Goal: Task Accomplishment & Management: Complete application form

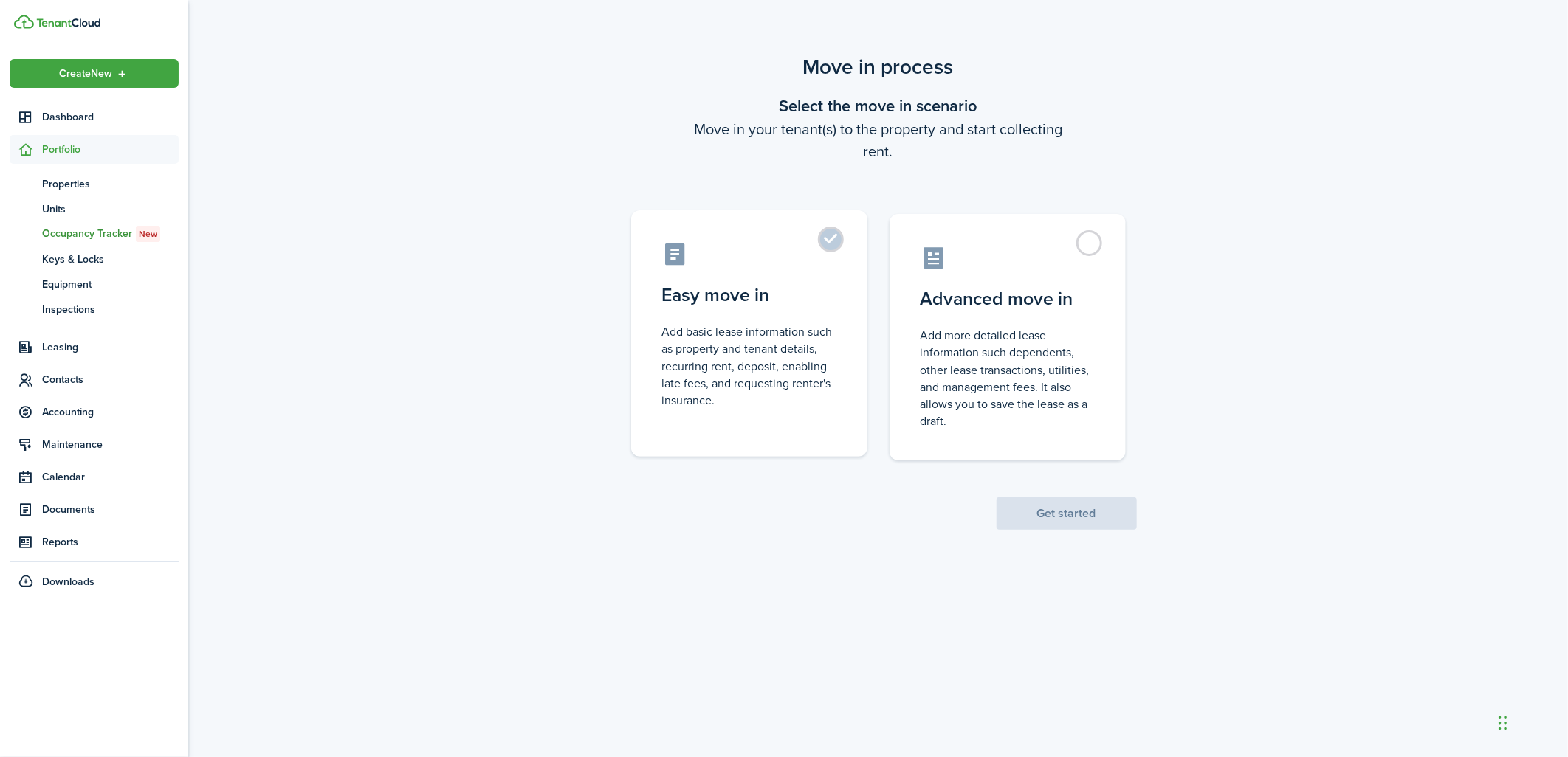
drag, startPoint x: 837, startPoint y: 244, endPoint x: 862, endPoint y: 268, distance: 34.7
click at [837, 243] on label "Easy move in Add basic lease information such as property and tenant details, r…" at bounding box center [749, 333] width 237 height 246
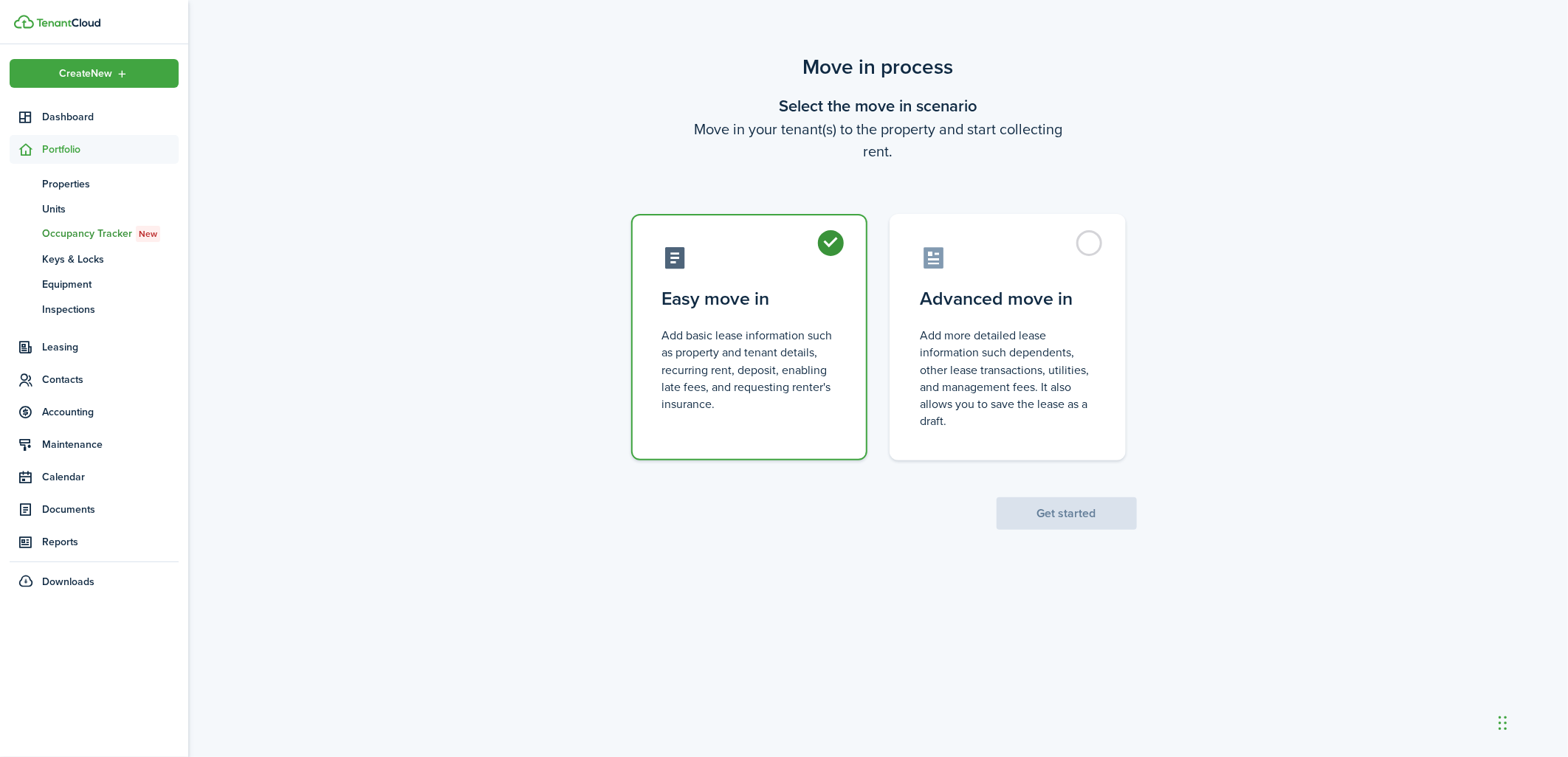
radio input "true"
click at [1074, 521] on button "Get started" at bounding box center [1066, 513] width 141 height 33
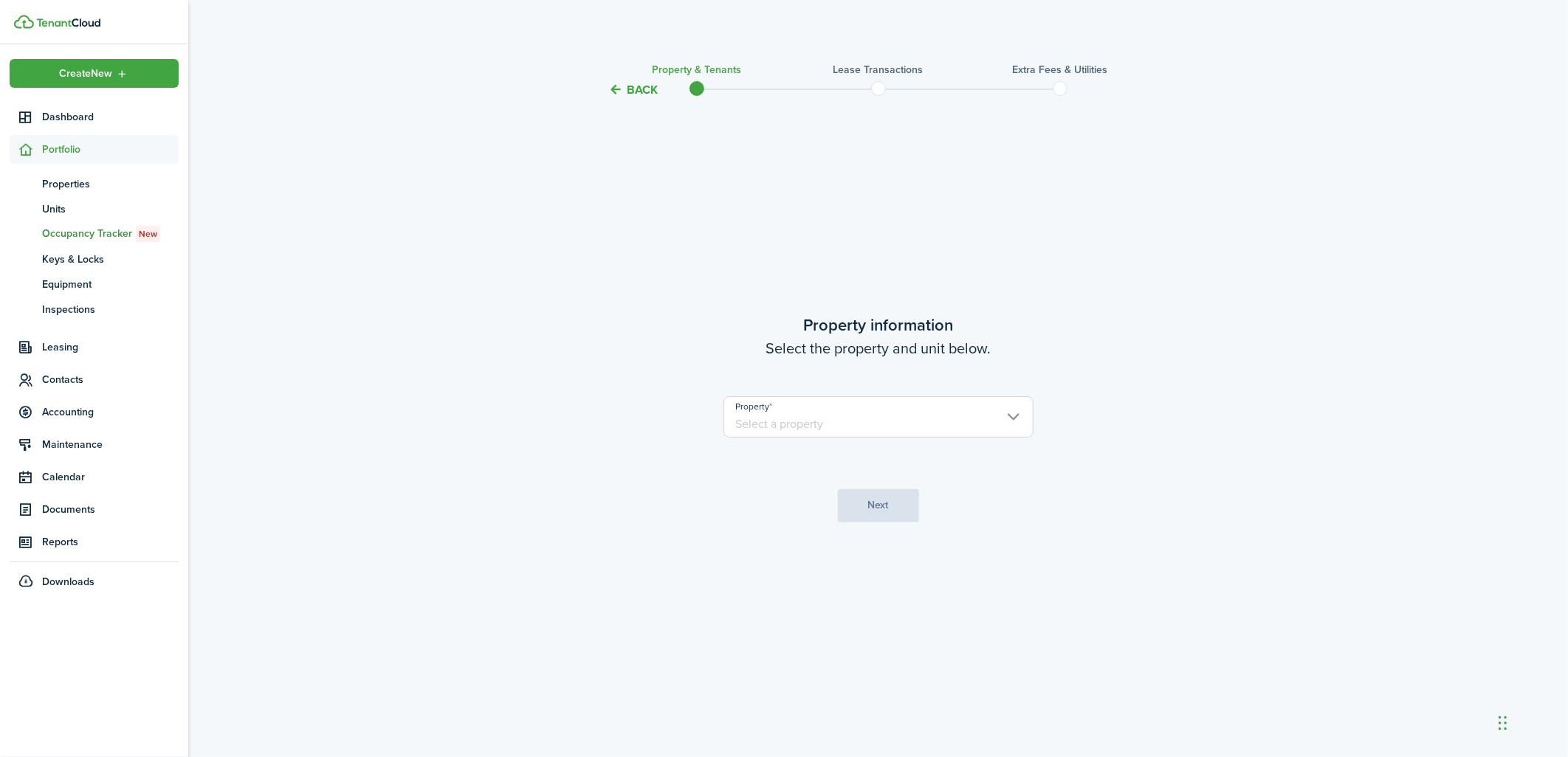
click at [939, 422] on input "Property" at bounding box center [879, 416] width 310 height 41
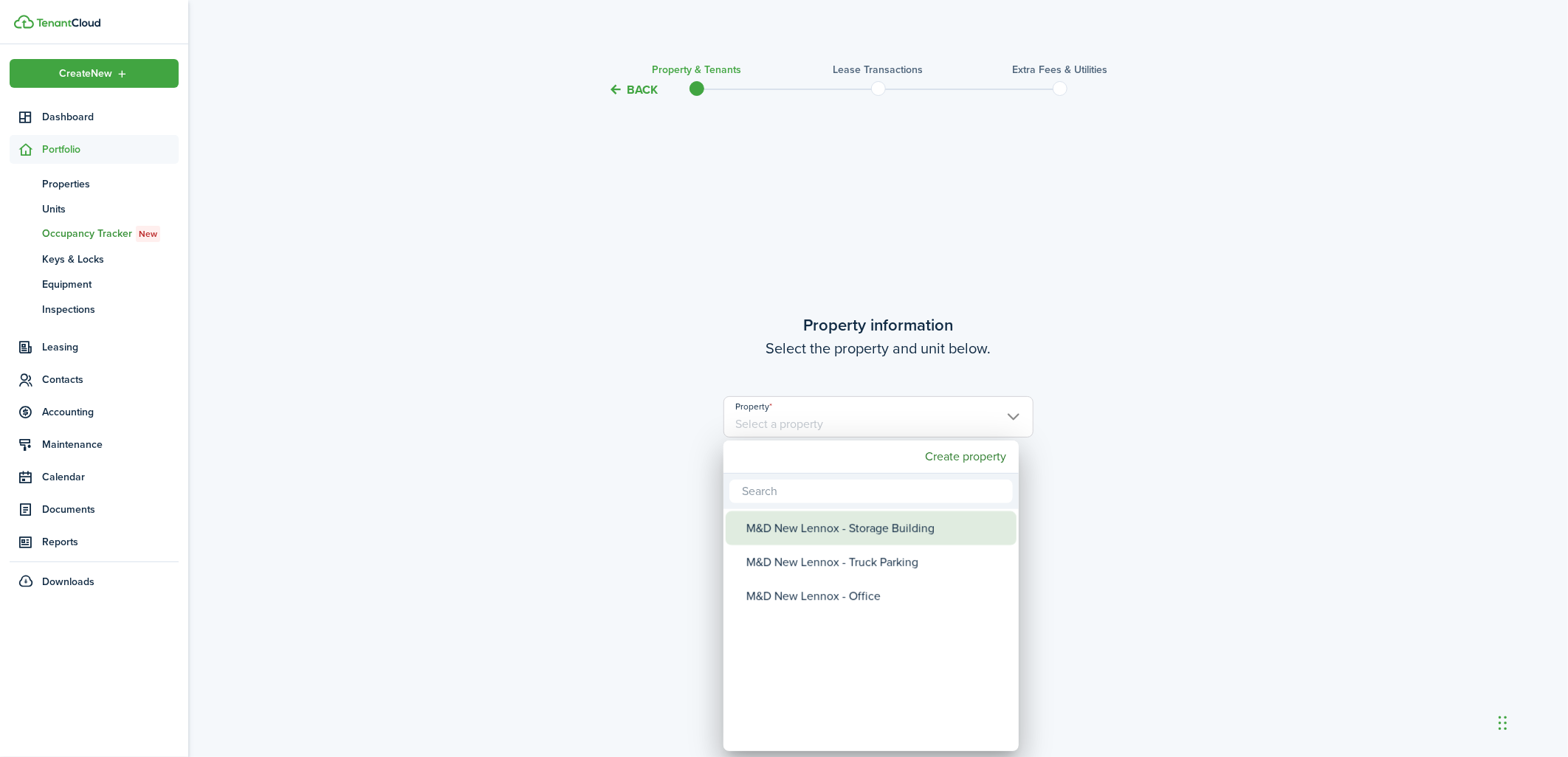
click at [918, 521] on div "M&D New Lennox - Storage Building" at bounding box center [877, 528] width 262 height 34
type input "M&D New Lennox - Storage Building"
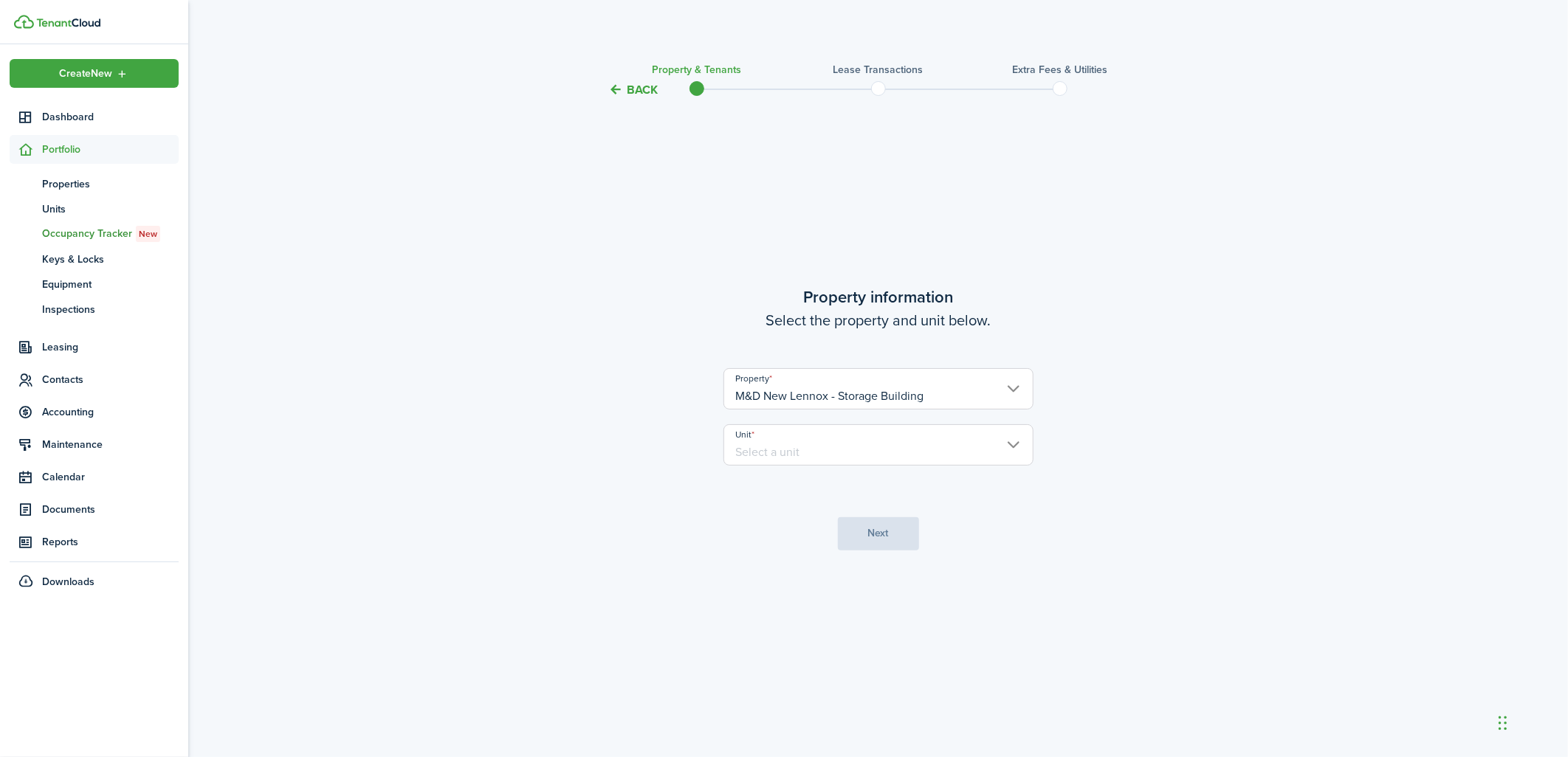
click at [875, 455] on input "Unit" at bounding box center [879, 444] width 310 height 41
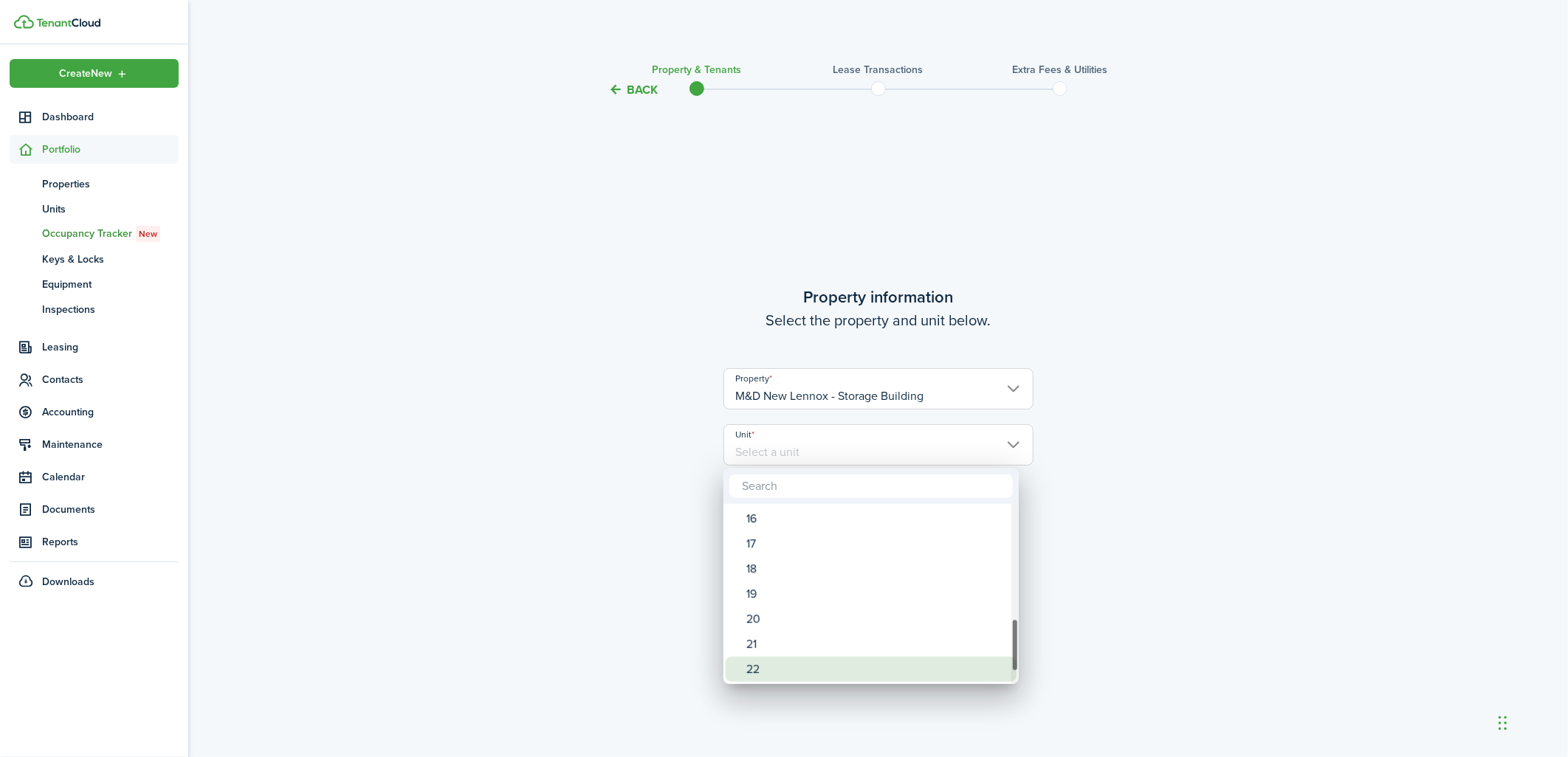
click at [853, 658] on div "22" at bounding box center [877, 670] width 262 height 25
type input "22"
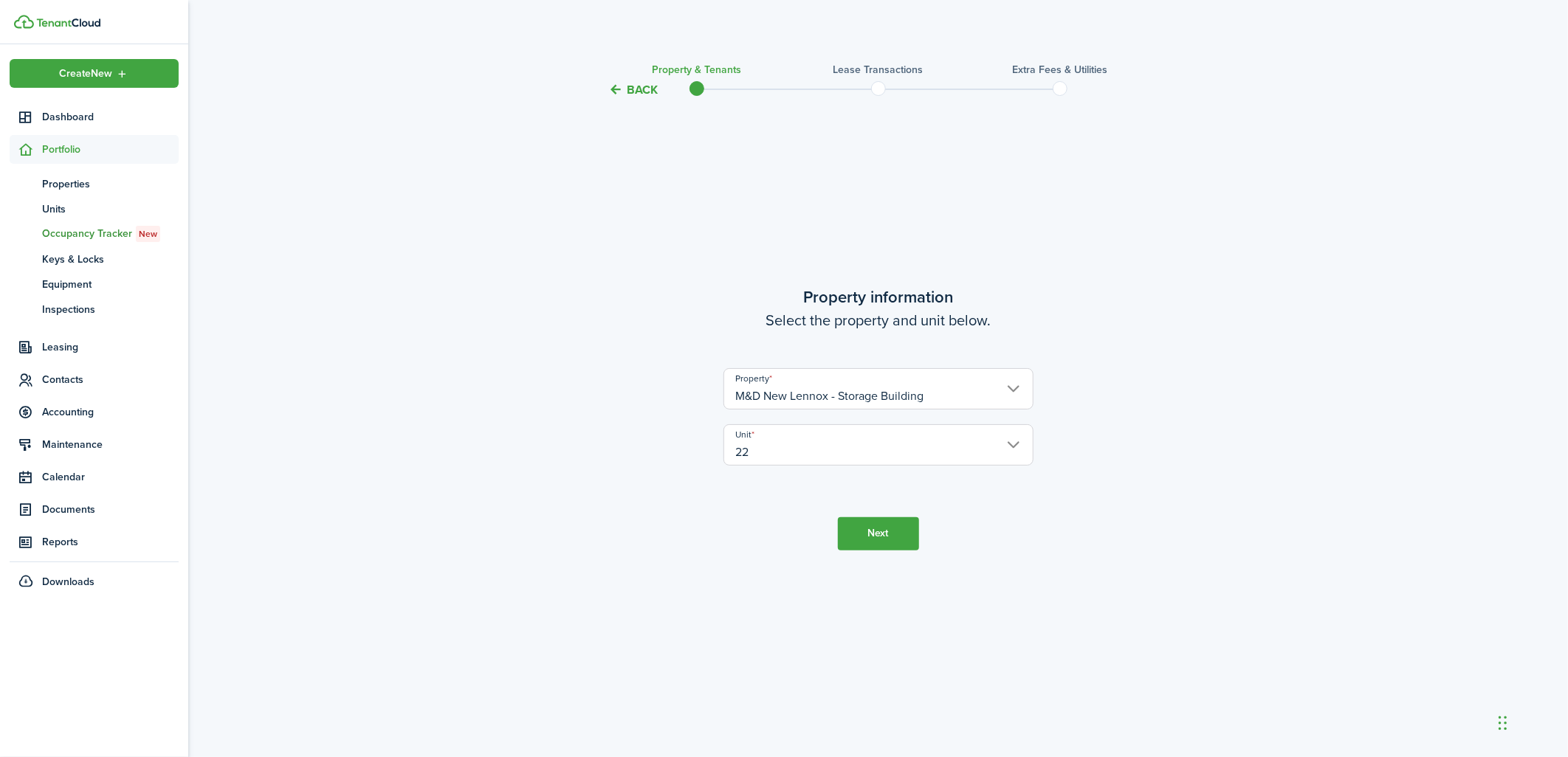
click at [1241, 497] on div "Back Property & Tenants Lease Transactions Extra fees & Utilities Property info…" at bounding box center [879, 384] width 1380 height 664
click at [876, 542] on button "Next" at bounding box center [879, 533] width 81 height 33
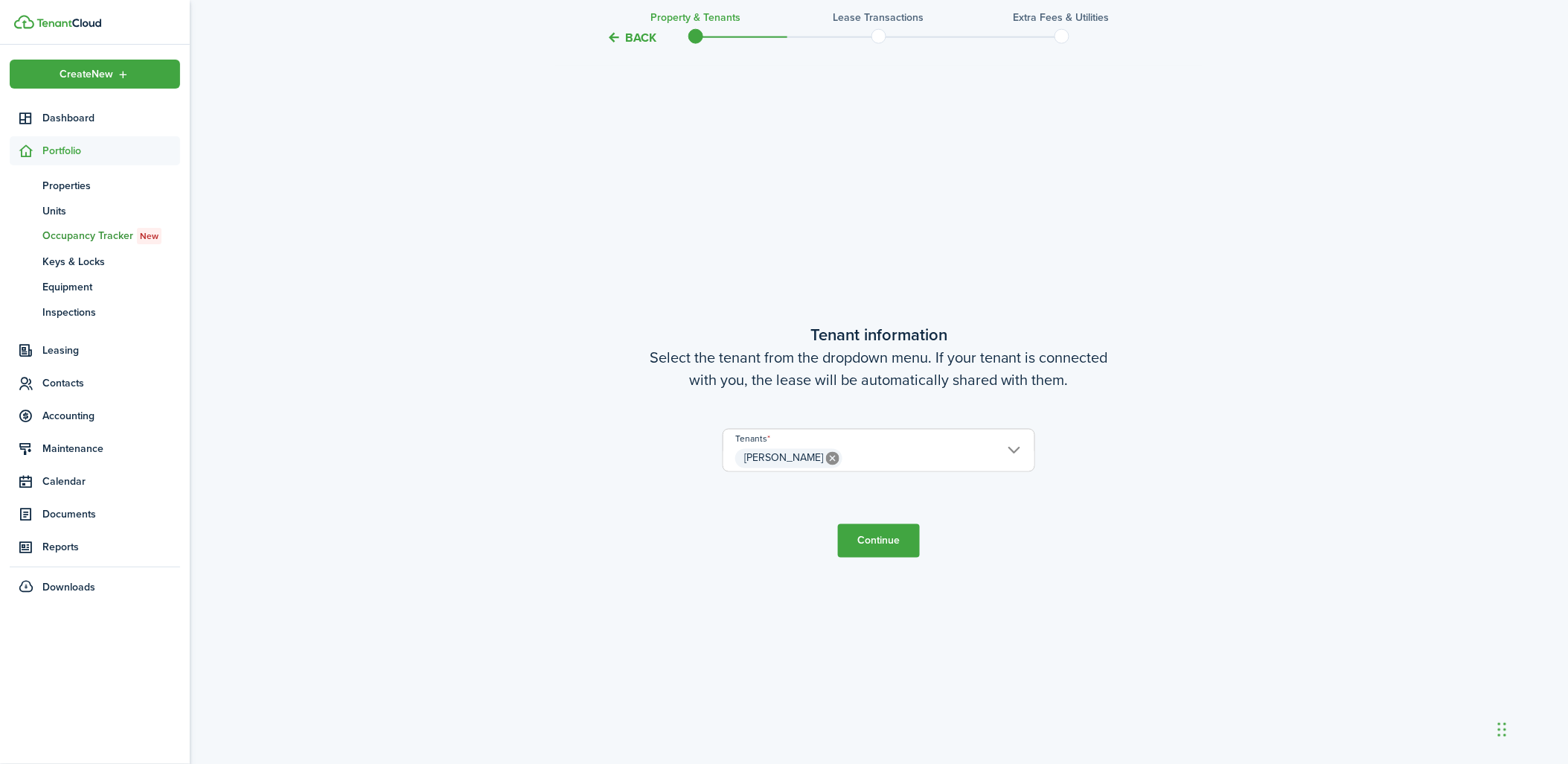
scroll to position [664, 0]
click at [868, 540] on button "Continue" at bounding box center [879, 541] width 81 height 33
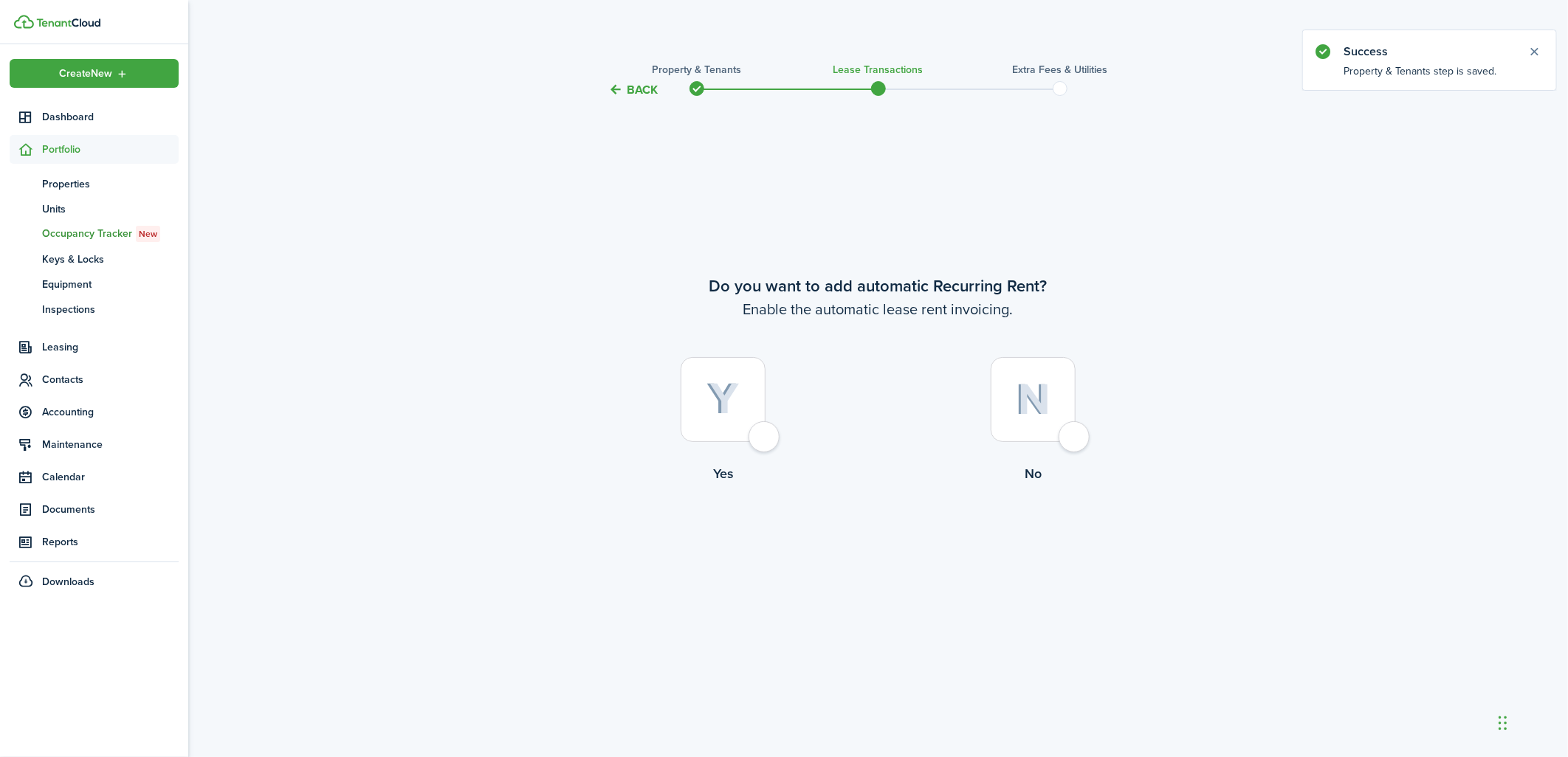
click at [759, 436] on div at bounding box center [723, 400] width 85 height 85
radio input "true"
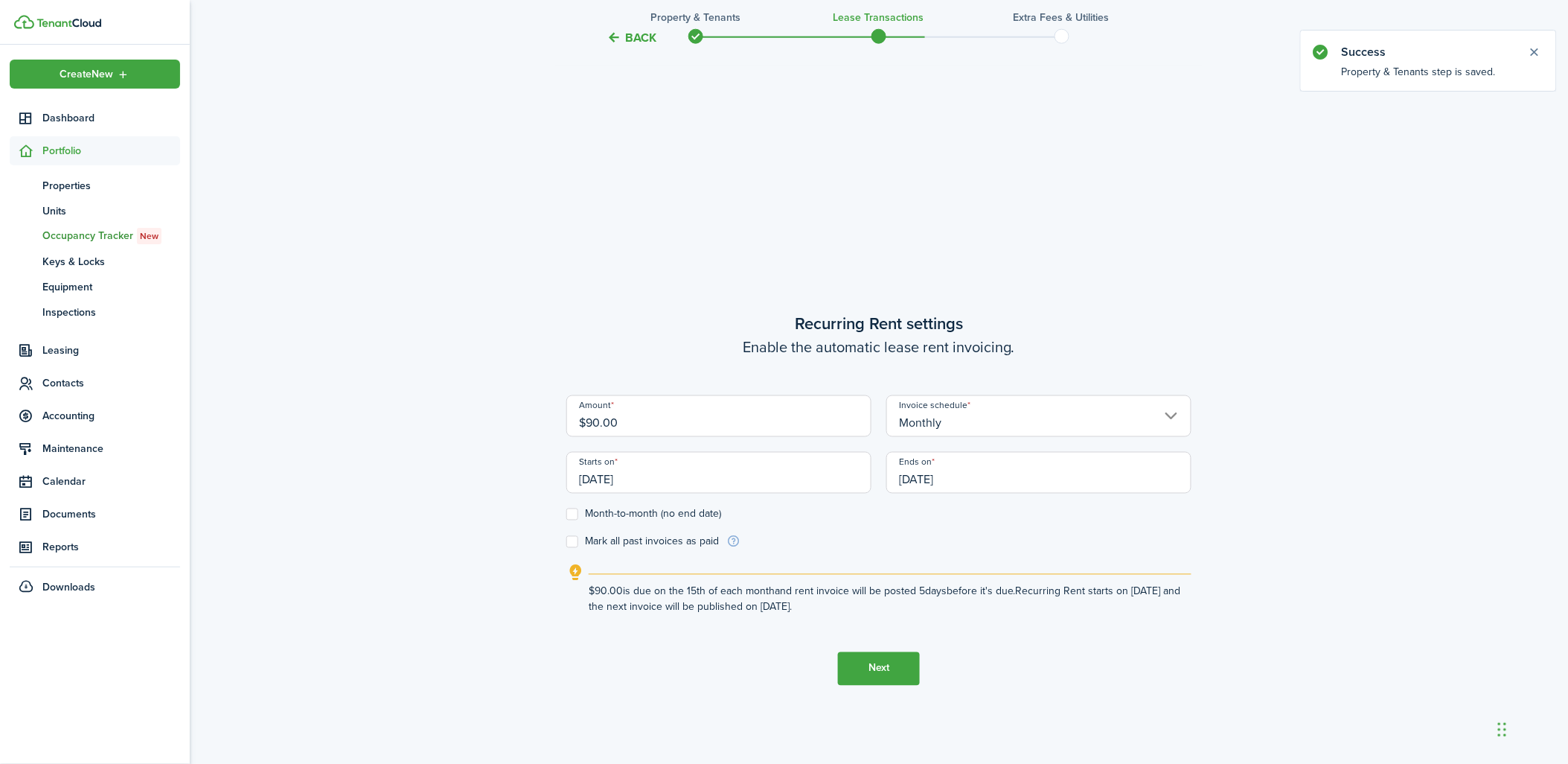
scroll to position [664, 0]
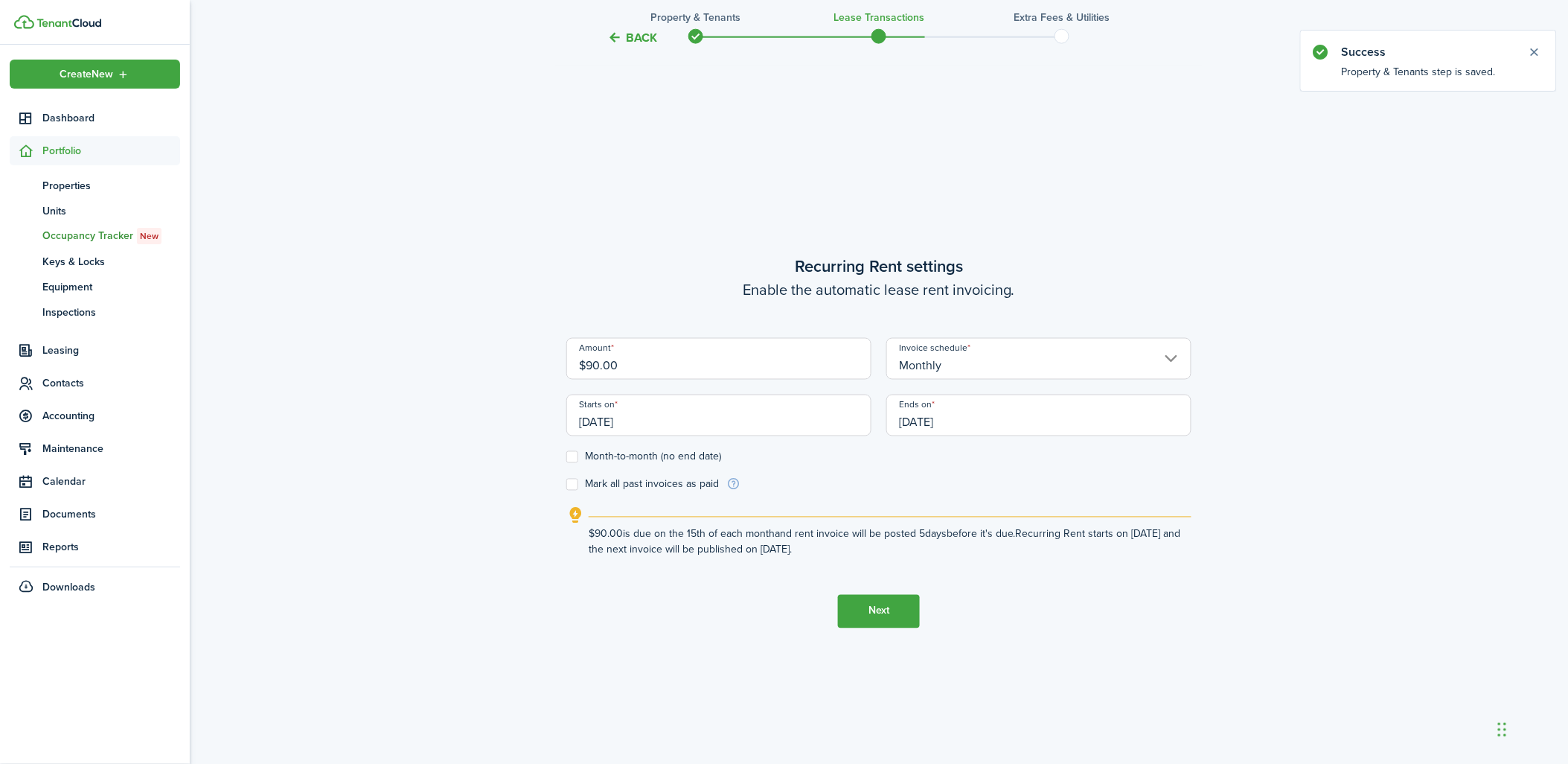
click at [769, 417] on input "[DATE]" at bounding box center [720, 415] width 305 height 42
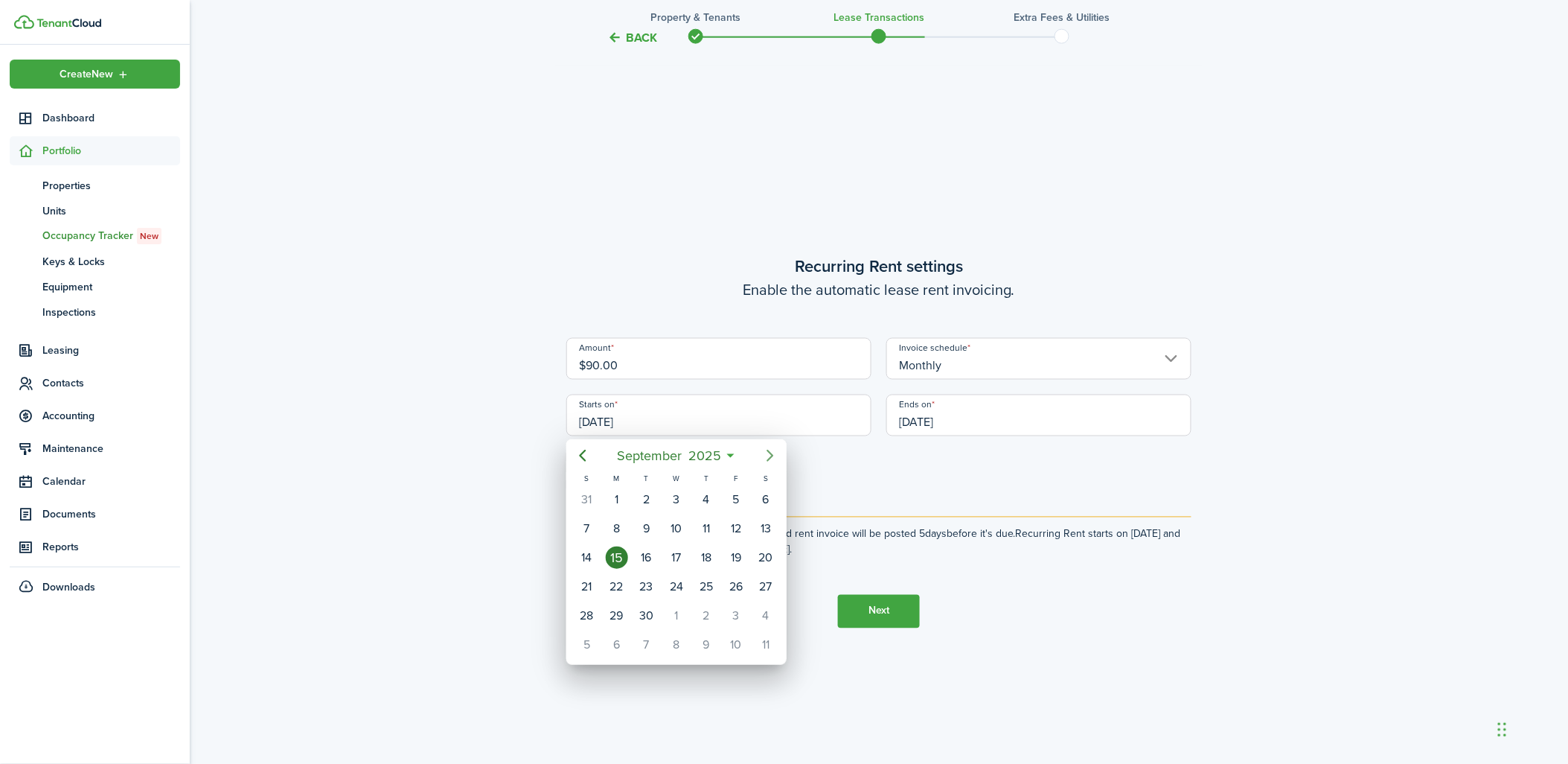
click at [770, 454] on icon "Next page" at bounding box center [770, 455] width 18 height 18
click at [676, 497] on div "1" at bounding box center [676, 499] width 22 height 22
type input "[DATE]"
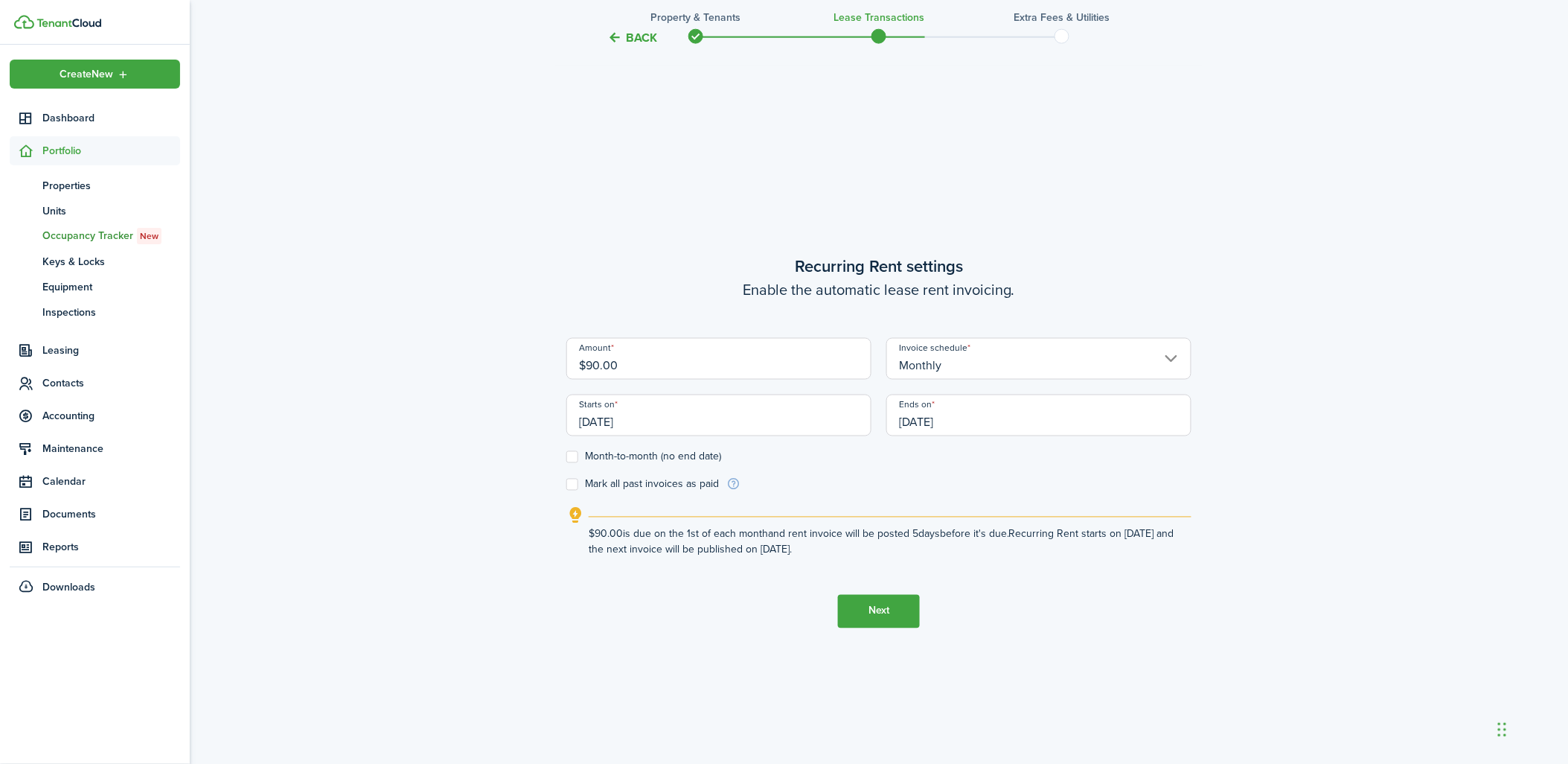
click at [1007, 413] on input "[DATE]" at bounding box center [1039, 415] width 305 height 42
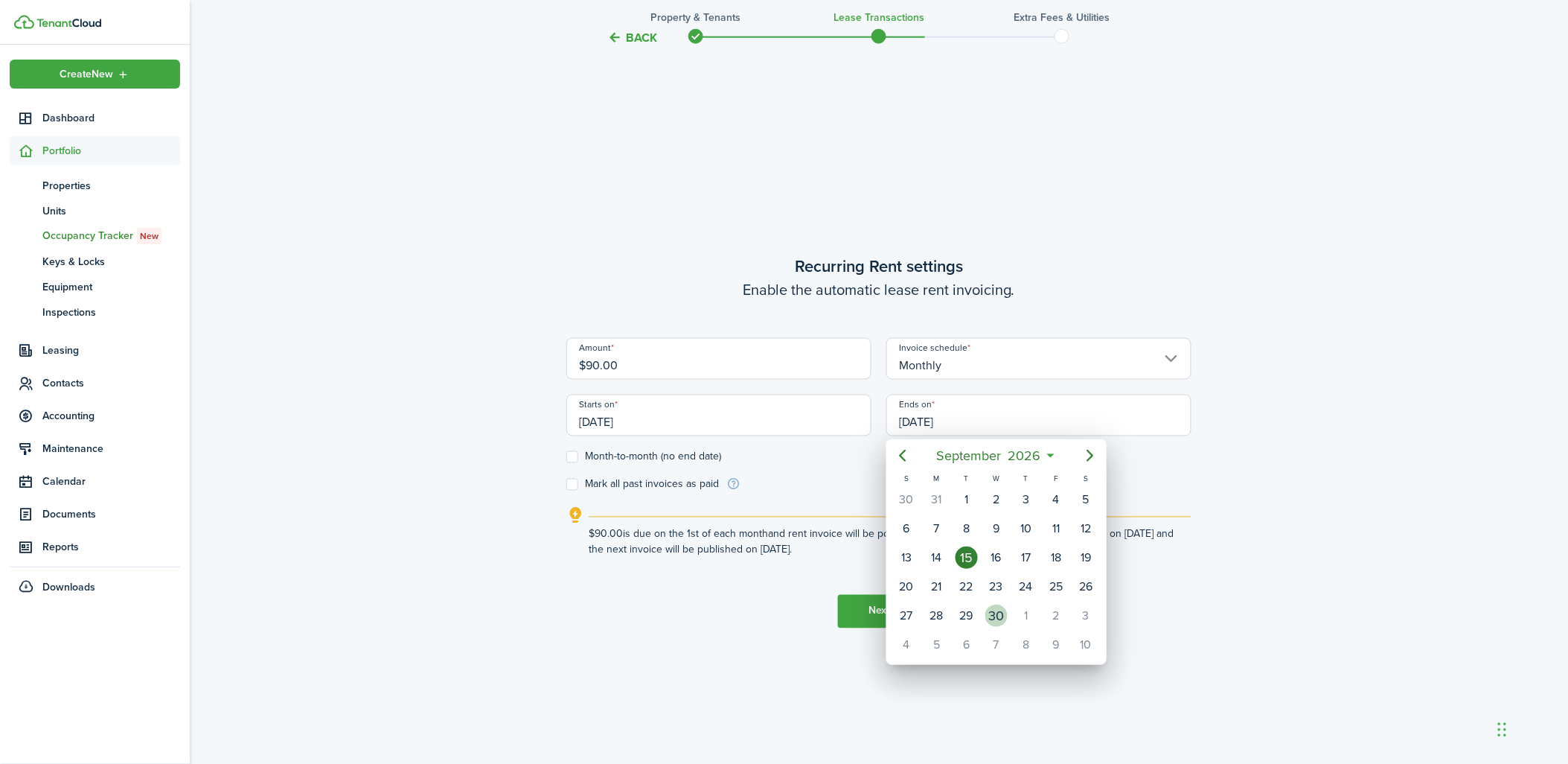
click at [1005, 613] on div "30" at bounding box center [996, 615] width 22 height 22
type input "[DATE]"
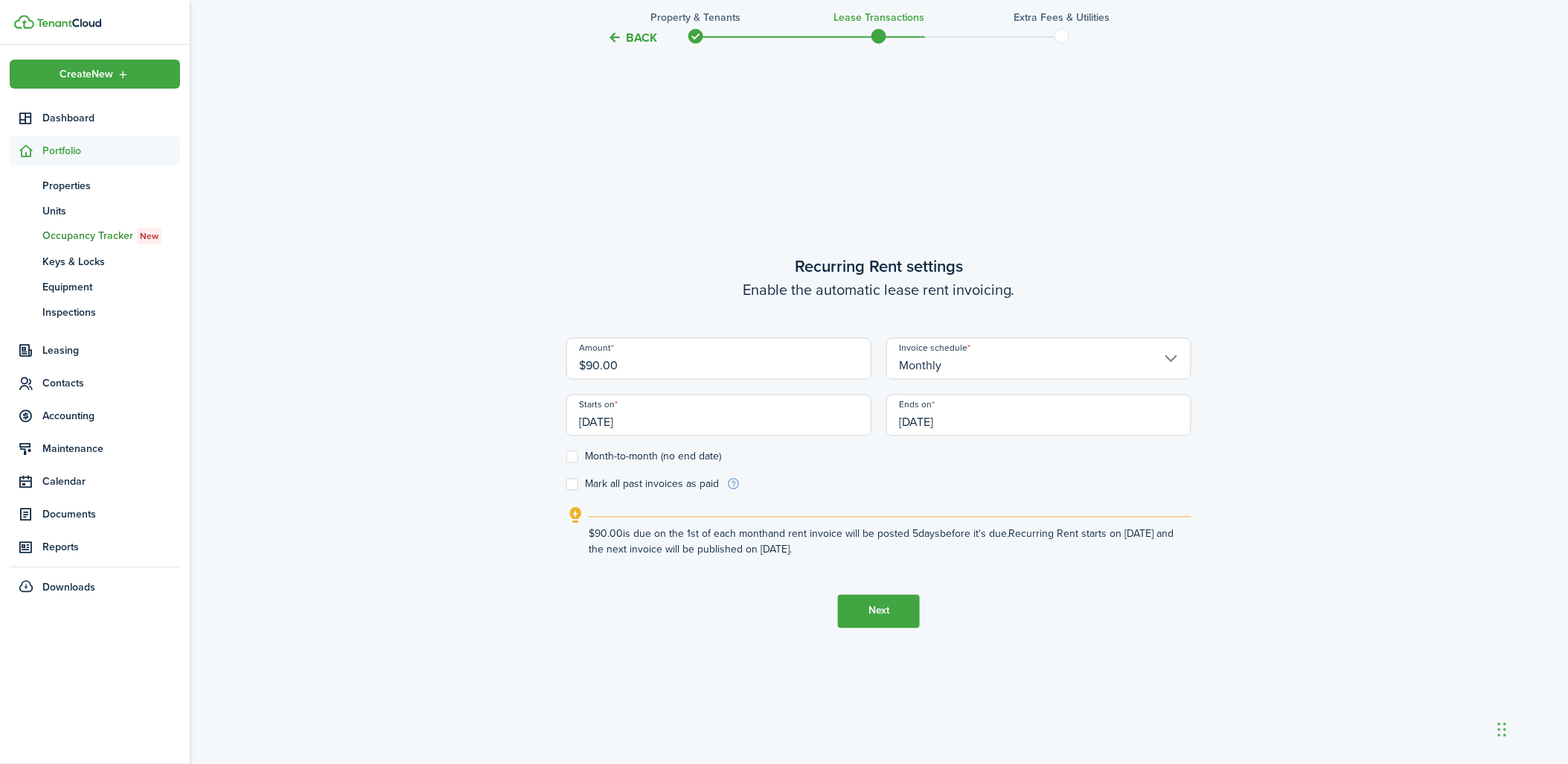
click at [575, 487] on label "Mark all past invoices as paid" at bounding box center [643, 485] width 153 height 12
click at [567, 485] on input "Mark all past invoices as paid" at bounding box center [566, 484] width 1 height 1
checkbox input "true"
click at [875, 615] on button "Next" at bounding box center [879, 611] width 81 height 33
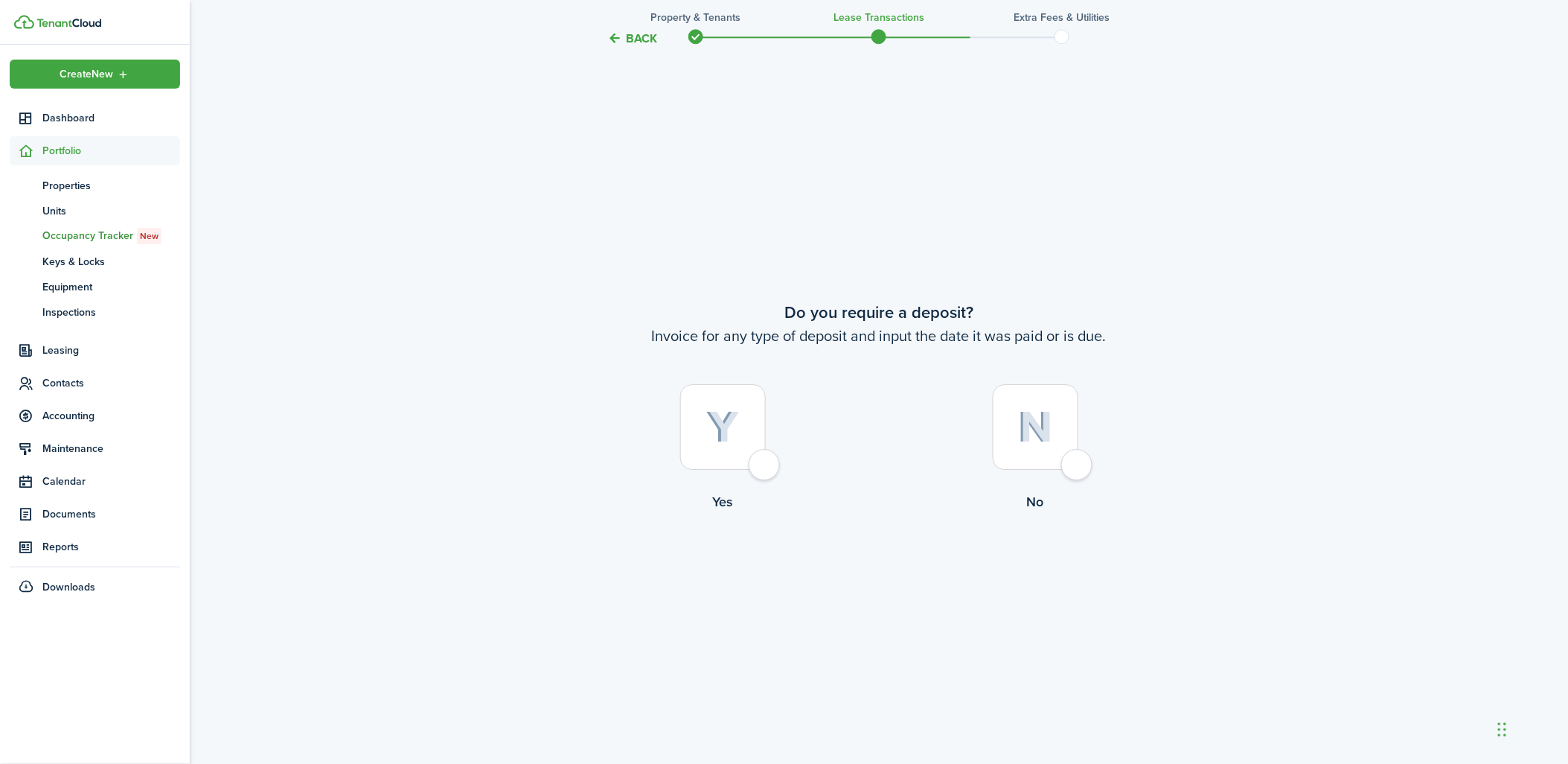
scroll to position [1429, 0]
click at [1069, 465] on div at bounding box center [1035, 422] width 86 height 86
radio input "true"
click at [1067, 455] on div at bounding box center [1035, 422] width 86 height 86
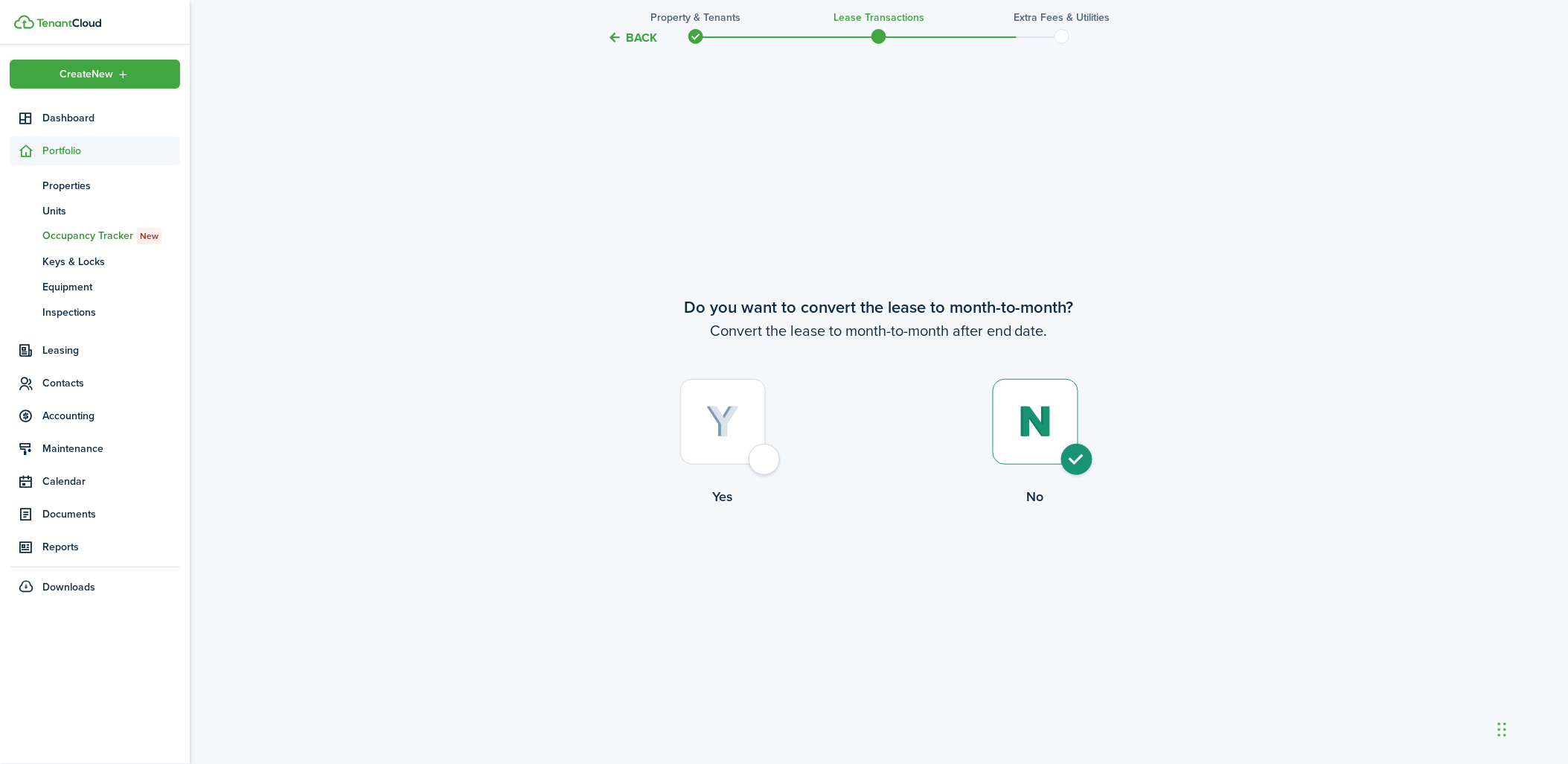
radio input "true"
click at [876, 573] on button "Continue" at bounding box center [879, 568] width 81 height 33
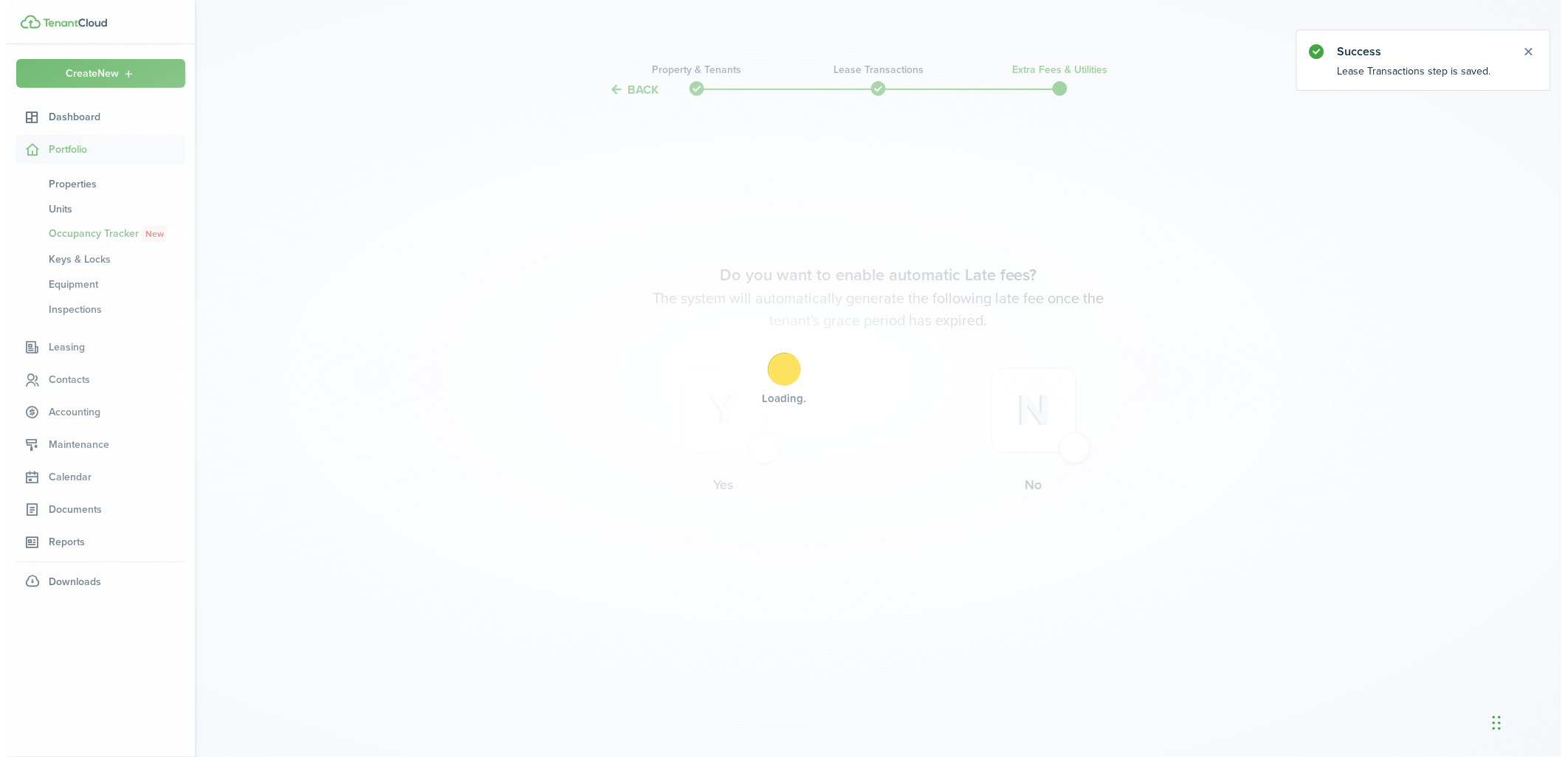
scroll to position [0, 0]
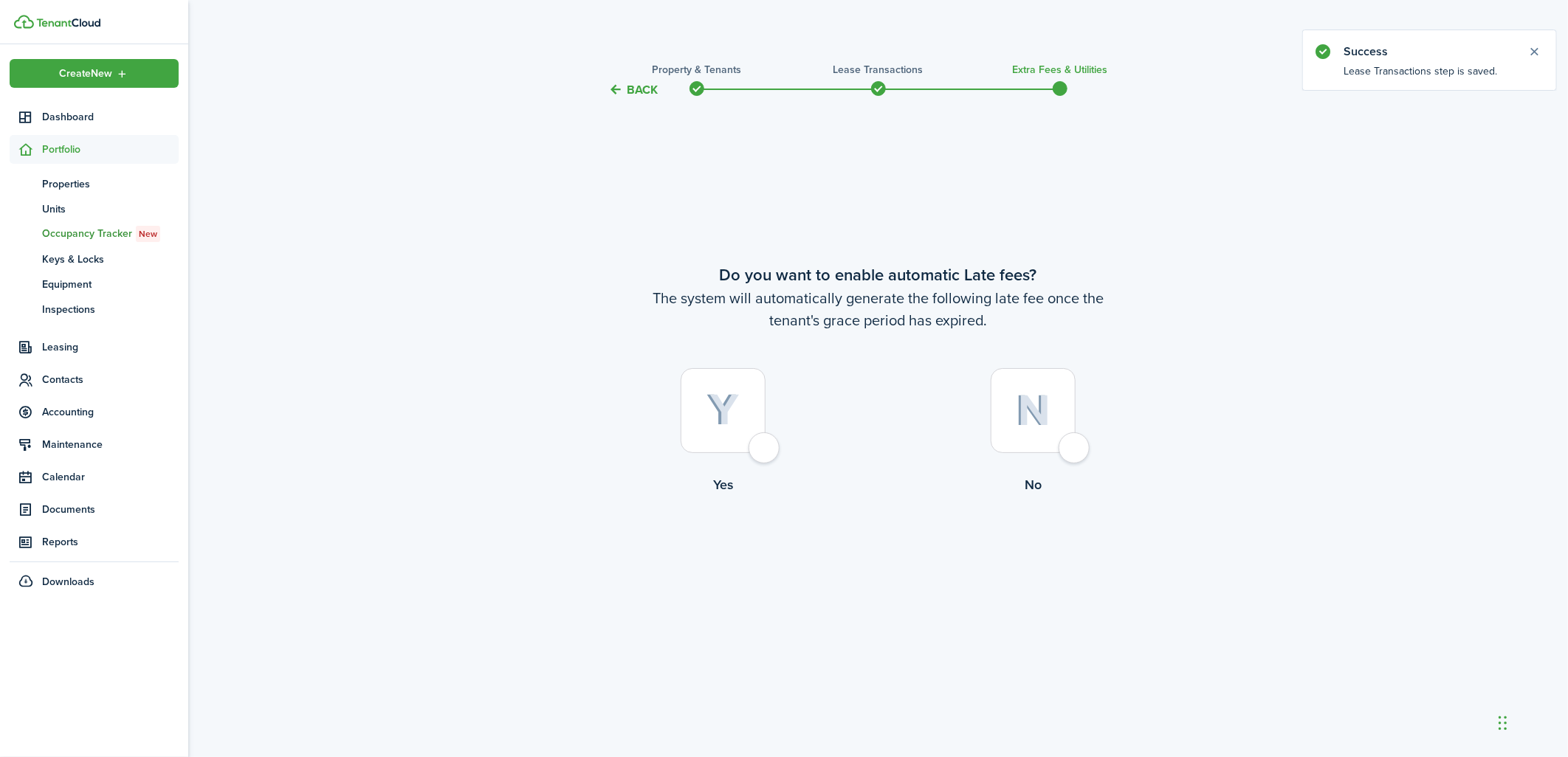
click at [1066, 453] on div at bounding box center [1033, 410] width 85 height 85
radio input "true"
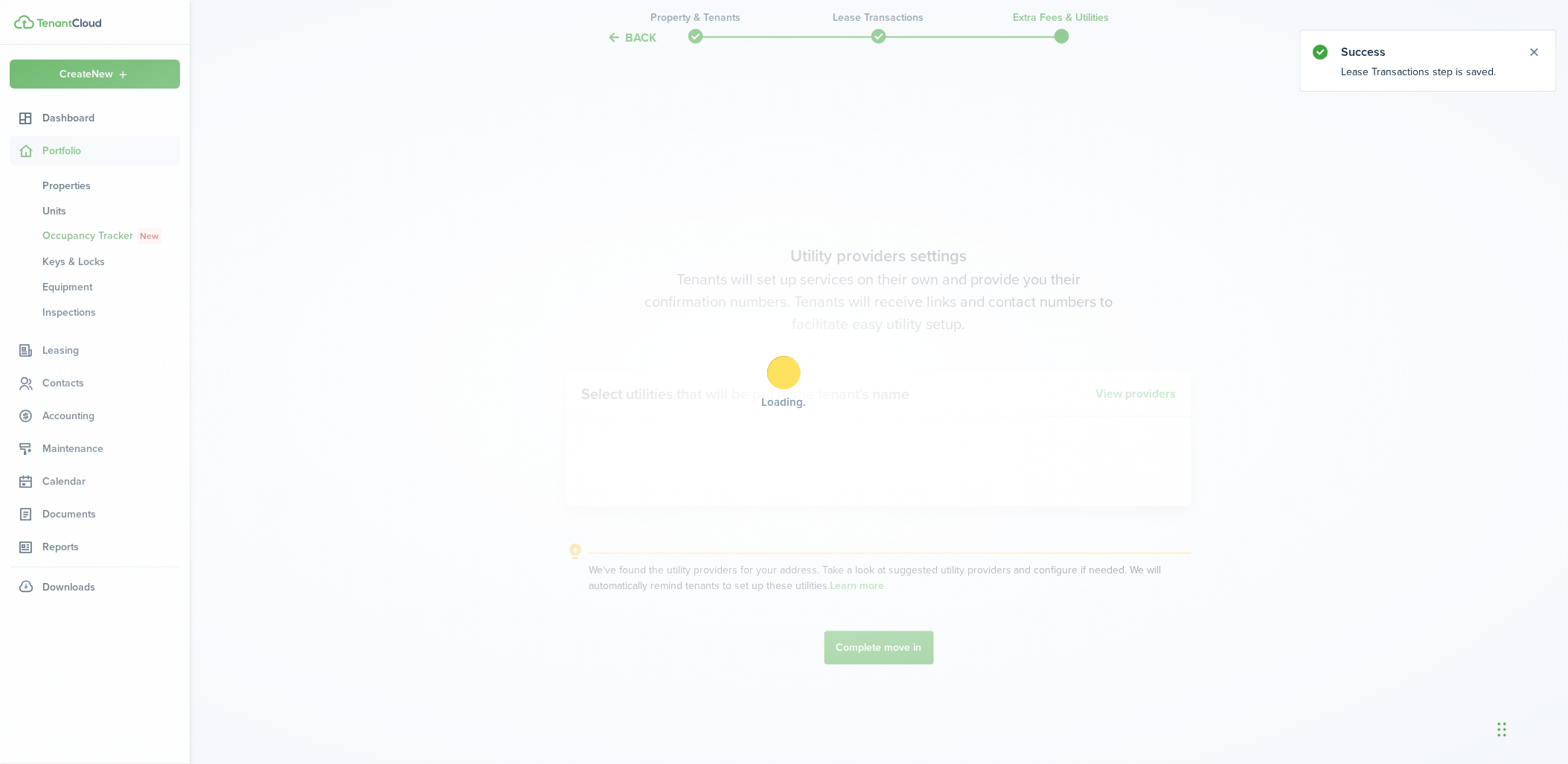
scroll to position [664, 0]
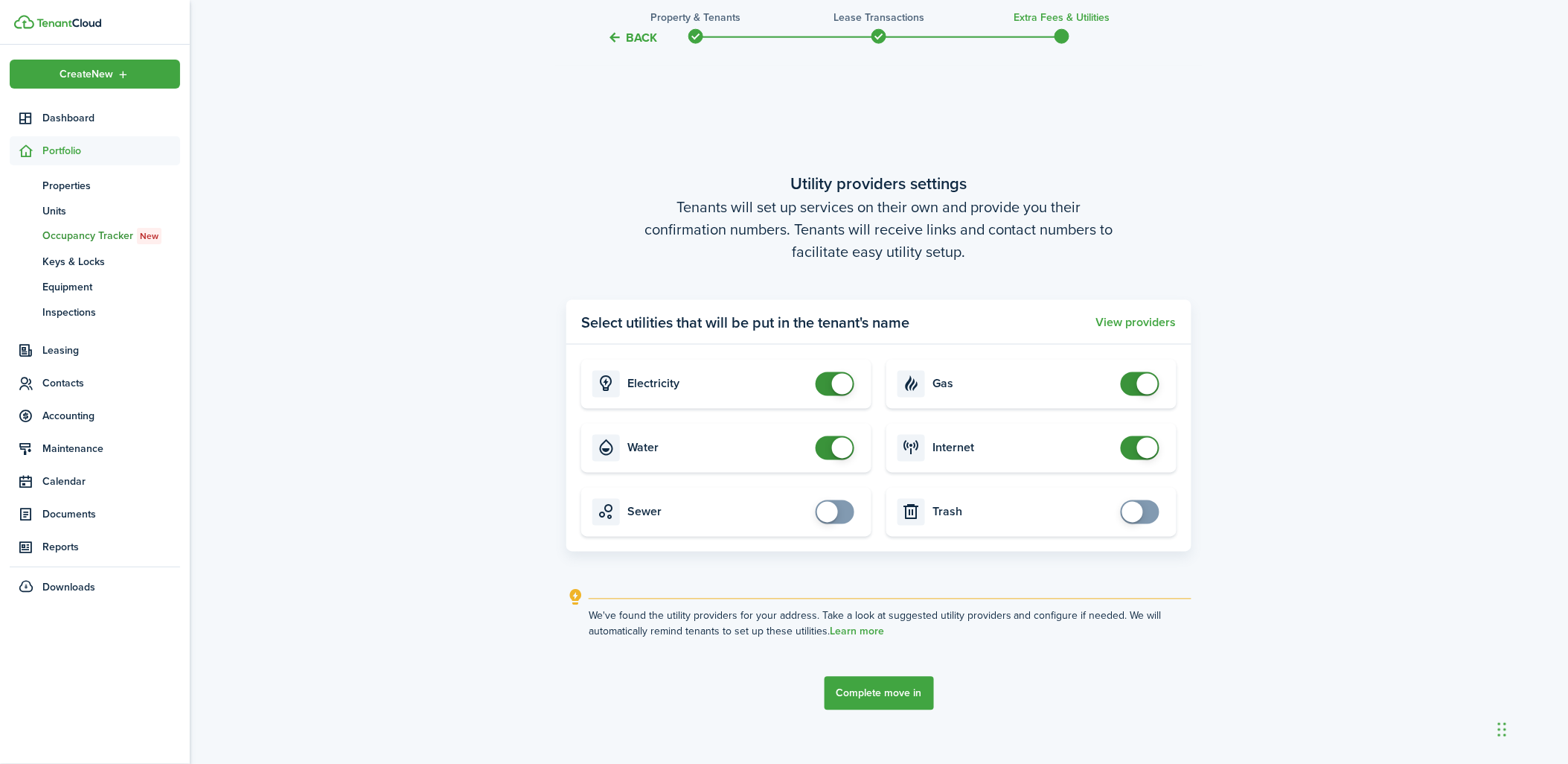
checkbox input "false"
click at [829, 452] on span at bounding box center [835, 448] width 15 height 24
checkbox input "false"
click at [838, 390] on span at bounding box center [843, 384] width 21 height 21
checkbox input "false"
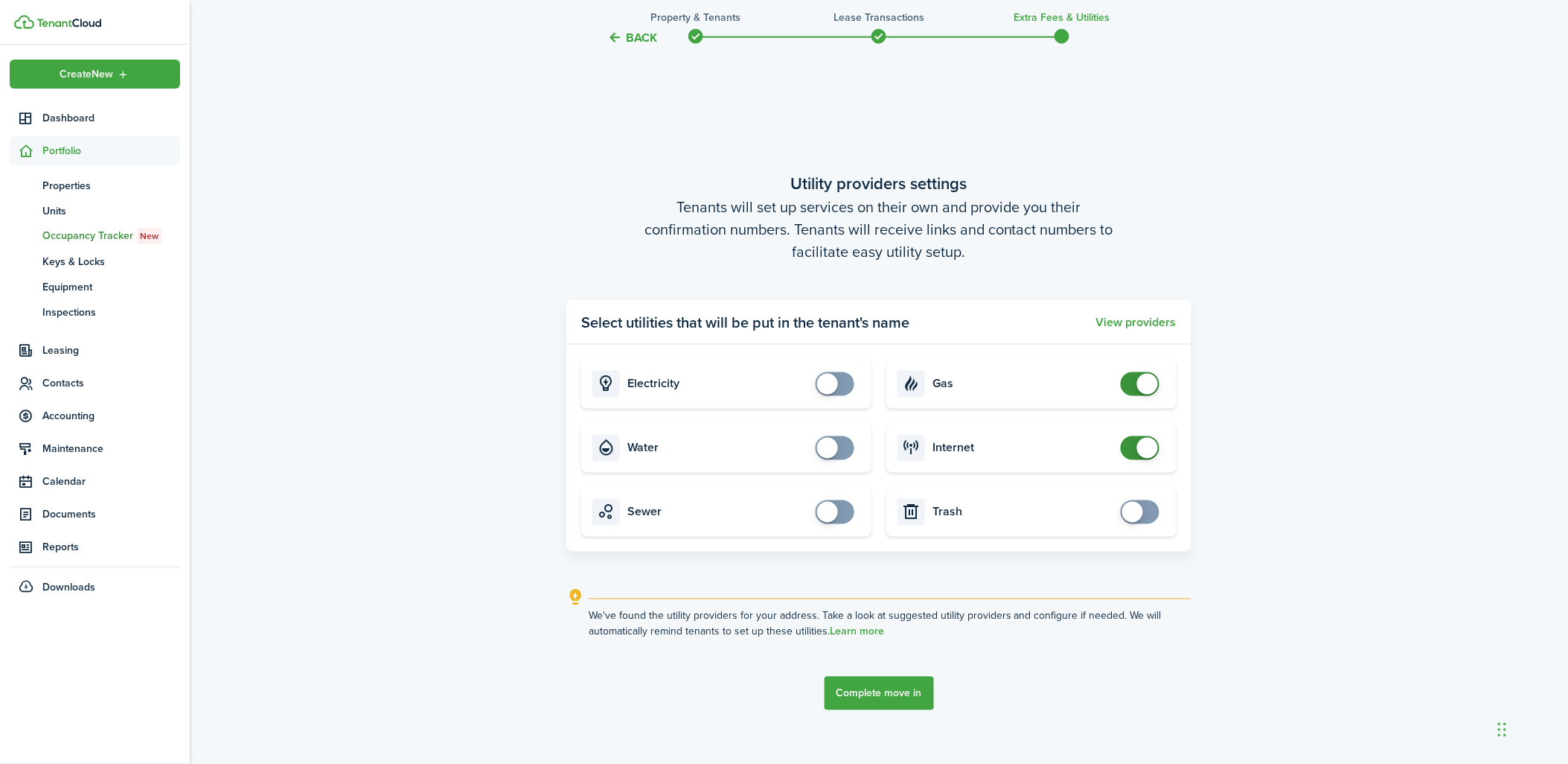
click at [1134, 383] on span at bounding box center [1140, 385] width 15 height 24
click at [1140, 449] on span at bounding box center [1147, 448] width 21 height 21
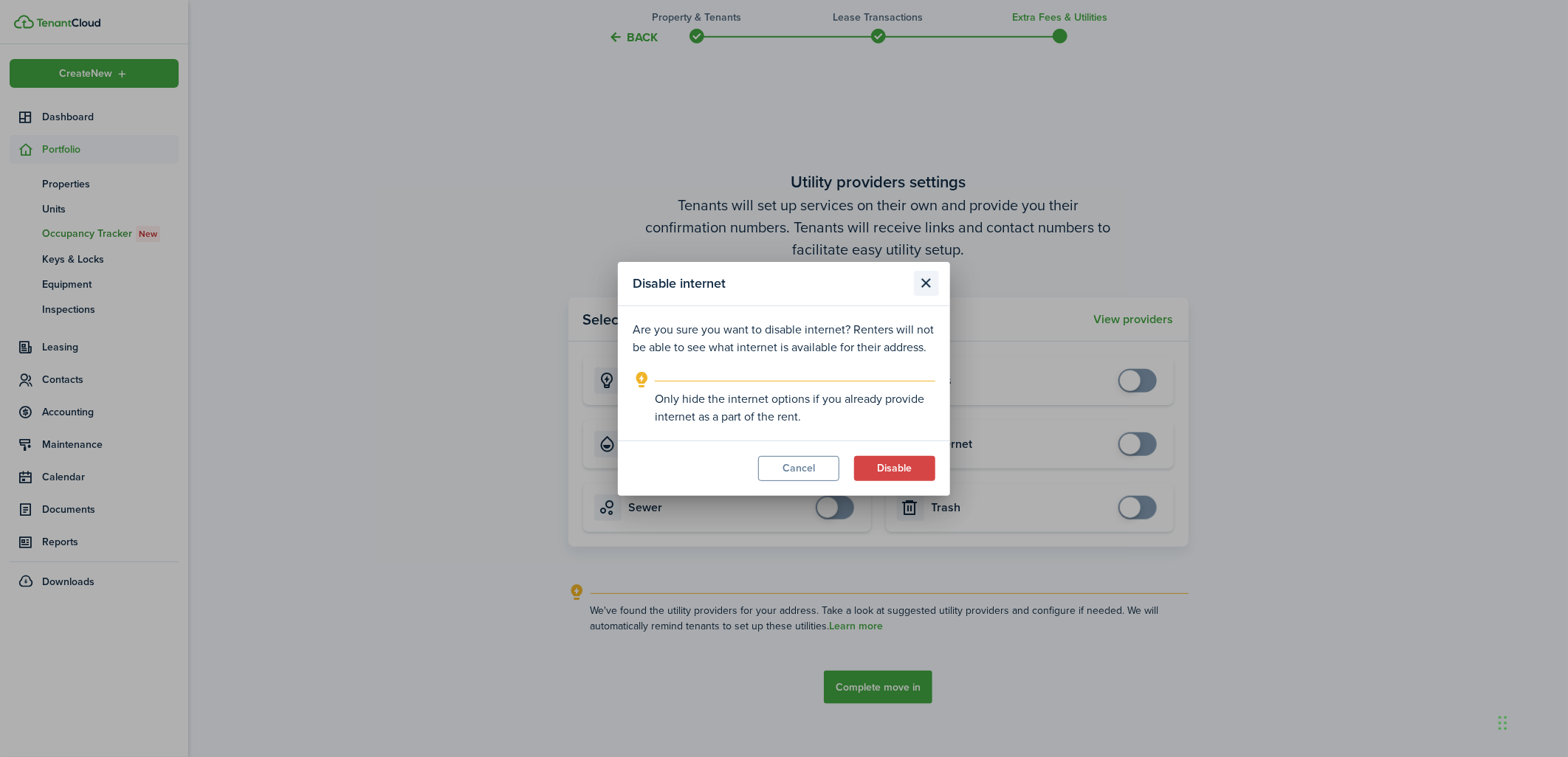
click at [931, 285] on button "Close modal" at bounding box center [927, 283] width 25 height 25
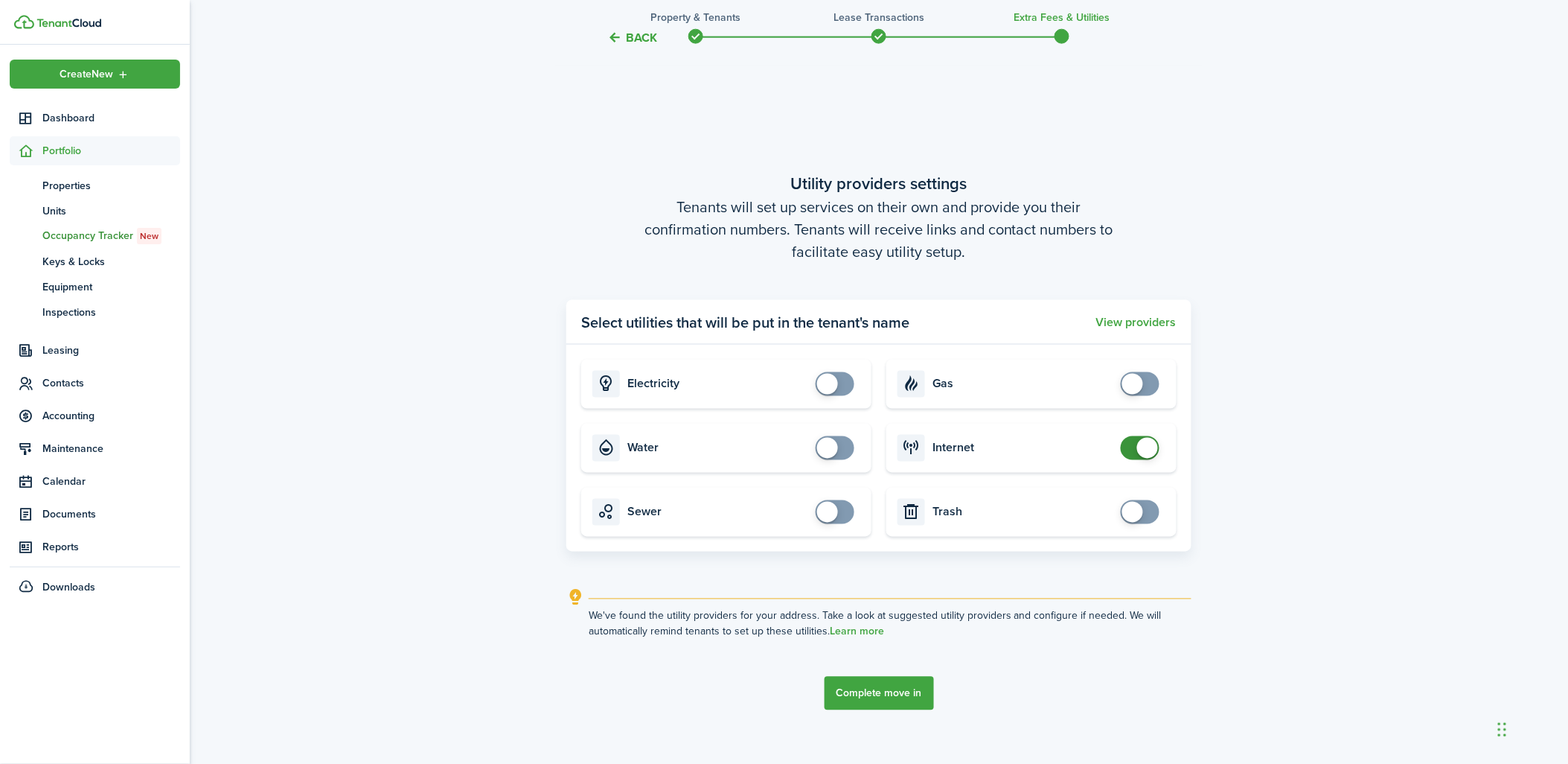
checkbox input "false"
click at [1139, 442] on span at bounding box center [1147, 448] width 21 height 21
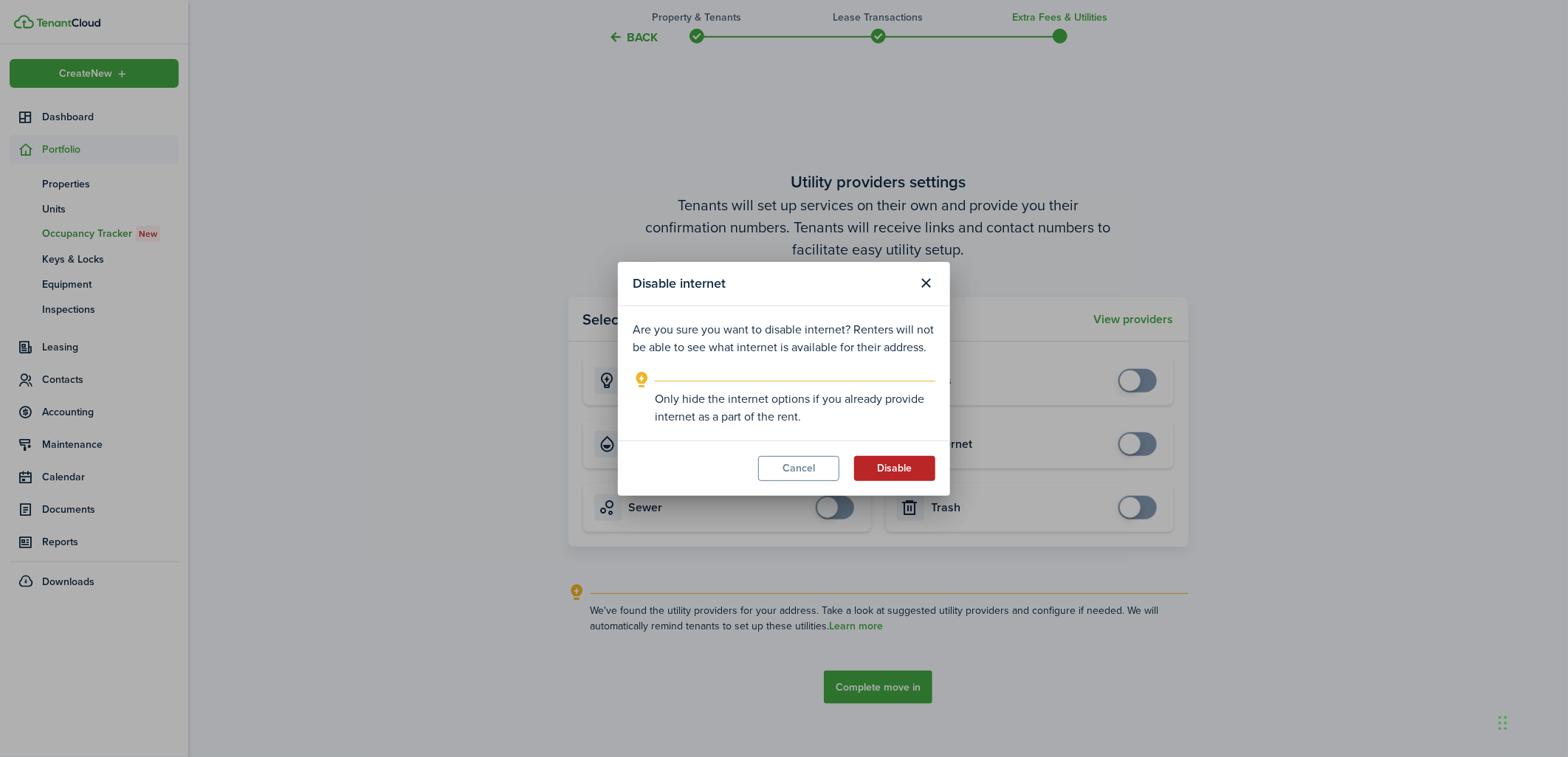
click at [901, 474] on button "Disable" at bounding box center [895, 468] width 81 height 25
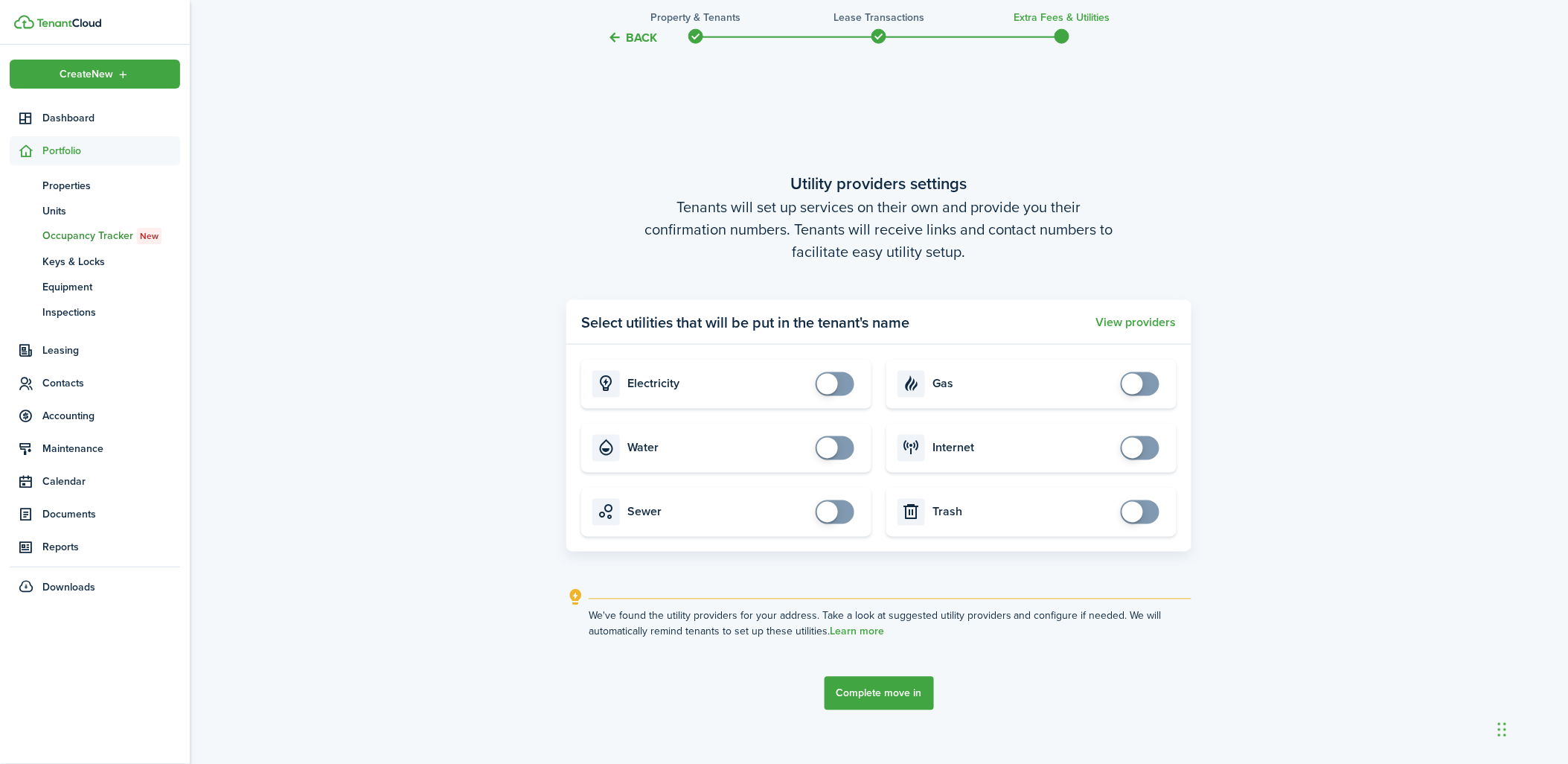
click at [873, 688] on button "Complete move in" at bounding box center [879, 693] width 109 height 33
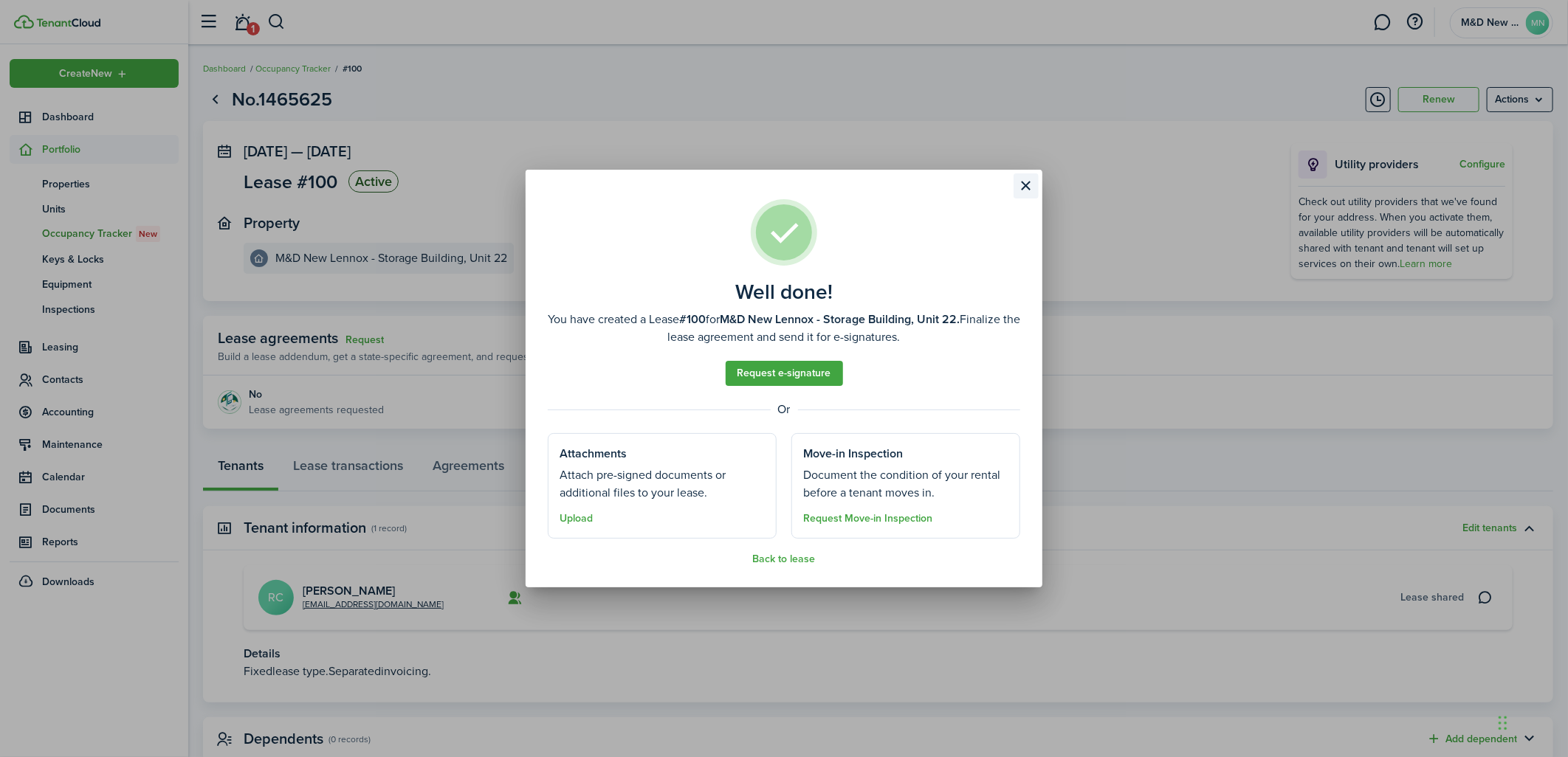
click at [1026, 190] on button "Close modal" at bounding box center [1026, 186] width 25 height 25
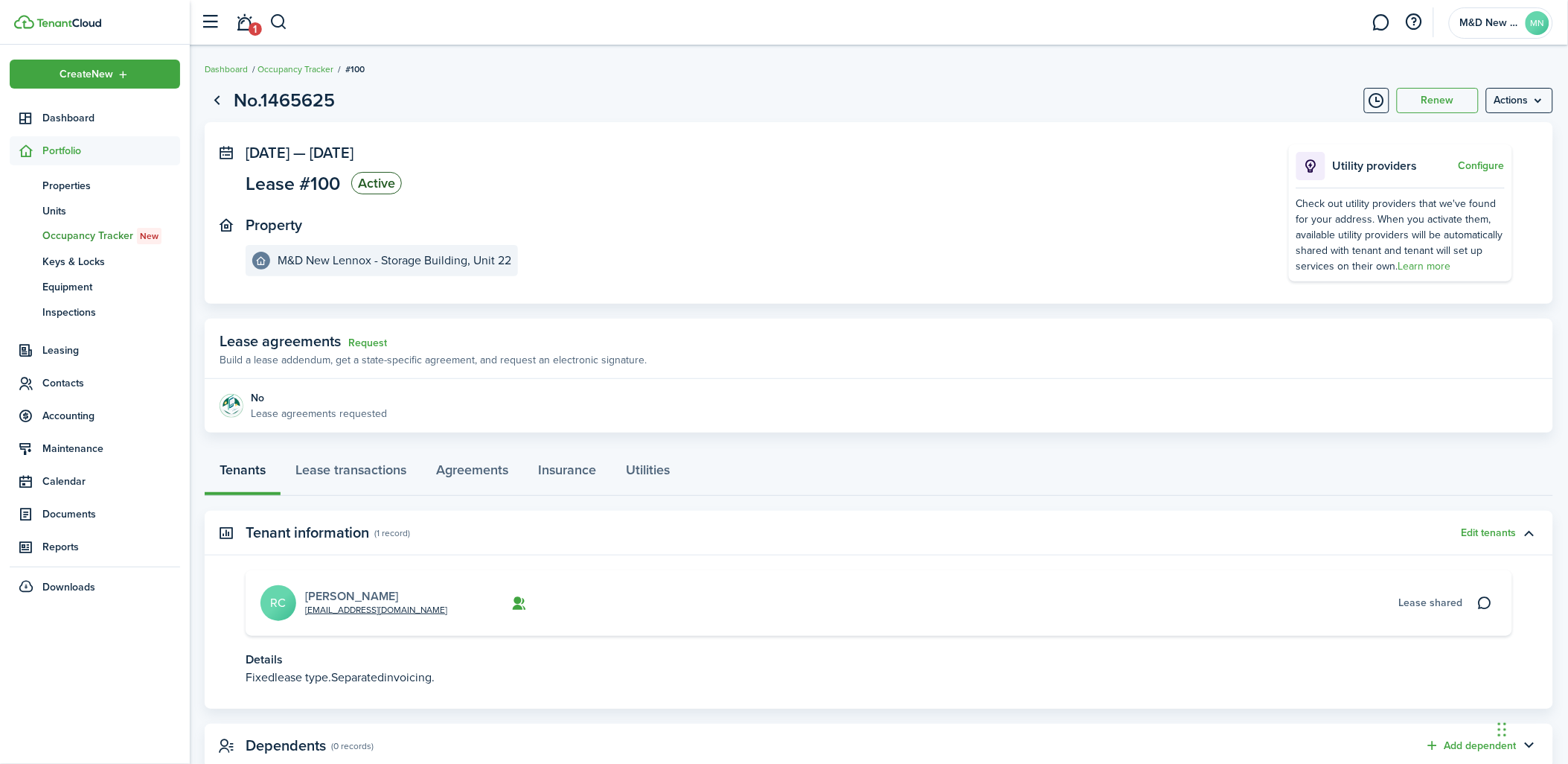
click at [360, 592] on link "[PERSON_NAME]" at bounding box center [352, 596] width 93 height 17
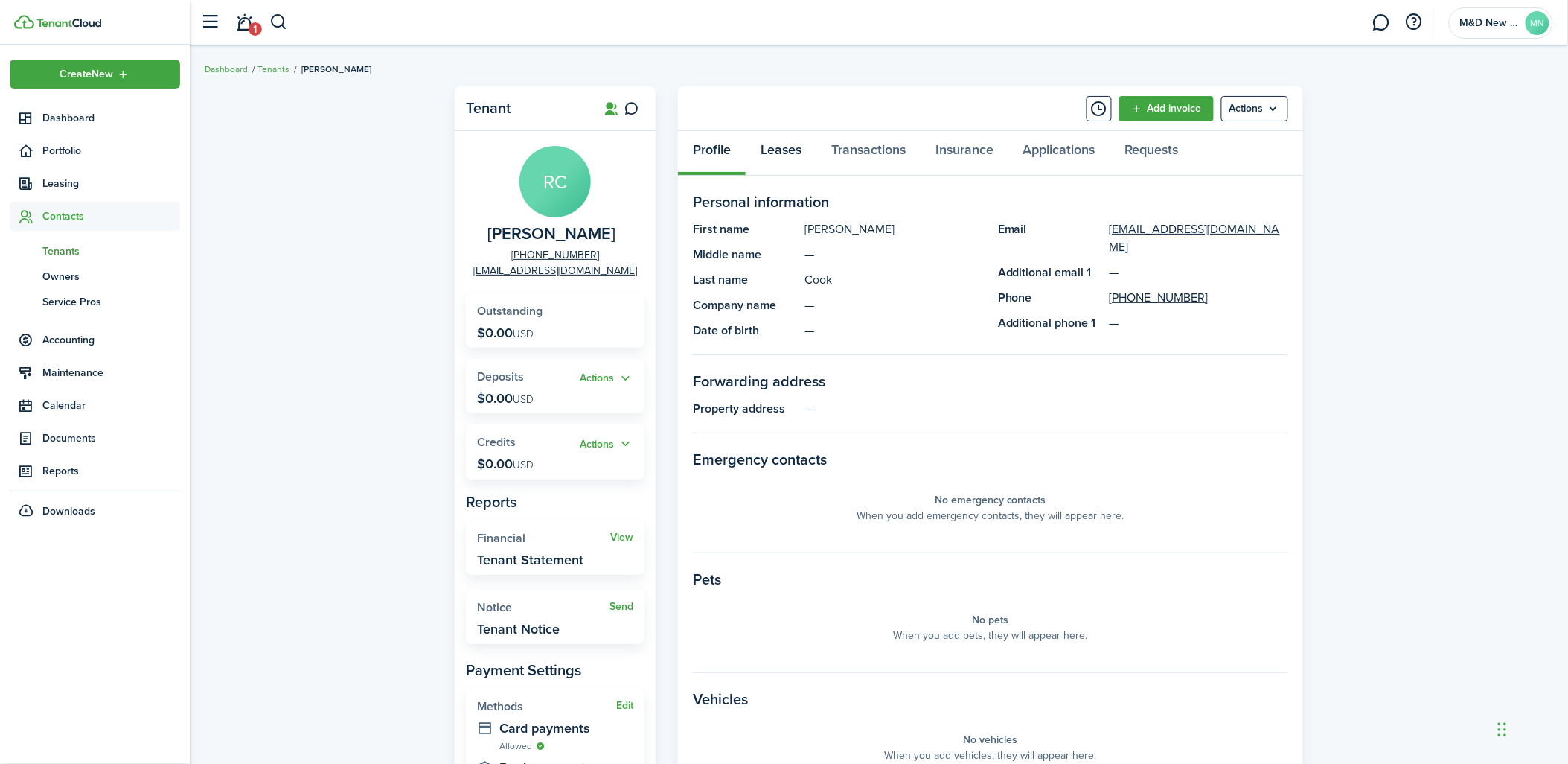
click at [792, 148] on link "Leases" at bounding box center [781, 153] width 70 height 45
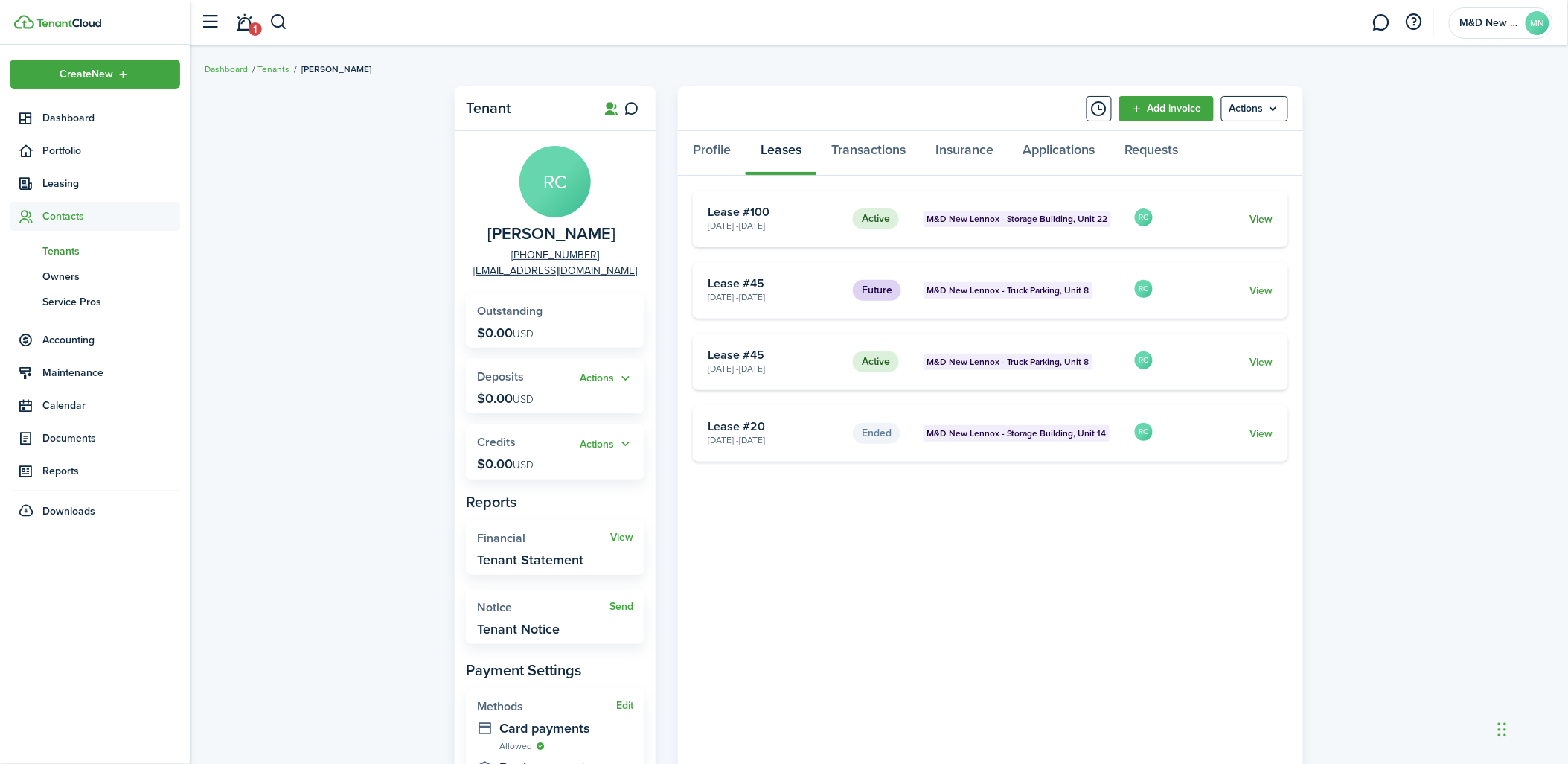
click at [1263, 213] on link "View" at bounding box center [1262, 219] width 23 height 15
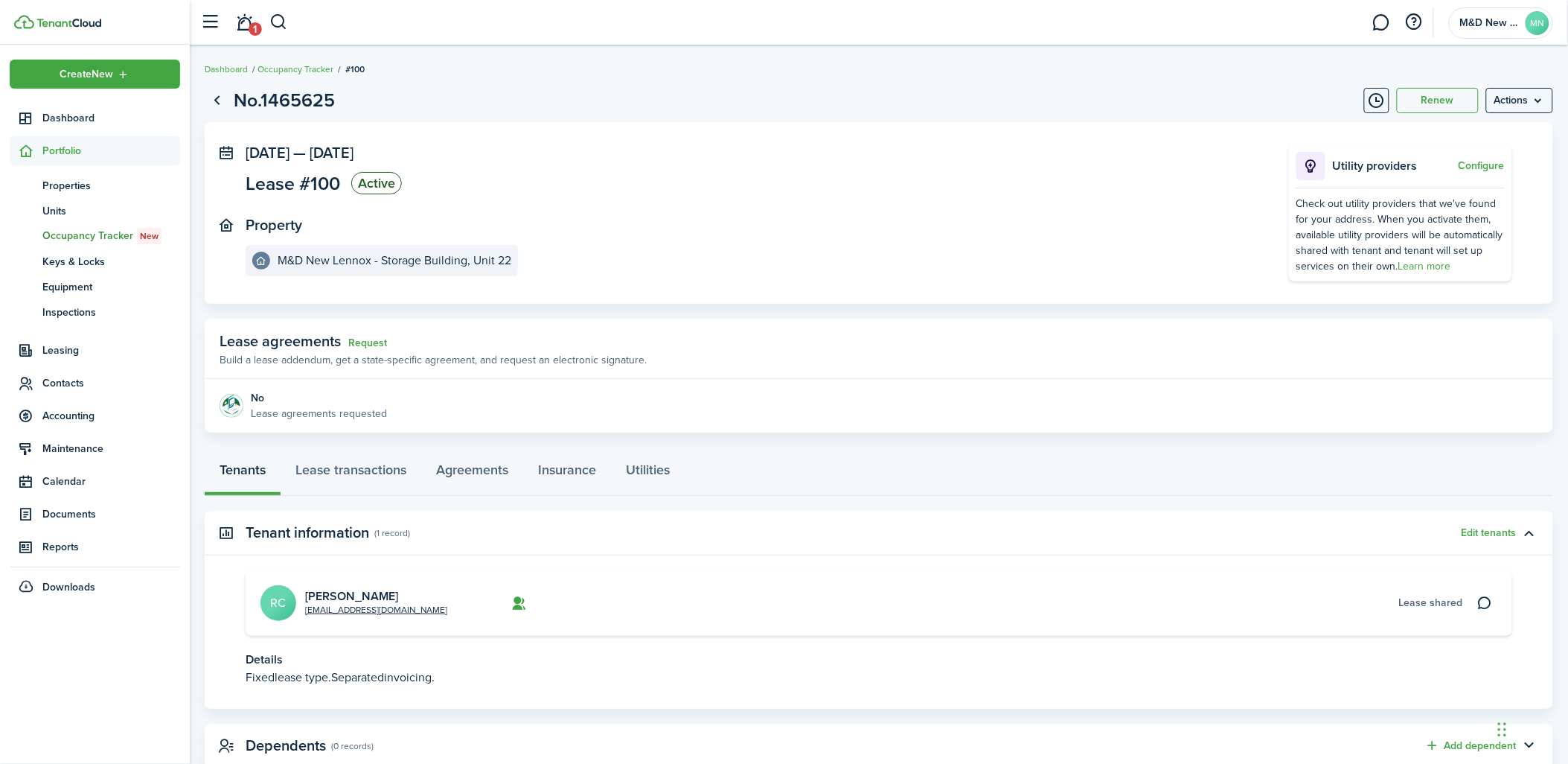
scroll to position [45, 0]
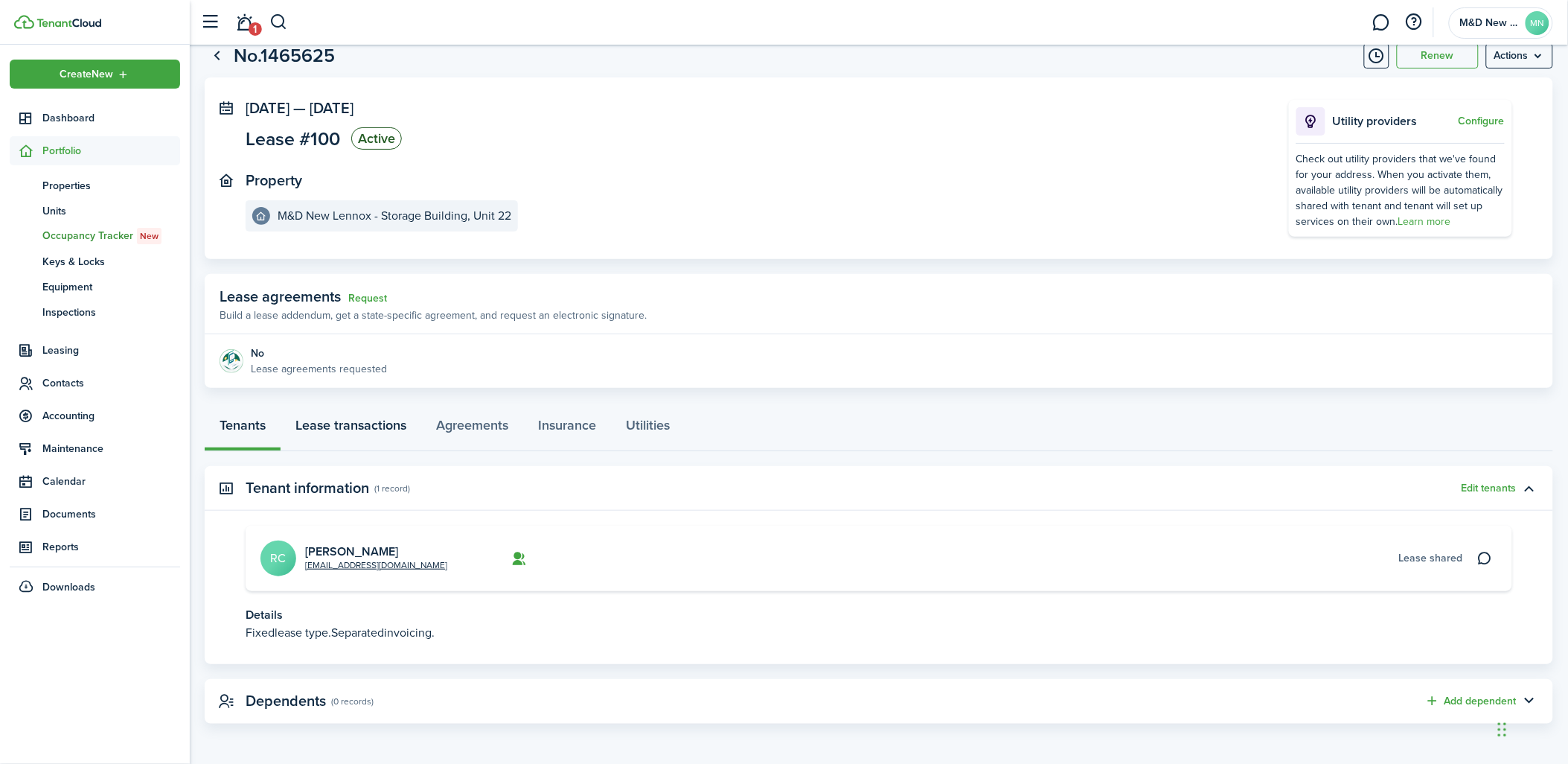
click at [391, 427] on link "Lease transactions" at bounding box center [351, 429] width 141 height 45
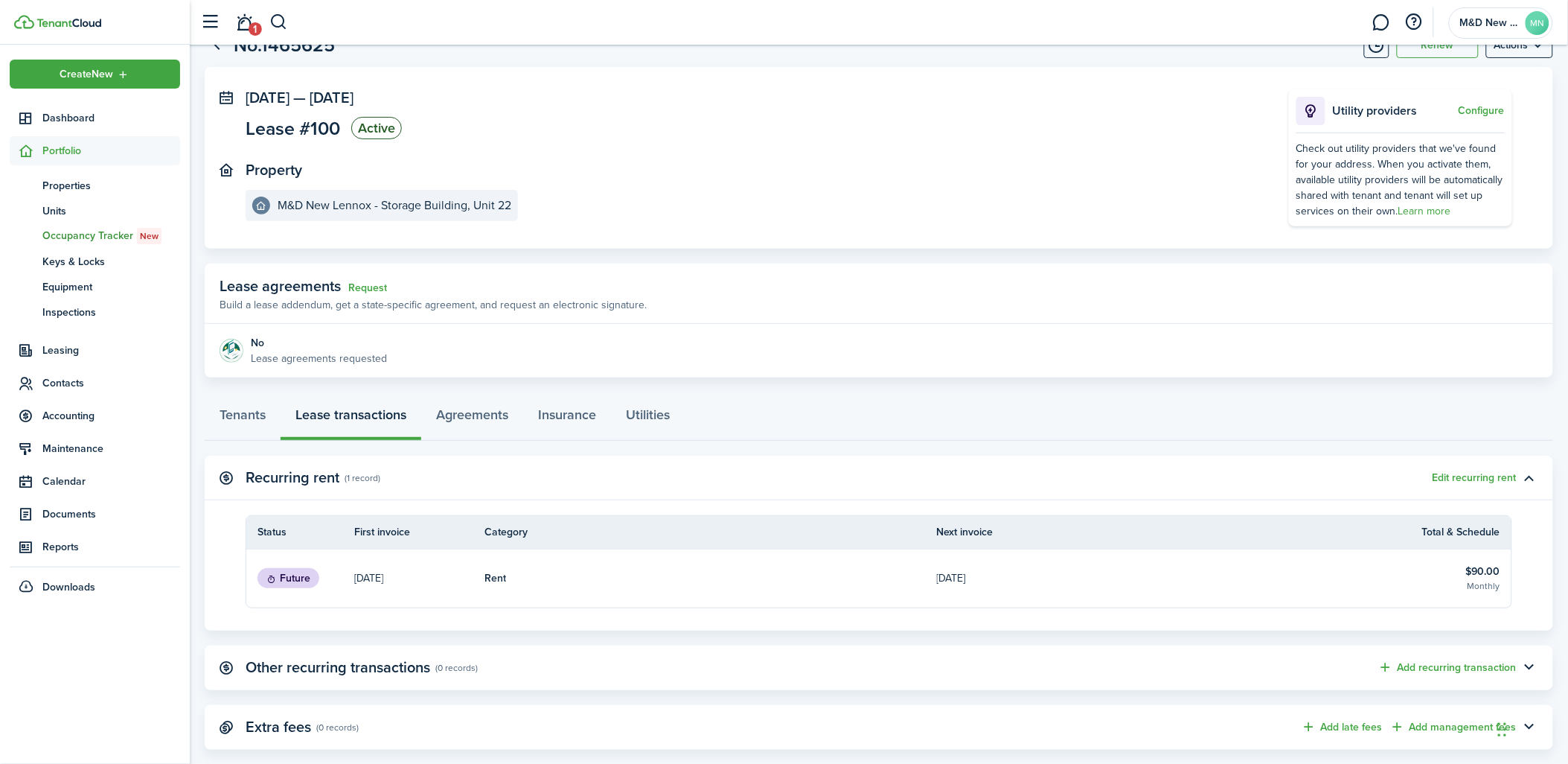
scroll to position [81, 0]
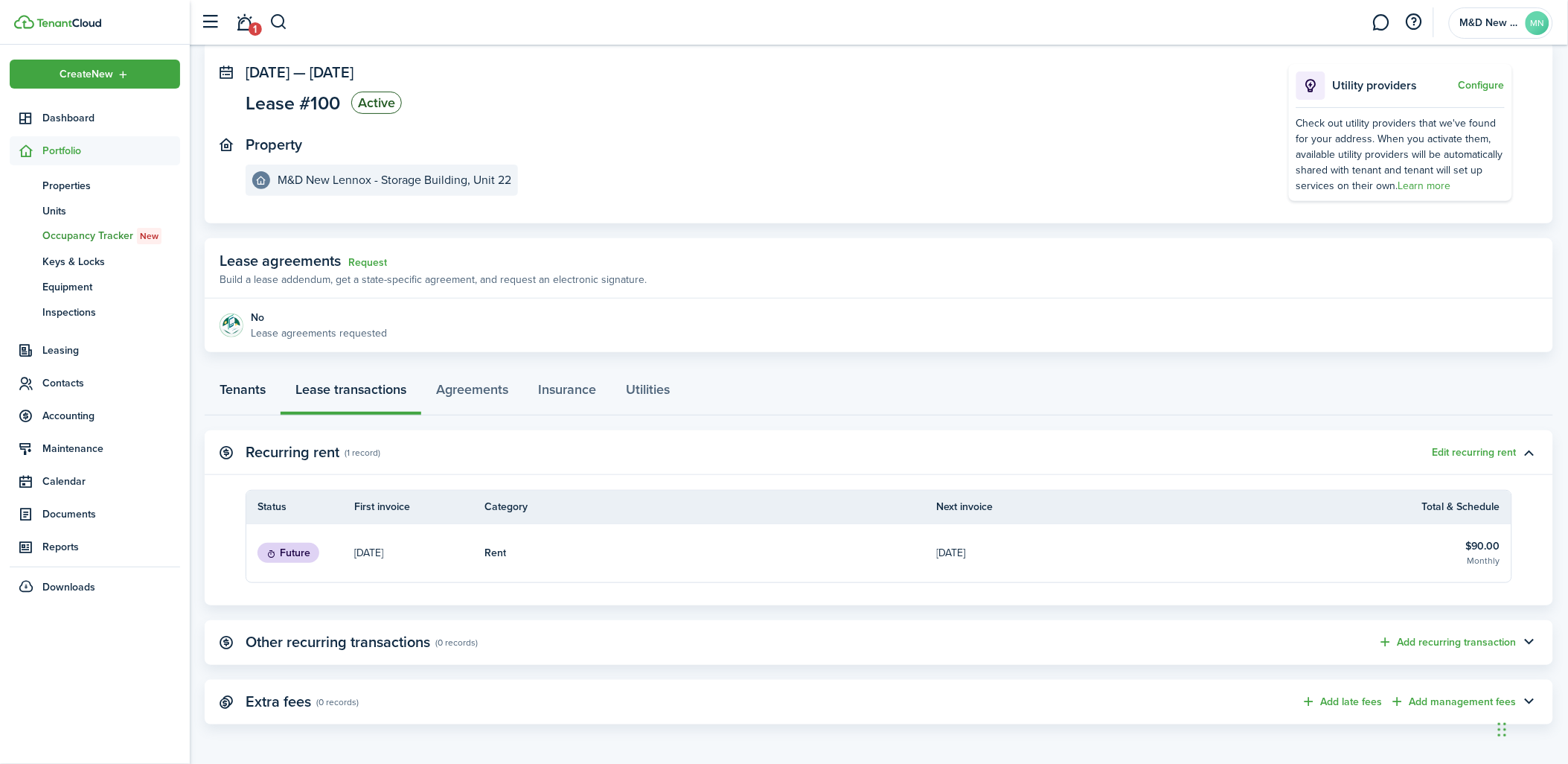
click at [229, 385] on link "Tenants" at bounding box center [242, 393] width 76 height 45
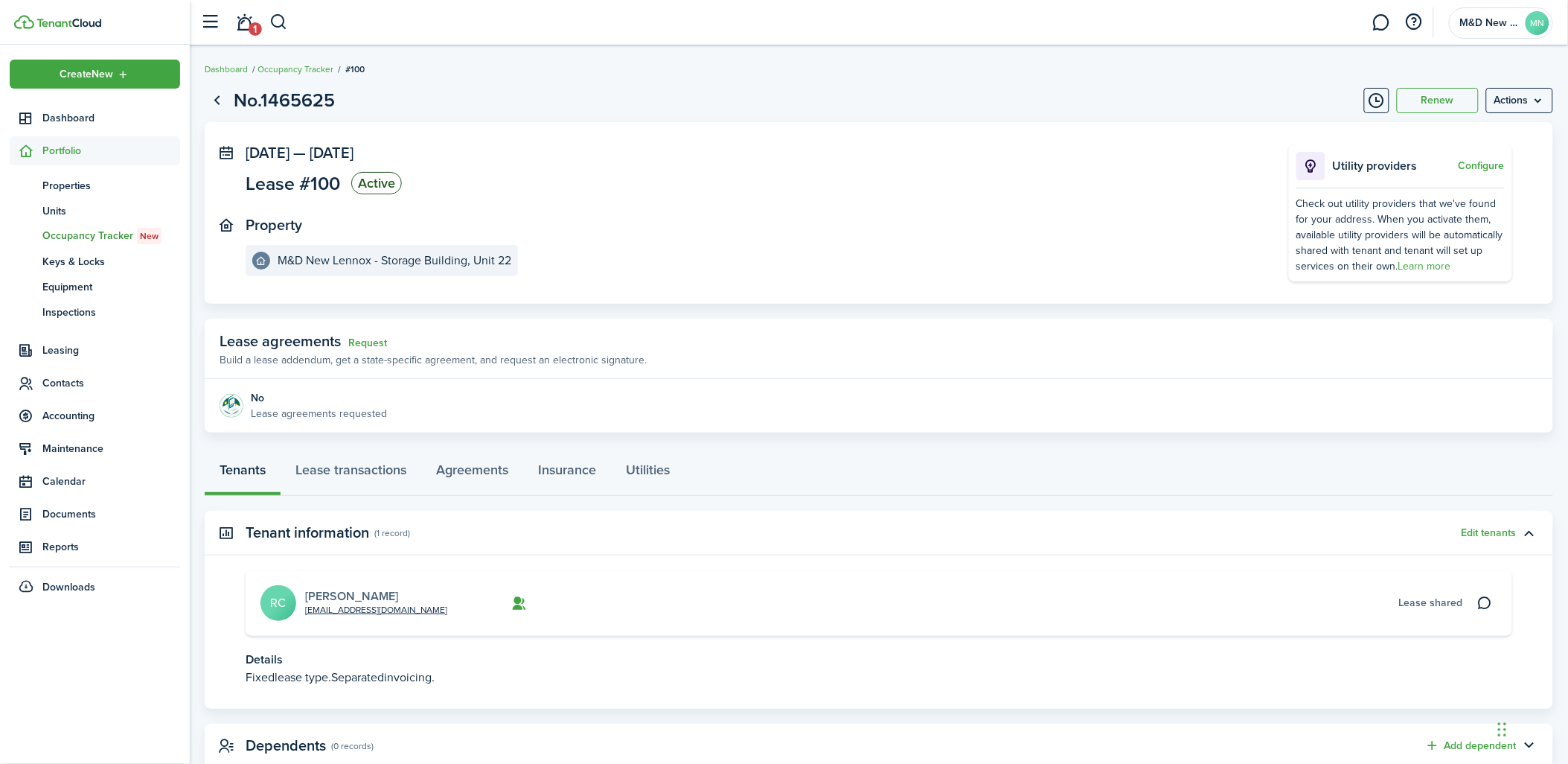
click at [340, 593] on link "[PERSON_NAME]" at bounding box center [352, 596] width 93 height 17
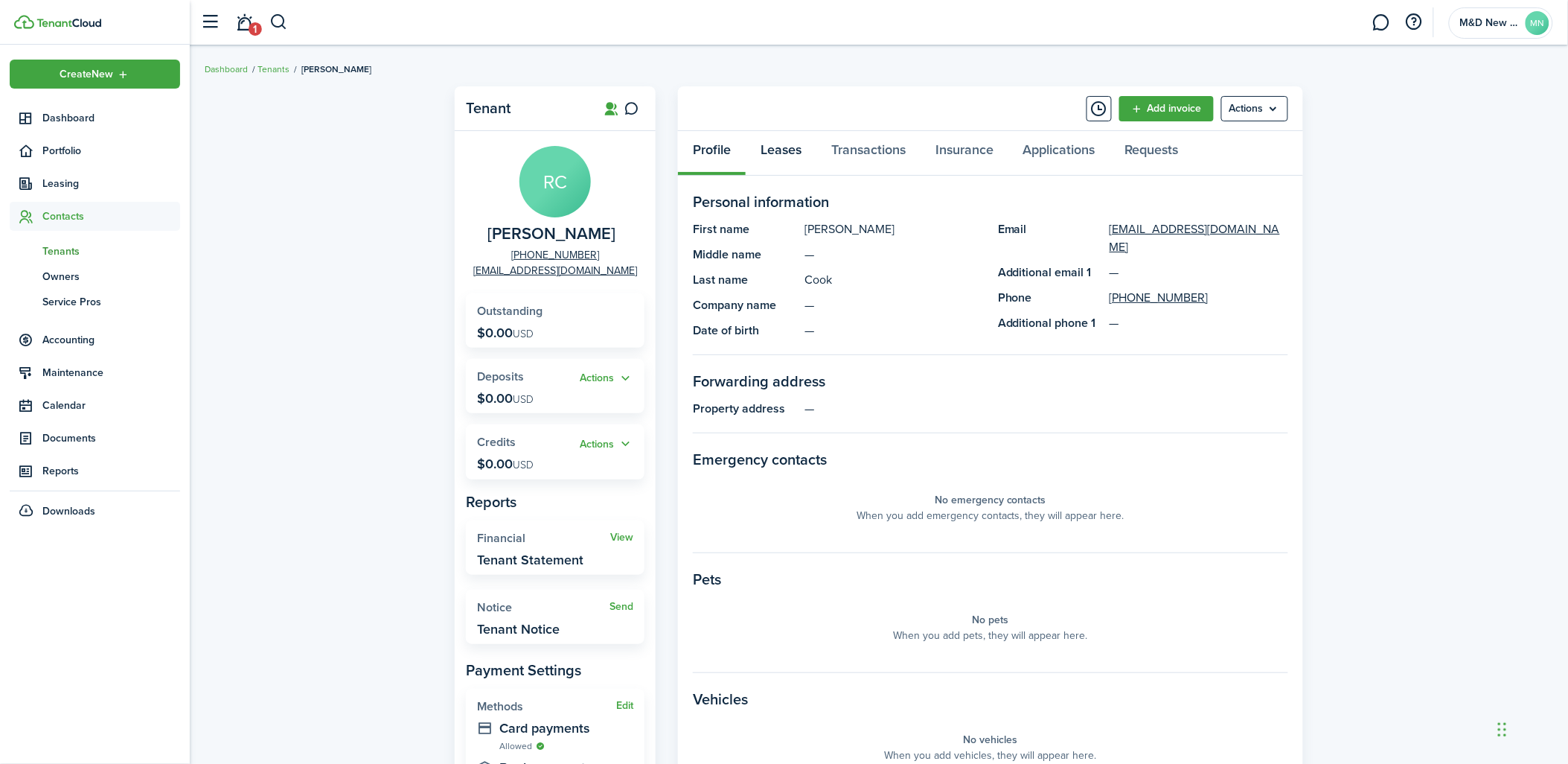
click at [798, 160] on link "Leases" at bounding box center [781, 153] width 70 height 45
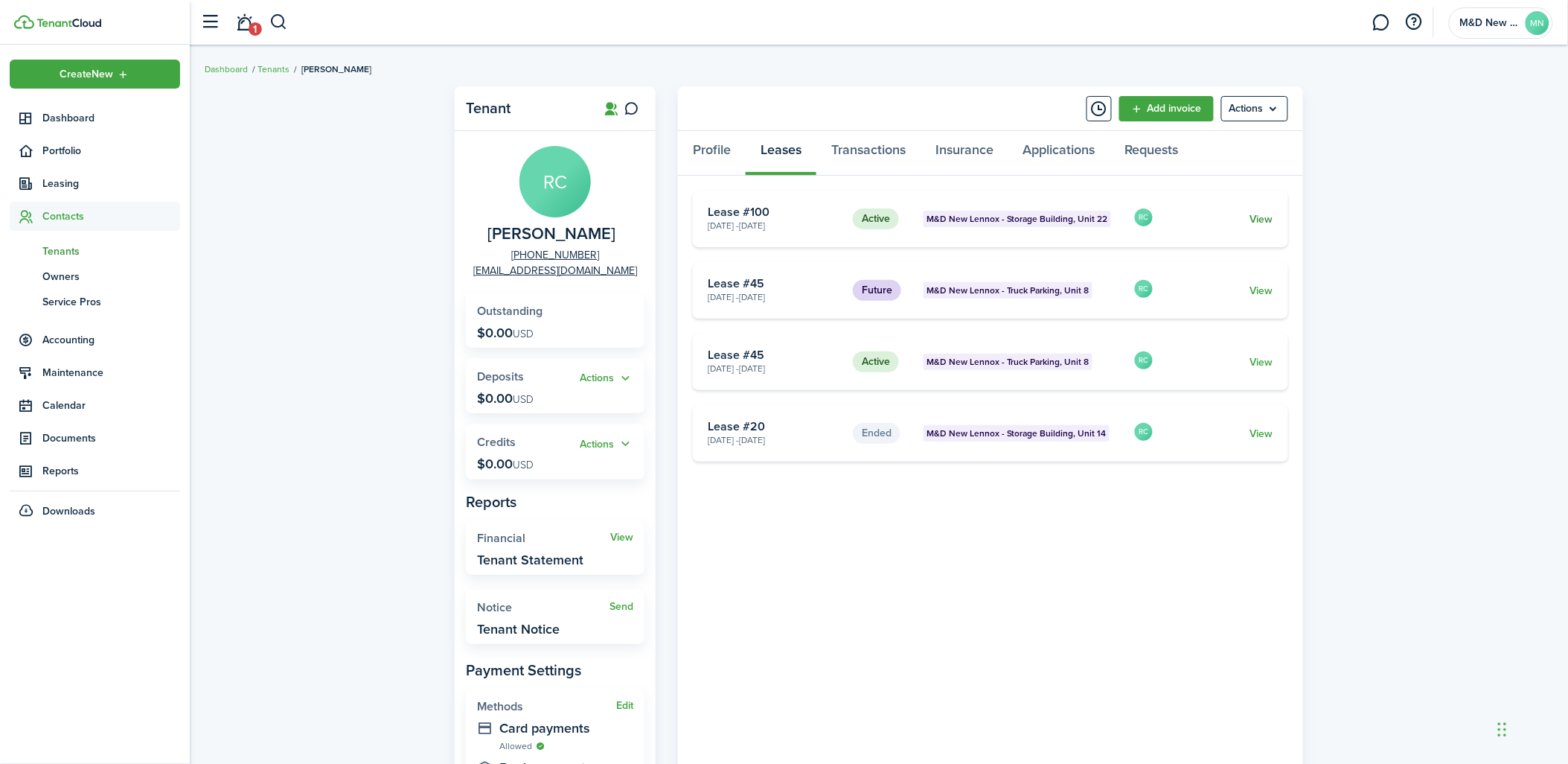
click at [1252, 221] on link "View" at bounding box center [1262, 219] width 23 height 15
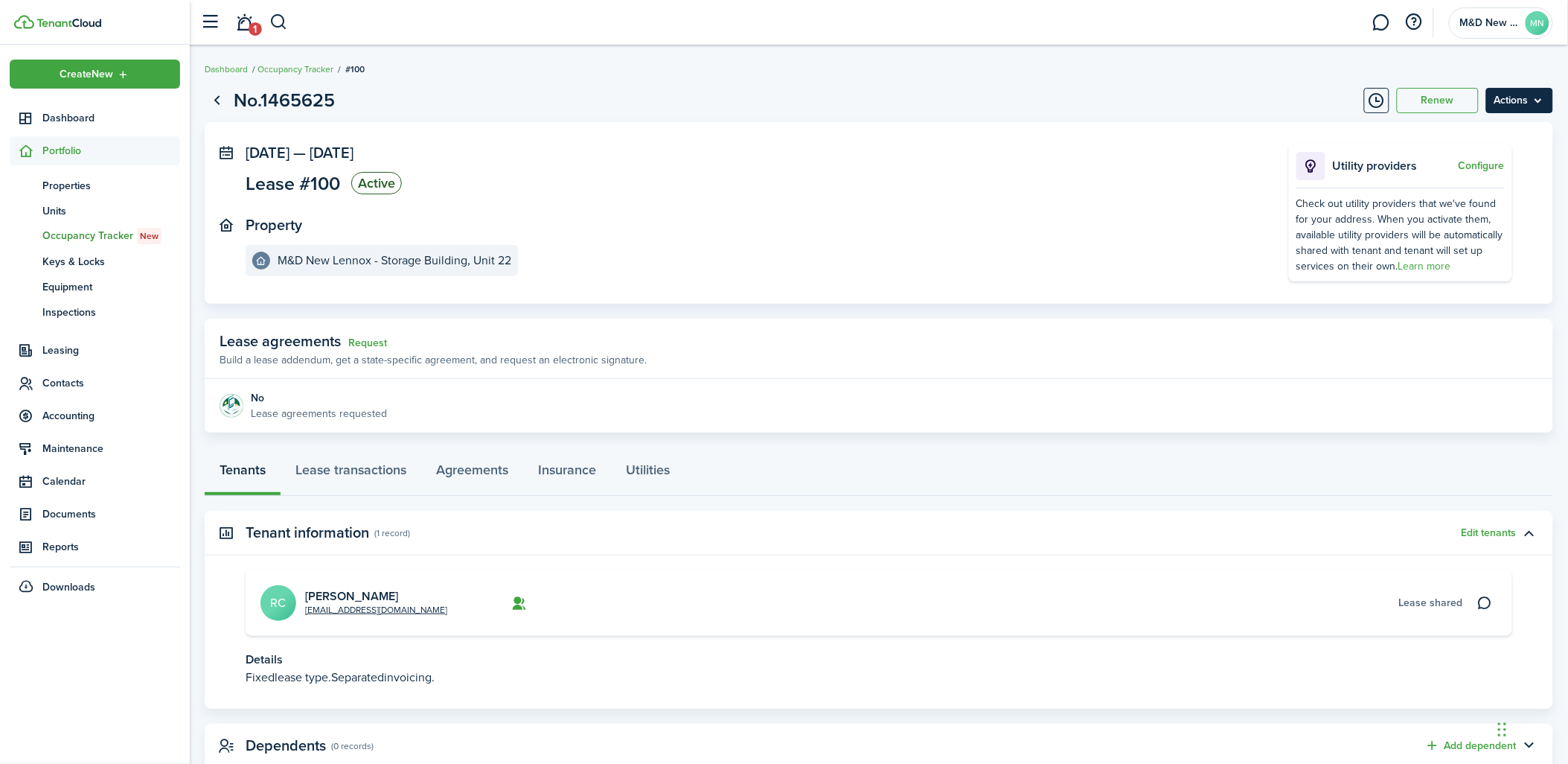
click at [1537, 93] on menu-btn "Actions" at bounding box center [1520, 101] width 67 height 25
click at [1474, 136] on button "Edit" at bounding box center [1489, 133] width 131 height 25
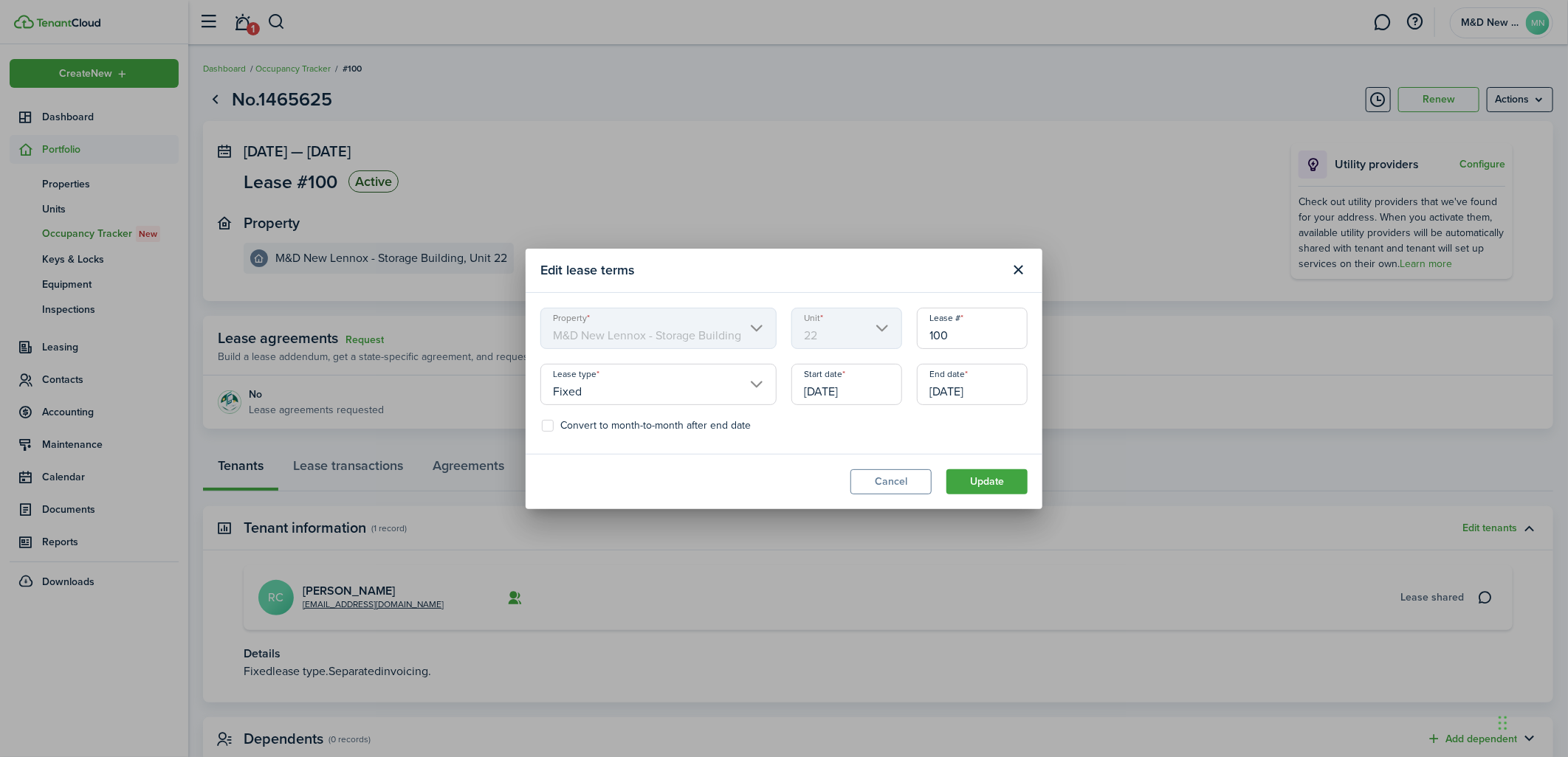
click at [975, 389] on input "[DATE]" at bounding box center [973, 384] width 111 height 41
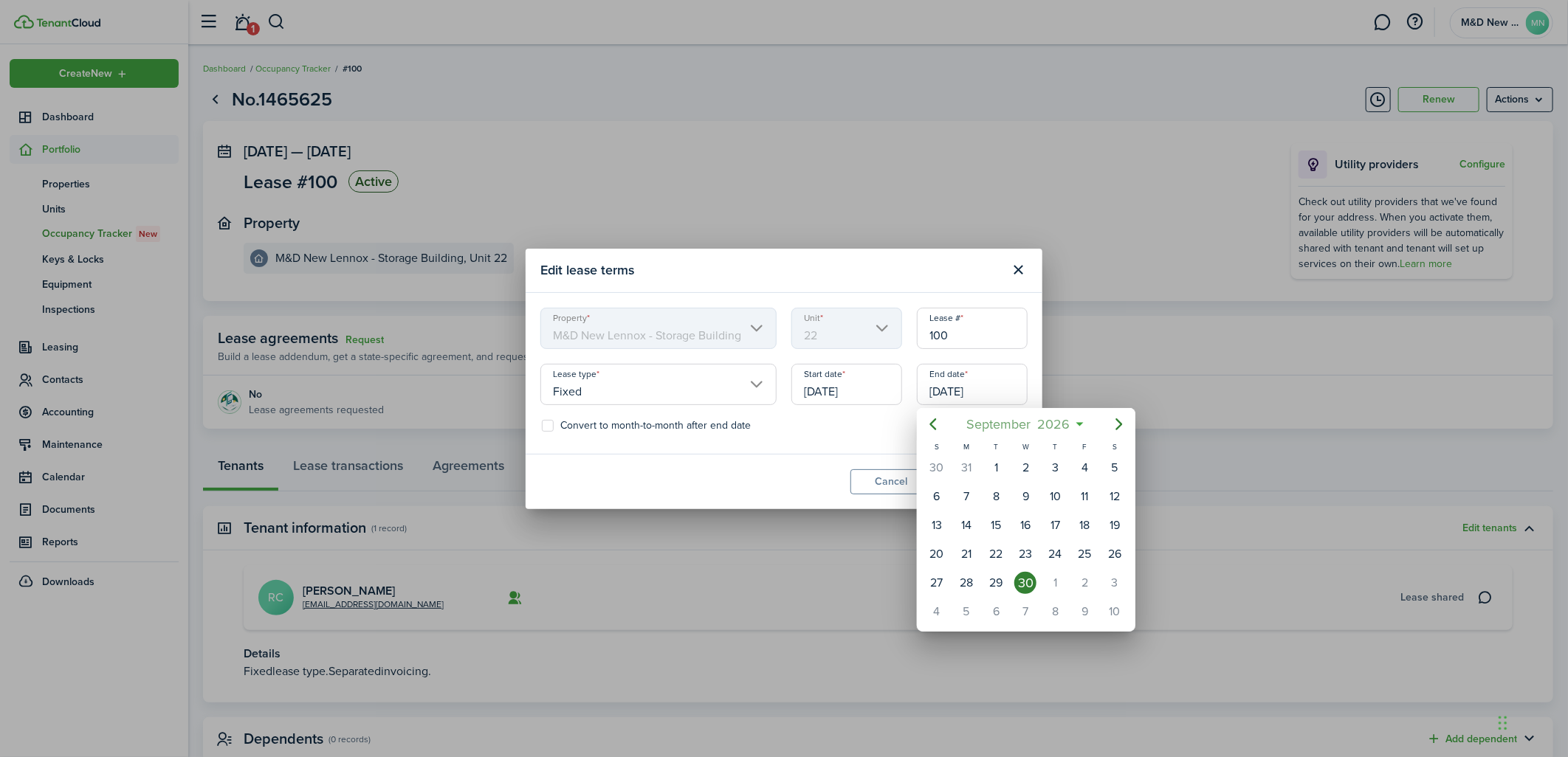
click at [987, 416] on span "September" at bounding box center [999, 425] width 71 height 27
click at [941, 428] on icon "Previous page" at bounding box center [933, 424] width 18 height 18
click at [951, 594] on div "Oct" at bounding box center [956, 602] width 53 height 24
click at [1089, 578] on div "31" at bounding box center [1085, 583] width 22 height 22
type input "[DATE]"
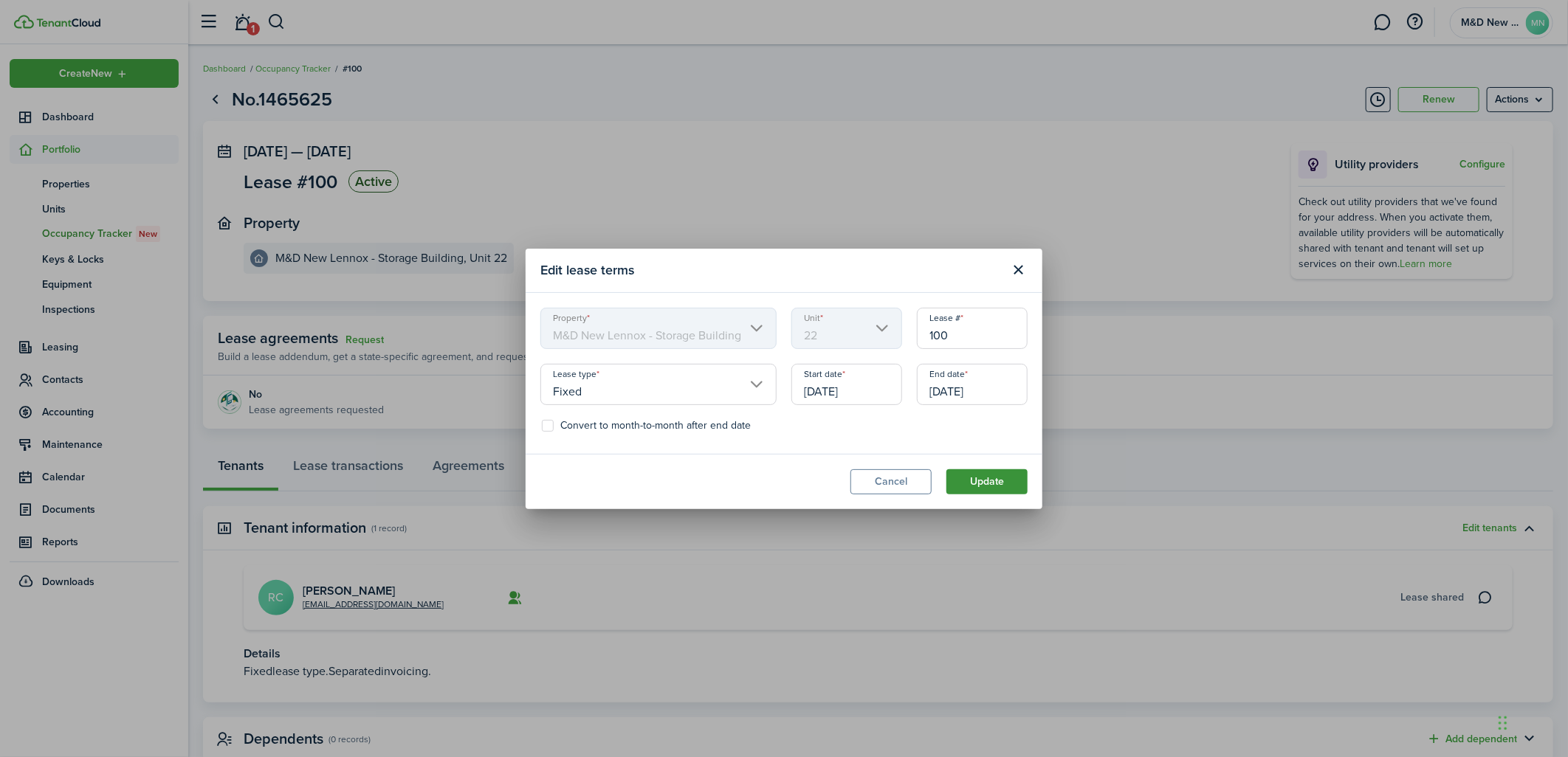
click at [1007, 483] on button "Update" at bounding box center [987, 482] width 81 height 25
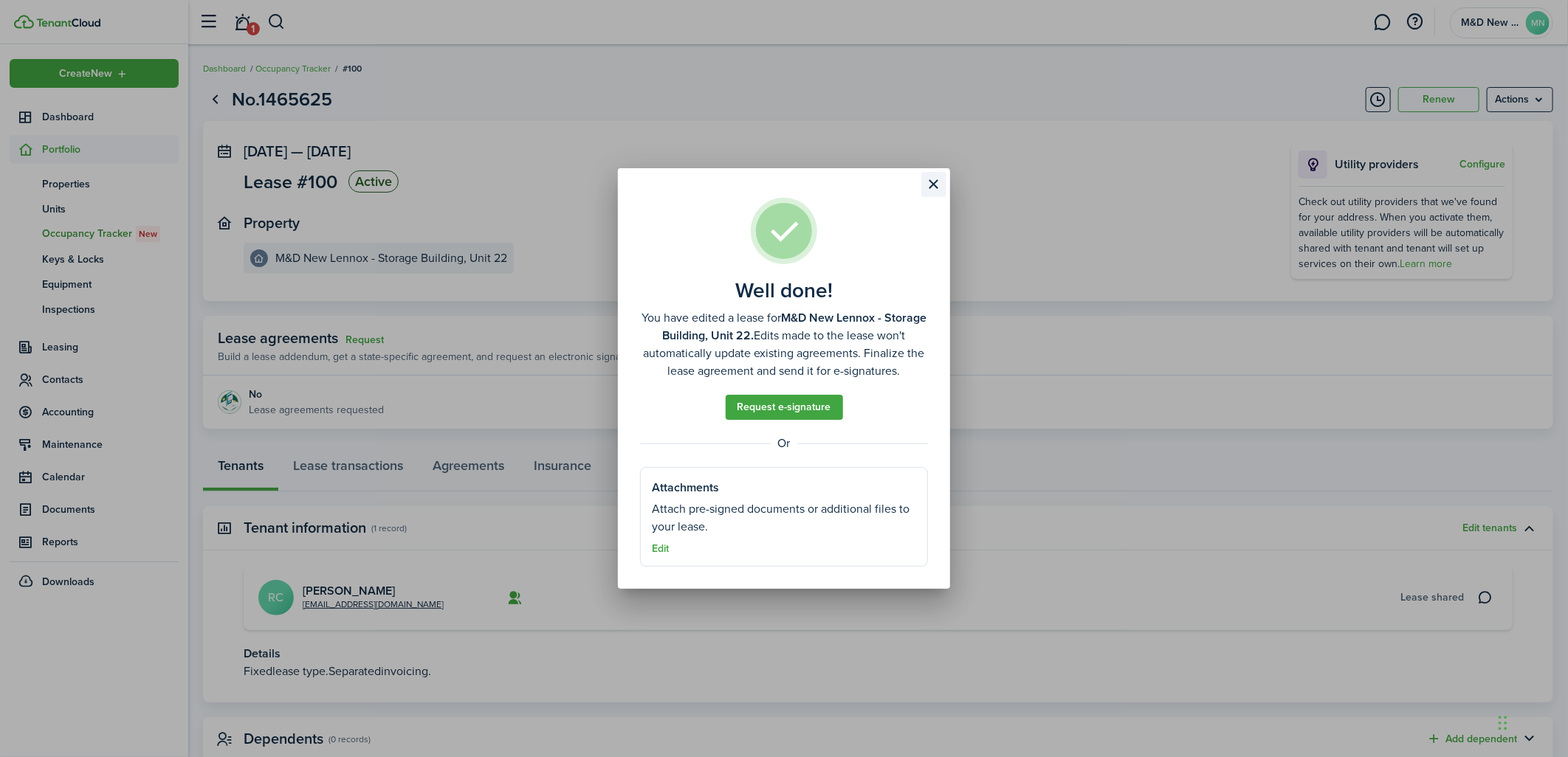
click at [923, 172] on button "Close modal" at bounding box center [934, 184] width 25 height 25
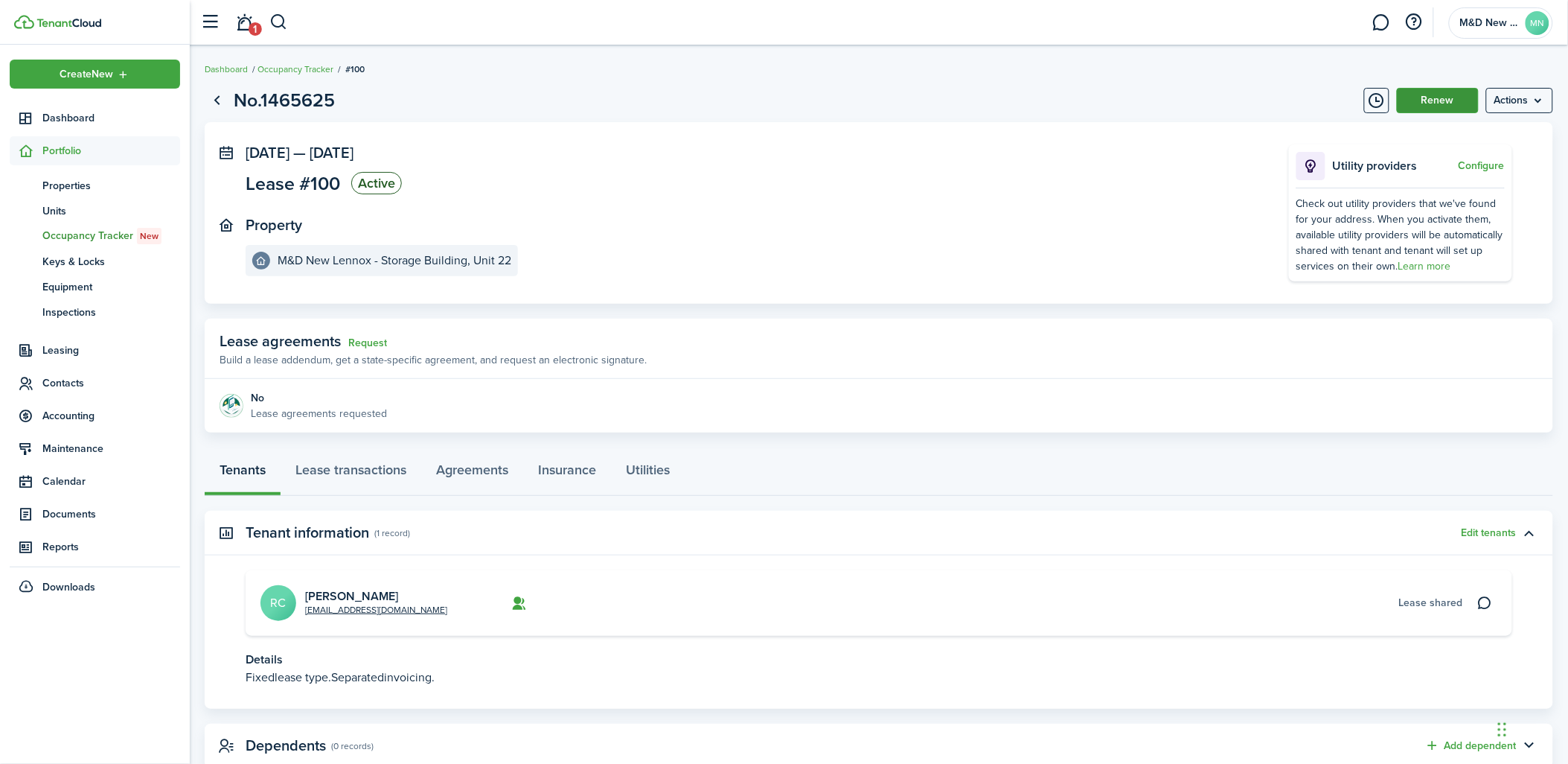
click at [1426, 94] on button "Renew" at bounding box center [1438, 101] width 81 height 25
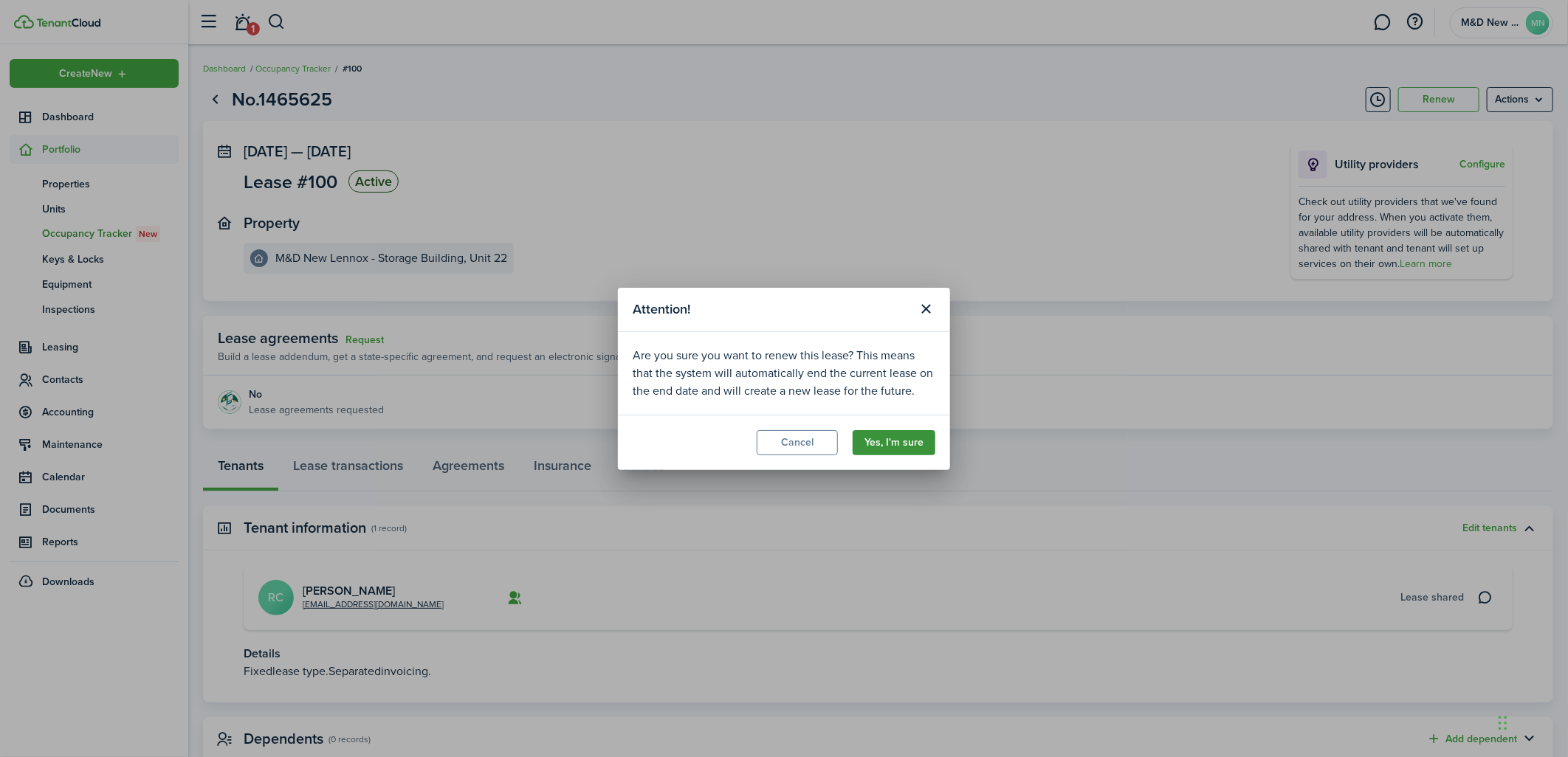
click at [906, 442] on button "Yes, I'm sure" at bounding box center [894, 442] width 82 height 25
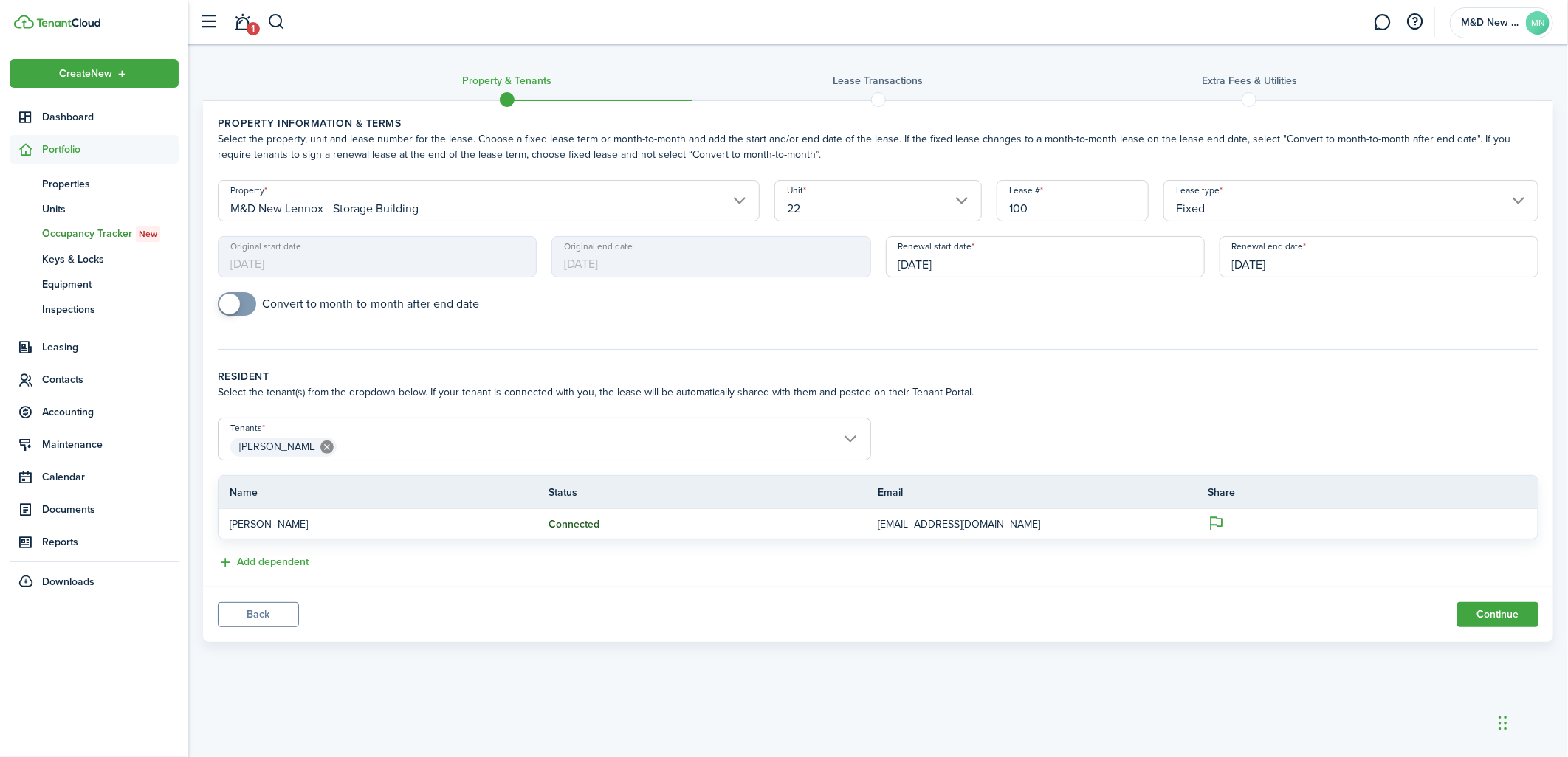
click at [1287, 263] on input "[DATE]" at bounding box center [1379, 257] width 319 height 41
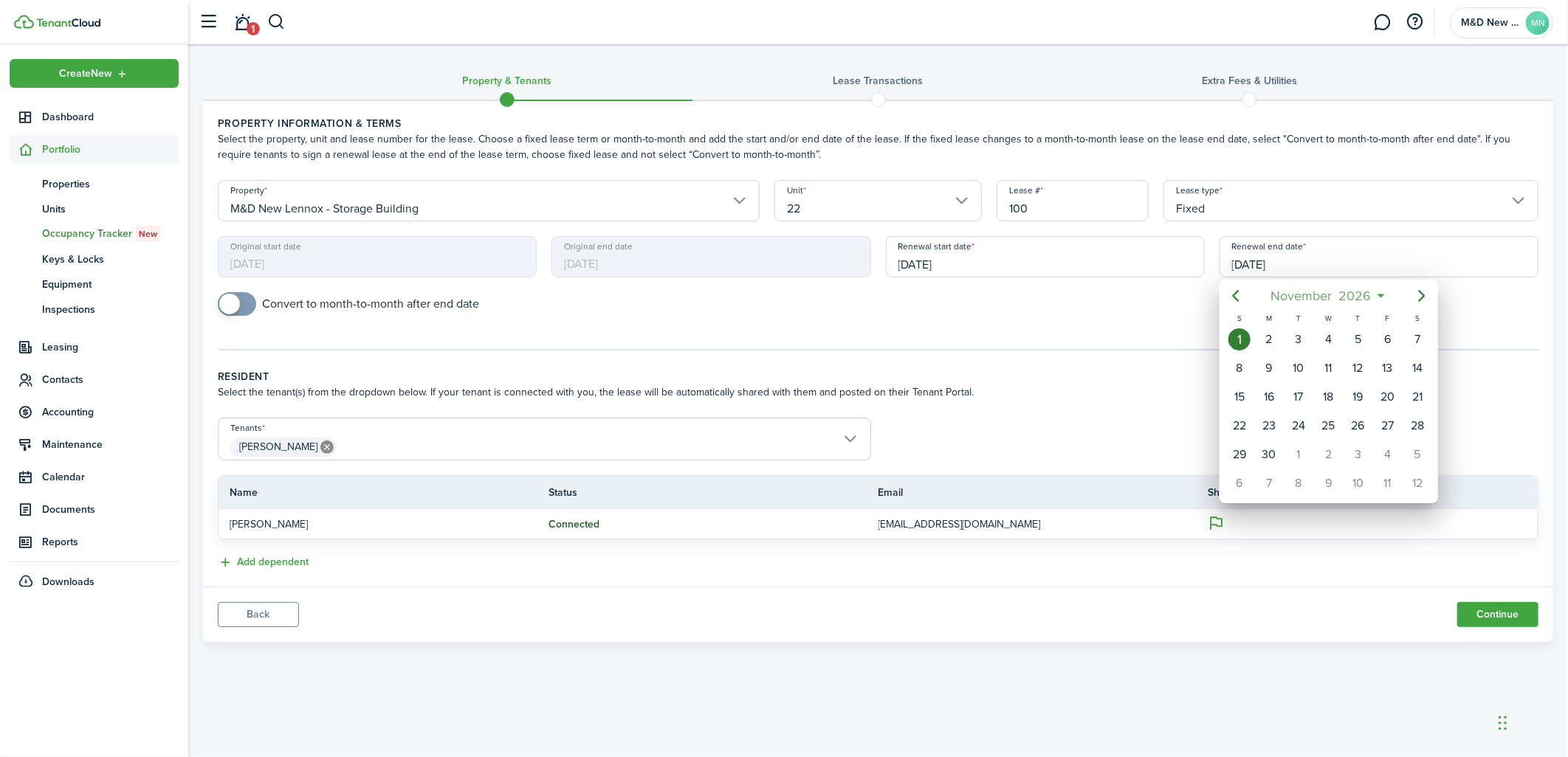
click at [1301, 293] on span "November" at bounding box center [1301, 296] width 68 height 27
click at [1270, 335] on div "Jan" at bounding box center [1259, 335] width 53 height 24
click at [1334, 289] on span "November" at bounding box center [1301, 296] width 68 height 27
click at [1263, 337] on div "Jan" at bounding box center [1259, 335] width 53 height 24
click at [1422, 451] on div "31" at bounding box center [1417, 454] width 22 height 22
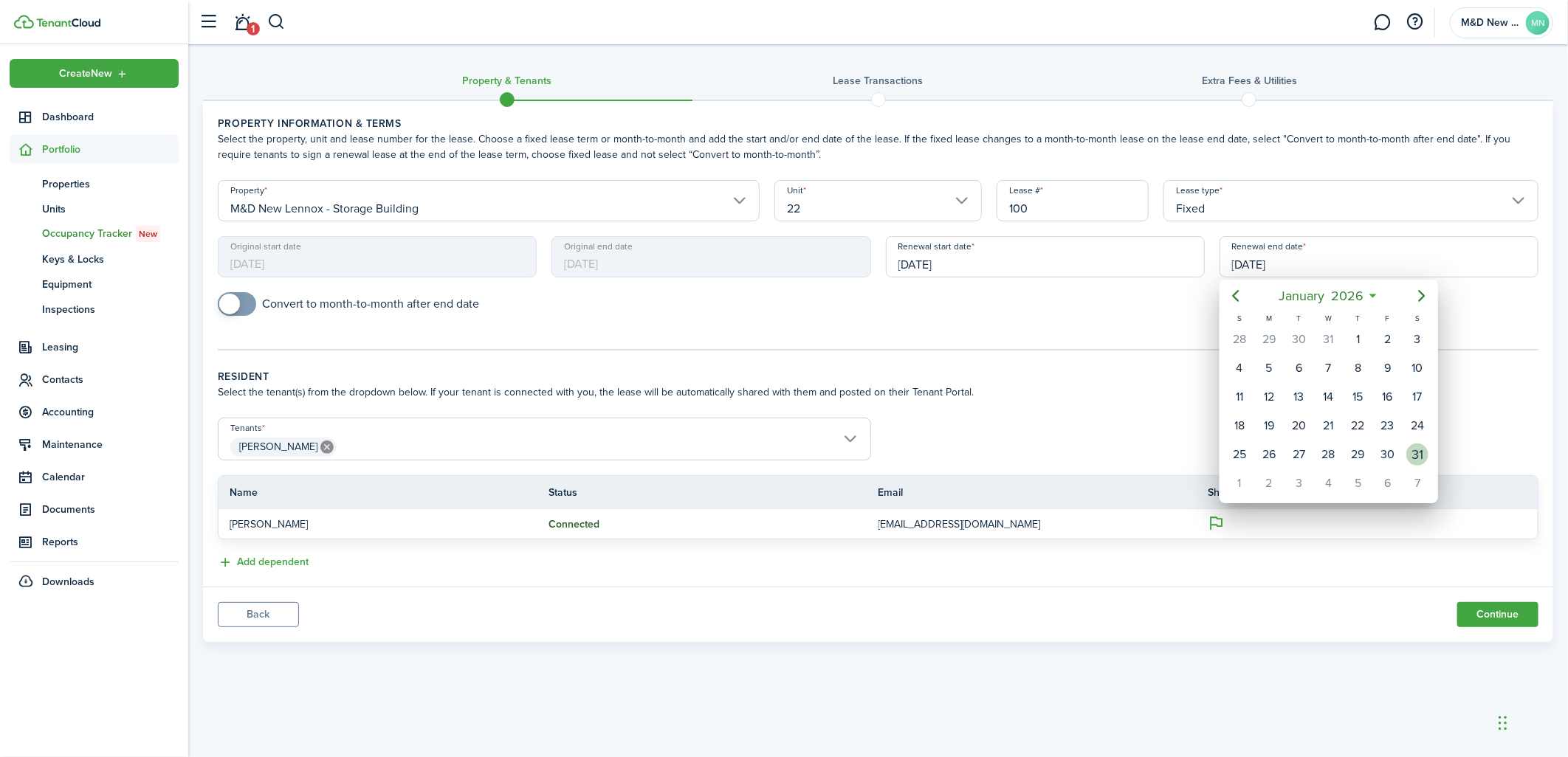
type input "[DATE]"
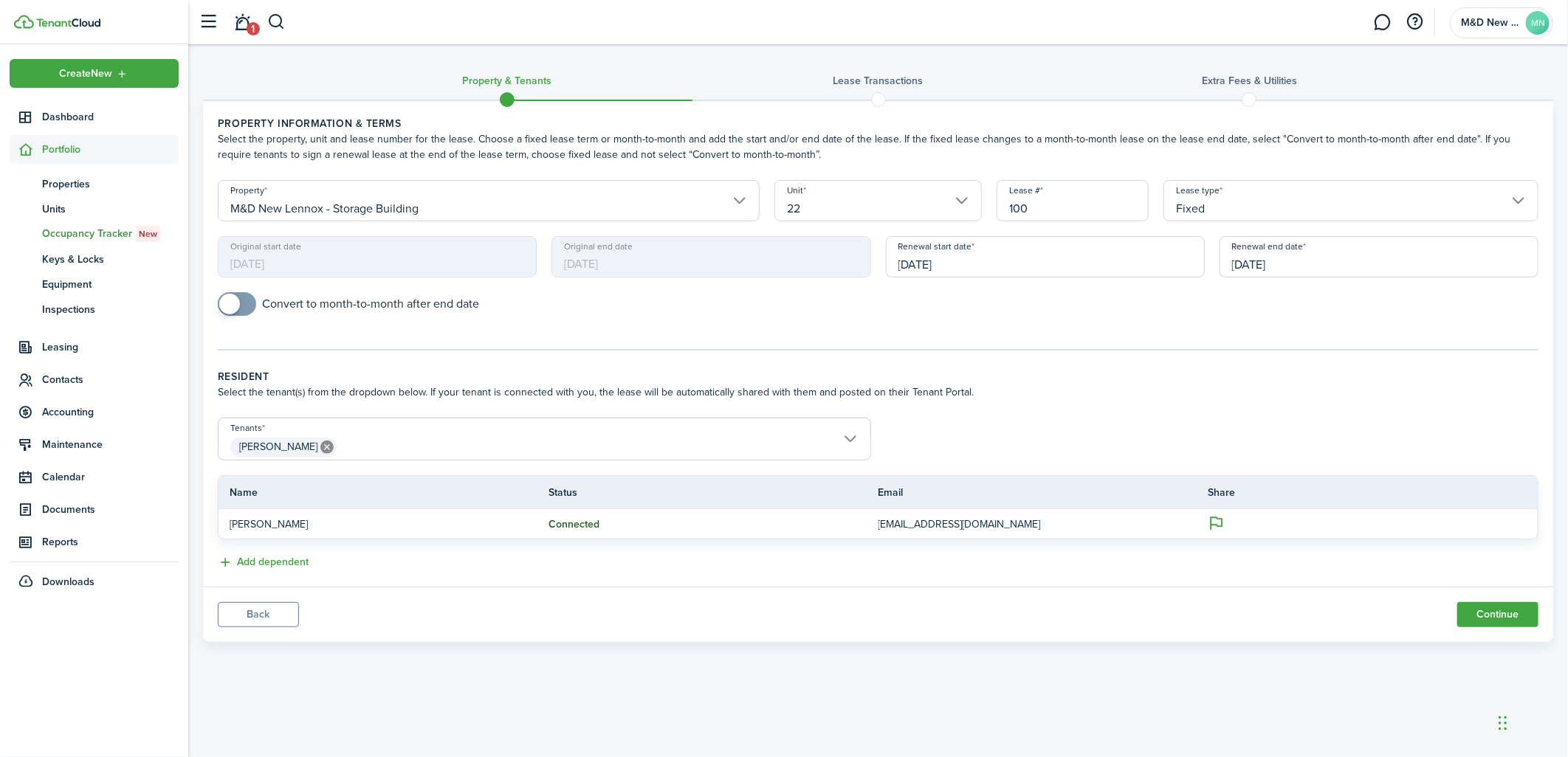
click at [832, 676] on div "Property & Tenants Lease Transactions Extra fees & Utilities Property informati…" at bounding box center [879, 384] width 1380 height 680
click at [1467, 609] on button "Continue" at bounding box center [1498, 615] width 81 height 25
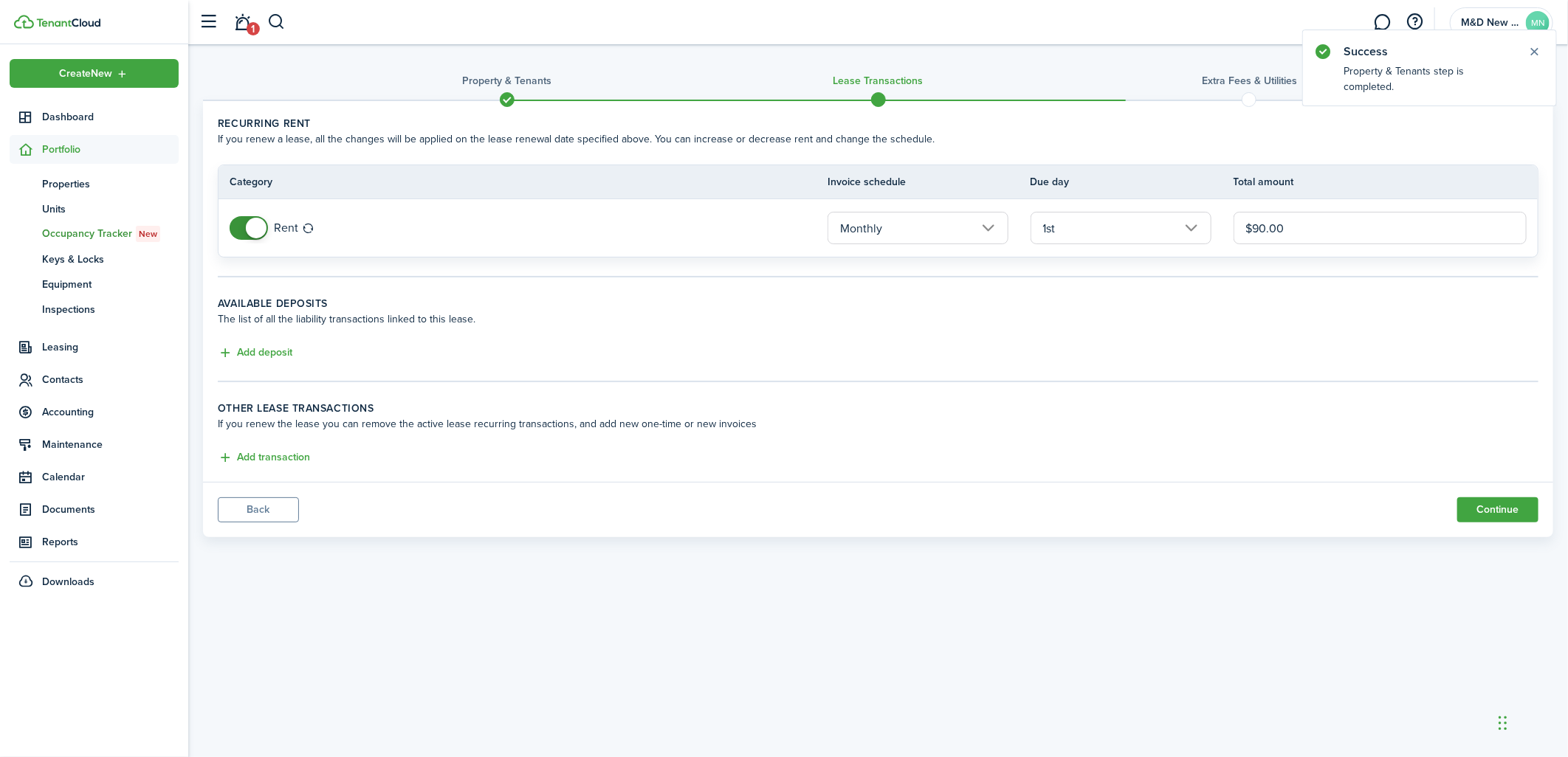
click at [971, 226] on input "Monthly" at bounding box center [917, 228] width 181 height 33
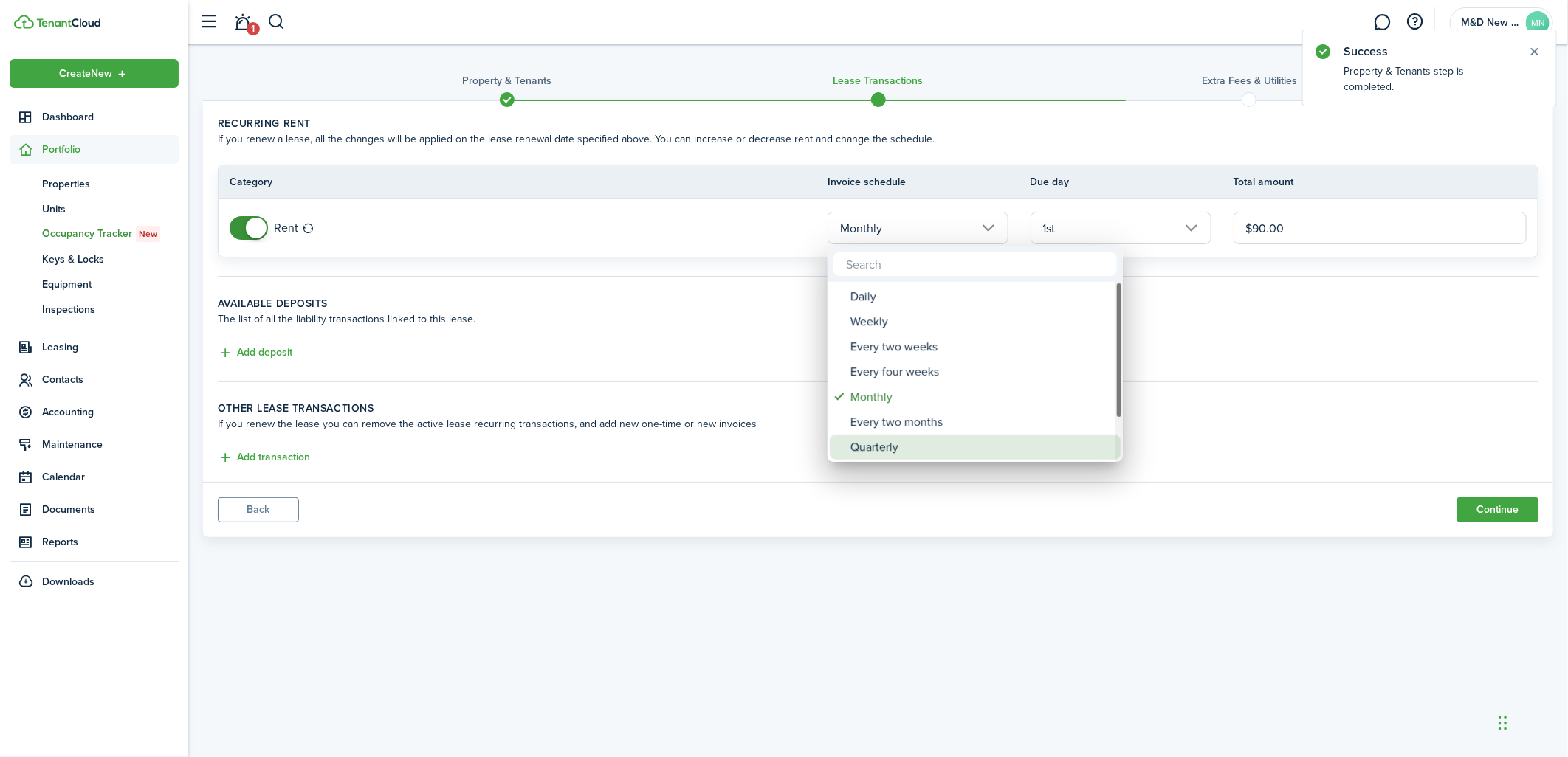
click at [905, 442] on div "Quarterly" at bounding box center [981, 447] width 262 height 25
type input "Quarterly"
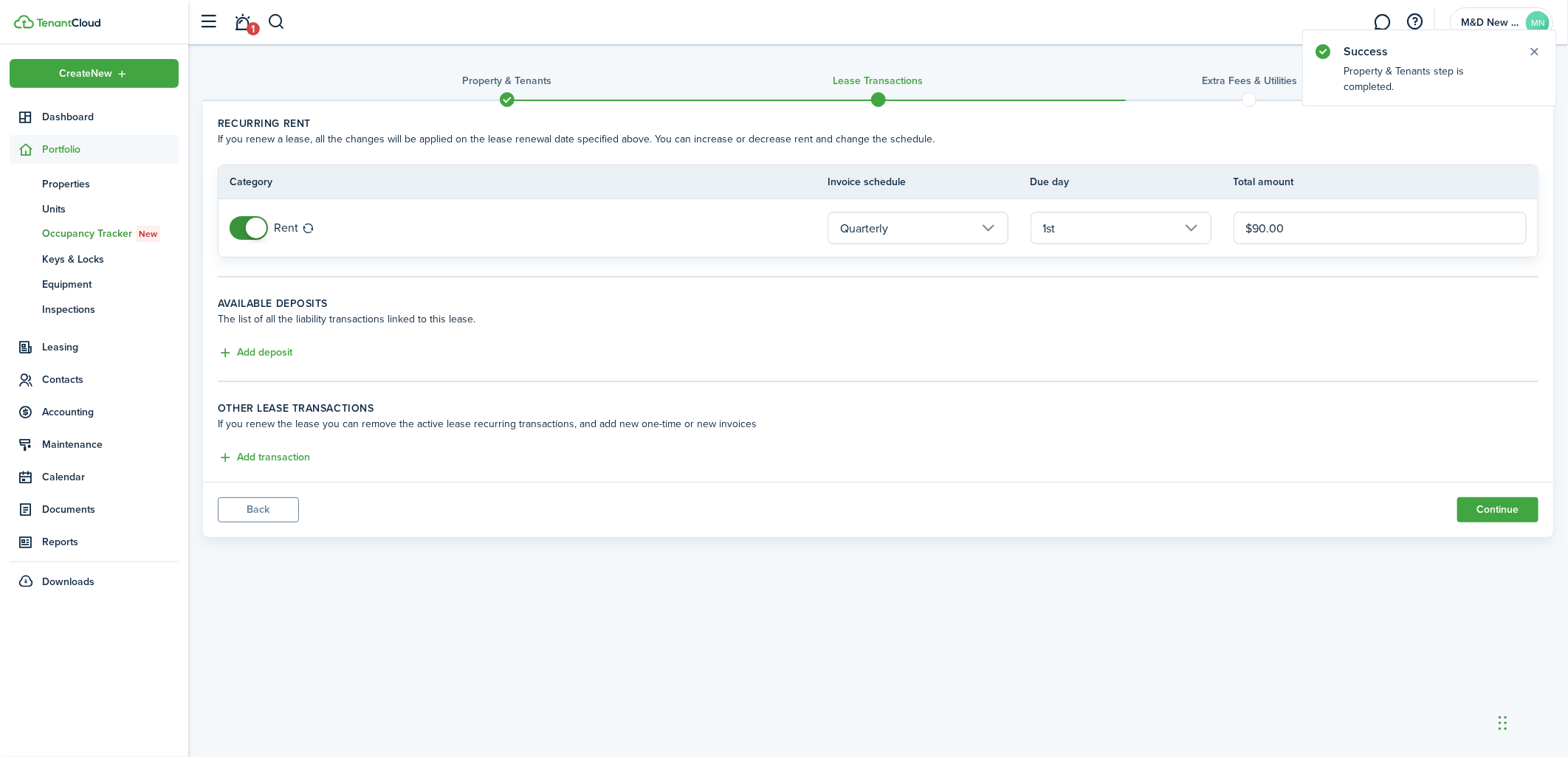
click at [1154, 230] on input "1st" at bounding box center [1121, 228] width 181 height 33
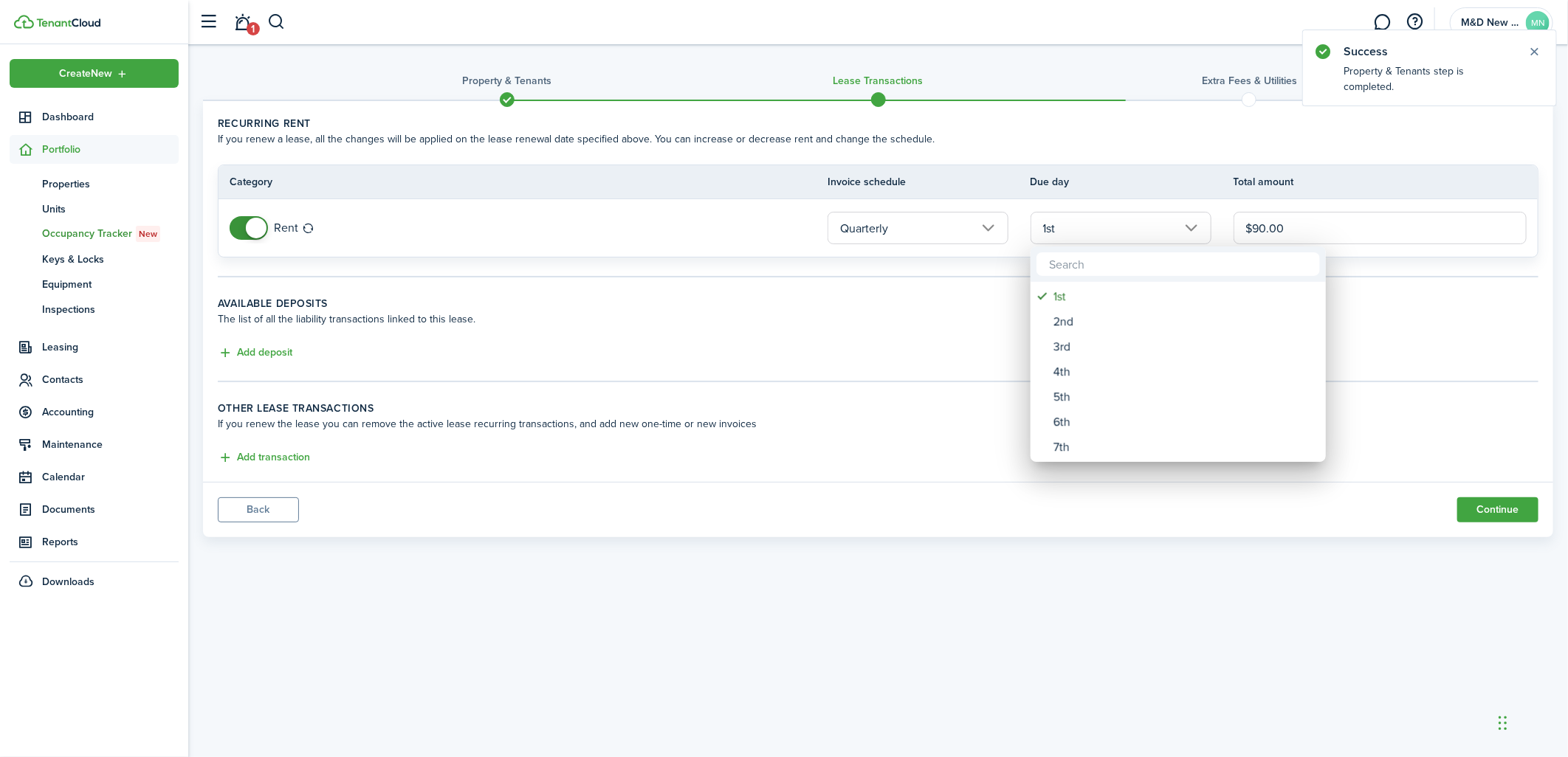
click at [1123, 151] on div at bounding box center [784, 378] width 1805 height 993
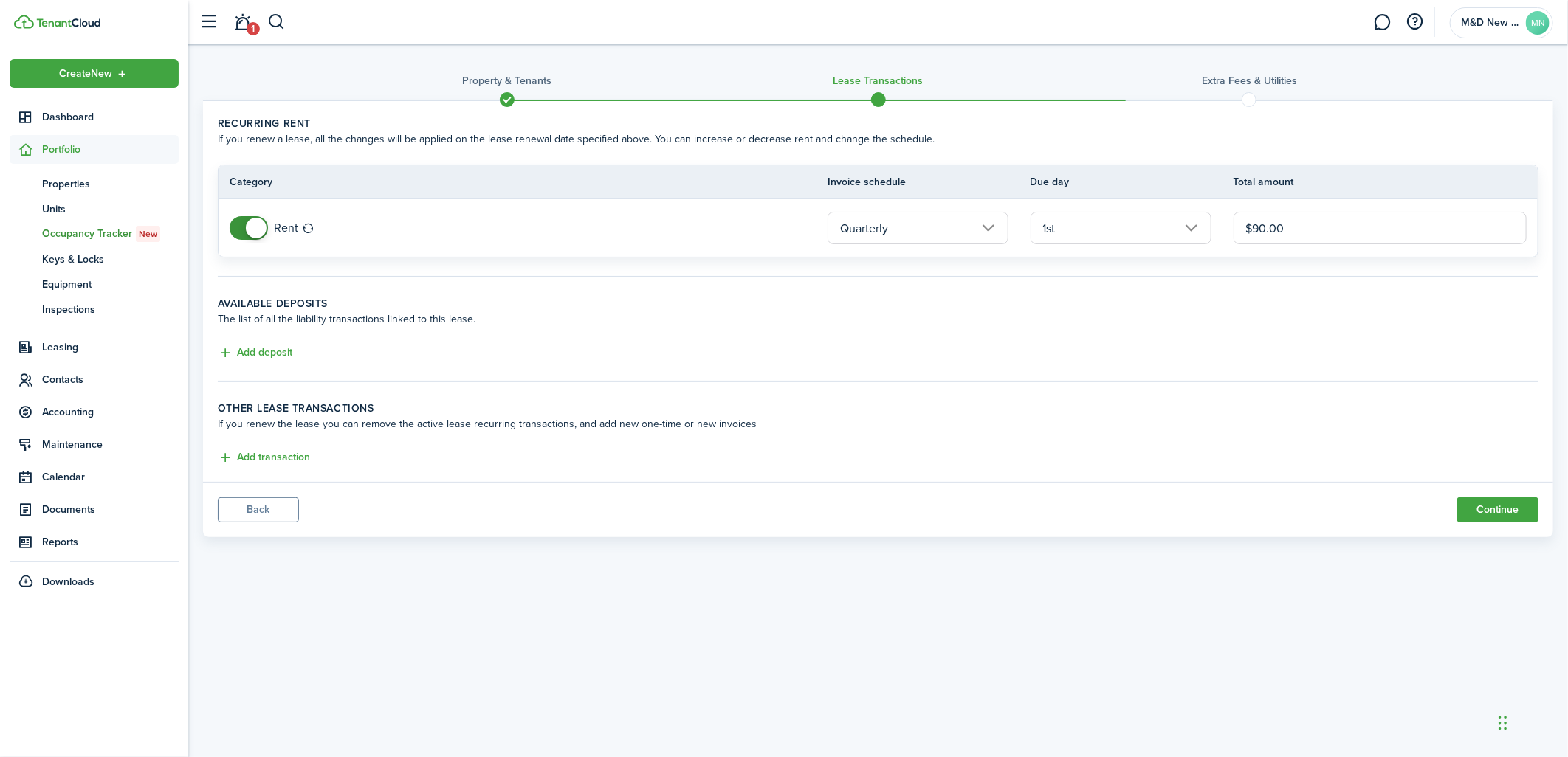
drag, startPoint x: 1302, startPoint y: 226, endPoint x: 1250, endPoint y: 243, distance: 54.7
click at [1250, 243] on input "$90.00" at bounding box center [1380, 228] width 293 height 33
type input "$300.00"
click at [1135, 460] on div "Add transaction" at bounding box center [878, 458] width 1321 height 18
click at [1507, 514] on button "Continue" at bounding box center [1498, 510] width 81 height 25
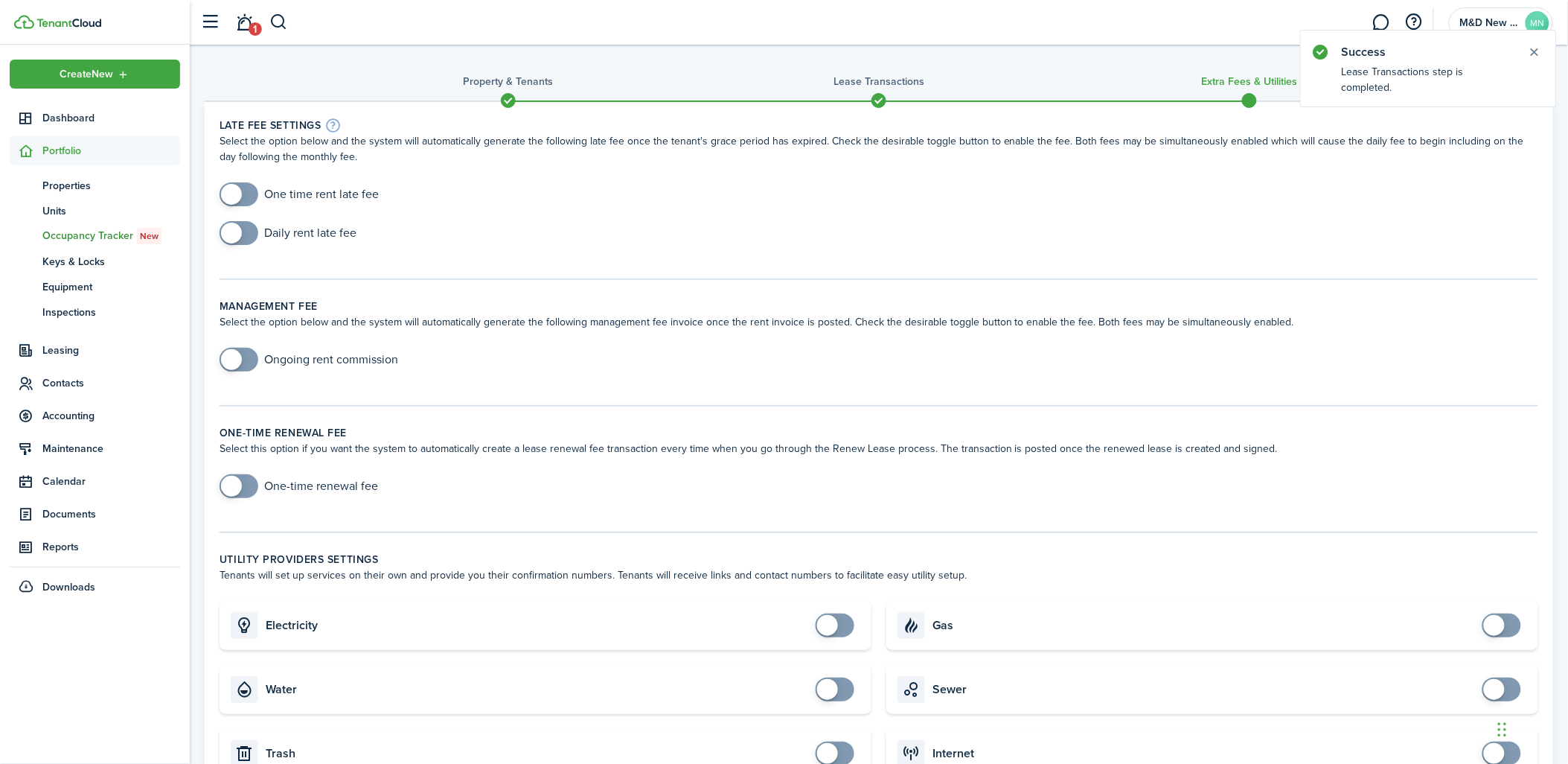
checkbox input "true"
click at [245, 192] on span at bounding box center [239, 194] width 15 height 24
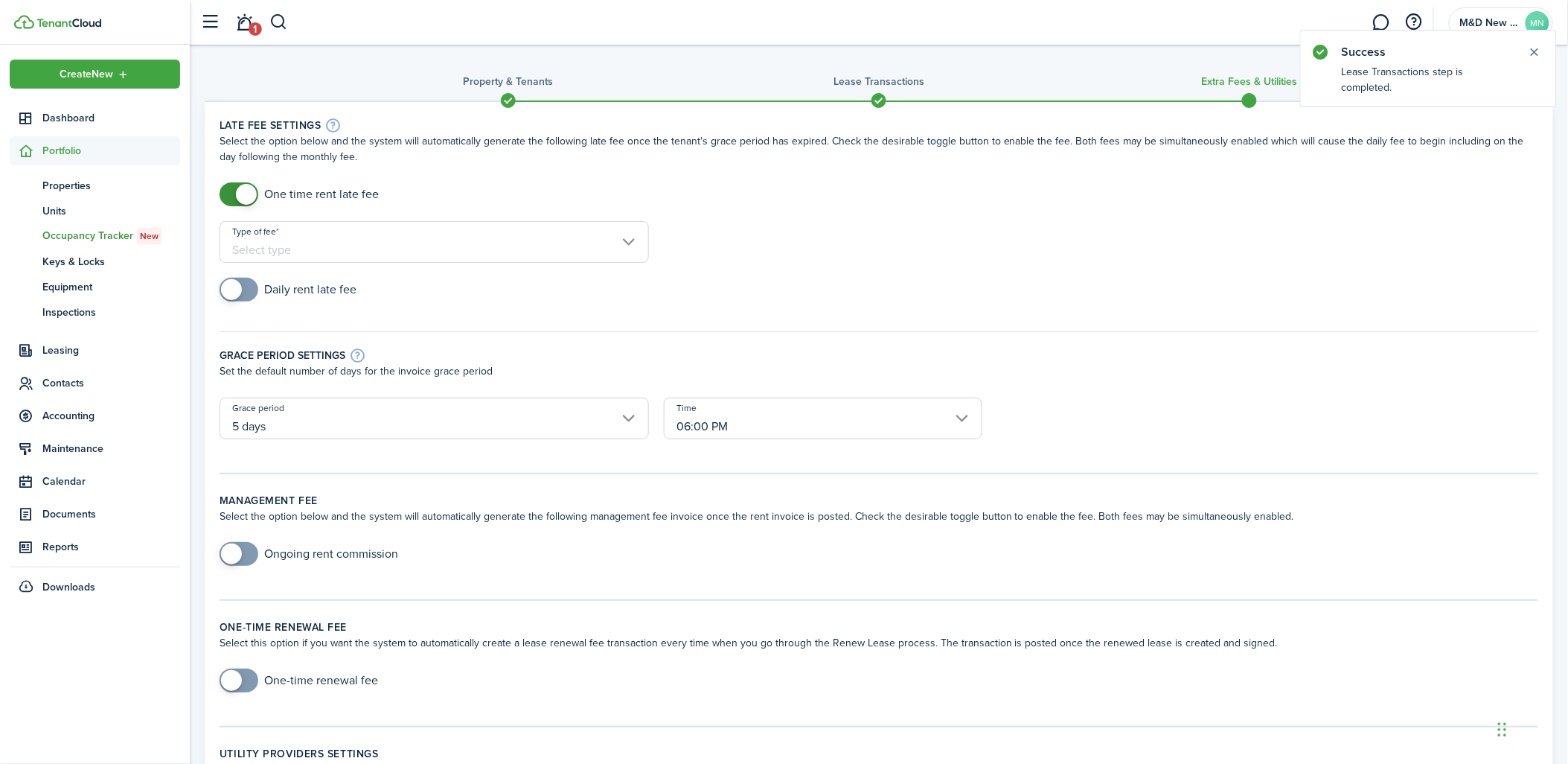
click at [368, 249] on input "Type of fee" at bounding box center [434, 242] width 429 height 42
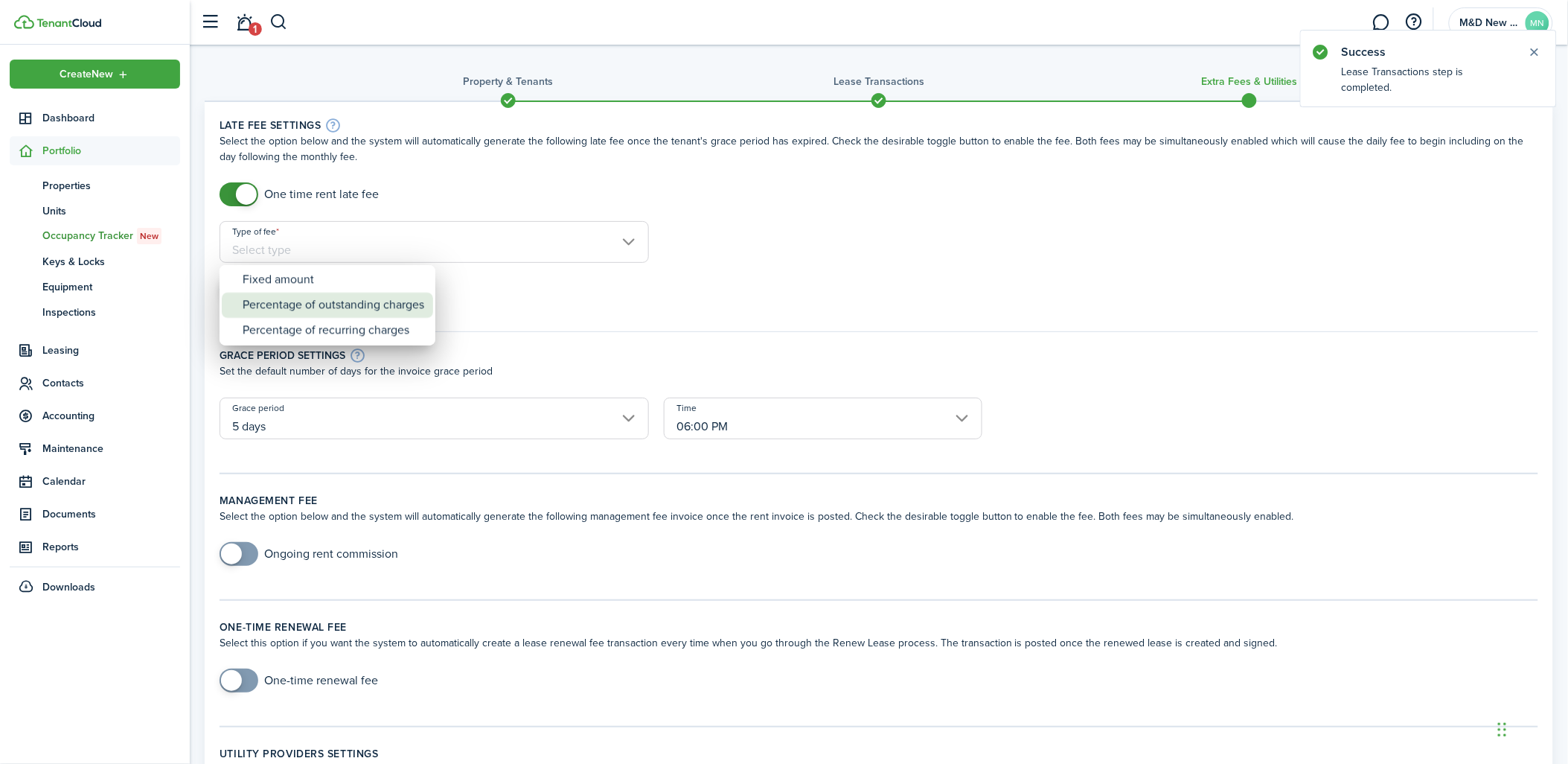
click at [372, 306] on div "Percentage of outstanding charges" at bounding box center [333, 306] width 182 height 25
type input "Percentage of outstanding charges"
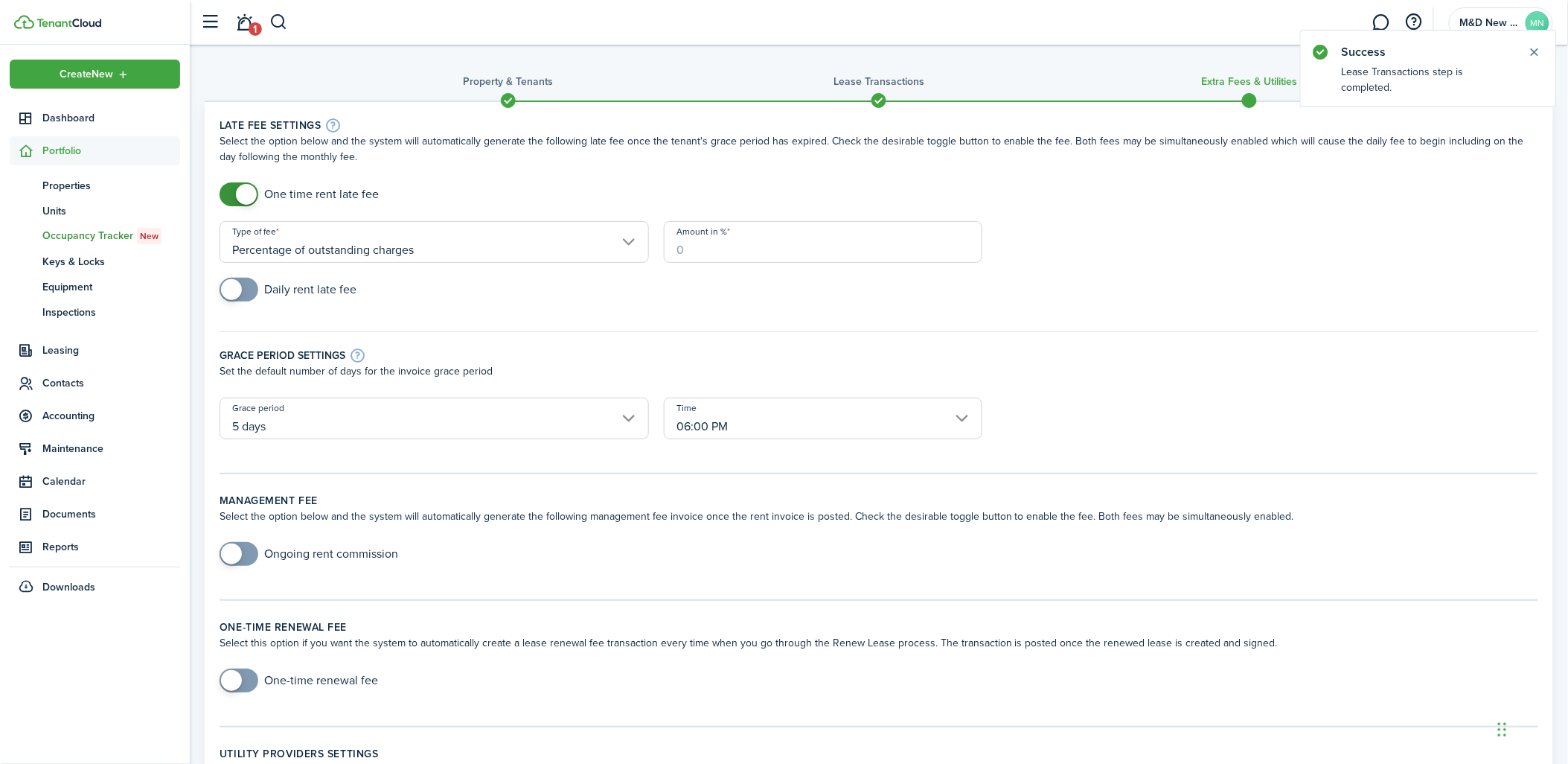
click at [708, 248] on input "Amount in %" at bounding box center [822, 242] width 318 height 42
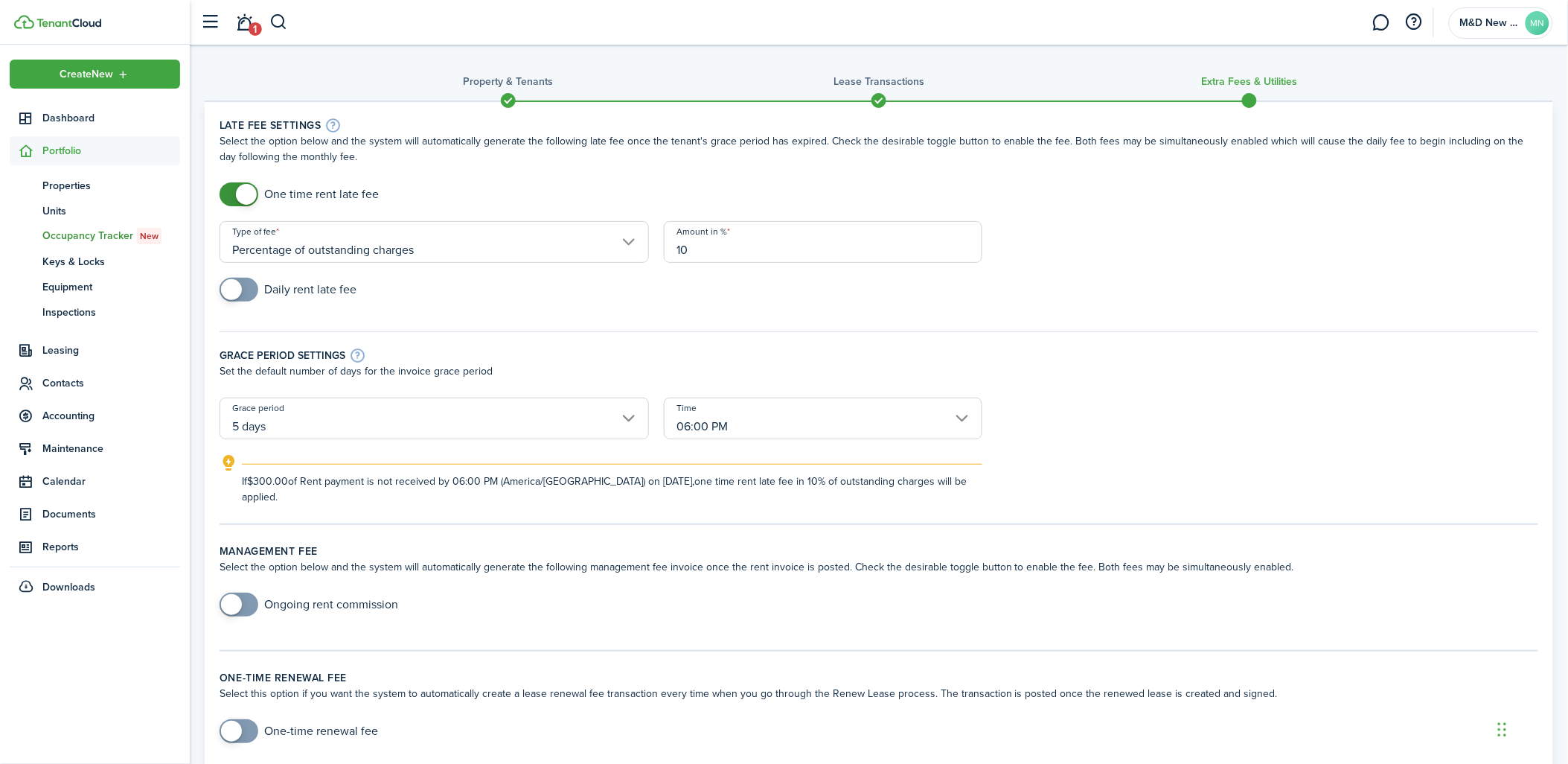
type input "10"
click at [772, 317] on div "Grace period settings Set the default number of days for the invoice grace peri…" at bounding box center [879, 357] width 1334 height 81
checkbox input "true"
click at [245, 284] on span at bounding box center [239, 289] width 15 height 24
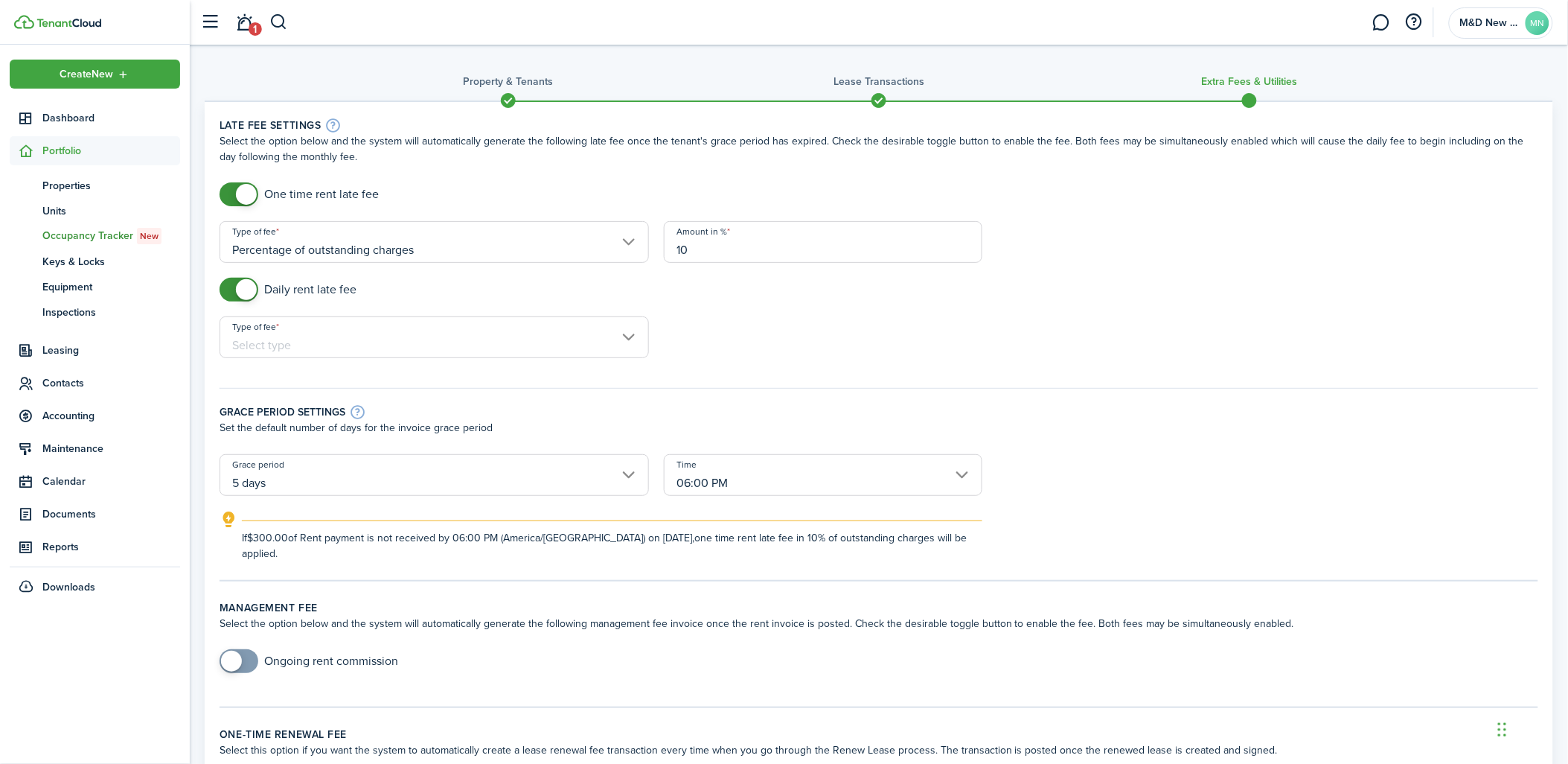
click at [274, 338] on input "Type of fee" at bounding box center [434, 337] width 429 height 42
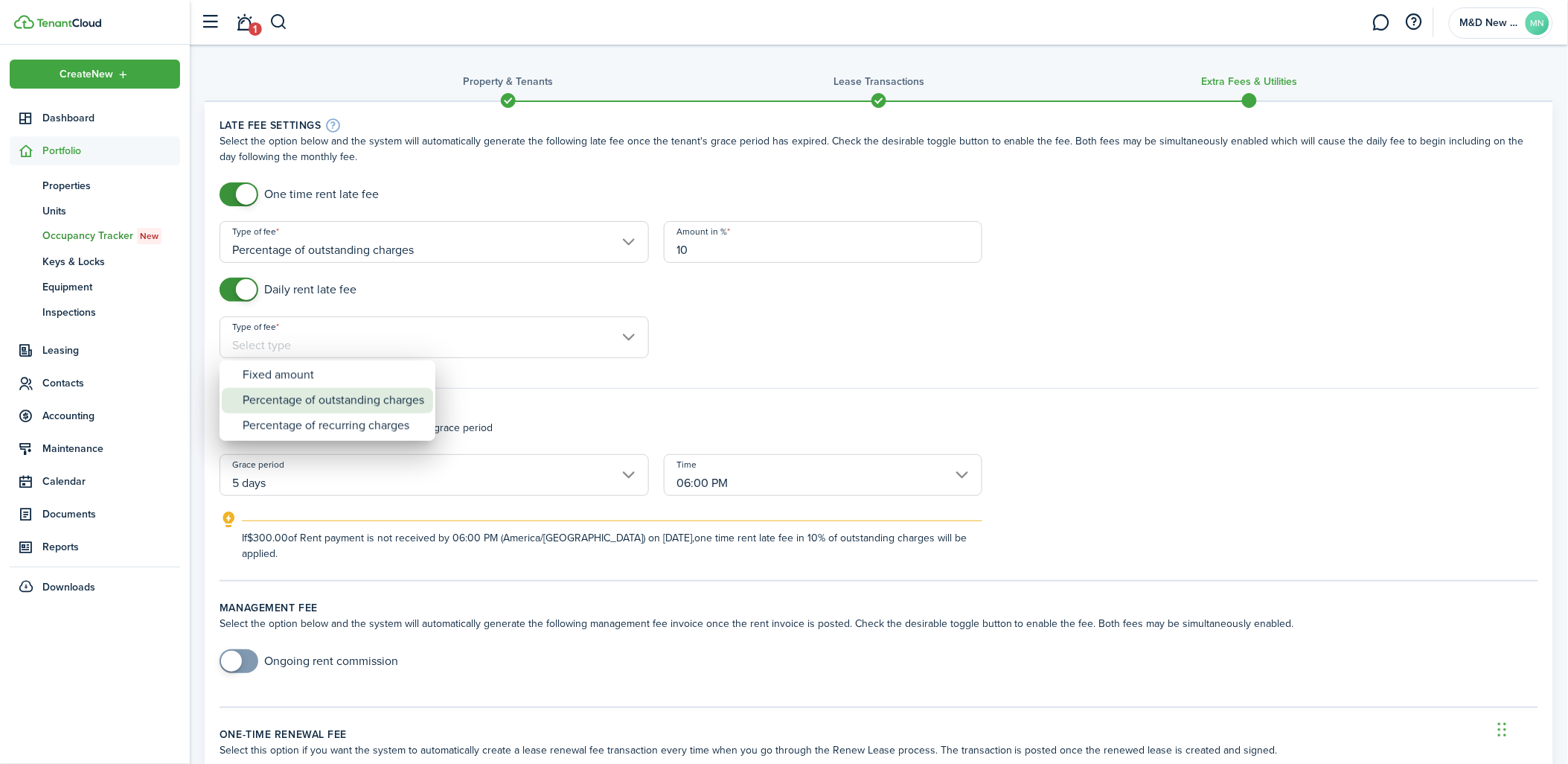
click at [283, 397] on div "Percentage of outstanding charges" at bounding box center [333, 401] width 182 height 25
type input "Percentage of outstanding charges"
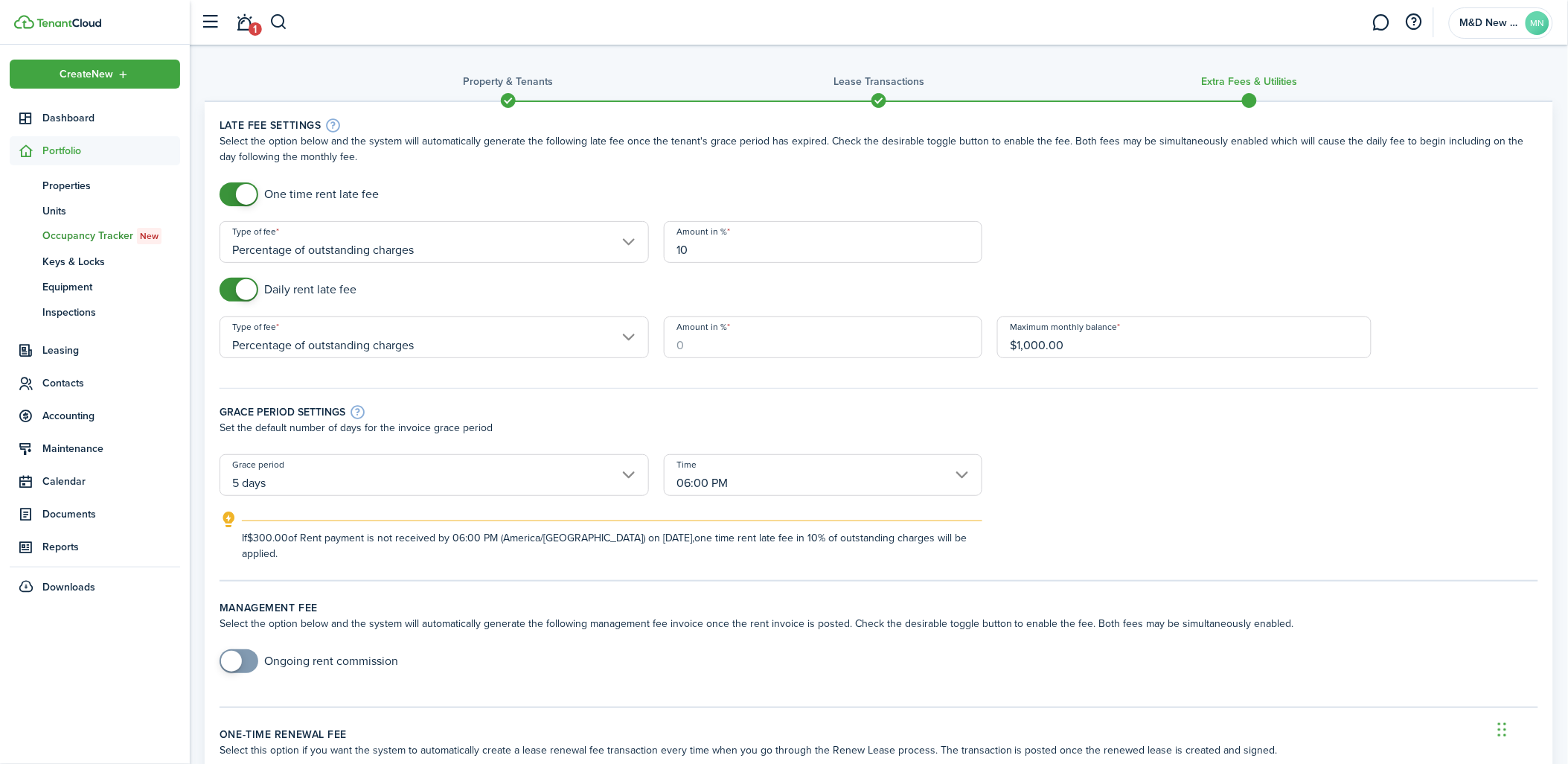
drag, startPoint x: 704, startPoint y: 337, endPoint x: 703, endPoint y: 351, distance: 14.0
click at [706, 339] on input "Amount in %" at bounding box center [822, 337] width 318 height 42
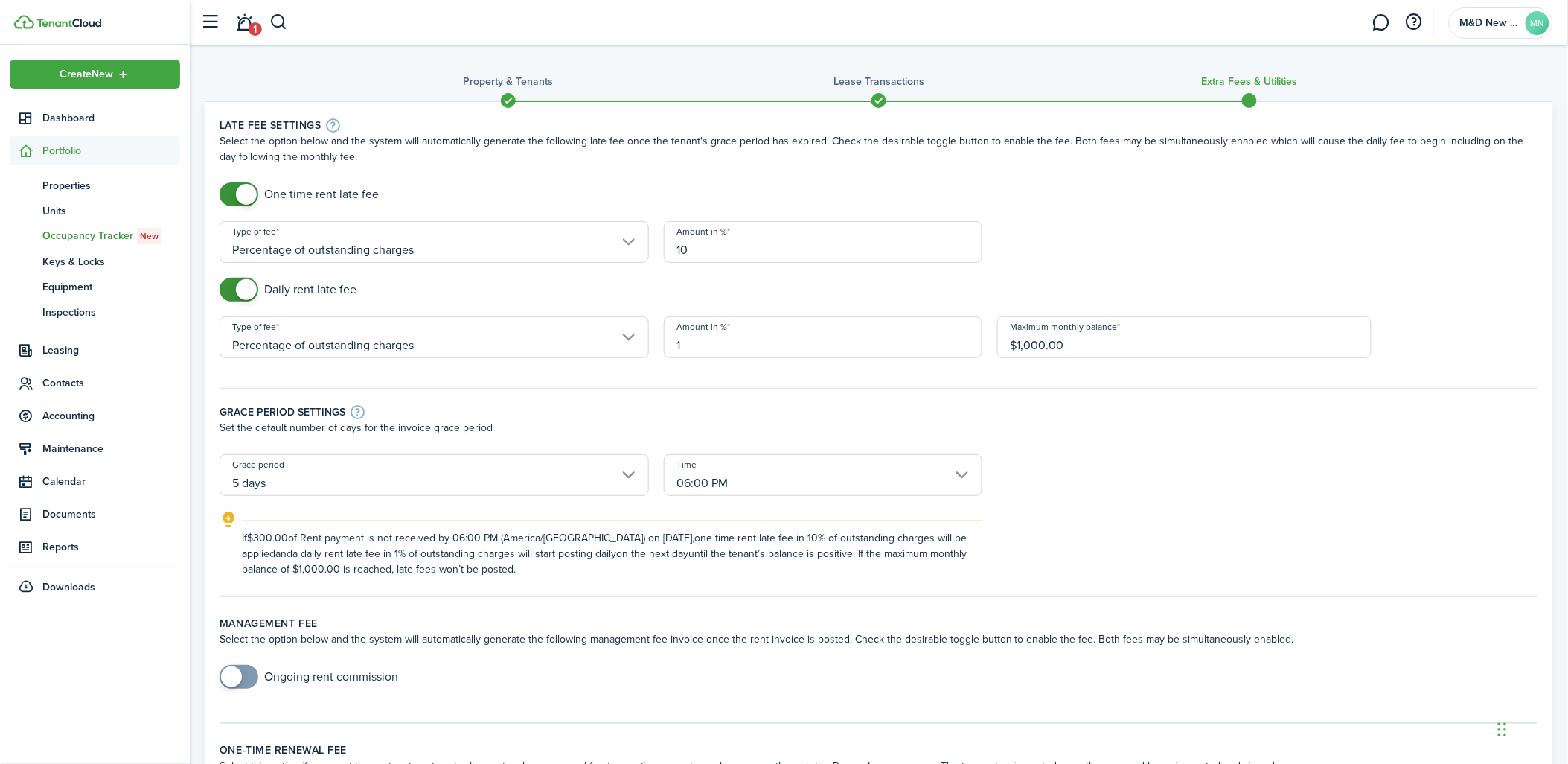
type input "1"
click at [921, 409] on div "Grace period settings" at bounding box center [879, 411] width 1319 height 16
click at [601, 481] on input "5 days" at bounding box center [434, 475] width 429 height 42
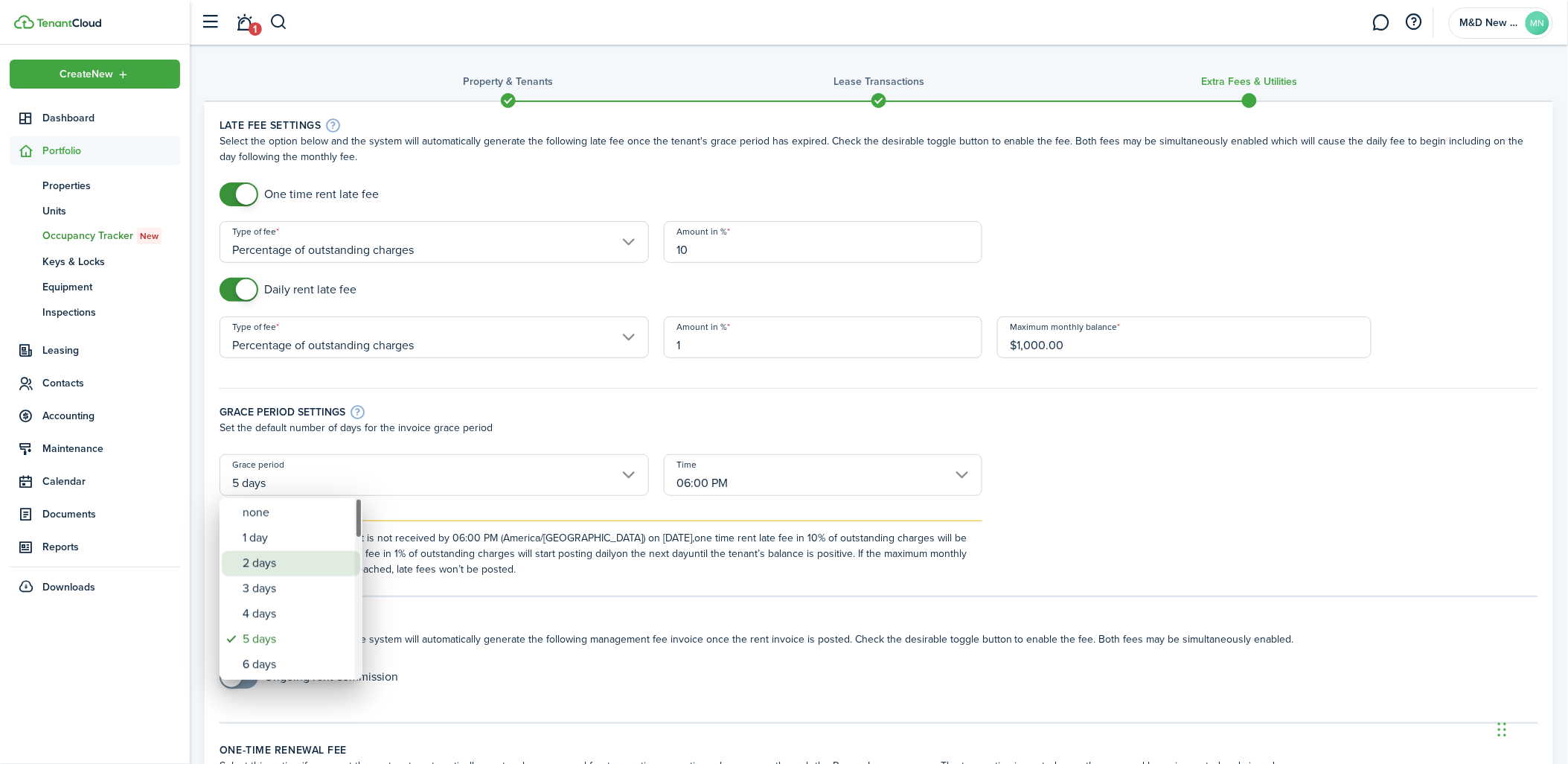
click at [330, 581] on div "3 days" at bounding box center [297, 589] width 109 height 25
type input "3 days"
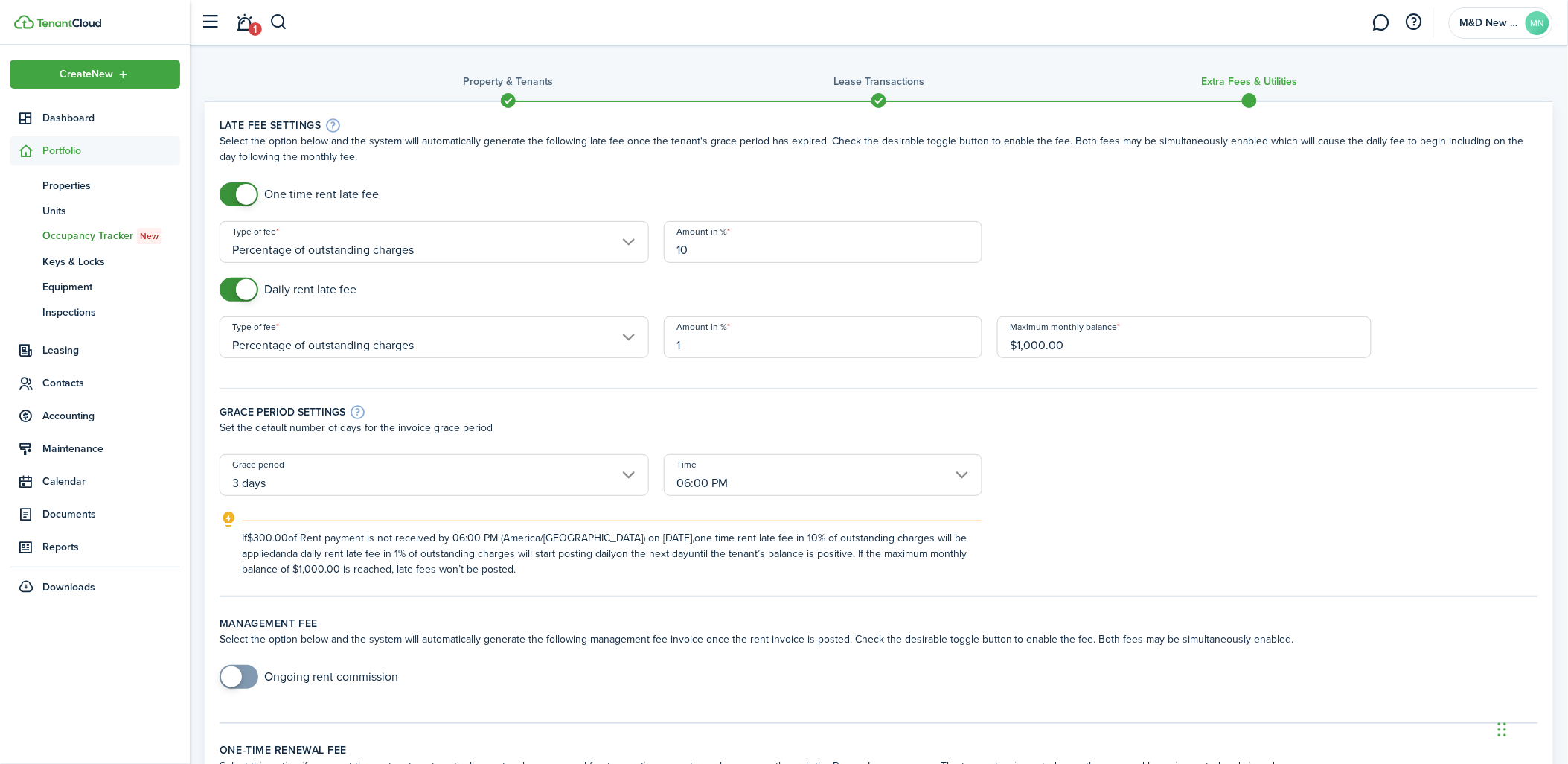
click at [770, 474] on input "06:00 PM" at bounding box center [822, 475] width 318 height 42
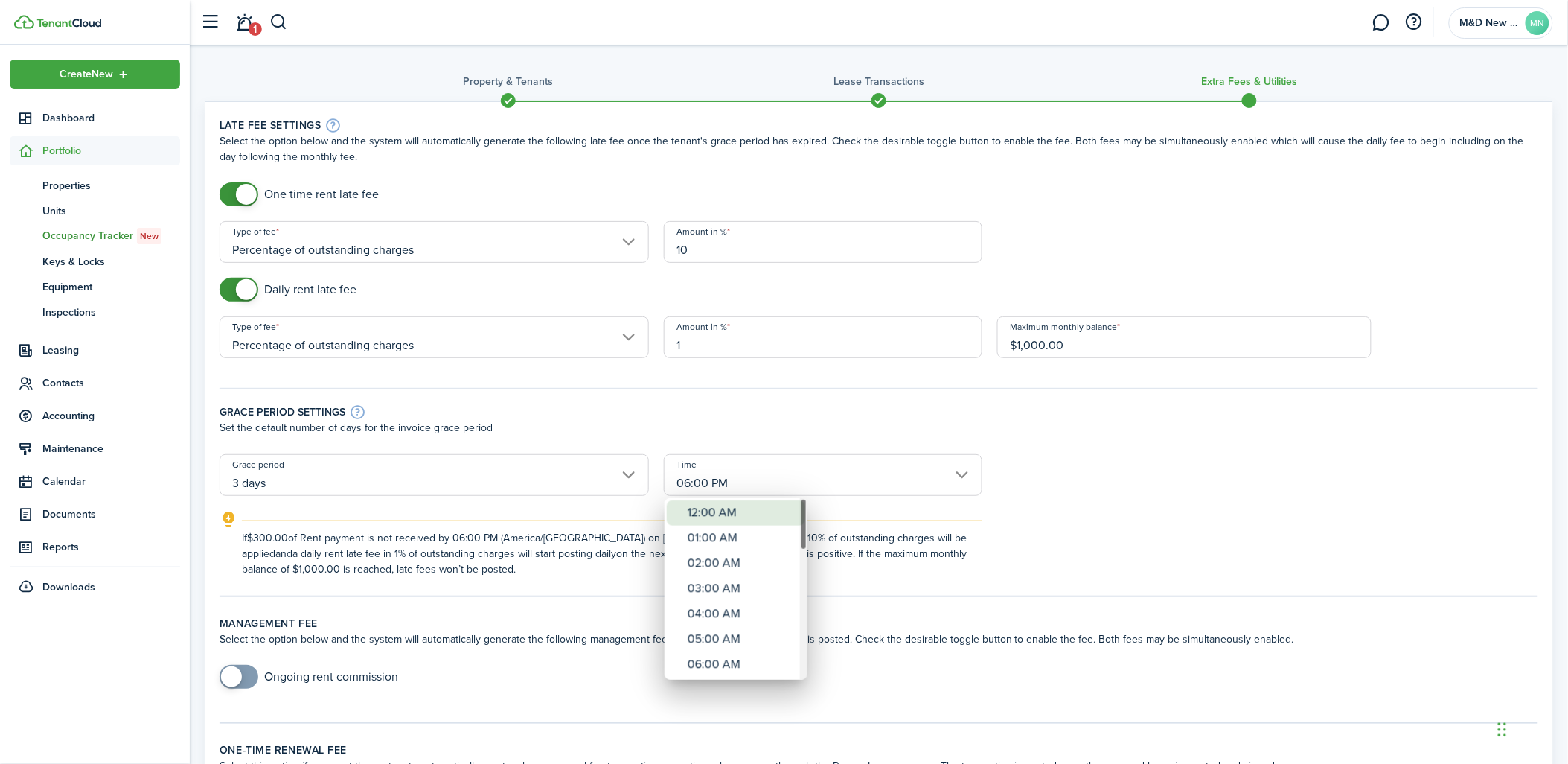
click at [731, 505] on div "12:00 AM" at bounding box center [742, 514] width 109 height 25
type input "12:00 AM"
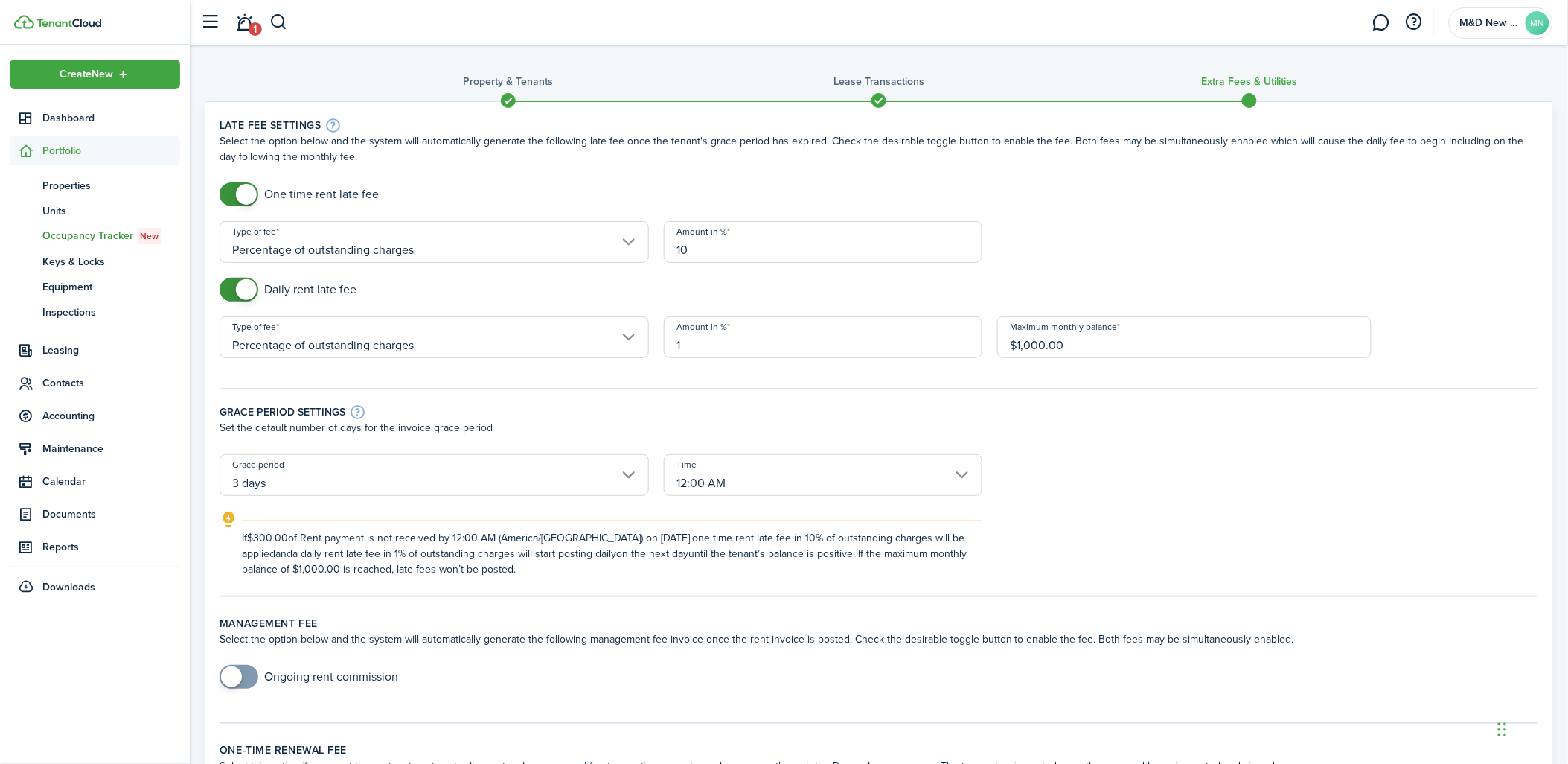
click at [1244, 442] on div "Grace period settings Set the default number of days for the invoice grace peri…" at bounding box center [879, 413] width 1334 height 81
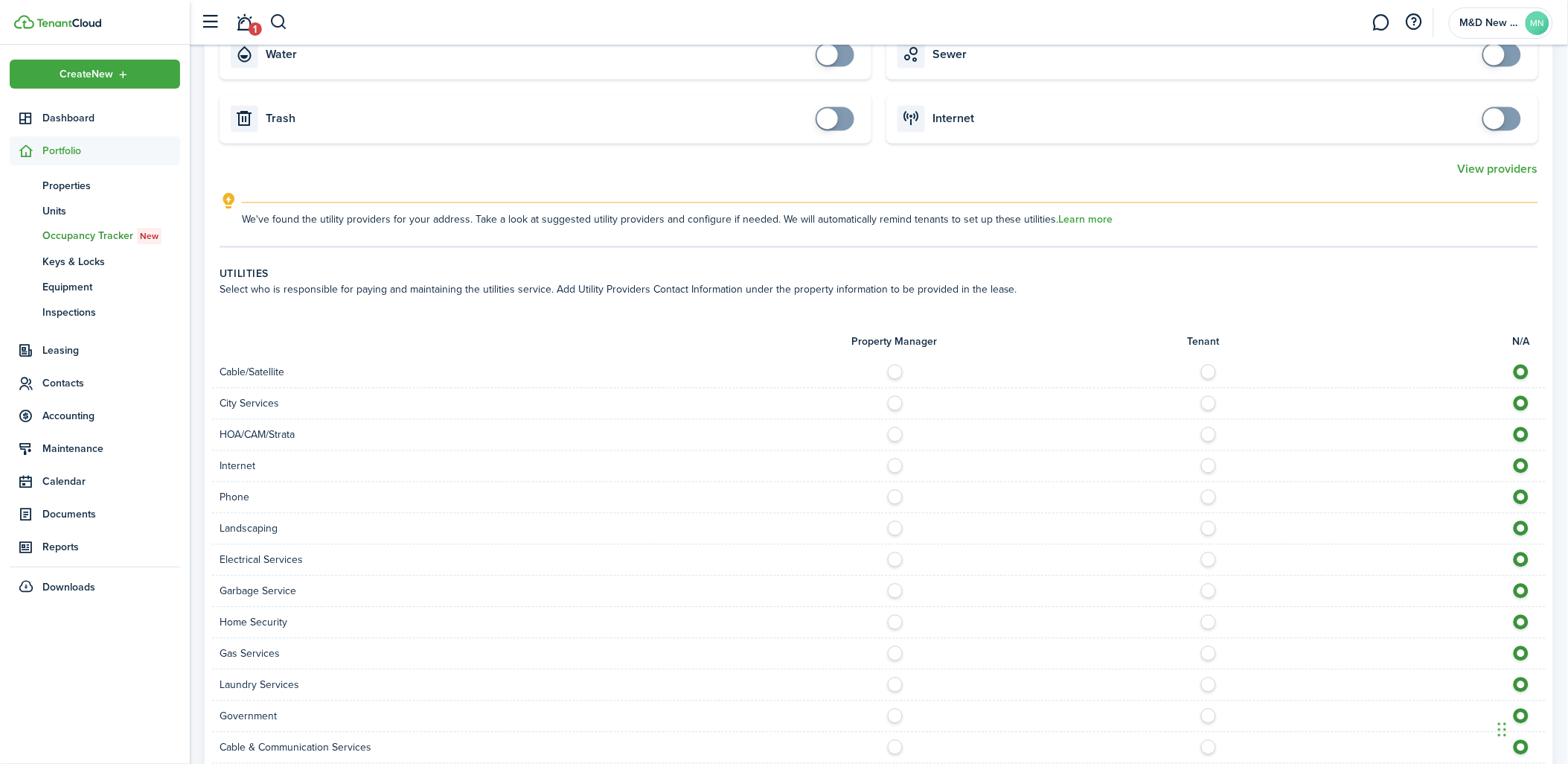
scroll to position [1185, 0]
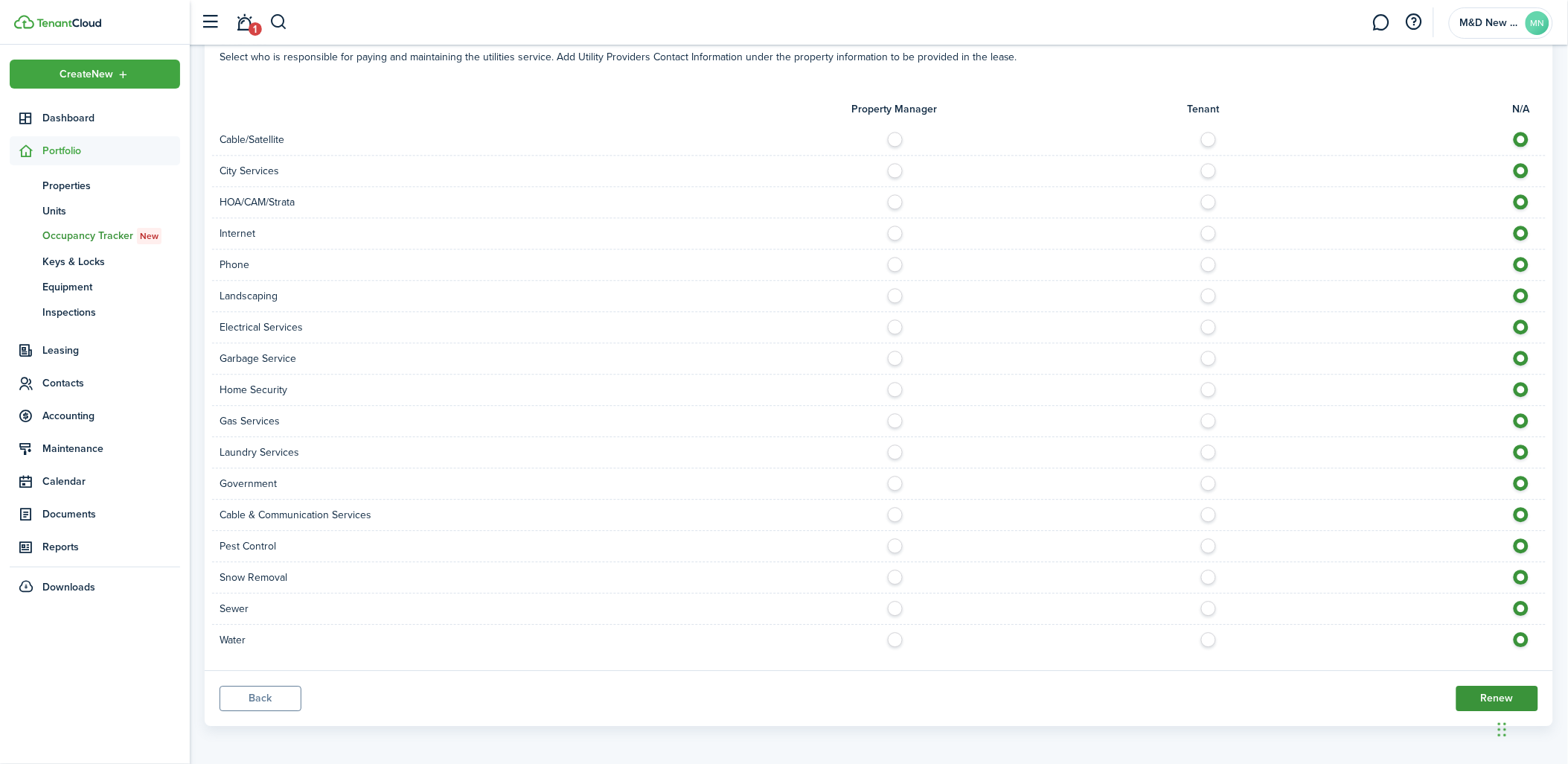
click at [1470, 700] on button "Renew" at bounding box center [1498, 699] width 81 height 25
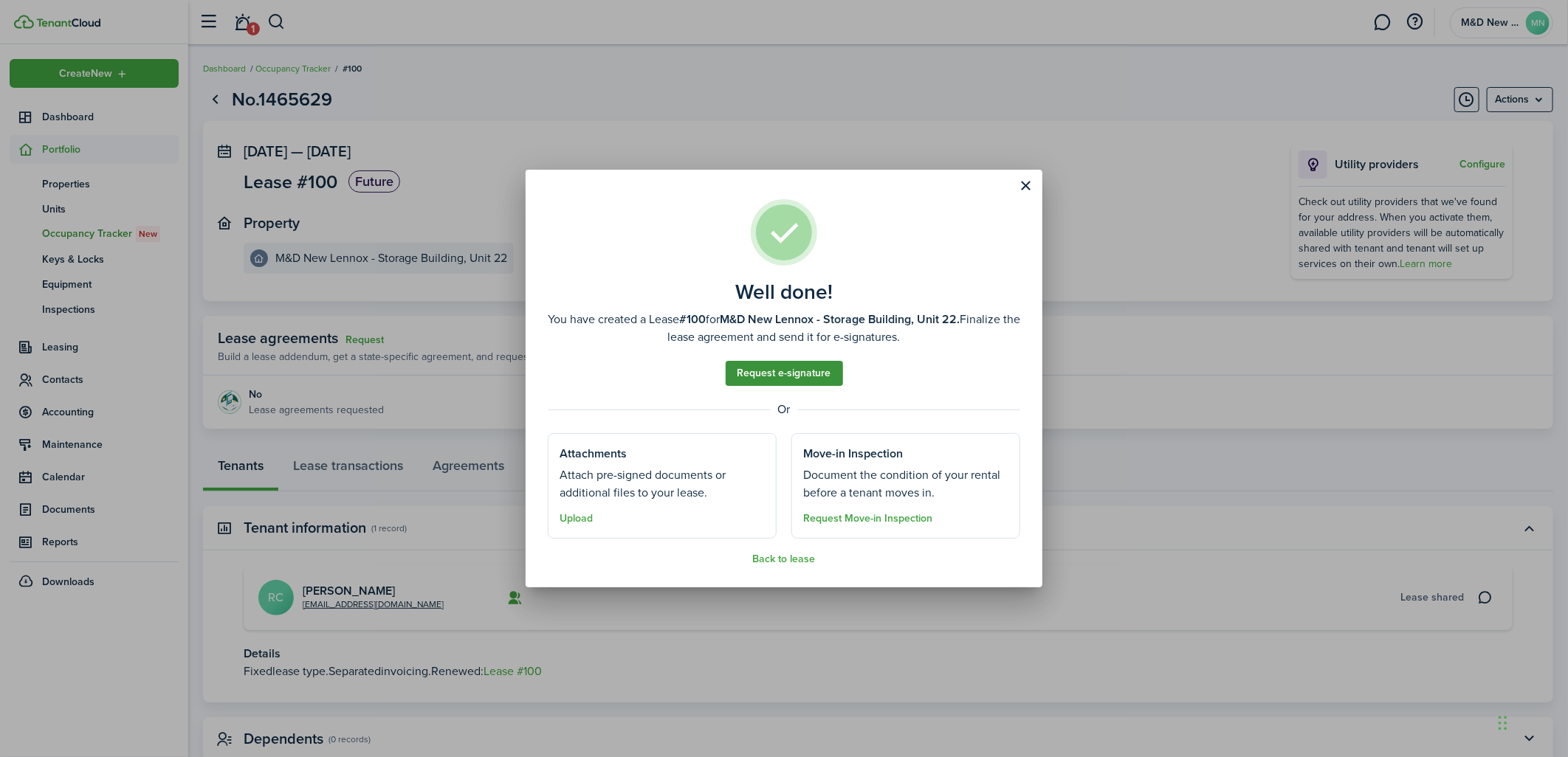
click at [794, 377] on link "Request e-signature" at bounding box center [784, 373] width 117 height 25
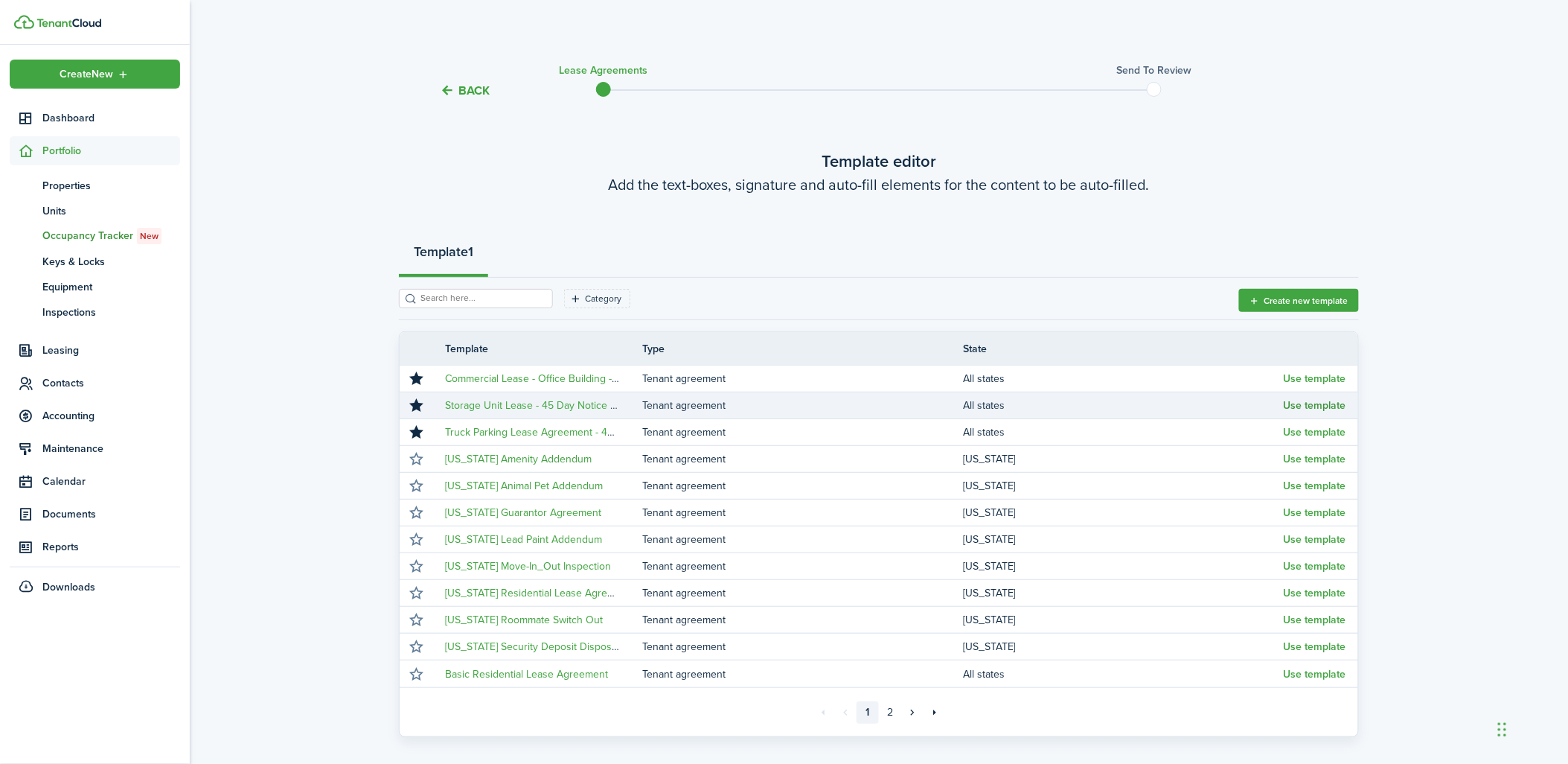
click at [1297, 402] on button "Use template" at bounding box center [1315, 406] width 63 height 12
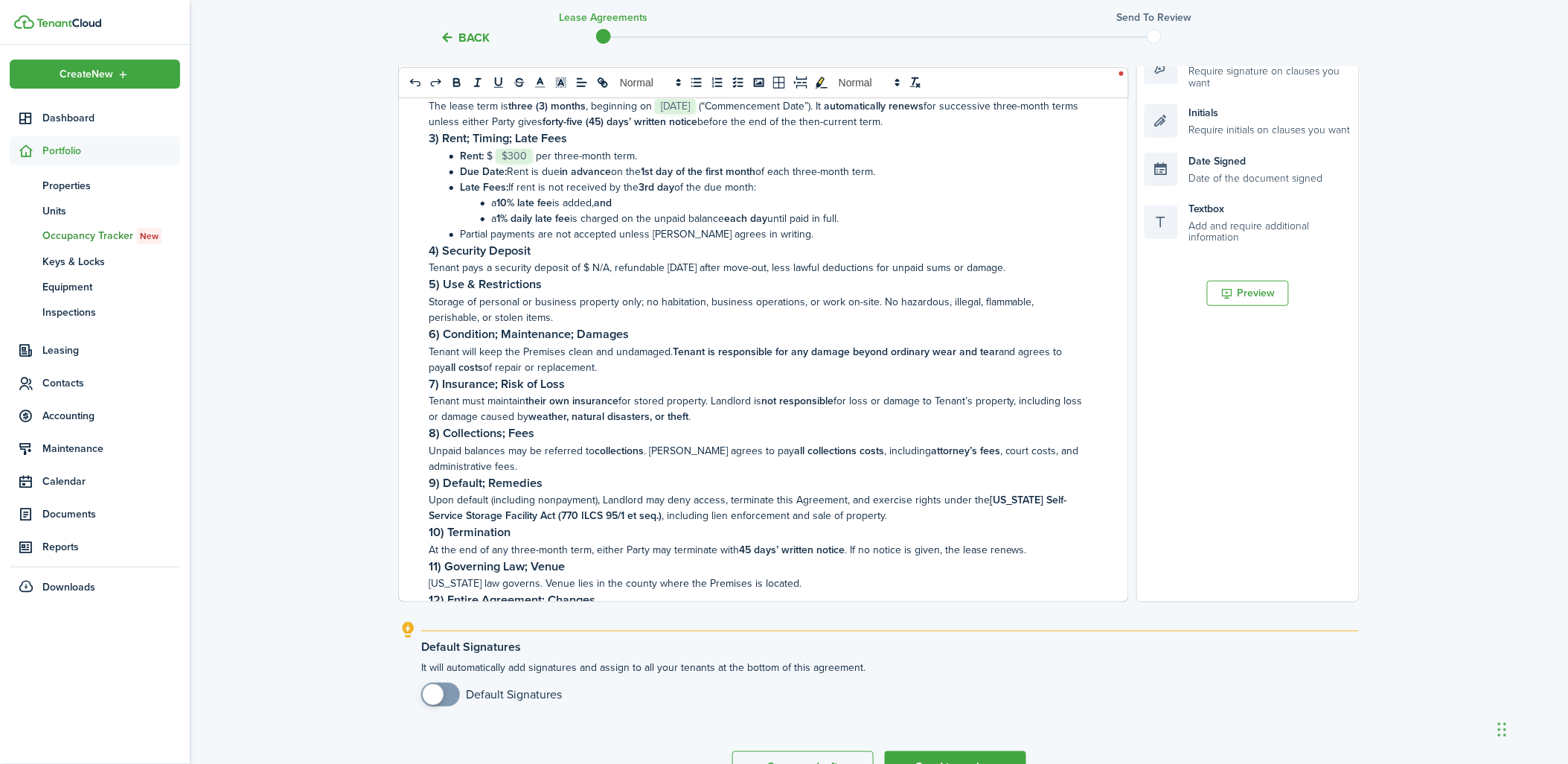
scroll to position [393, 0]
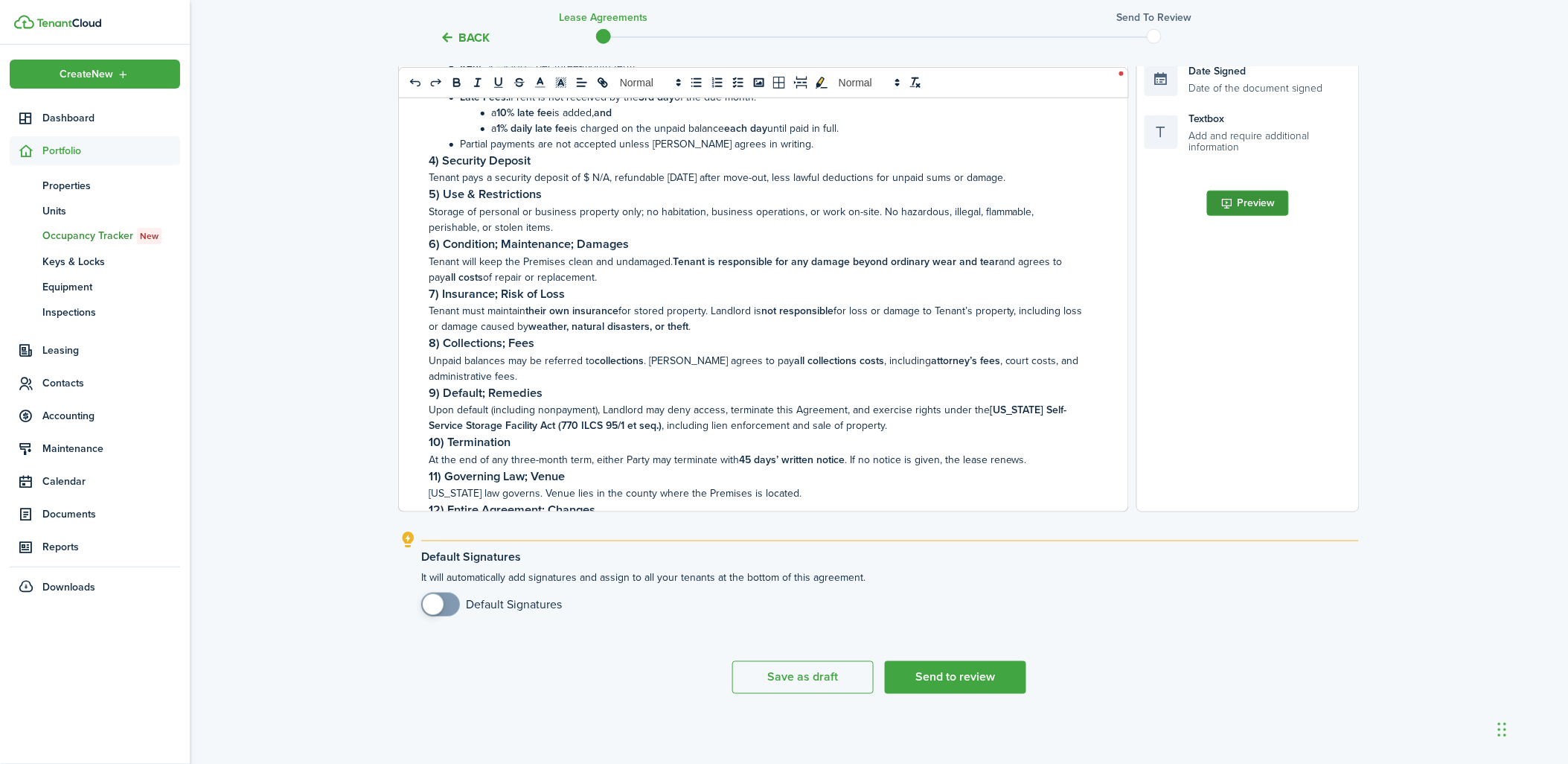
click at [1237, 196] on button "Preview" at bounding box center [1248, 204] width 81 height 25
click at [993, 674] on button "Send to review" at bounding box center [955, 677] width 142 height 33
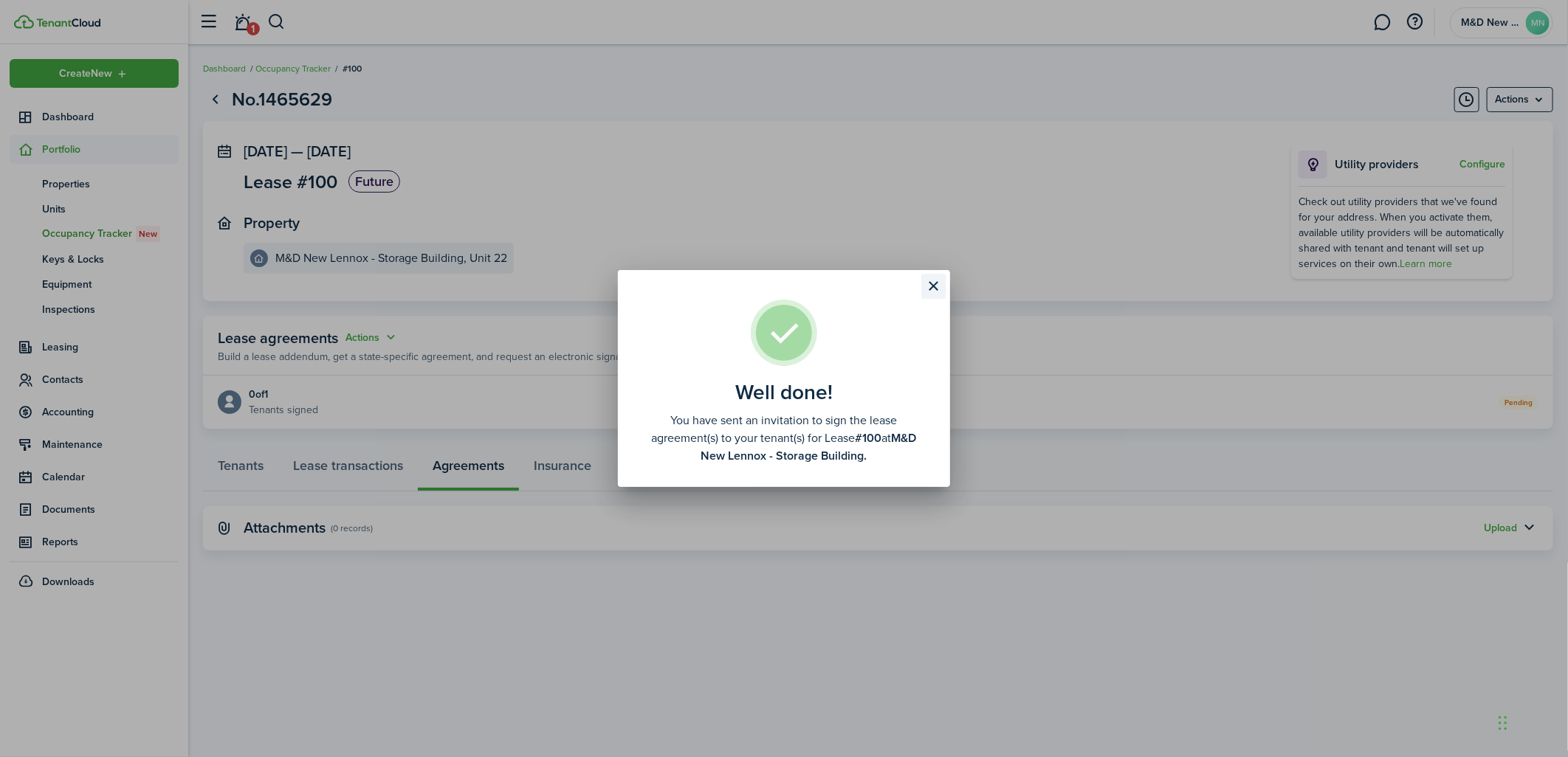
click at [940, 286] on button "Close modal" at bounding box center [934, 286] width 25 height 25
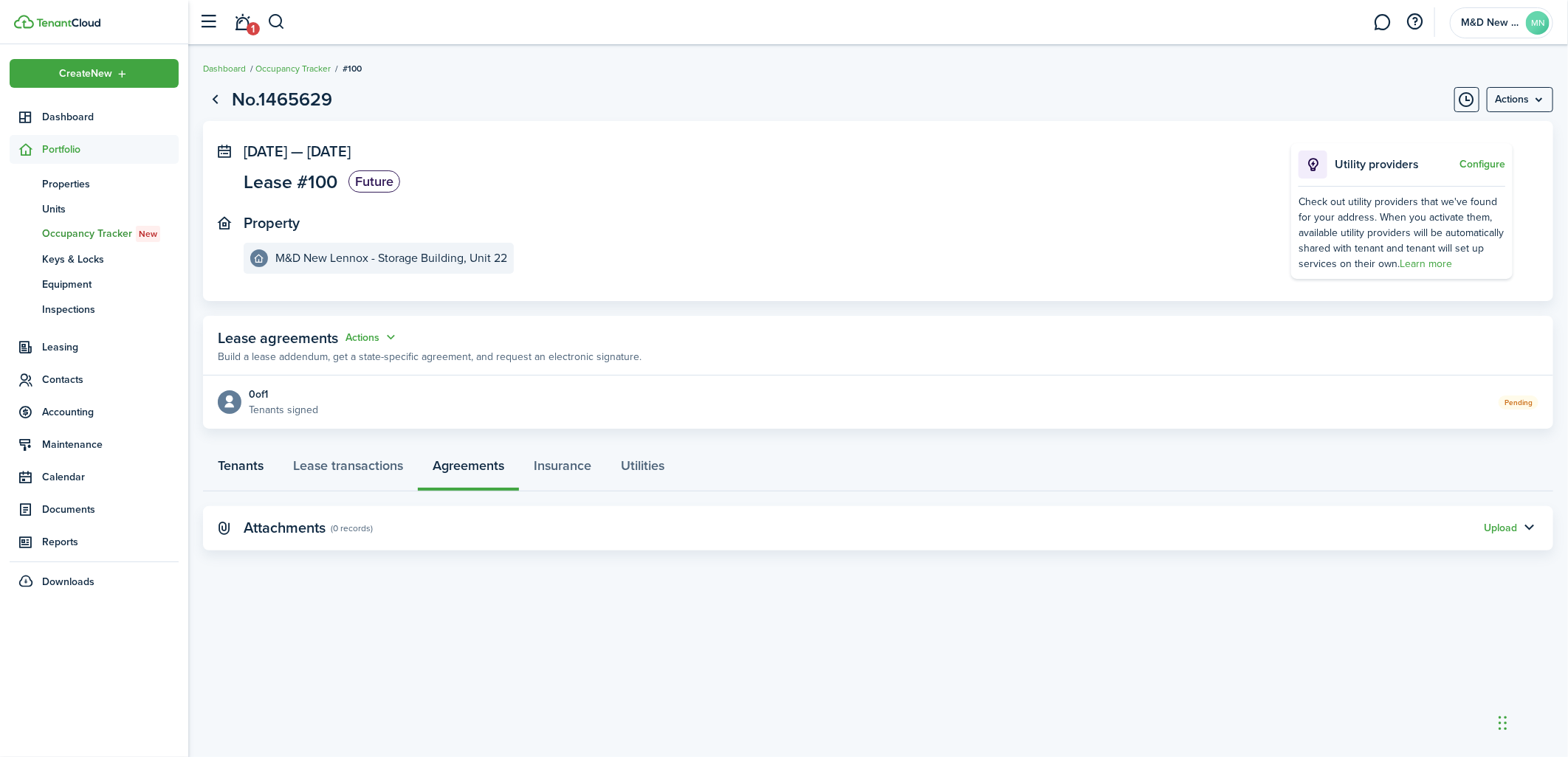
click at [242, 466] on link "Tenants" at bounding box center [240, 469] width 75 height 45
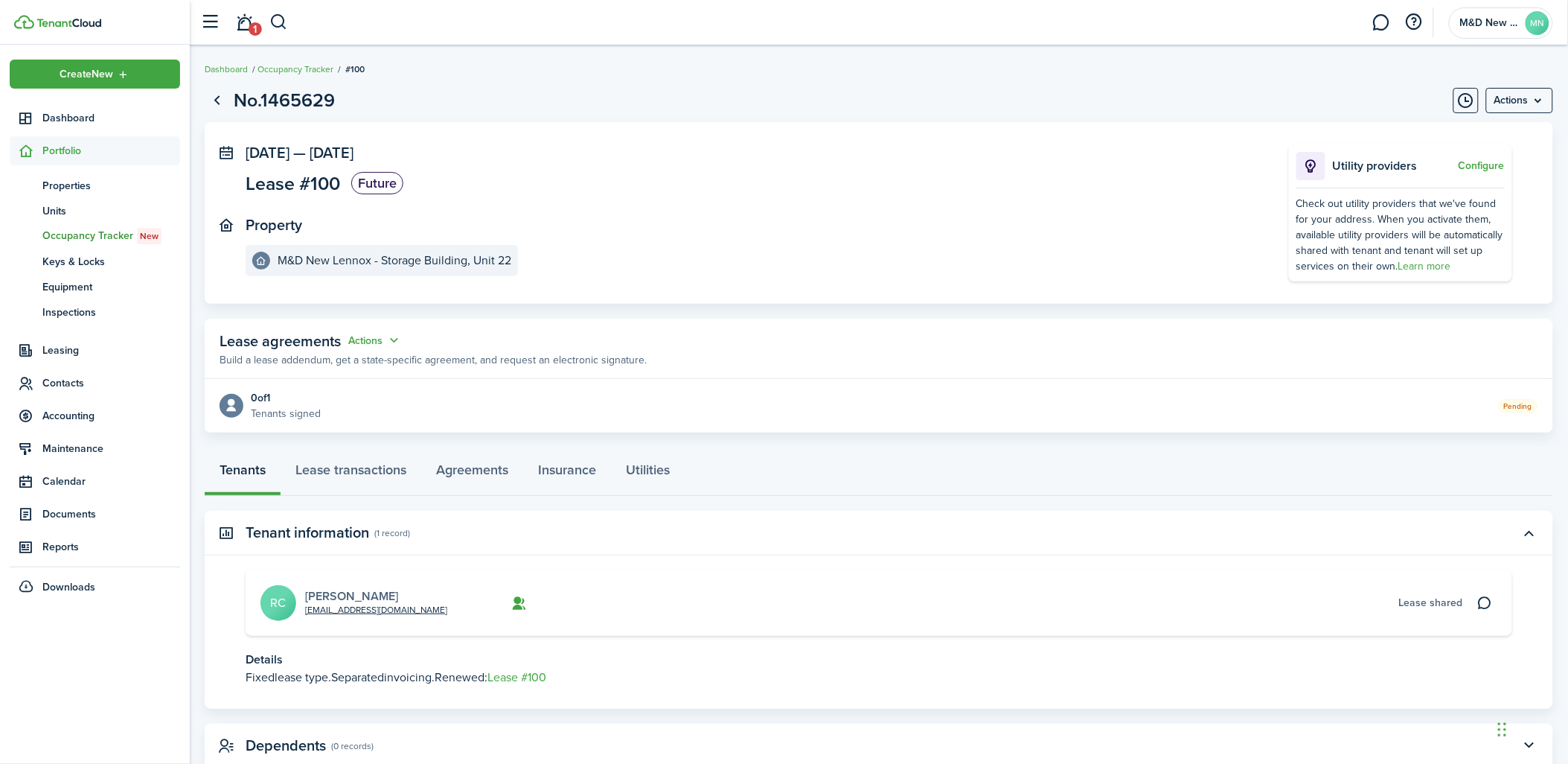
click at [339, 590] on link "[PERSON_NAME]" at bounding box center [352, 596] width 93 height 17
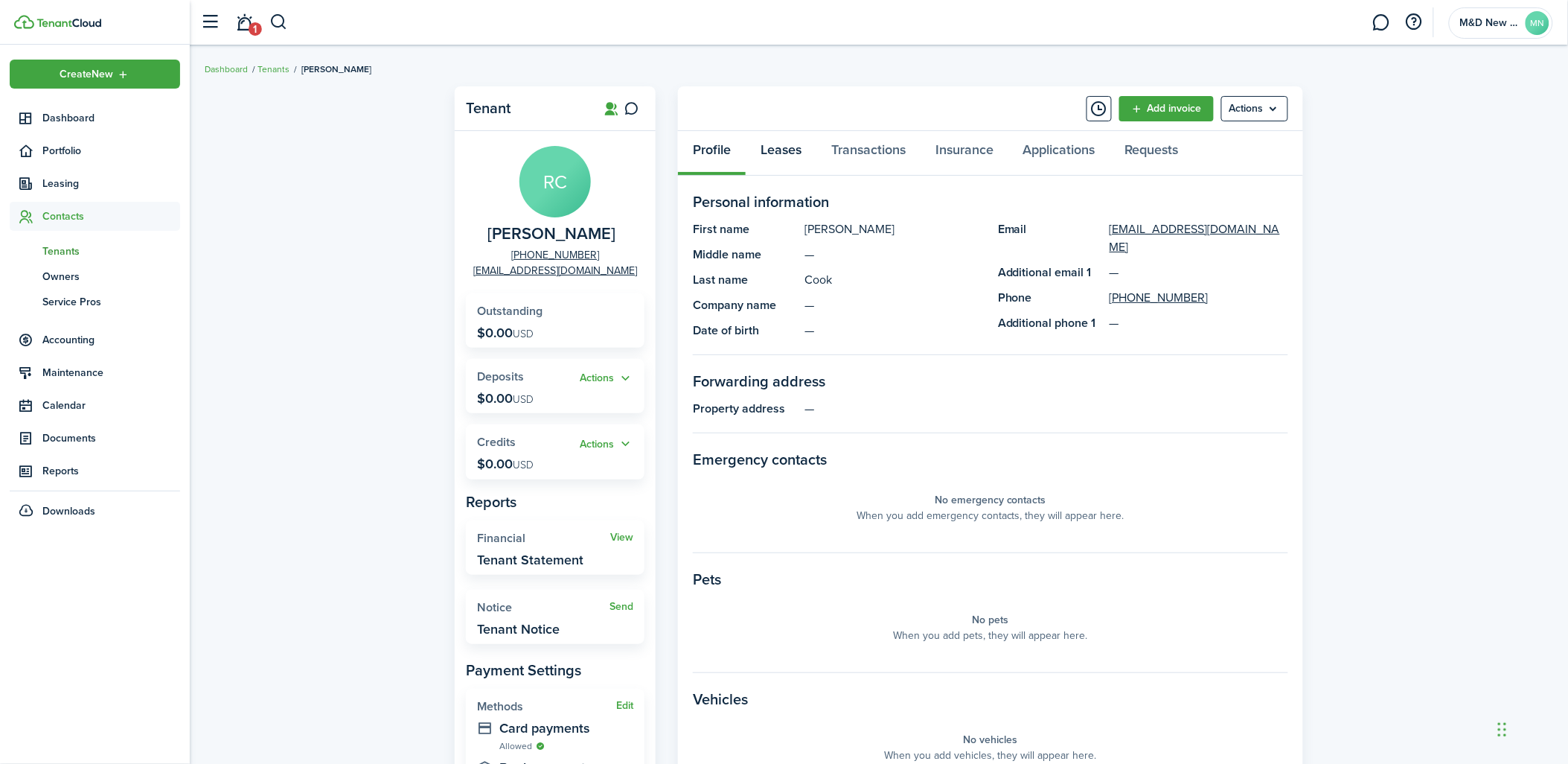
click at [801, 149] on link "Leases" at bounding box center [781, 153] width 70 height 45
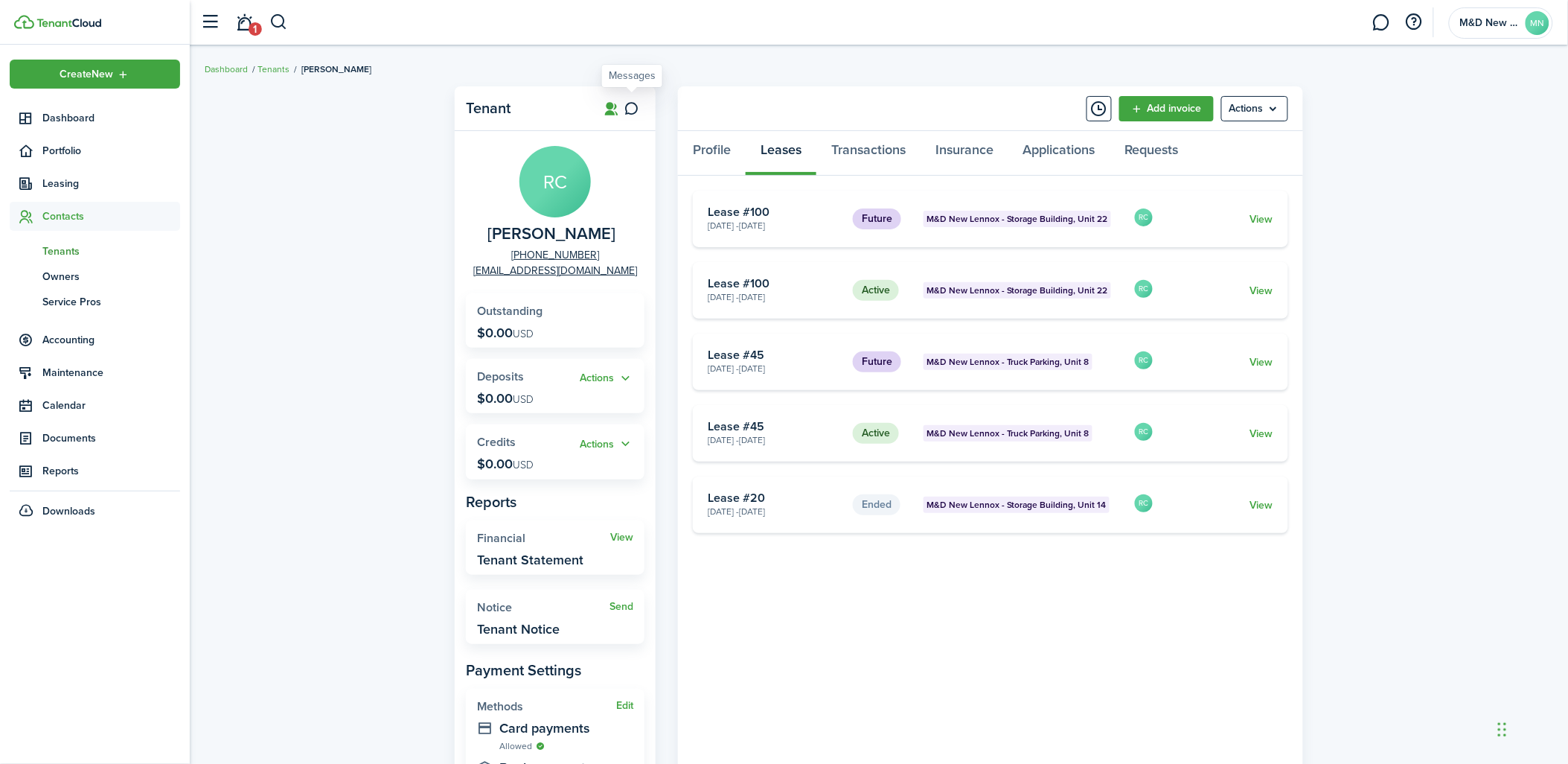
click at [633, 112] on icon at bounding box center [632, 109] width 15 height 15
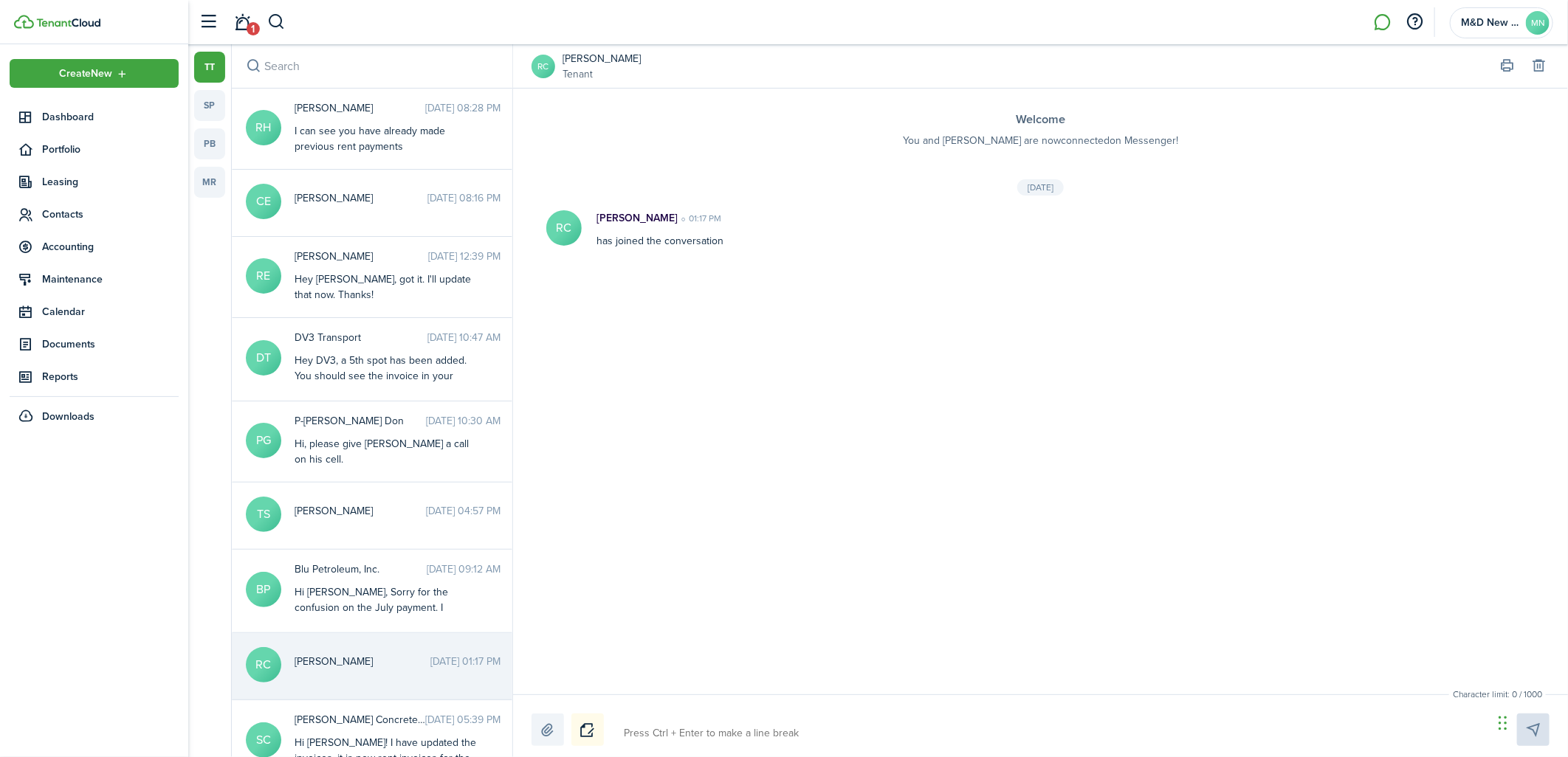
click at [672, 734] on textarea at bounding box center [1053, 733] width 869 height 25
type textarea "H"
type textarea "He"
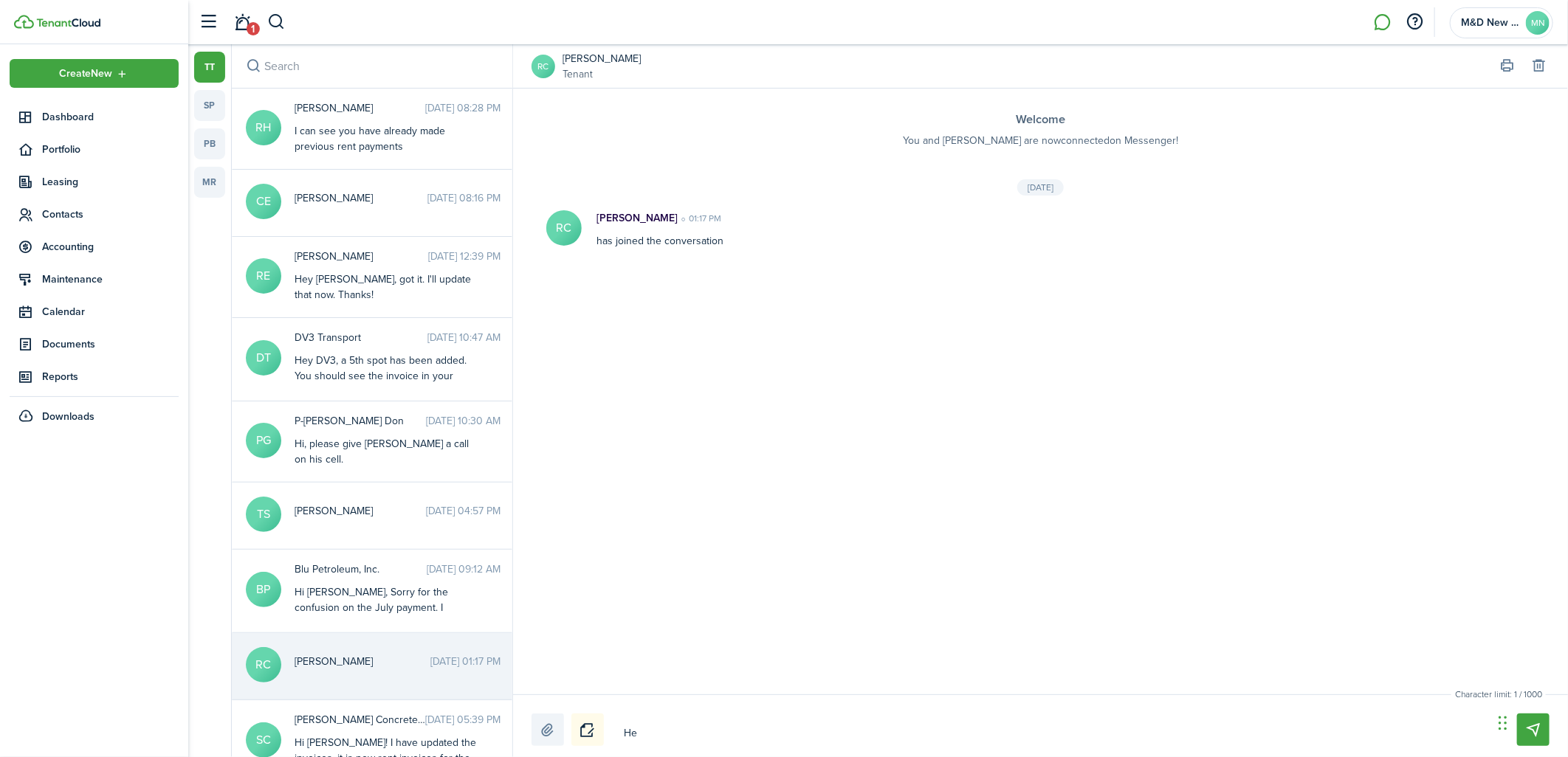
type textarea "Hey"
type textarea "Hey R"
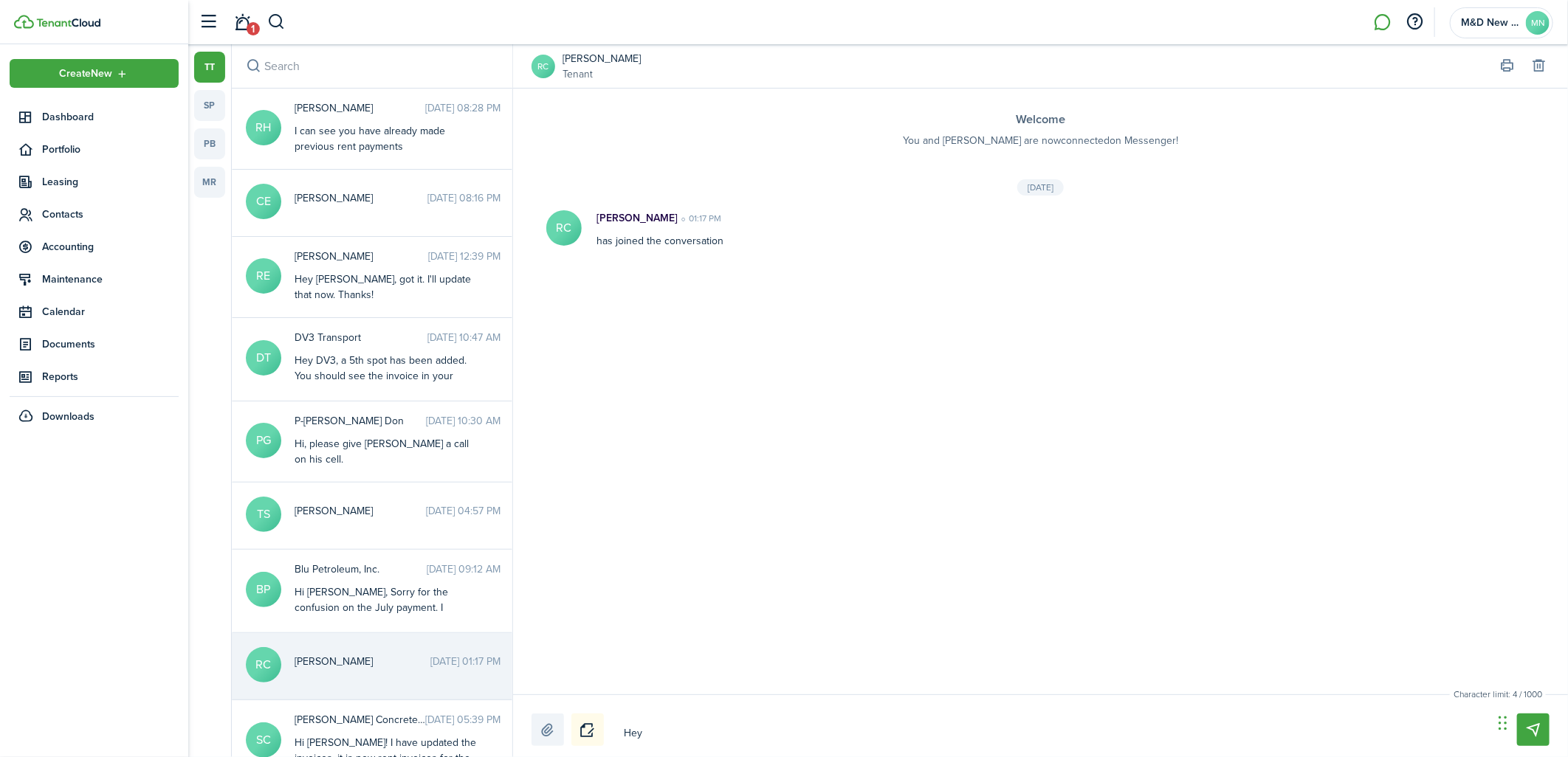
type textarea "Hey R"
type textarea "Hey [PERSON_NAME]"
type textarea "Hey Ran"
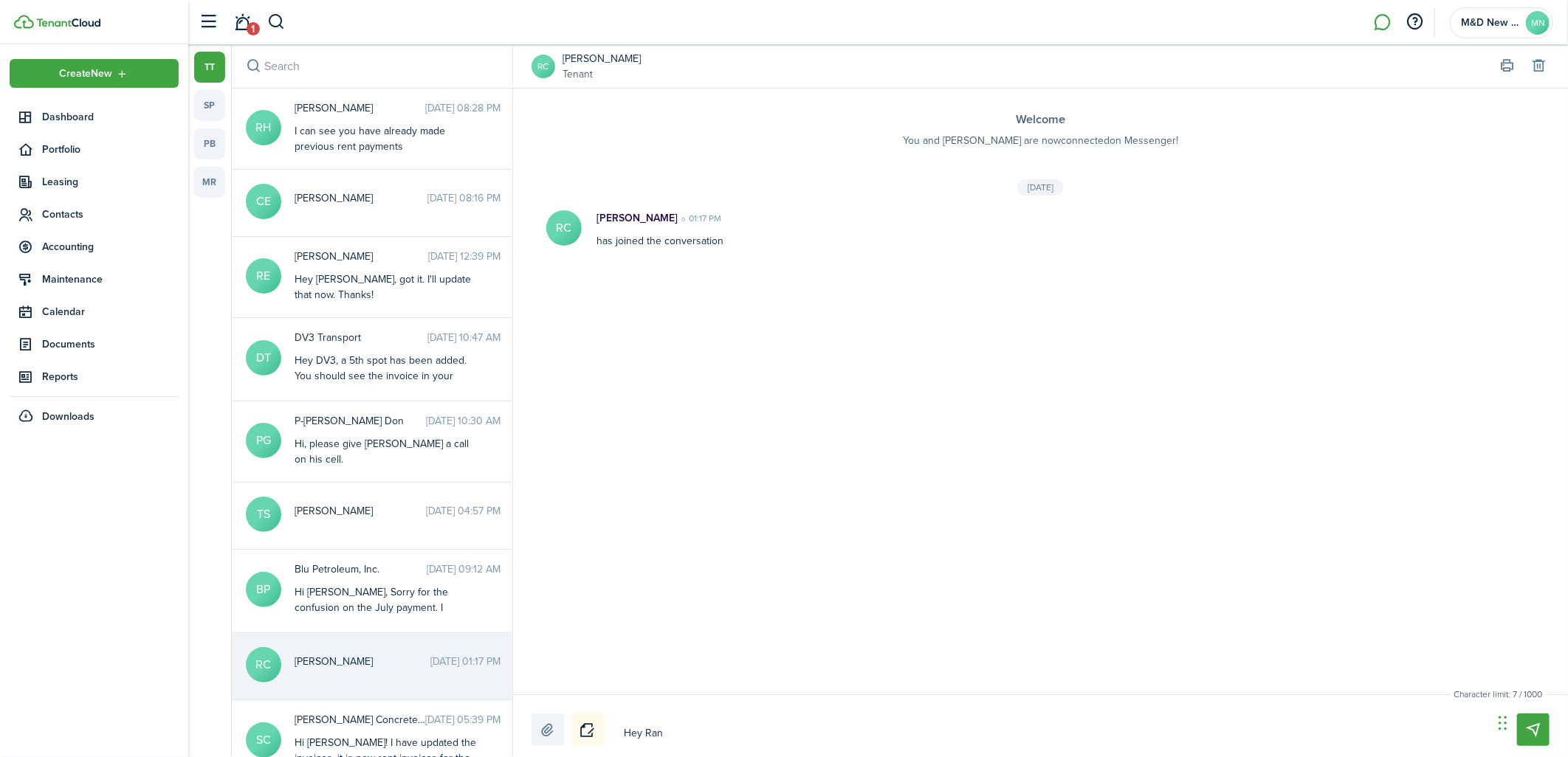
type textarea "Hey [PERSON_NAME]"
type textarea "Hey [PERSON_NAME],"
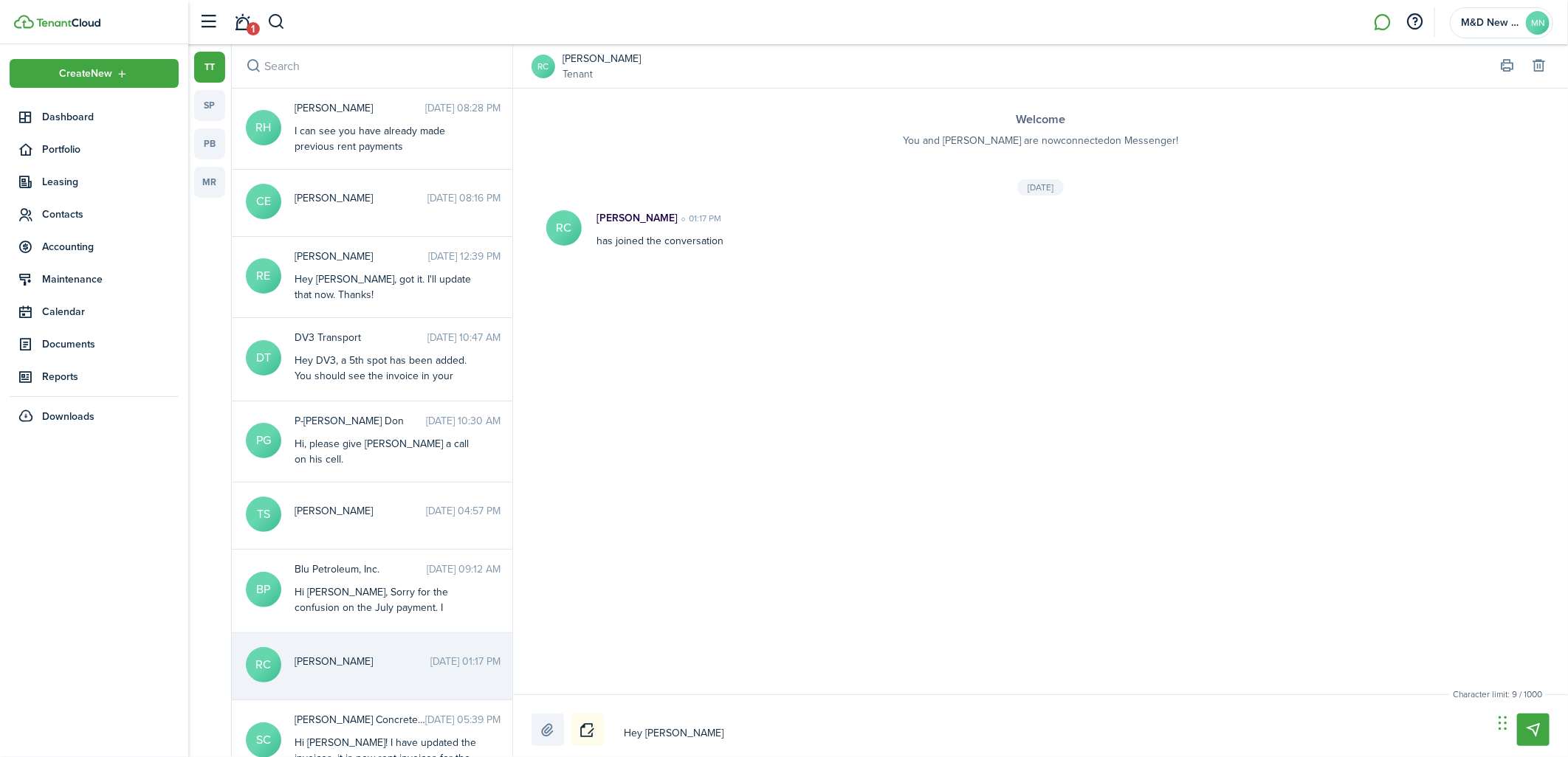
type textarea "Hey [PERSON_NAME],"
type textarea "Hey [PERSON_NAME], y"
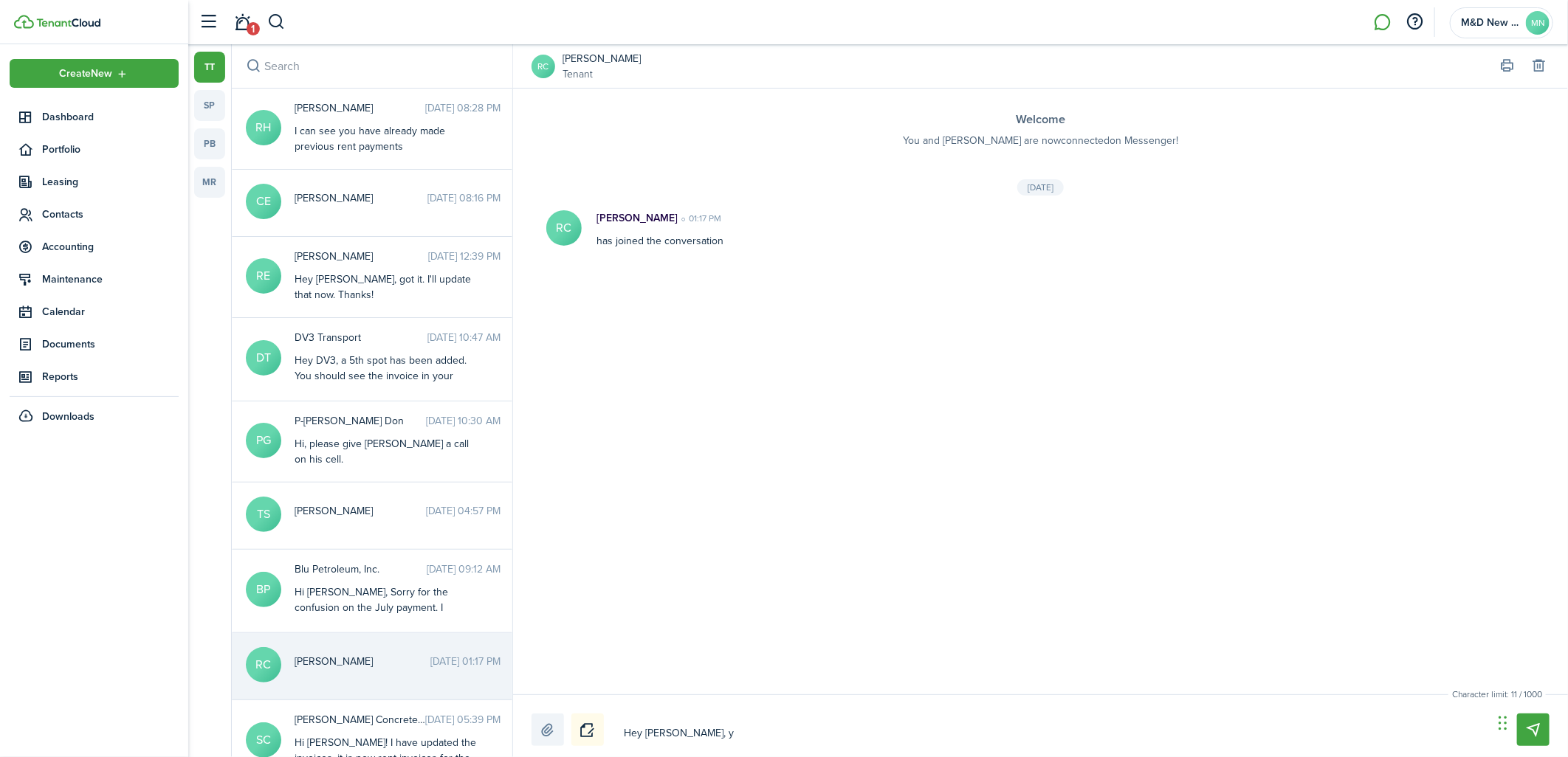
type textarea "Hey [PERSON_NAME], yo"
type textarea "Hey [PERSON_NAME], you"
type textarea "Hey [PERSON_NAME], your"
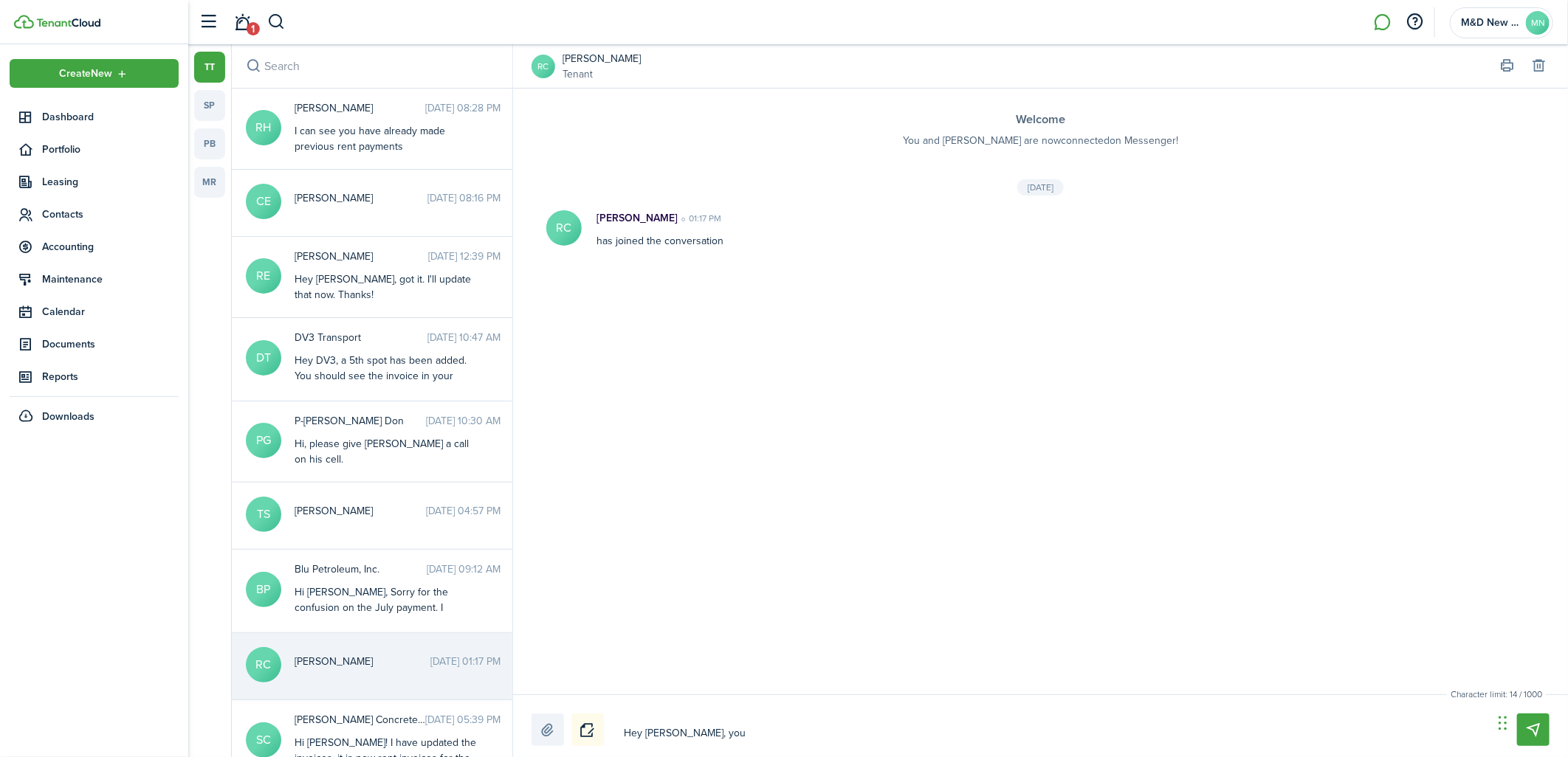
type textarea "Hey [PERSON_NAME], your"
type textarea "Hey [PERSON_NAME], your l"
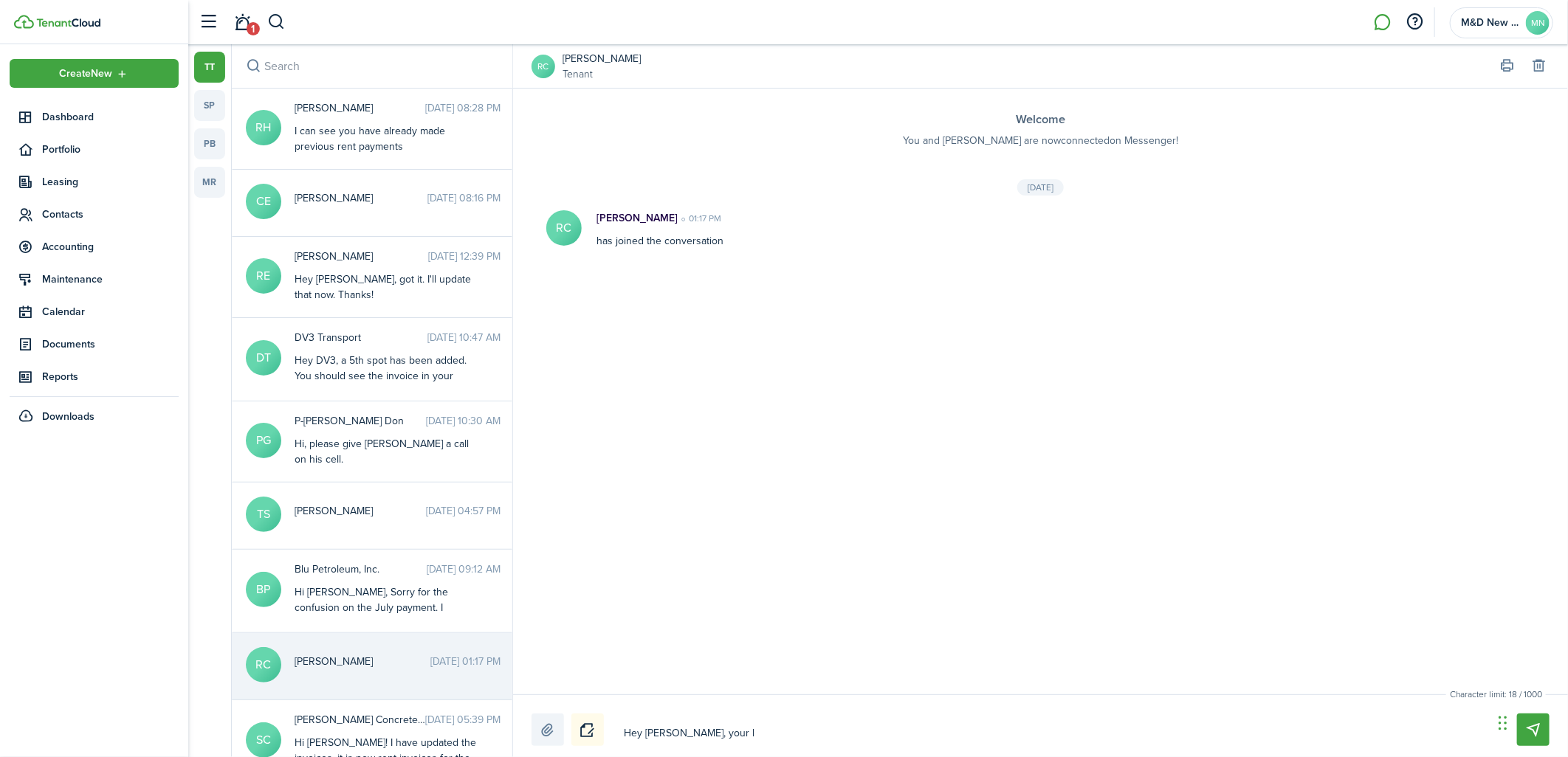
type textarea "Hey [PERSON_NAME], your le"
type textarea "Hey [PERSON_NAME], your [PERSON_NAME]"
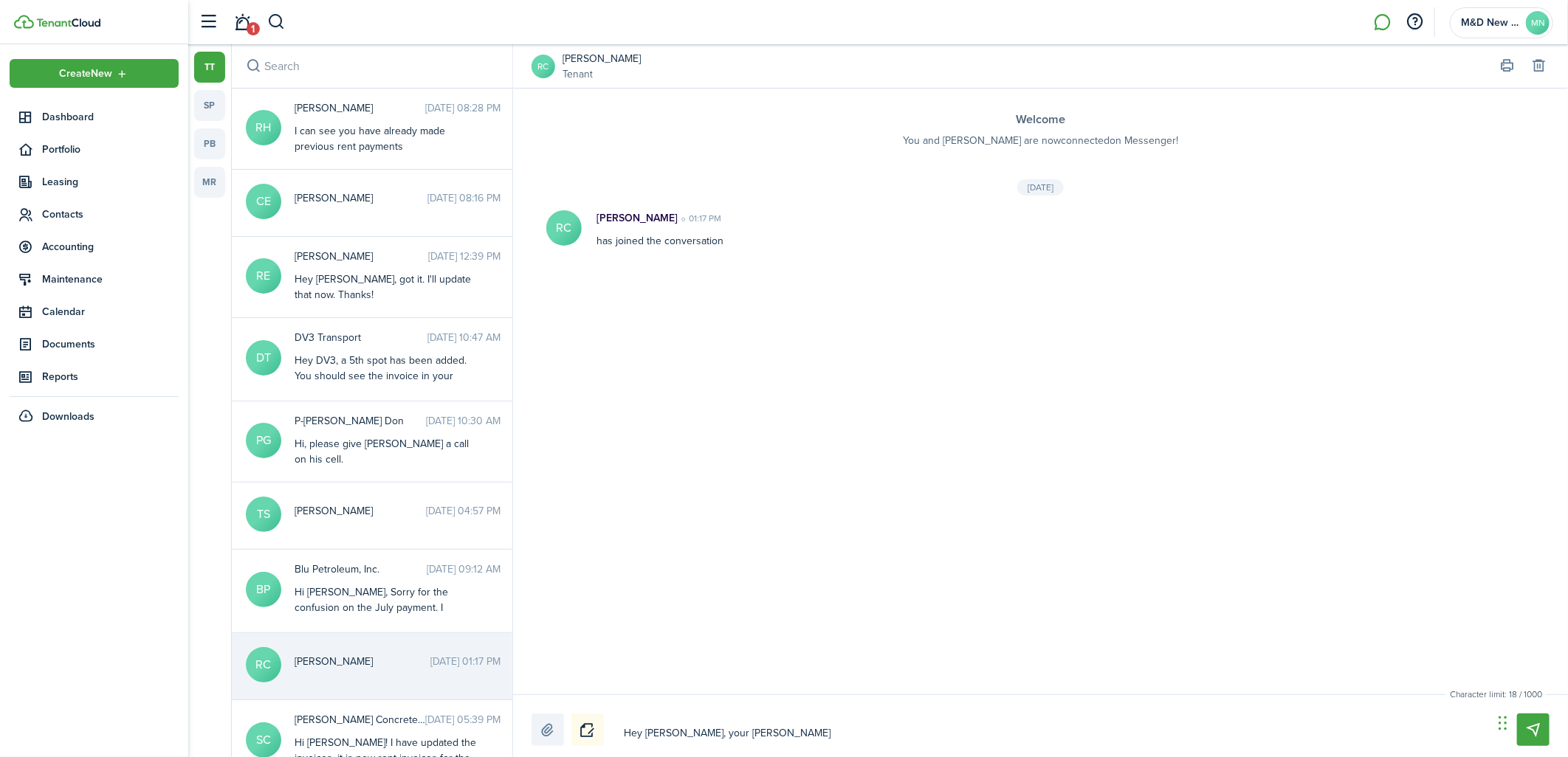
type textarea "Hey [PERSON_NAME], your [PERSON_NAME]"
type textarea "Hey [PERSON_NAME], your lease"
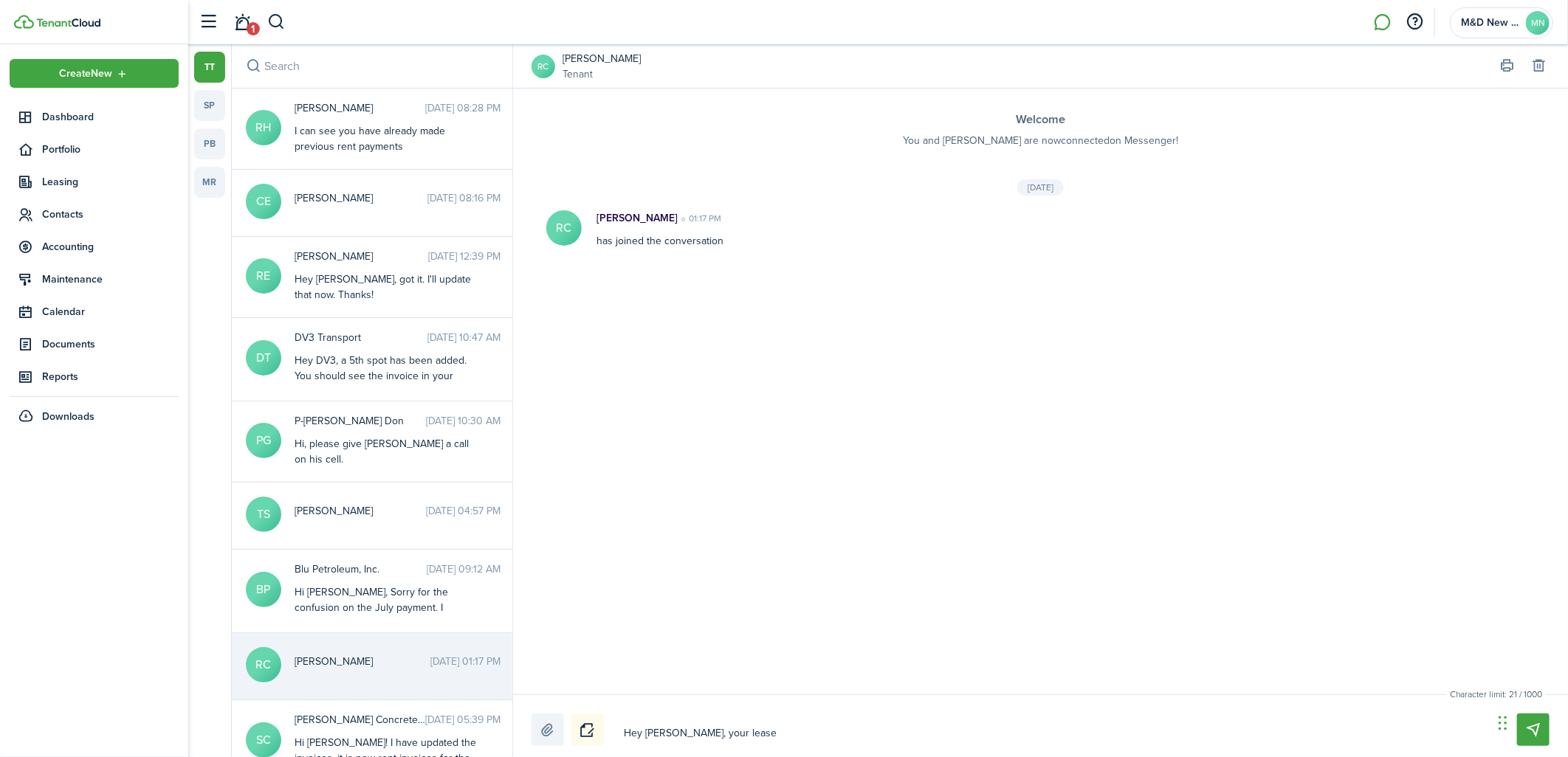
type textarea "Hey [PERSON_NAME], your lease p"
type textarea "Hey [PERSON_NAME], your lease pa"
type textarea "Hey [PERSON_NAME], your lease pay"
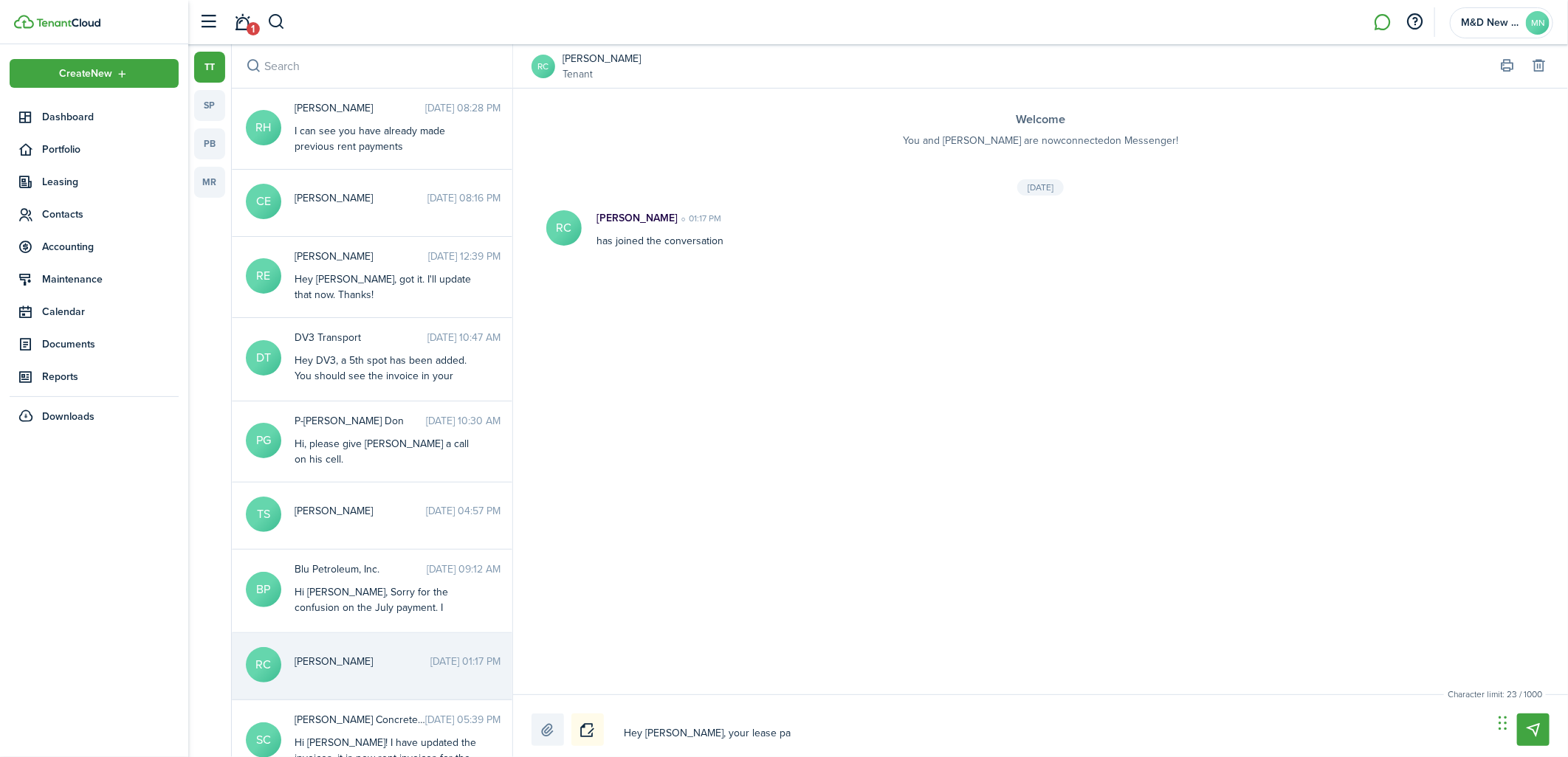
type textarea "Hey [PERSON_NAME], your lease pay"
type textarea "Hey [PERSON_NAME], your lease paym"
type textarea "Hey [PERSON_NAME], your lease payme"
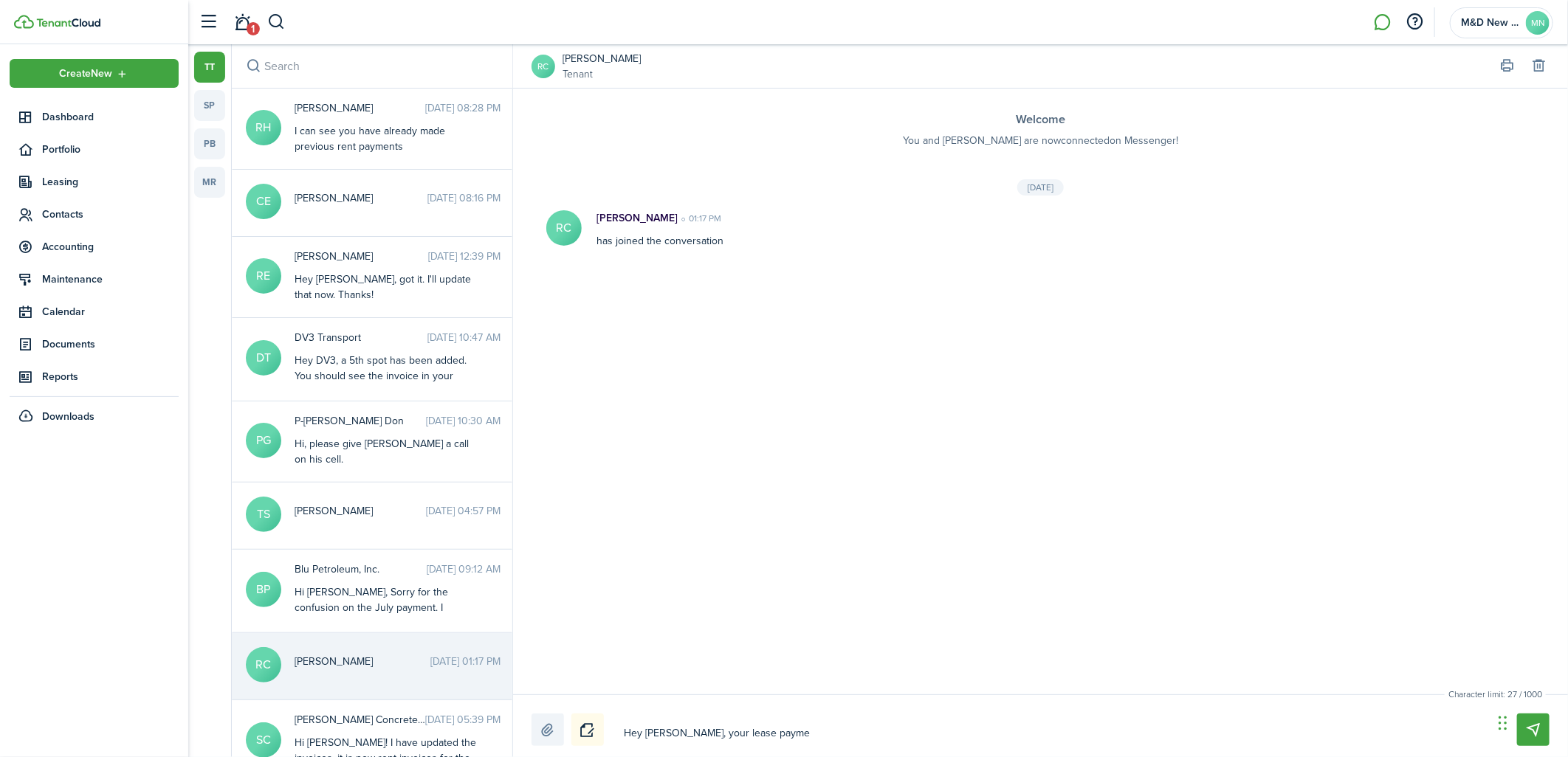
type textarea "Hey [PERSON_NAME], your lease paymen"
type textarea "Hey [PERSON_NAME], your lease payment"
type textarea "Hey [PERSON_NAME], your lease payments"
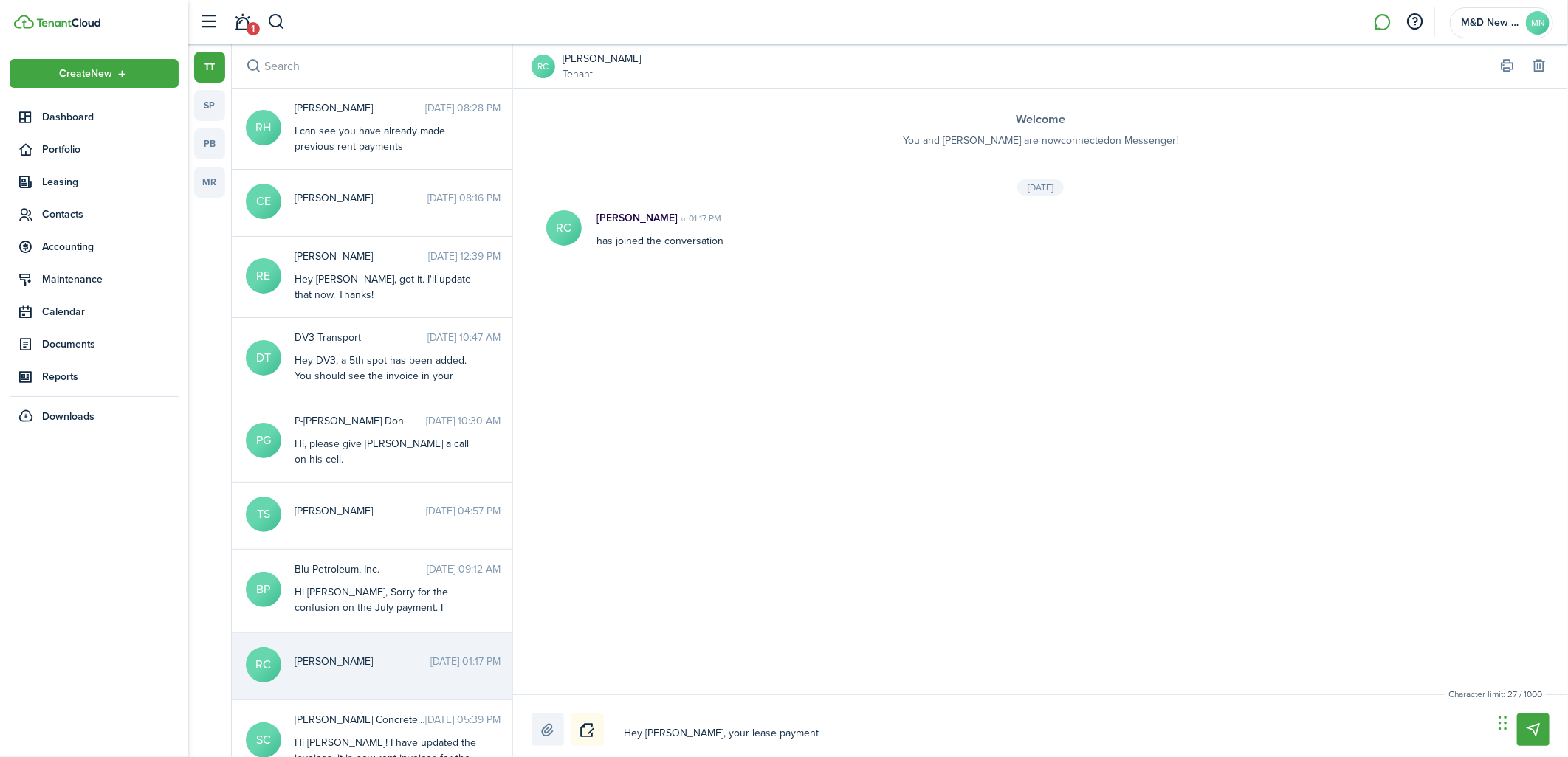
type textarea "Hey [PERSON_NAME], your lease payments"
type textarea "Hey [PERSON_NAME], your lease payments h"
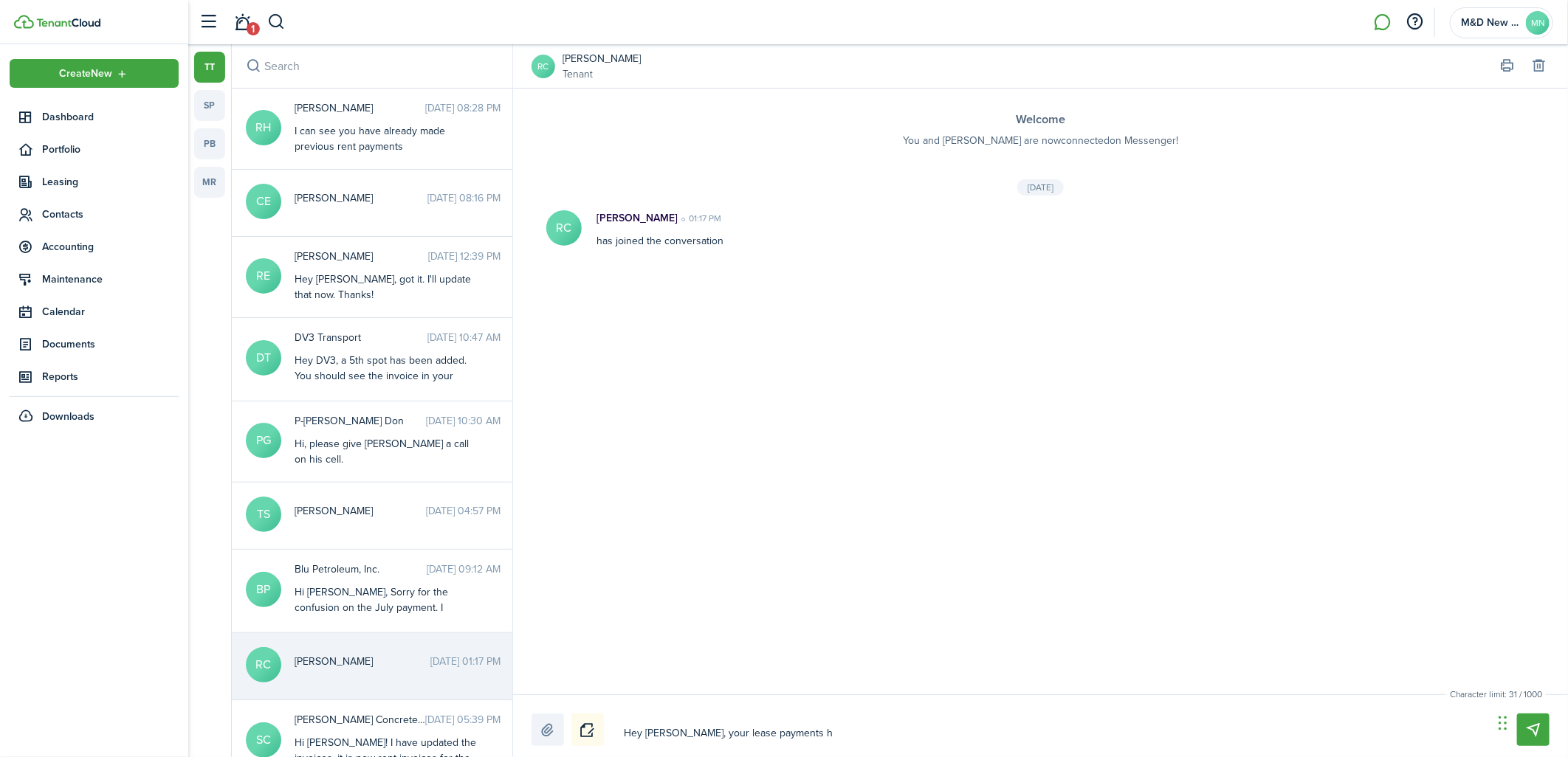
type textarea "Hey [PERSON_NAME], your lease payments ha"
type textarea "Hey [PERSON_NAME], your lease payments hav"
type textarea "Hey [PERSON_NAME], your lease payments have"
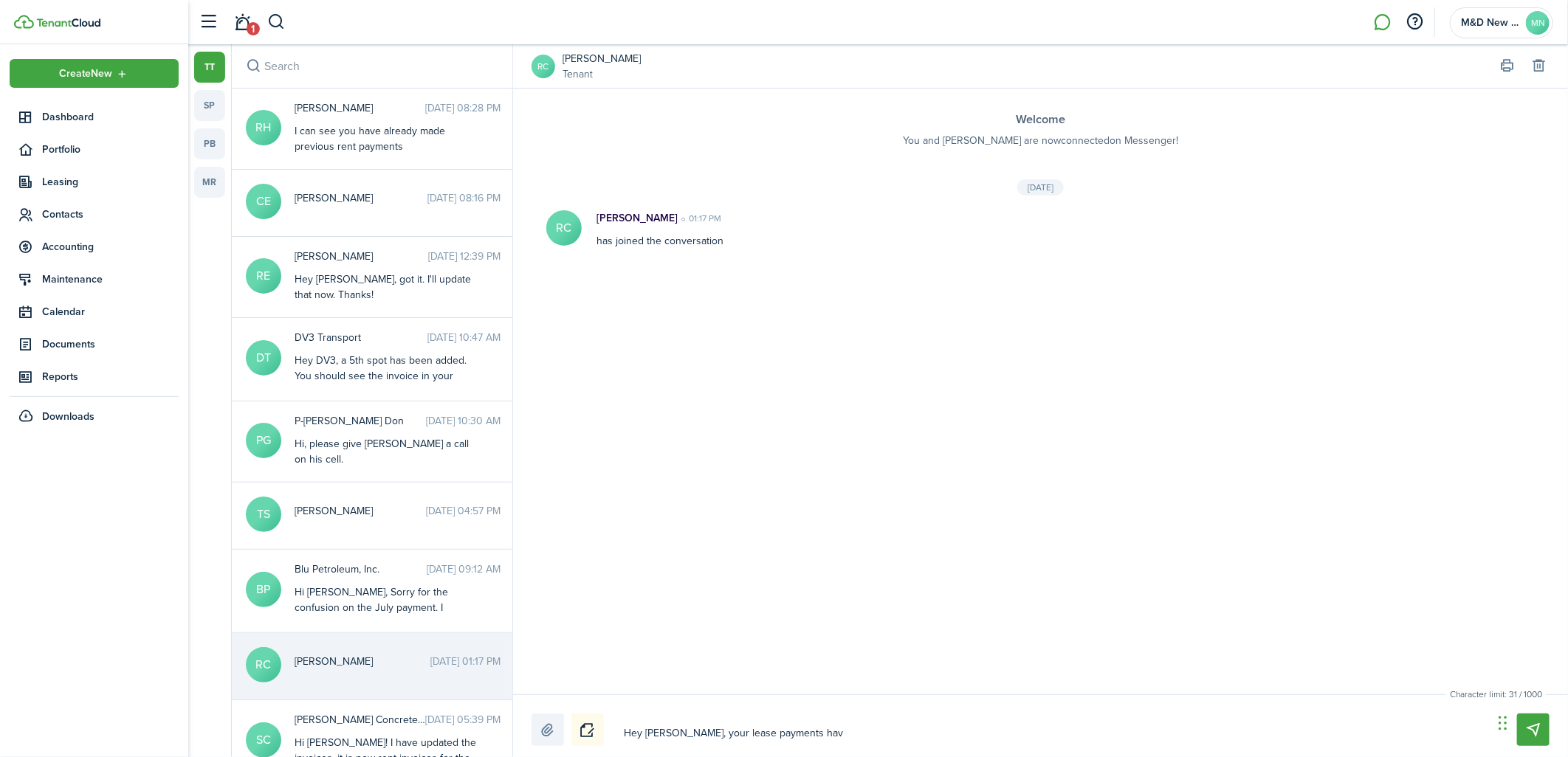
type textarea "Hey [PERSON_NAME], your lease payments have"
type textarea "Hey [PERSON_NAME], your lease payments have b"
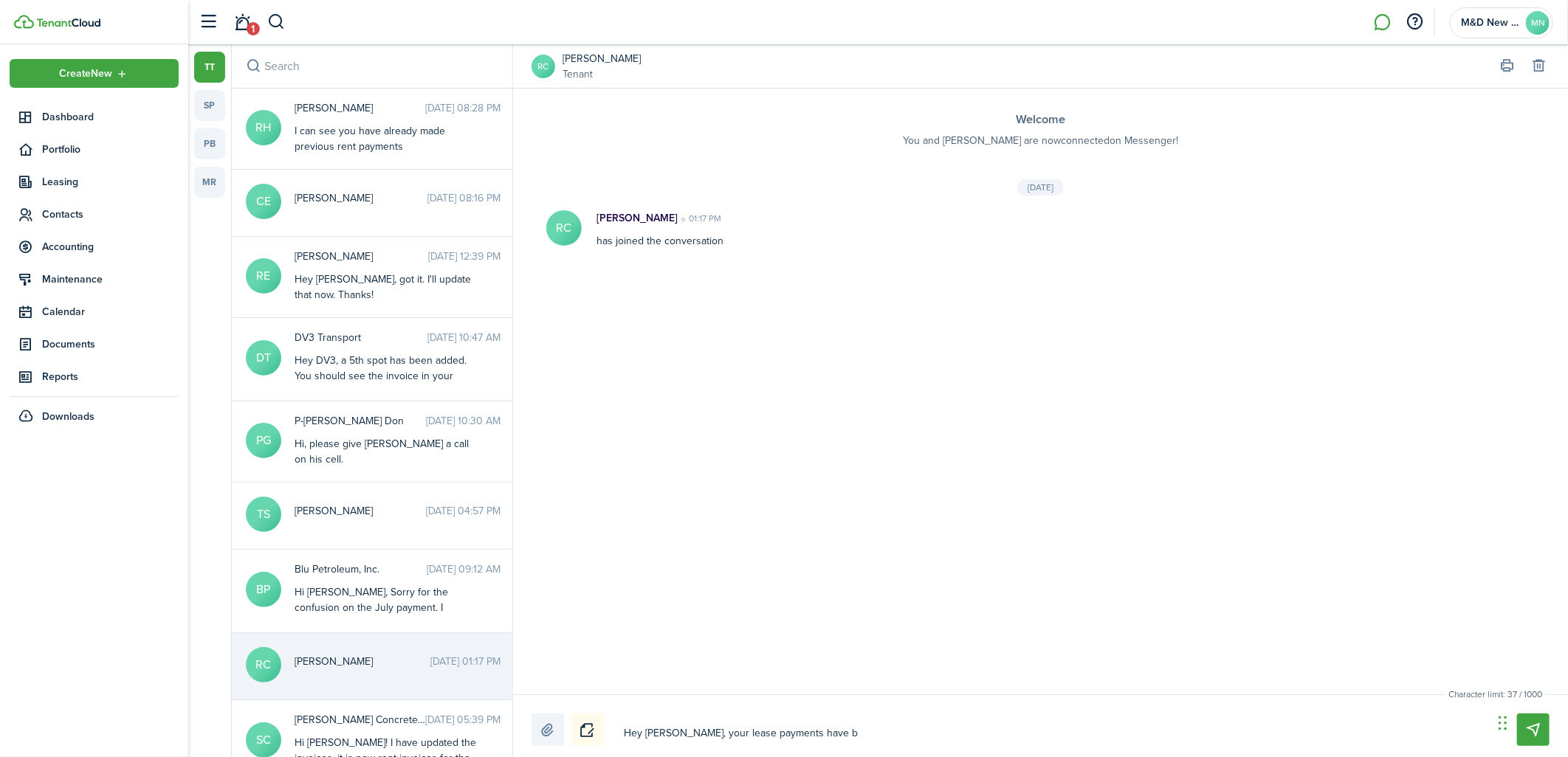
type textarea "Hey [PERSON_NAME], your lease payments have be"
type textarea "Hey [PERSON_NAME], your lease payments have bee"
type textarea "Hey [PERSON_NAME], your lease payments have been"
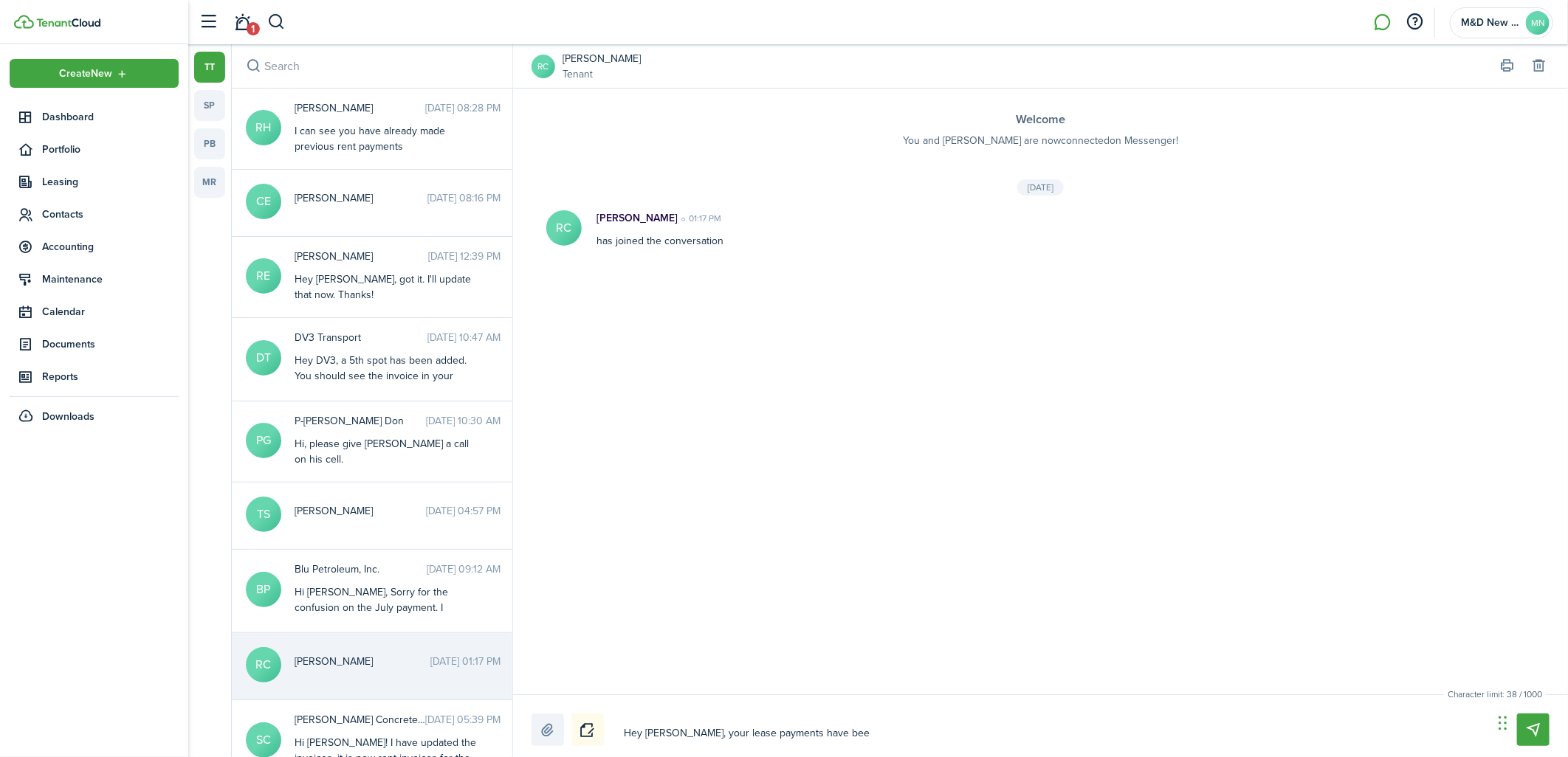
type textarea "Hey [PERSON_NAME], your lease payments have been"
type textarea "Hey [PERSON_NAME], your lease payments have been f"
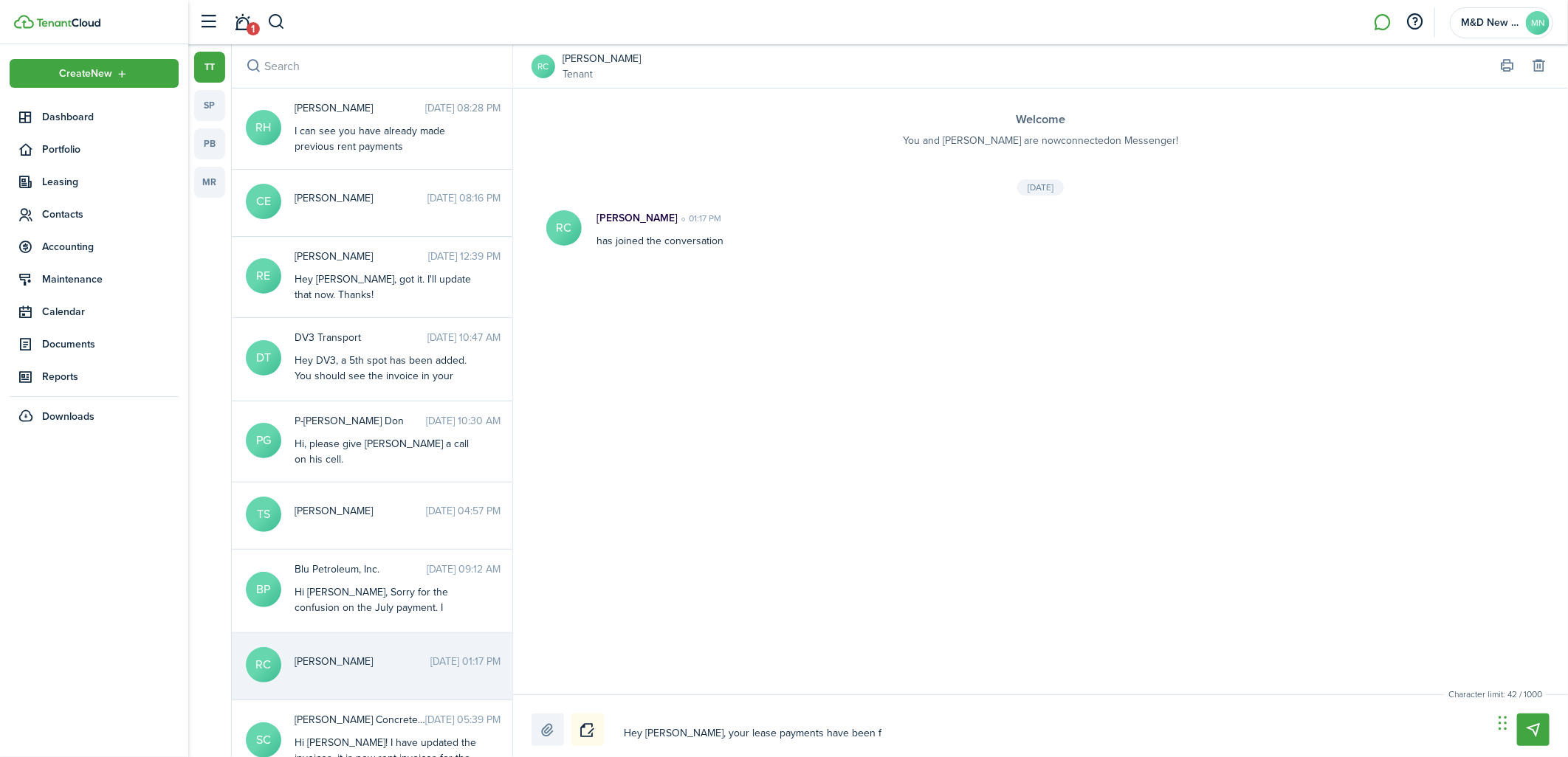
type textarea "Hey [PERSON_NAME], your lease payments have been fi"
type textarea "Hey [PERSON_NAME], your lease payments have been fix"
type textarea "Hey [PERSON_NAME], your lease payments have been fixe"
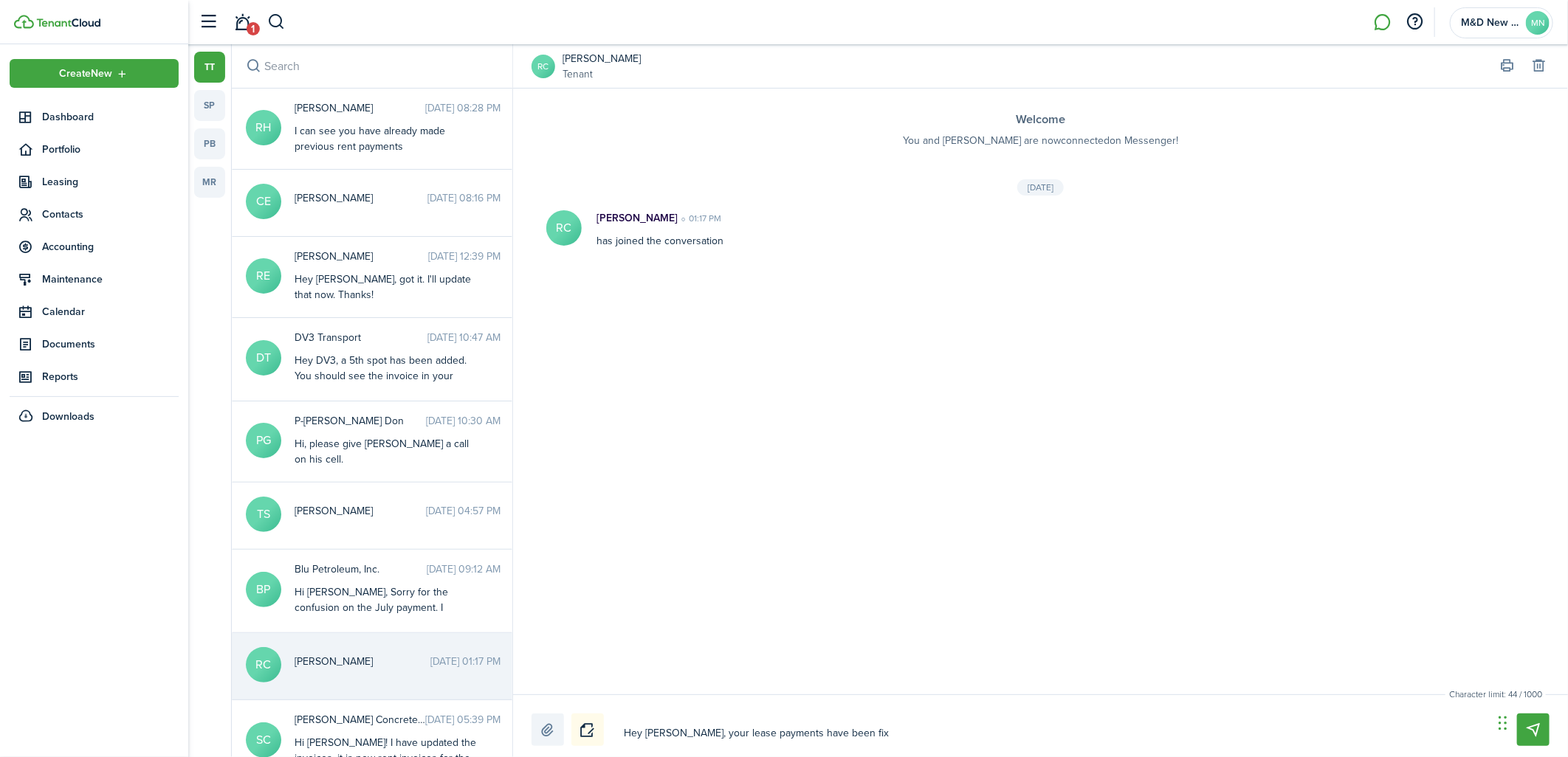
type textarea "Hey [PERSON_NAME], your lease payments have been fixe"
type textarea "Hey [PERSON_NAME], your lease payments have been fixed"
type textarea "Hey [PERSON_NAME], your lease payments have been fixed."
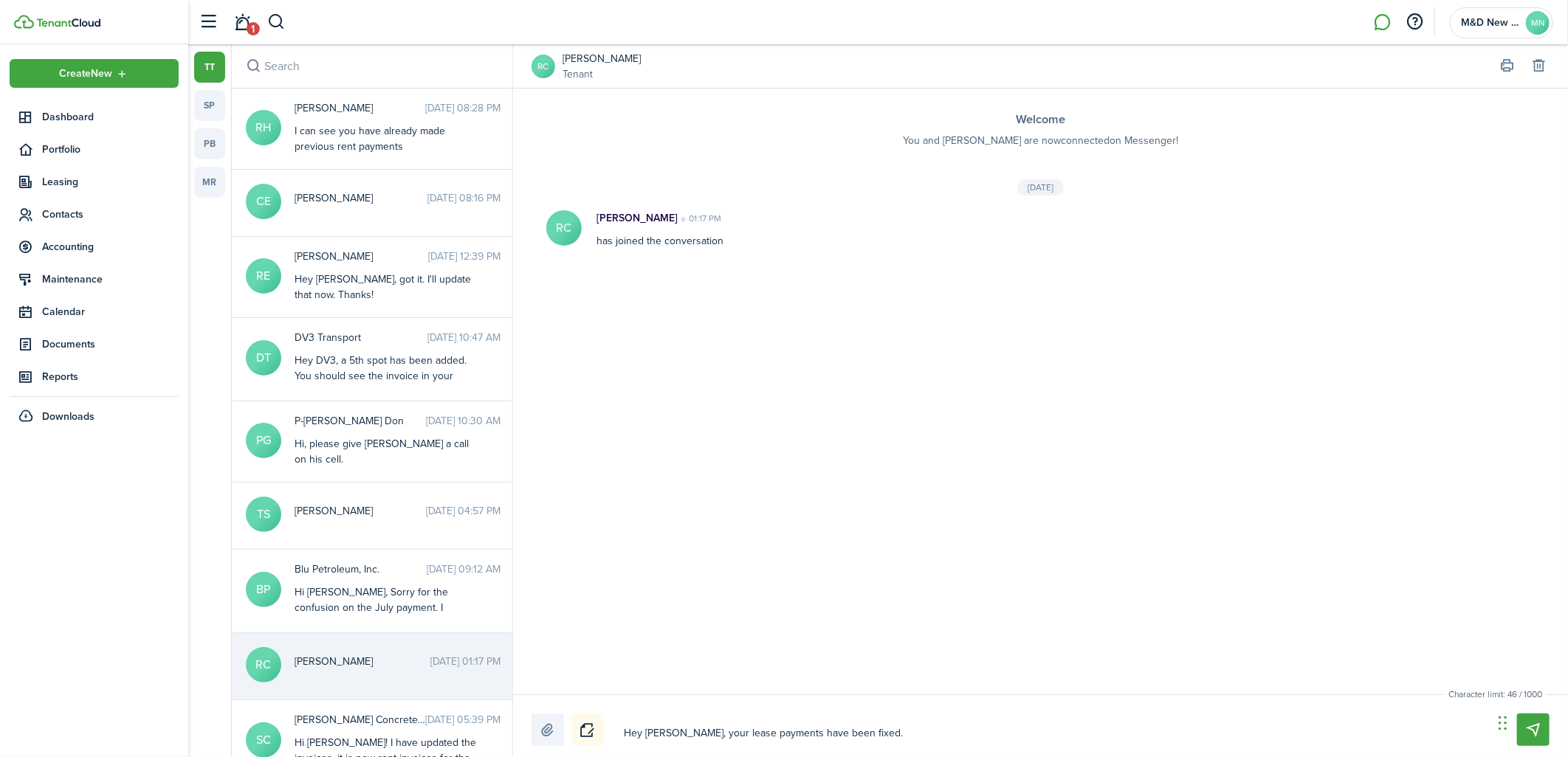
type textarea "Hey [PERSON_NAME], your lease payments have been fixed."
type textarea "Hey [PERSON_NAME], your lease payments have been fixed. Y"
type textarea "Hey [PERSON_NAME], your lease payments have been fixed. Yo"
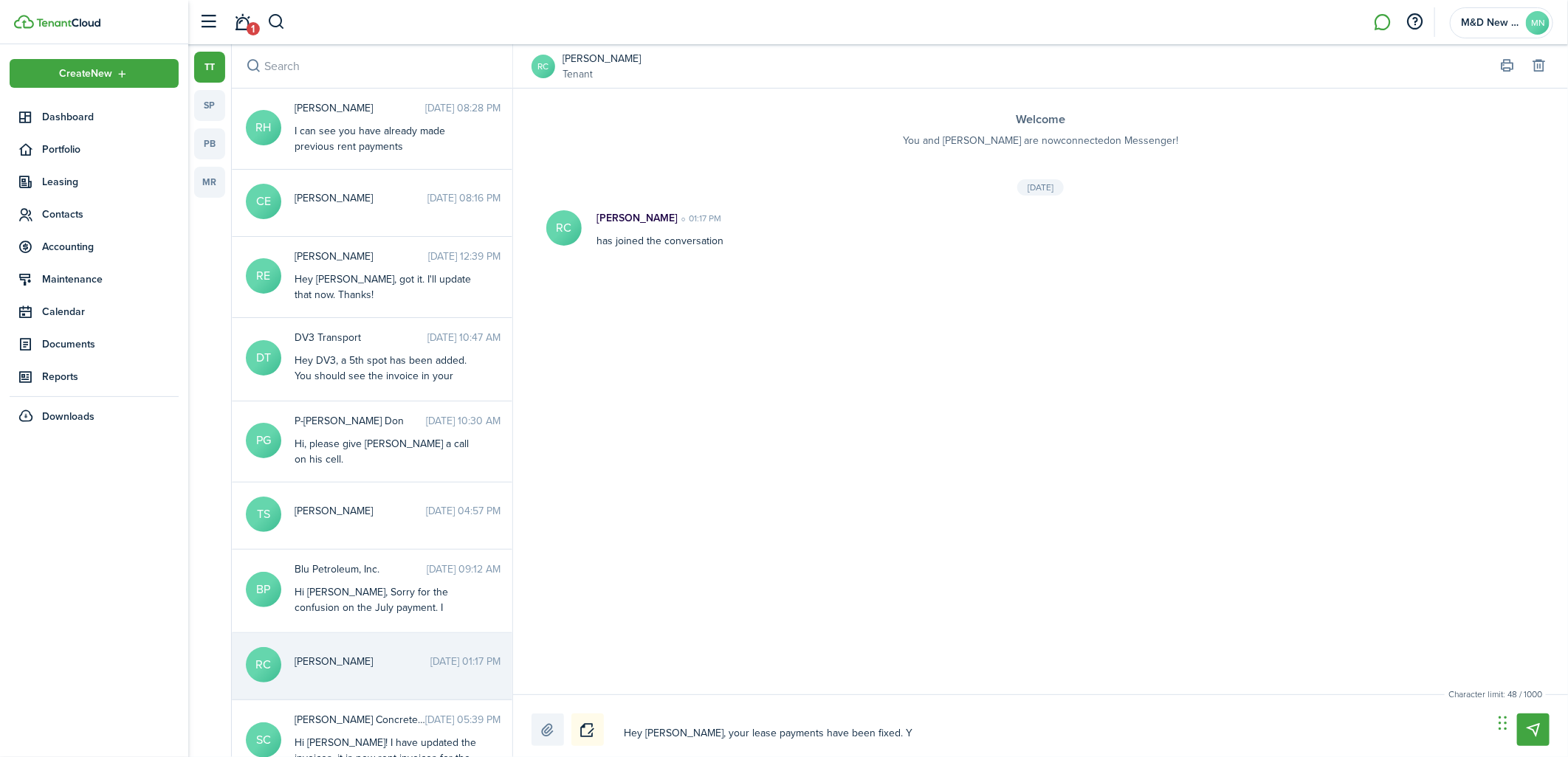
type textarea "Hey [PERSON_NAME], your lease payments have been fixed. Yo"
type textarea "Hey [PERSON_NAME], your lease payments have been fixed. You"
type textarea "Hey [PERSON_NAME], your lease payments have been fixed. You'"
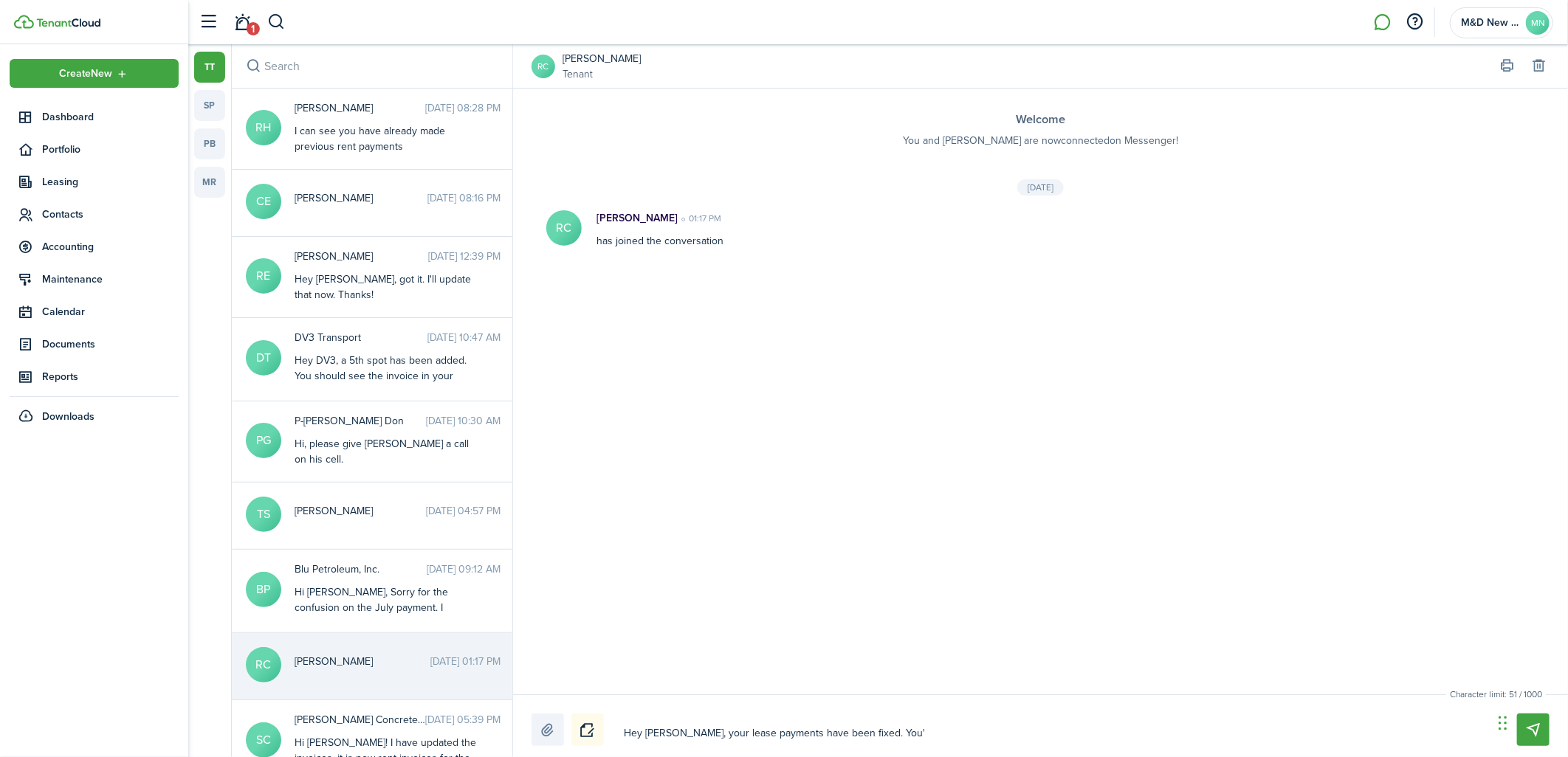
type textarea "Hey [PERSON_NAME], your lease payments have been fixed. You'r"
type textarea "Hey [PERSON_NAME], your lease payments have been fixed. You're"
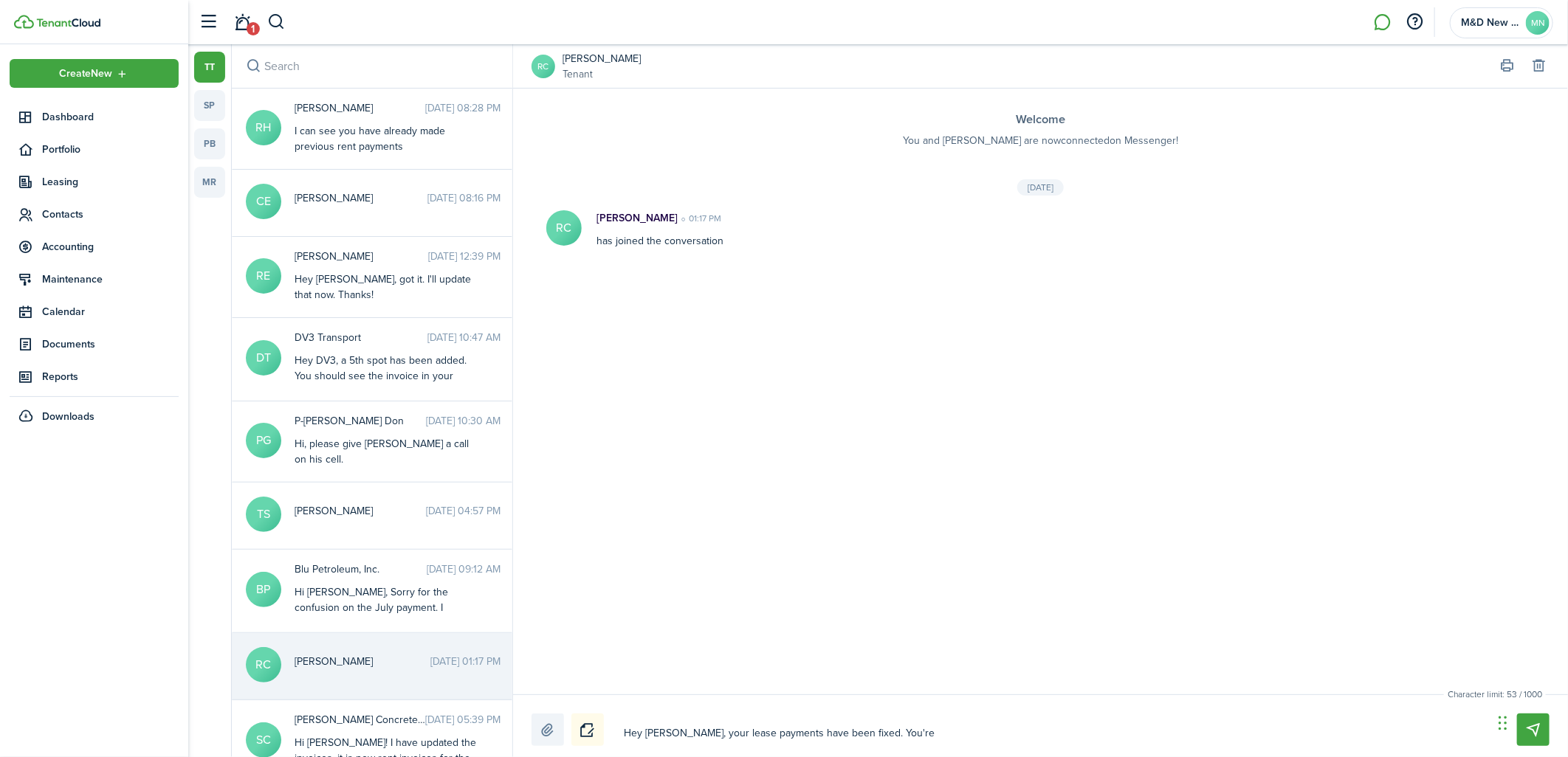
type textarea "Hey [PERSON_NAME], your lease payments have been fixed. You're"
type textarea "Hey [PERSON_NAME], your lease payments have been fixed. You're a"
type textarea "Hey [PERSON_NAME], your lease payments have been fixed. You're al"
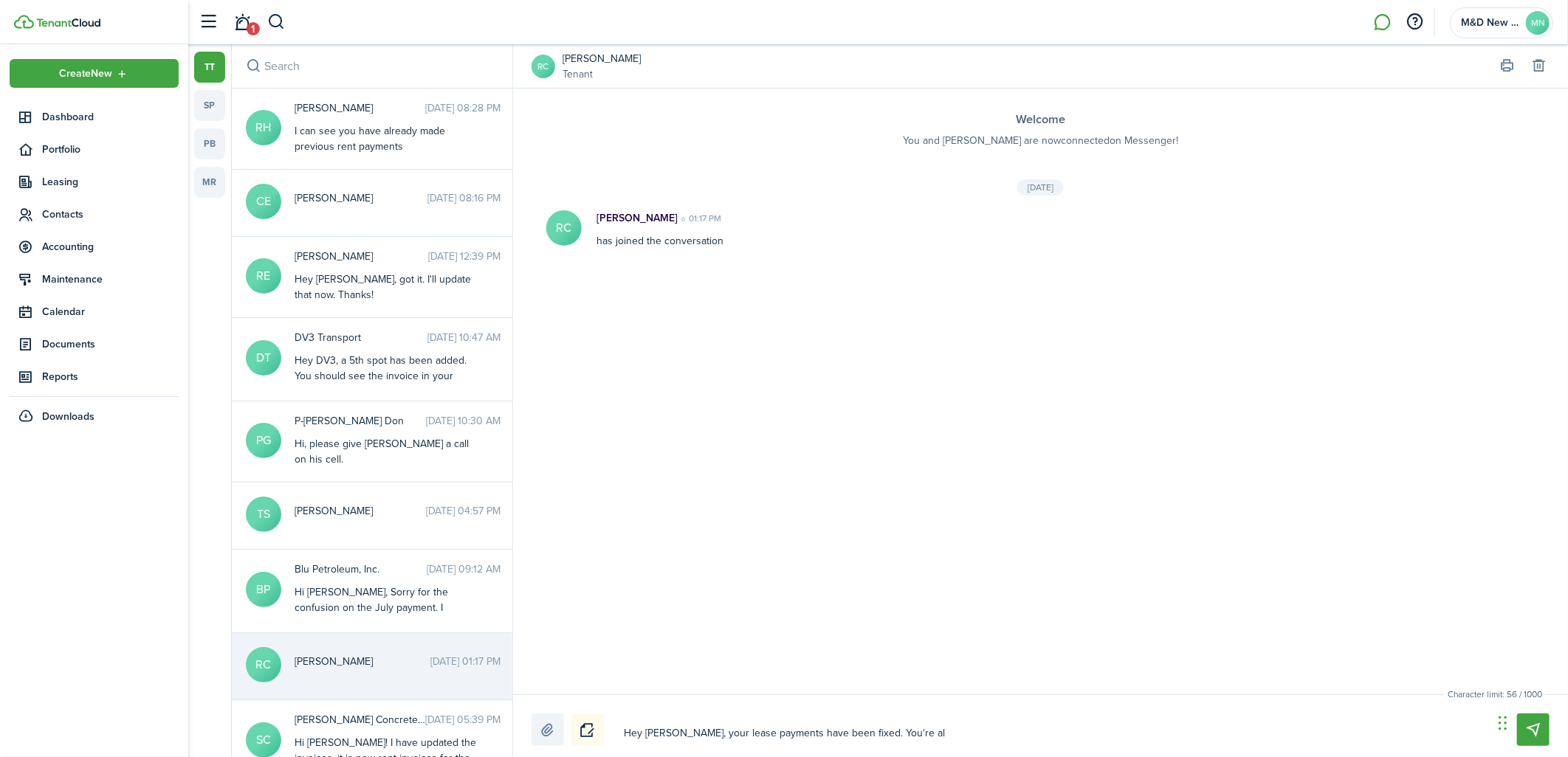
type textarea "Hey [PERSON_NAME], your lease payments have been fixed. You're all"
type textarea "Hey [PERSON_NAME], your lease payments have been fixed. You're all s"
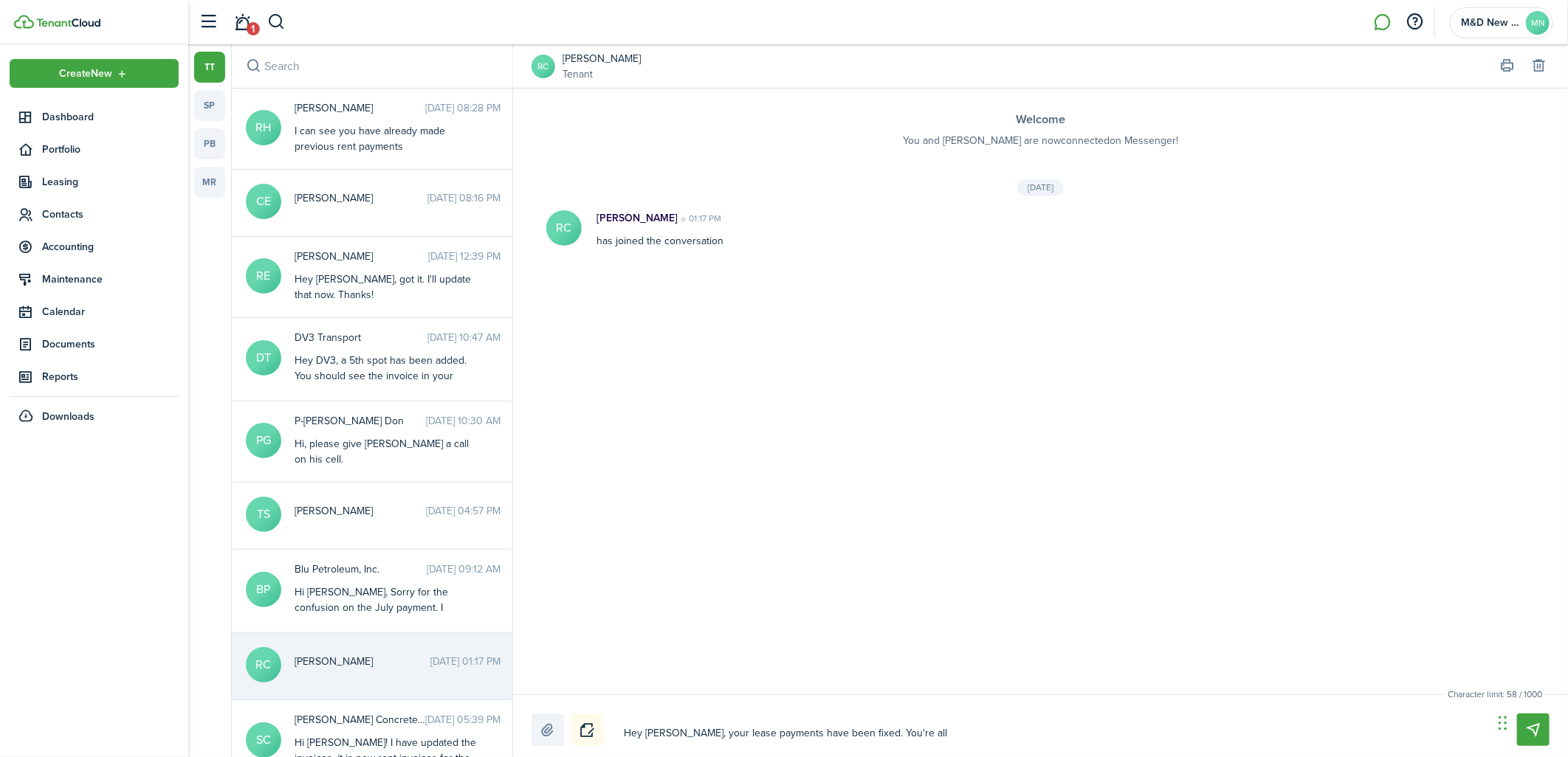
type textarea "Hey [PERSON_NAME], your lease payments have been fixed. You're all s"
type textarea "Hey [PERSON_NAME], your lease payments have been fixed. You're all se"
type textarea "Hey [PERSON_NAME], your lease payments have been fixed. You're all set"
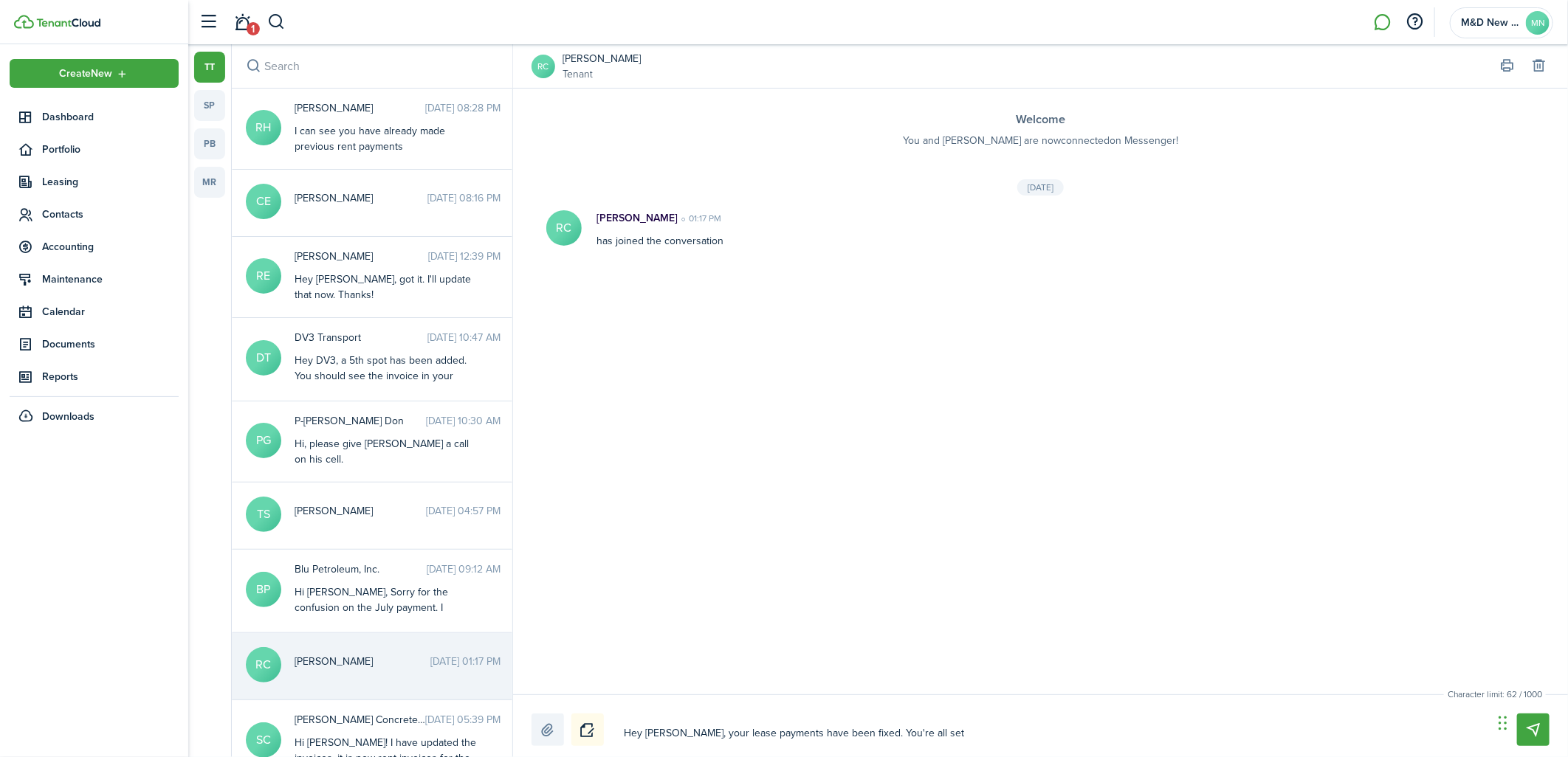
click at [990, 736] on textarea "Hey [PERSON_NAME], your lease payments have been fixed. You're all set" at bounding box center [1053, 733] width 869 height 25
type textarea "Hey [PERSON_NAME], your lease payments have been fixed. You're all set"
type textarea "Hey [PERSON_NAME], your lease payments have been fixed. You're all set f"
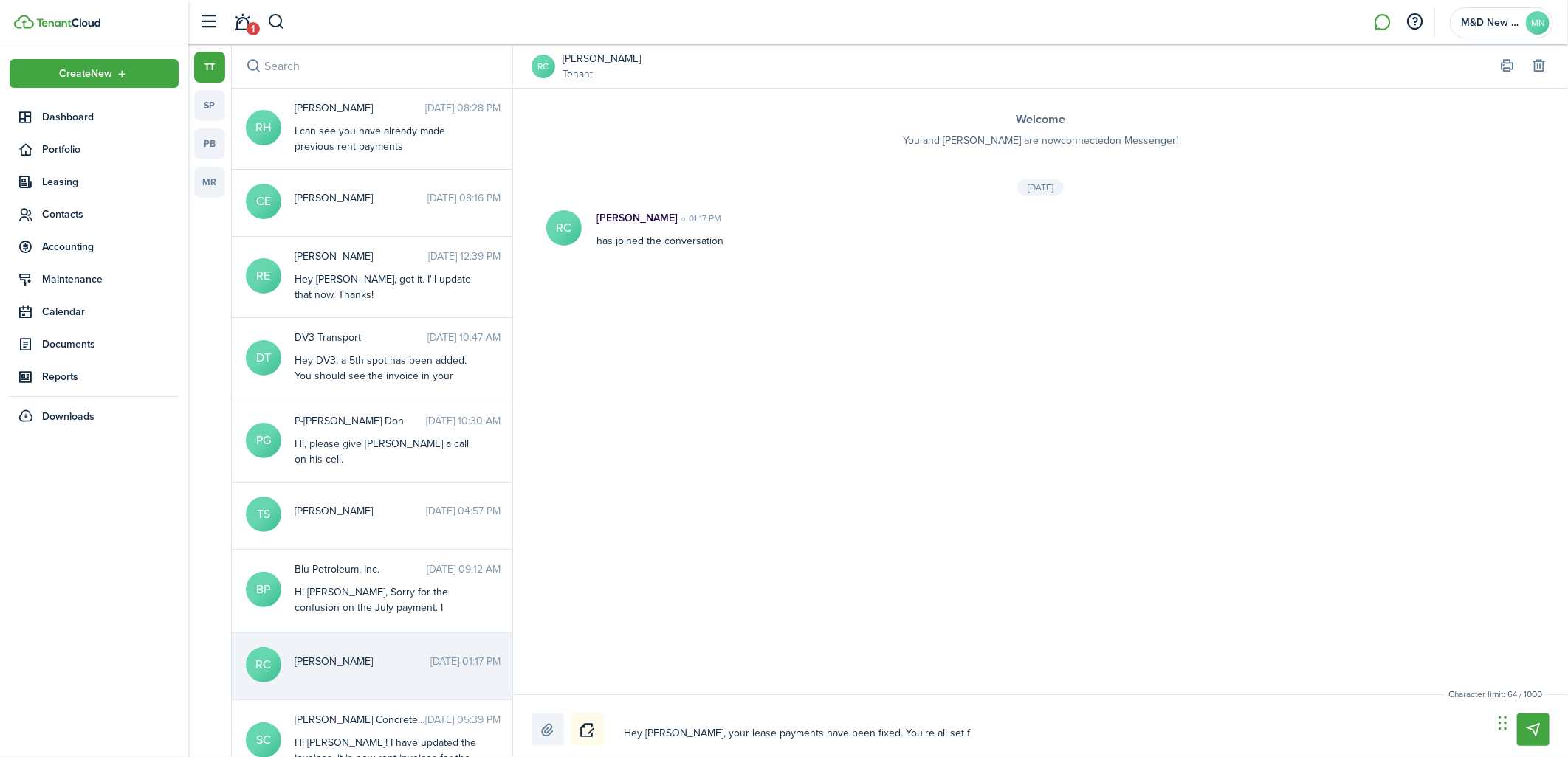
type textarea "Hey [PERSON_NAME], your lease payments have been fixed. You're all set fo"
type textarea "Hey [PERSON_NAME], your lease payments have been fixed. You're all set for"
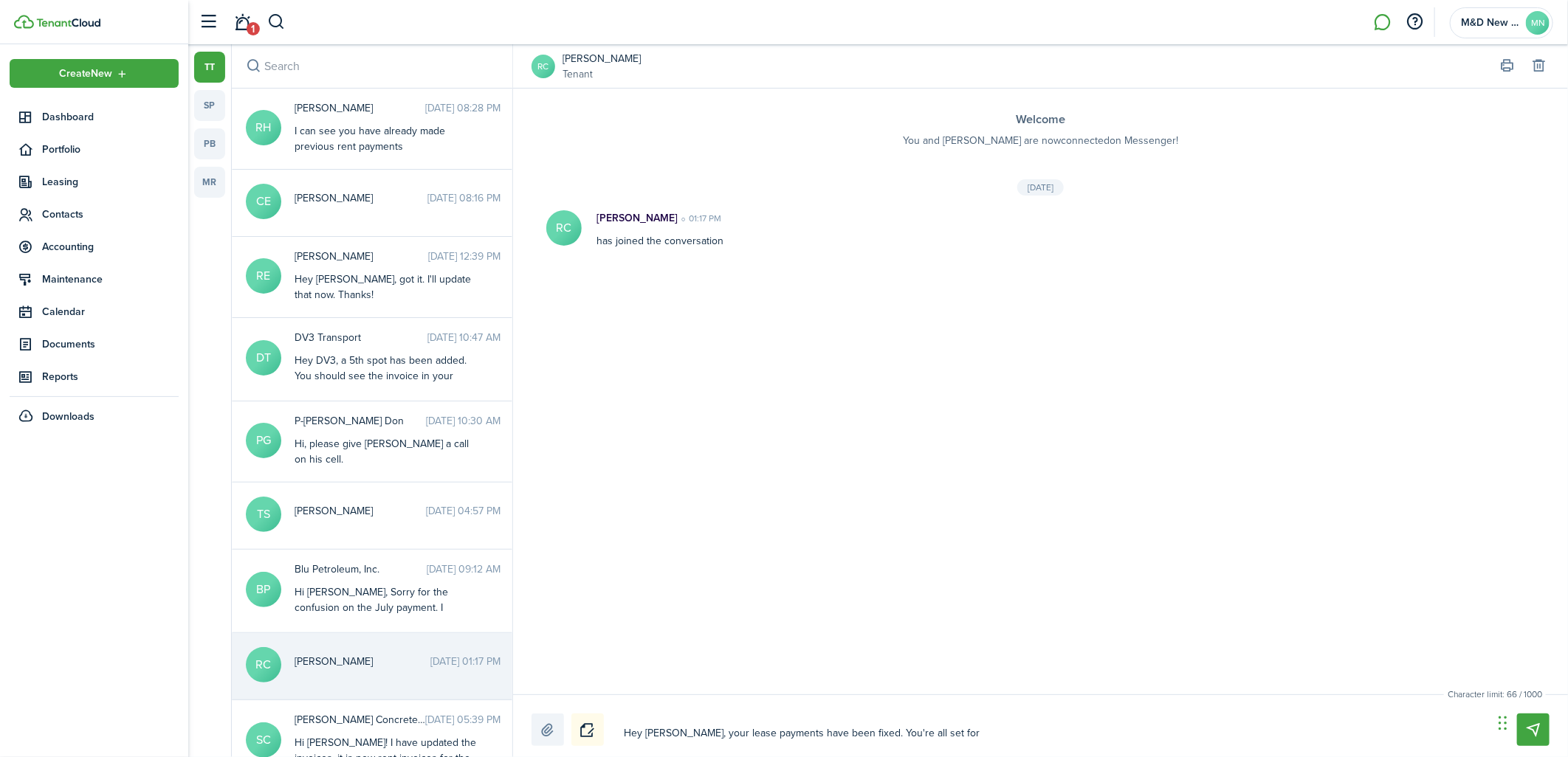
type textarea "Hey [PERSON_NAME], your lease payments have been fixed. You're all set for"
type textarea "Hey [PERSON_NAME], your lease payments have been fixed. You're all set for n"
type textarea "Hey [PERSON_NAME], your lease payments have been fixed. You're all set for ne"
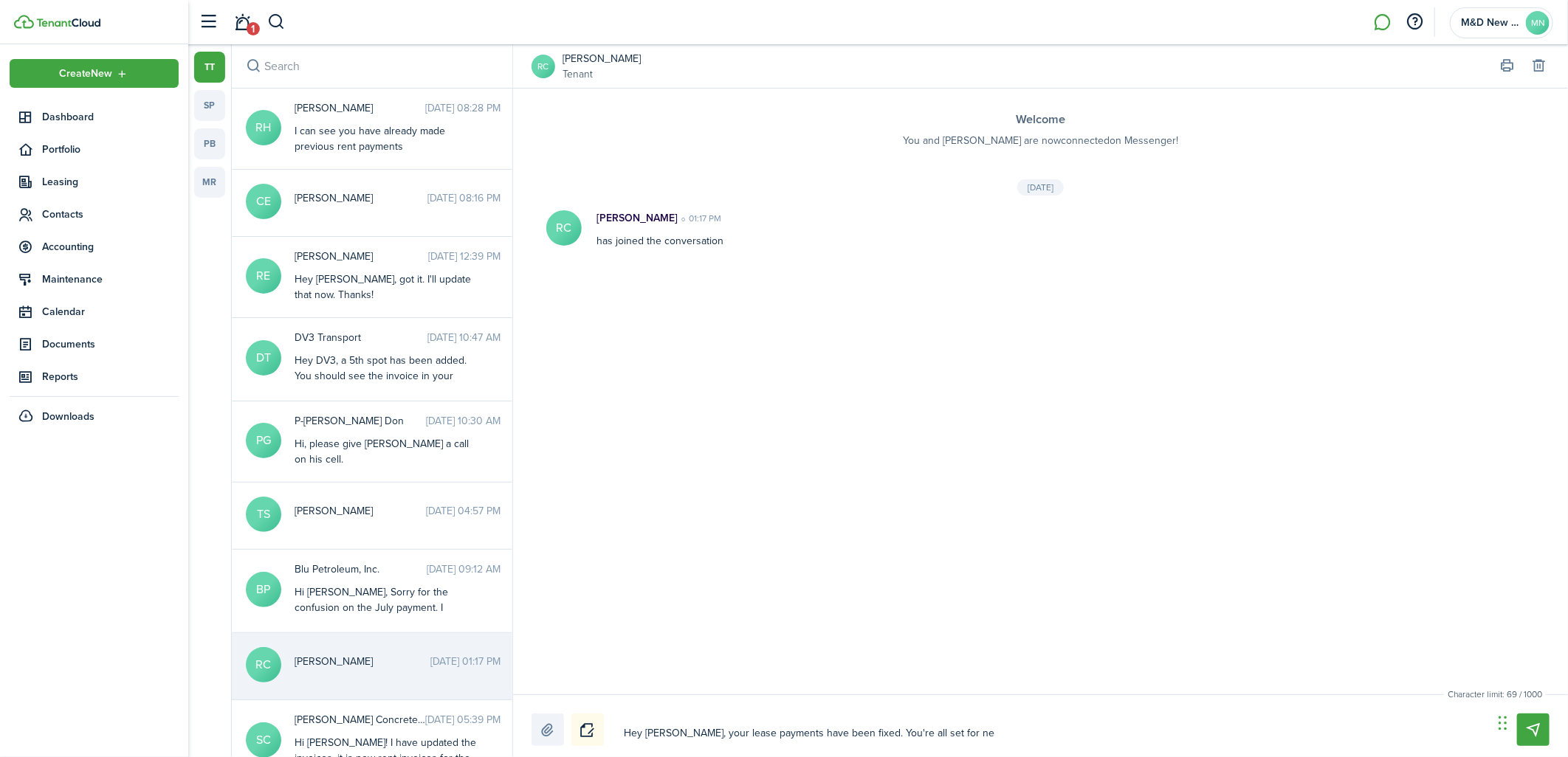
type textarea "Hey [PERSON_NAME], your lease payments have been fixed. You're all set for nex"
type textarea "Hey [PERSON_NAME], your lease payments have been fixed. You're all set for next"
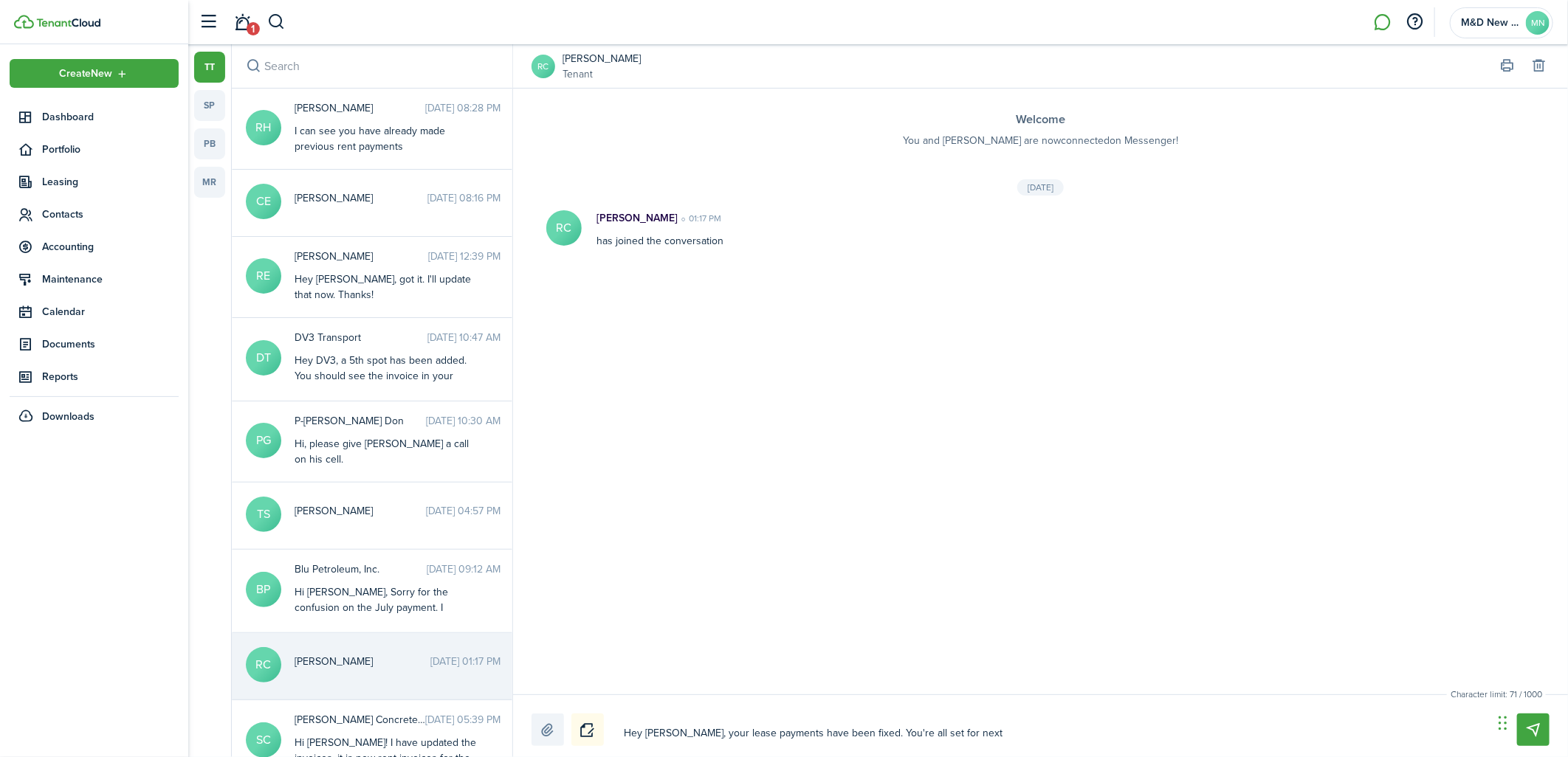
type textarea "Hey [PERSON_NAME], your lease payments have been fixed. You're all set for next"
type textarea "Hey [PERSON_NAME], your lease payments have been fixed. You're all set for next…"
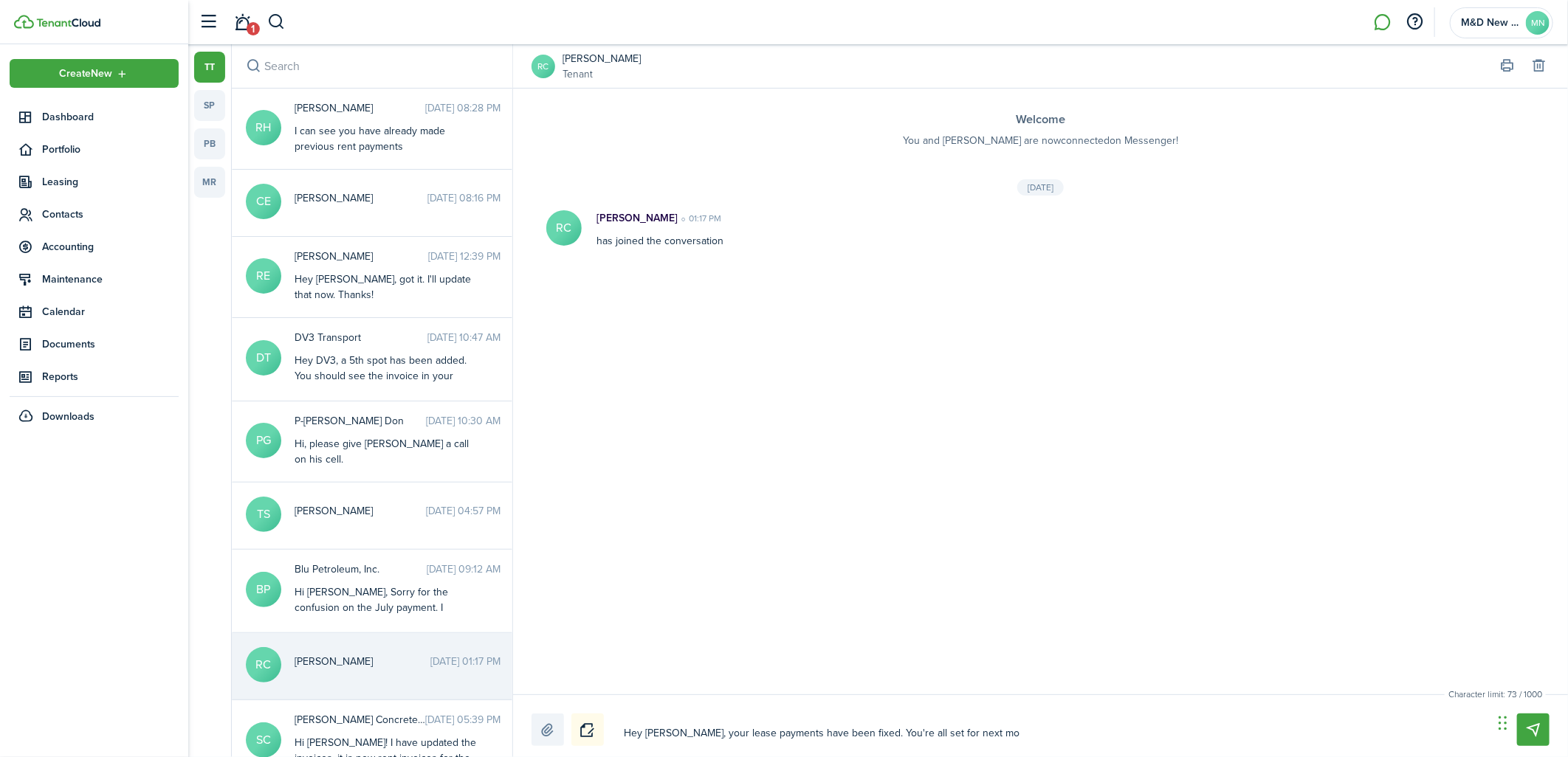
type textarea "Hey [PERSON_NAME], your lease payments have been fixed. You're all set for [DAT…"
type textarea "Hey [PERSON_NAME], your lease payments have been fixed. You're all set for next…"
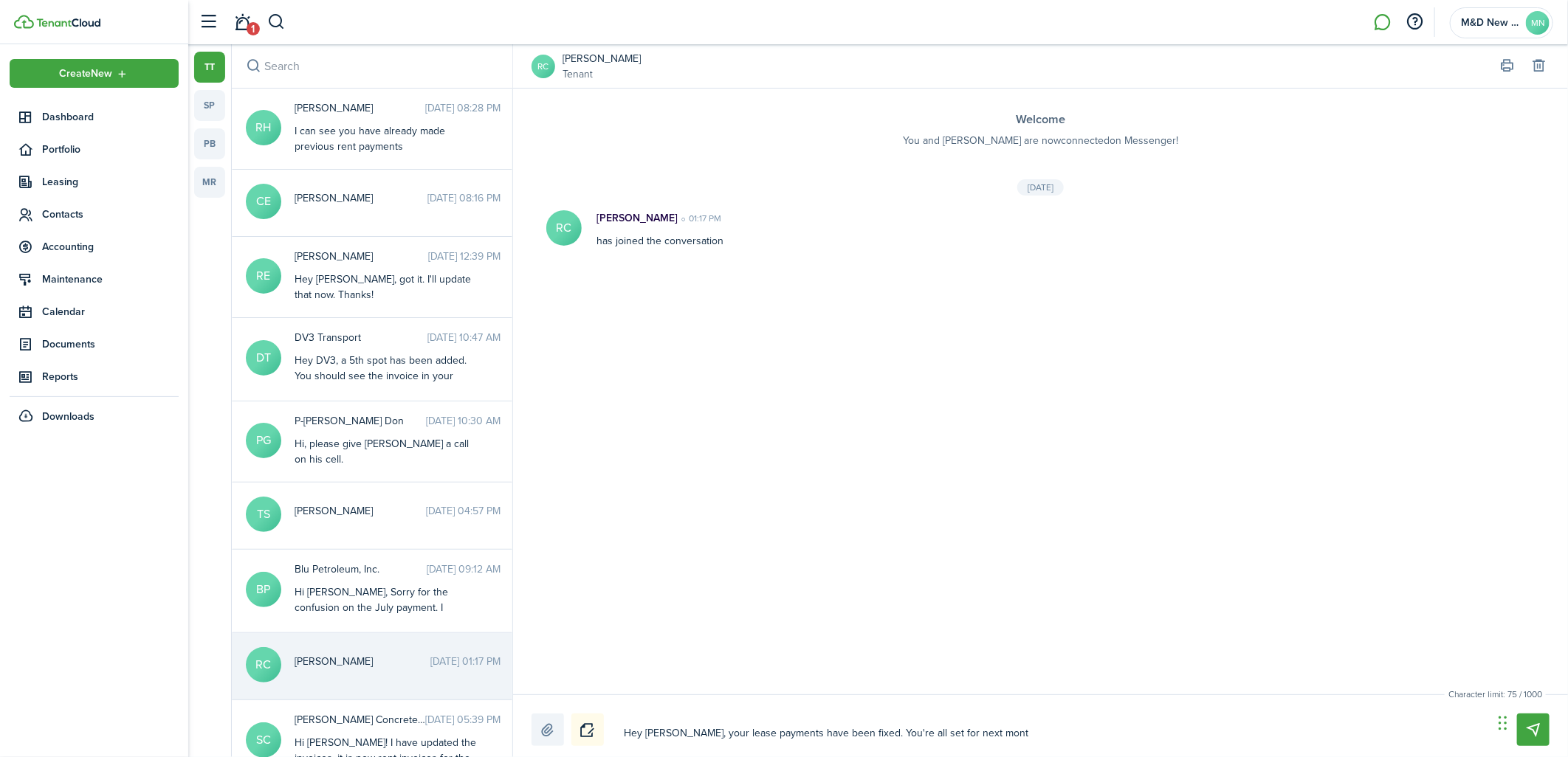
type textarea "Hey [PERSON_NAME], your lease payments have been fixed. You're all set for next…"
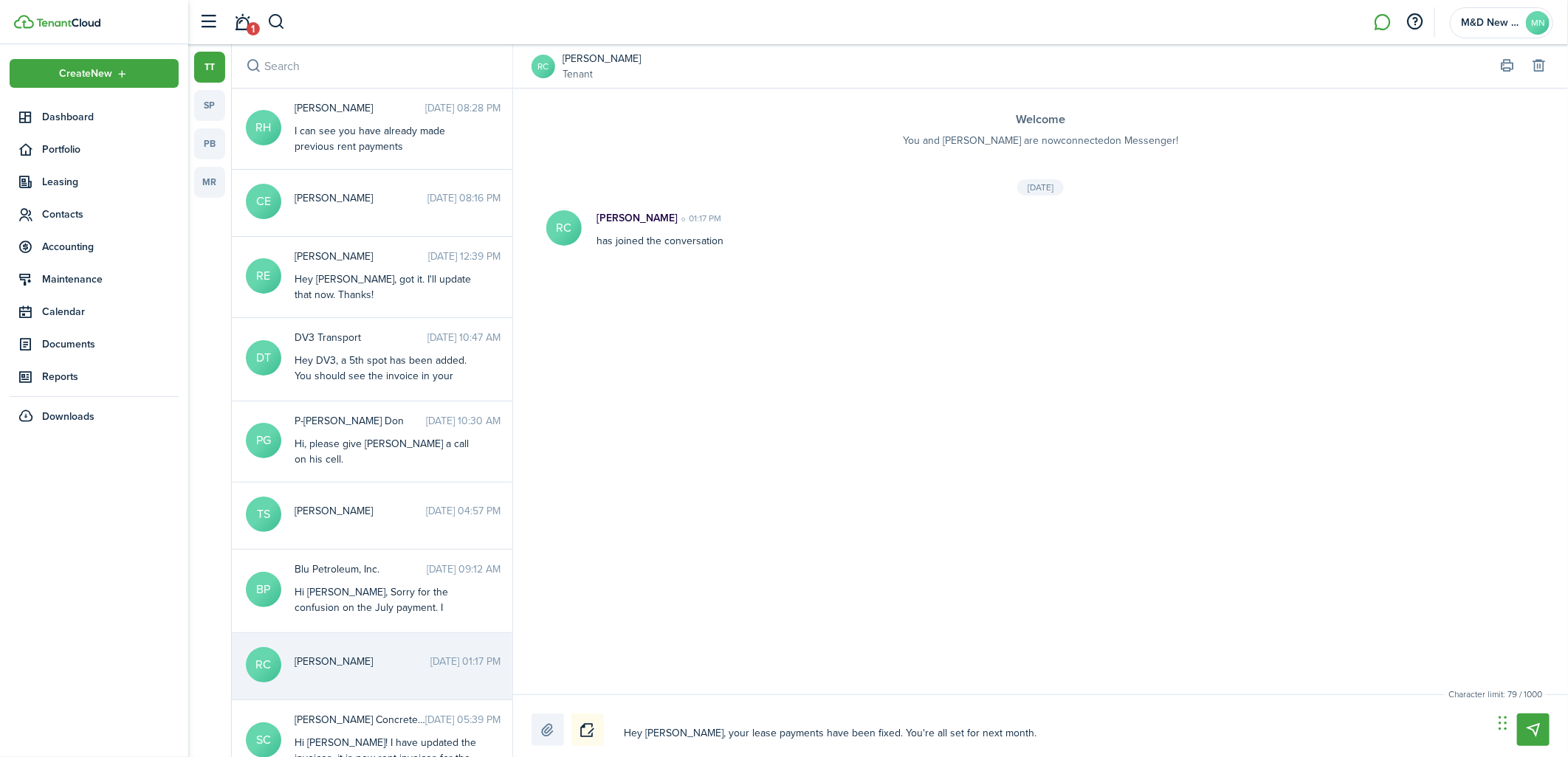
type textarea "Hey [PERSON_NAME], your lease payments have been fixed. You're all set for next…"
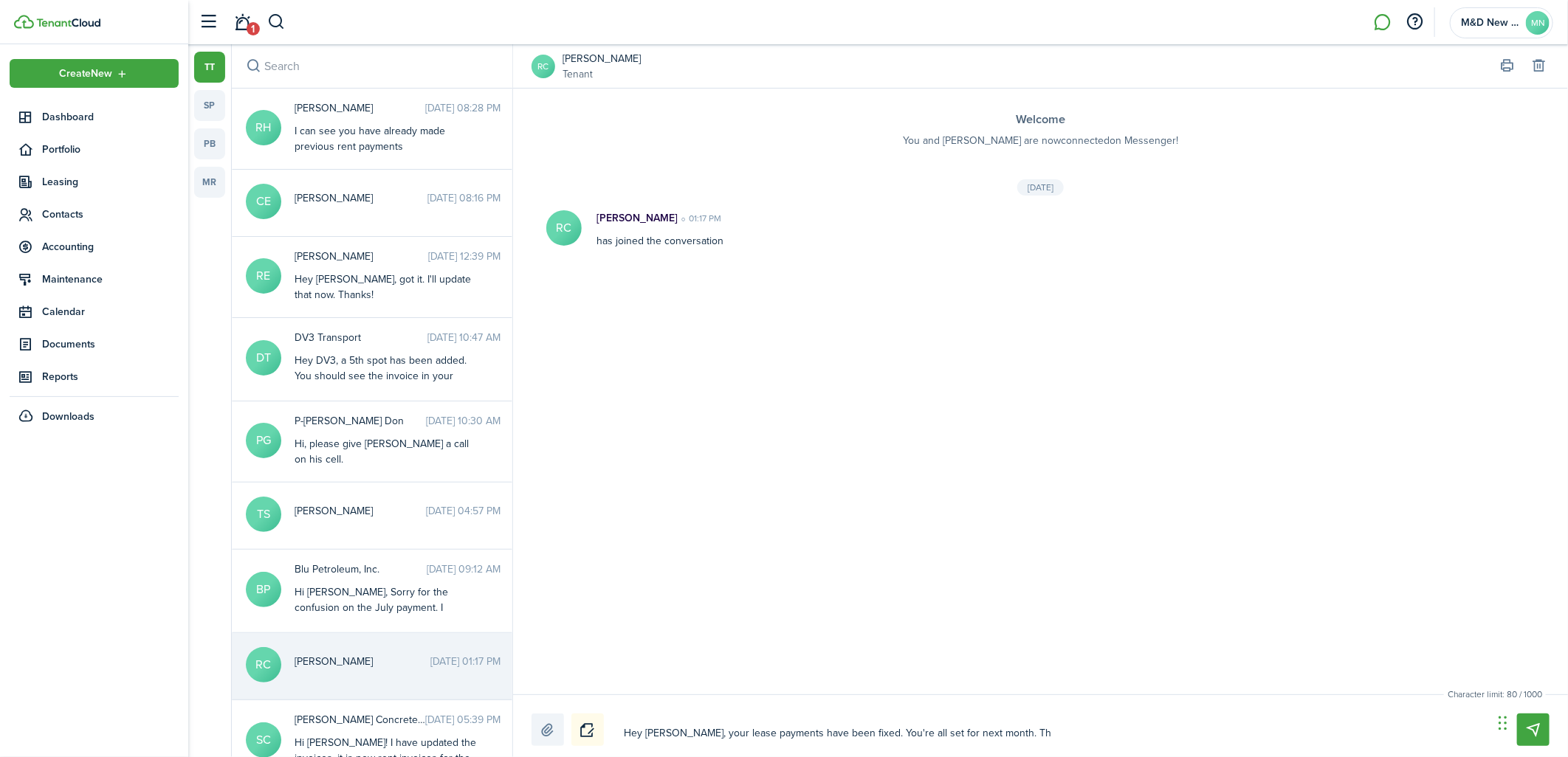
type textarea "Hey [PERSON_NAME], your lease payments have been fixed. You're all set for next…"
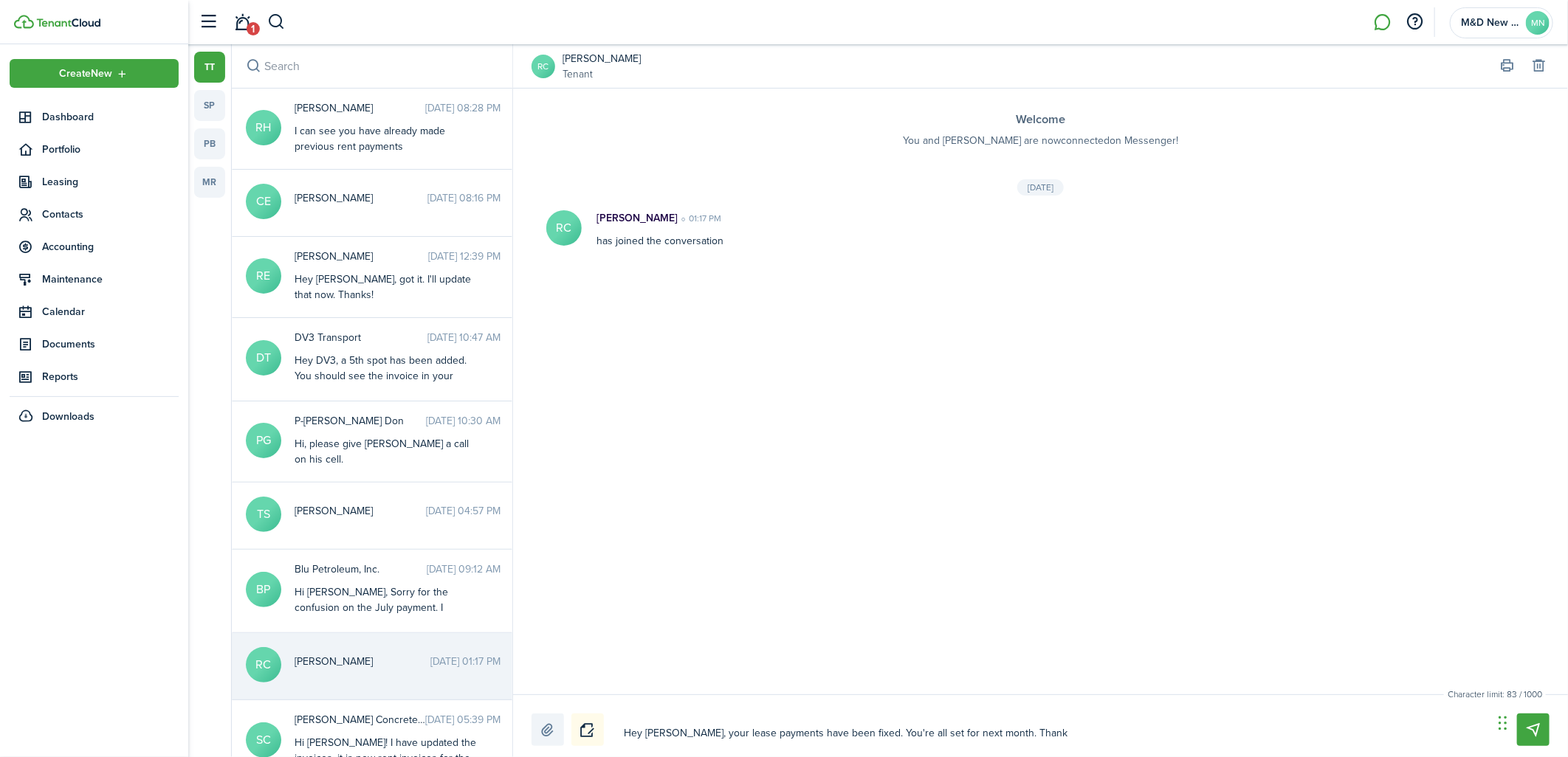
type textarea "Hey [PERSON_NAME], your lease payments have been fixed. You're all set for next…"
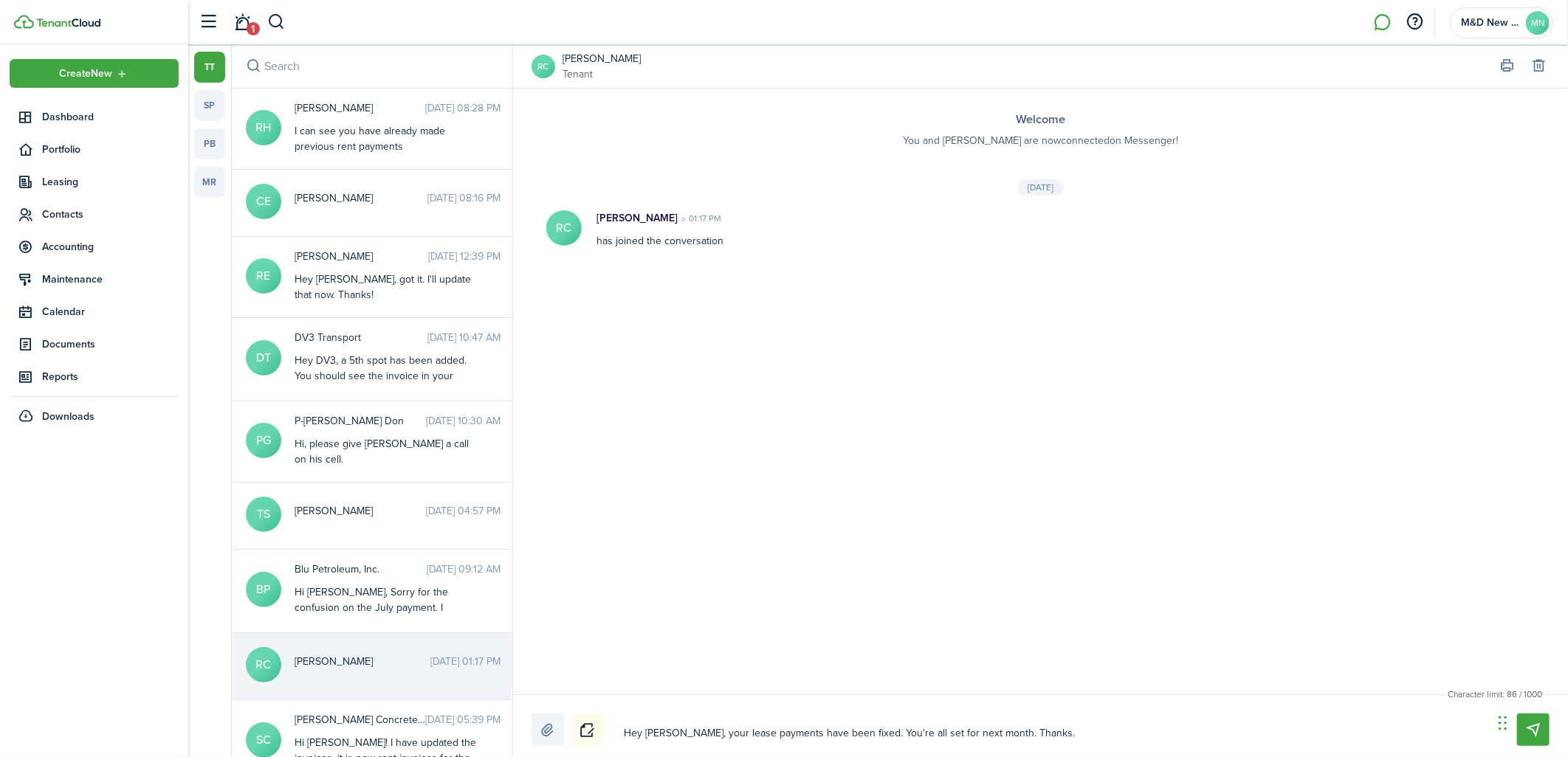
type textarea "Hey [PERSON_NAME], your lease payments have been fixed. You're all set for next…"
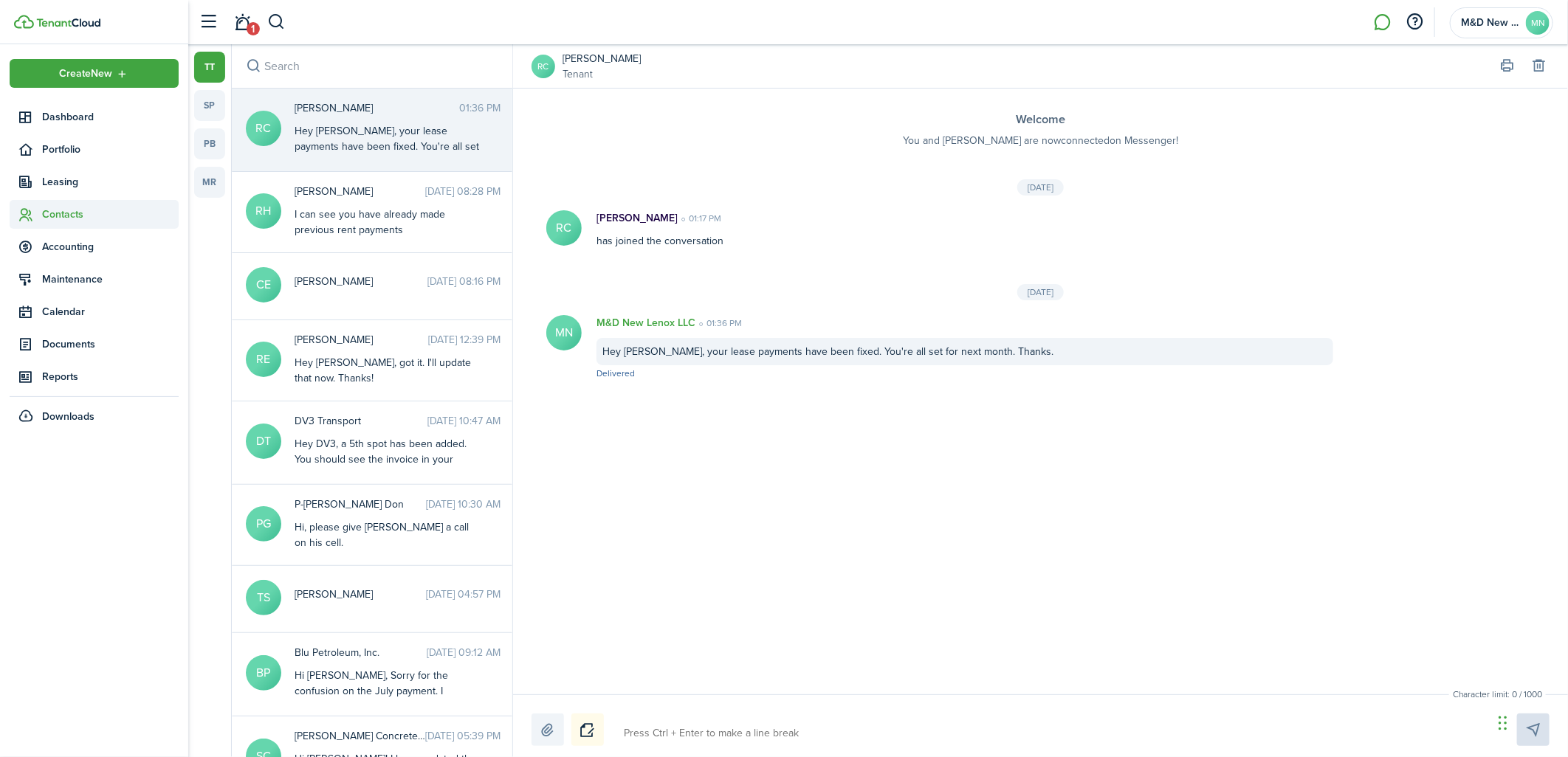
click at [51, 212] on span "Contacts" at bounding box center [110, 214] width 136 height 15
click at [78, 248] on span "Tenants" at bounding box center [110, 249] width 136 height 15
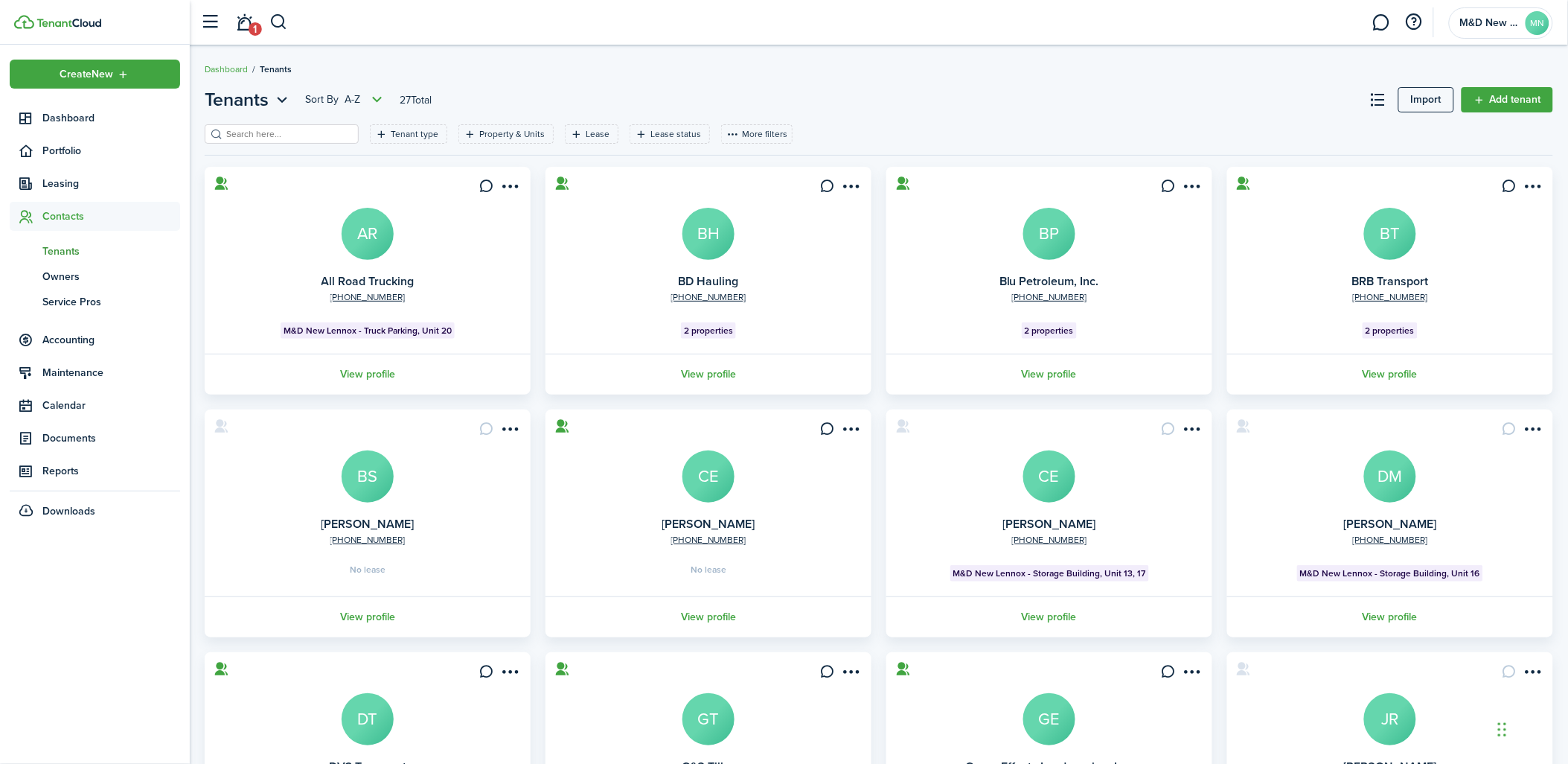
click at [324, 132] on input "search" at bounding box center [288, 134] width 131 height 14
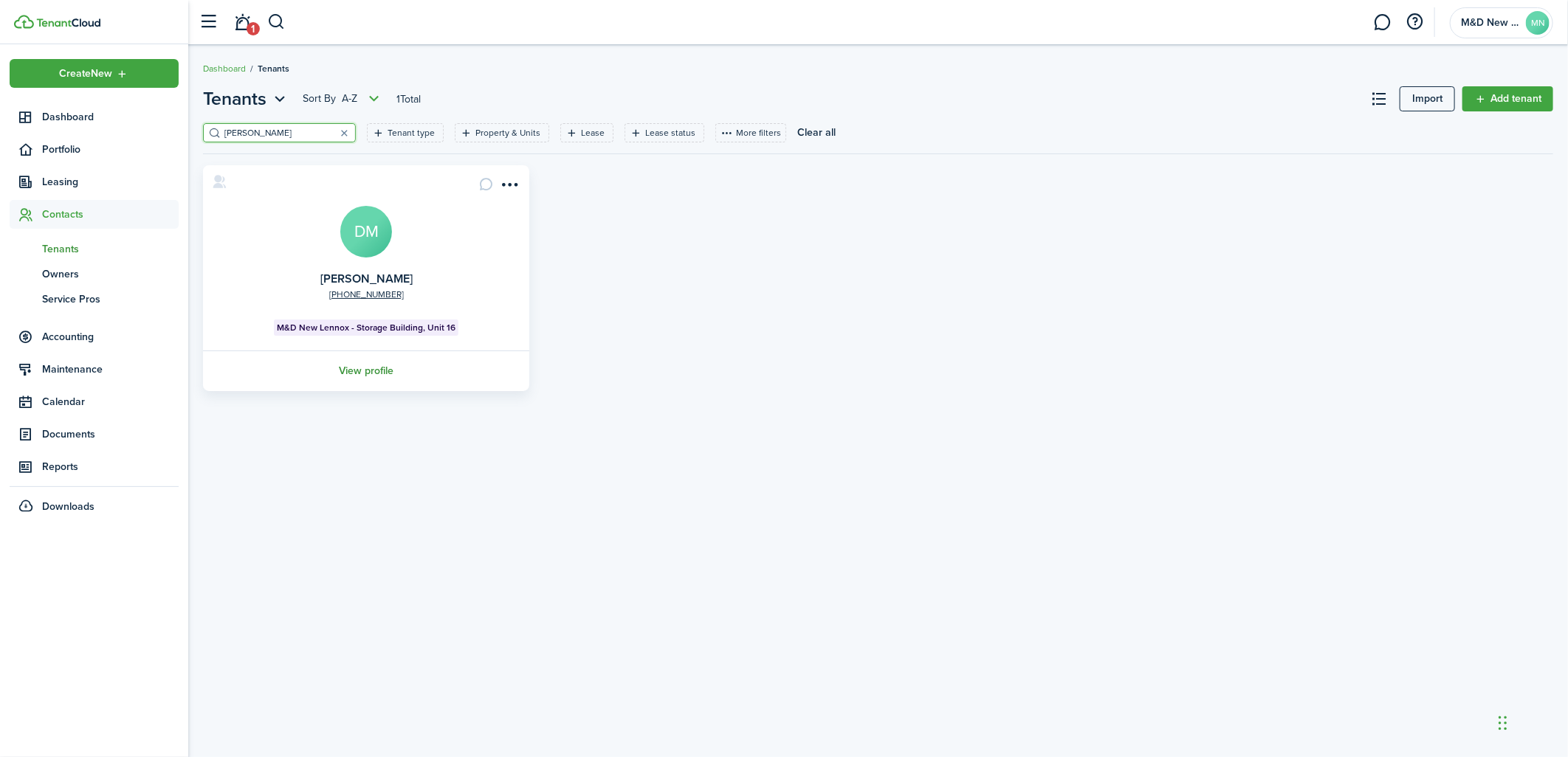
click at [382, 373] on link "View profile" at bounding box center [366, 371] width 331 height 40
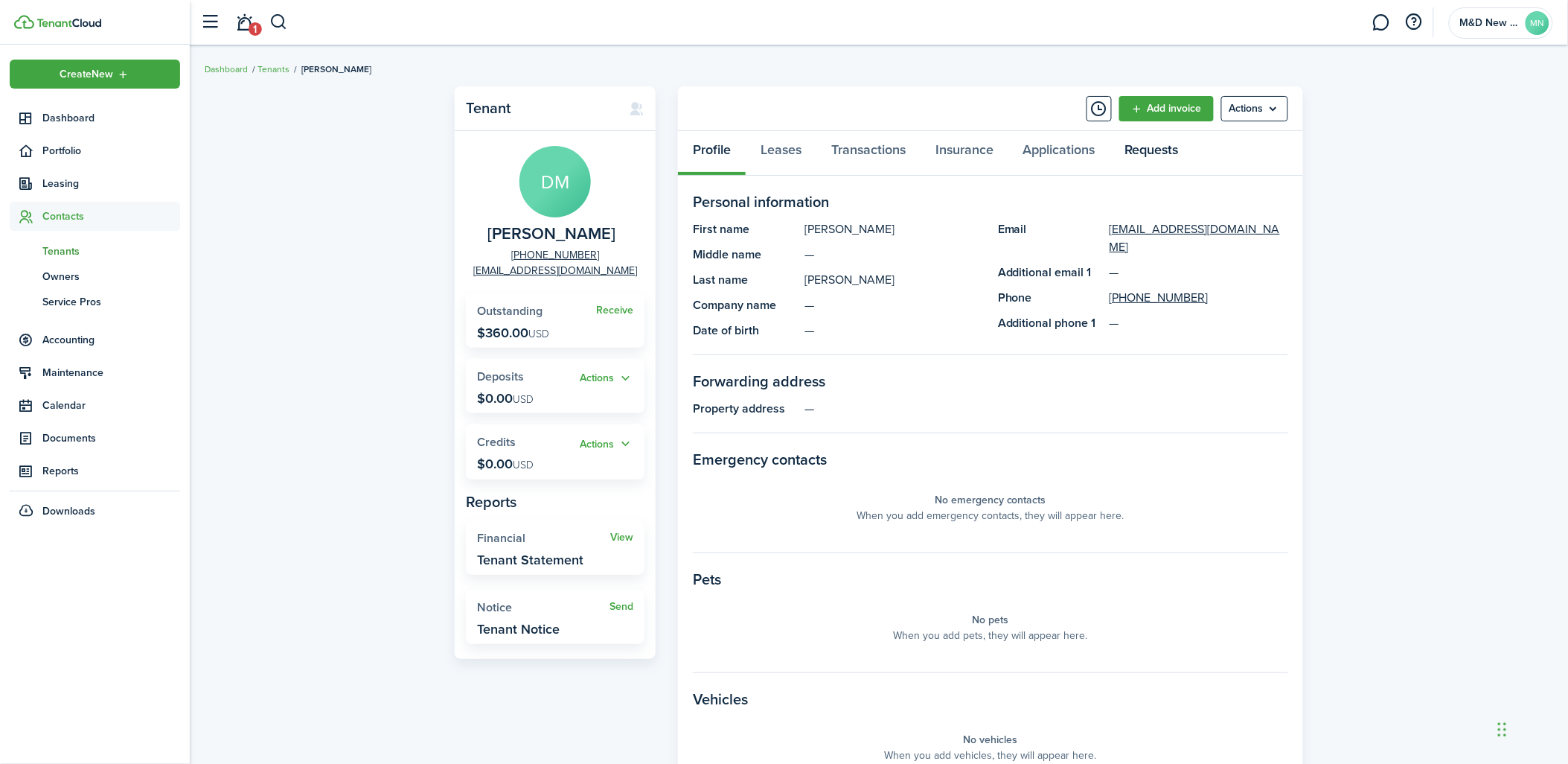
click at [1165, 146] on link "Requests" at bounding box center [1152, 153] width 83 height 45
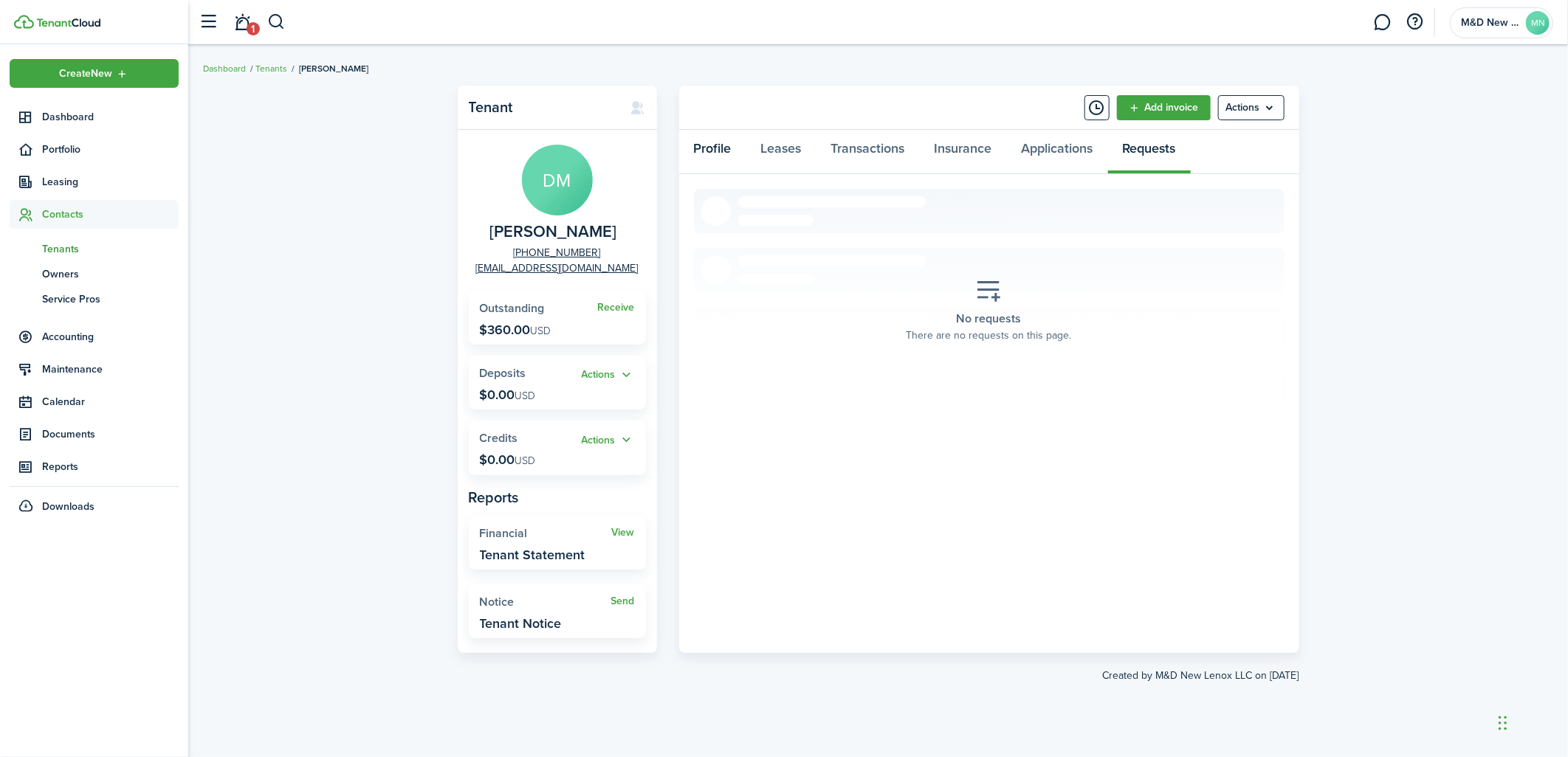
click at [692, 145] on link "Profile" at bounding box center [713, 151] width 67 height 45
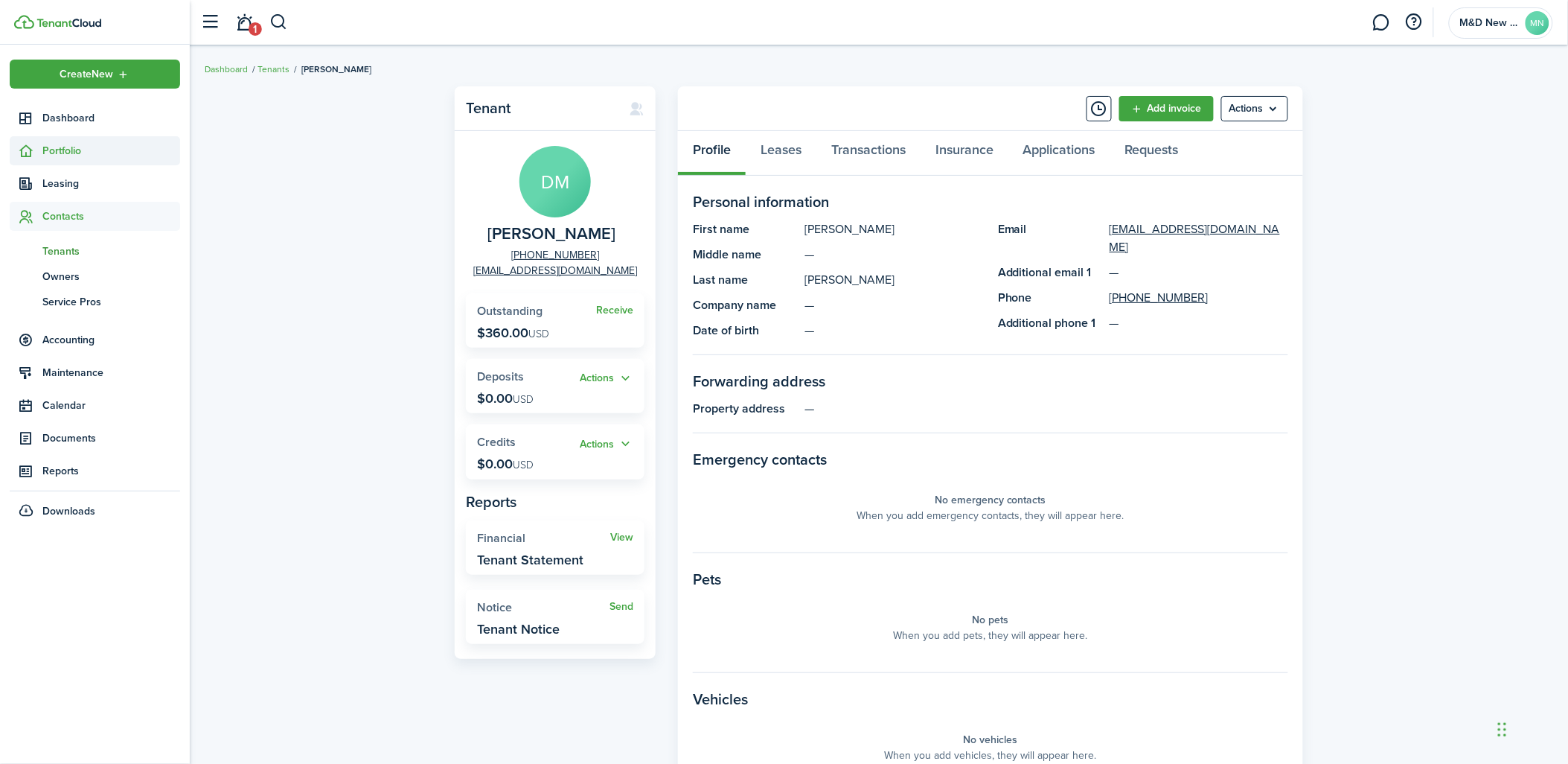
click at [68, 146] on span "Portfolio" at bounding box center [111, 150] width 137 height 15
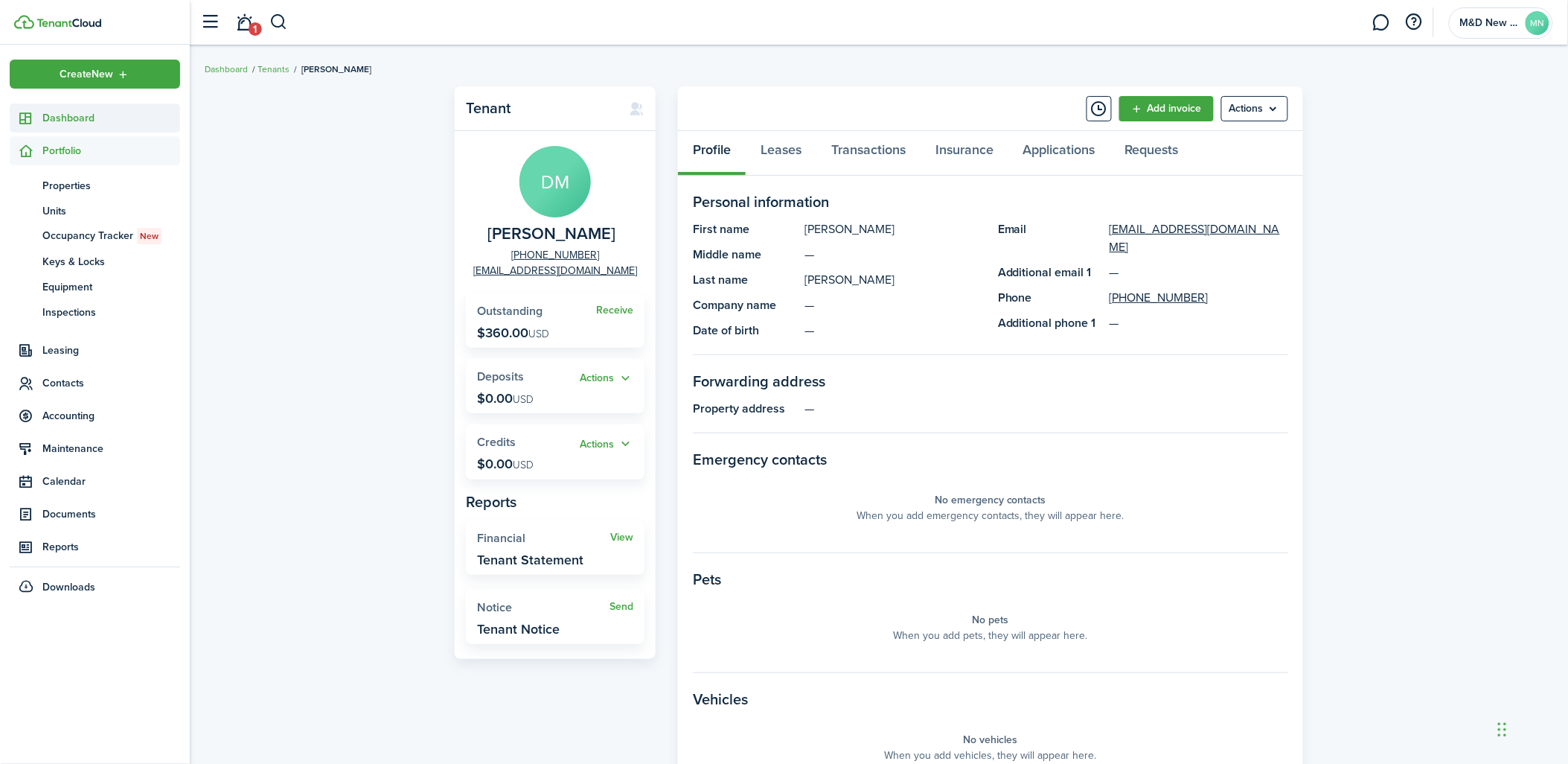
click at [72, 112] on span "Dashboard" at bounding box center [111, 118] width 137 height 15
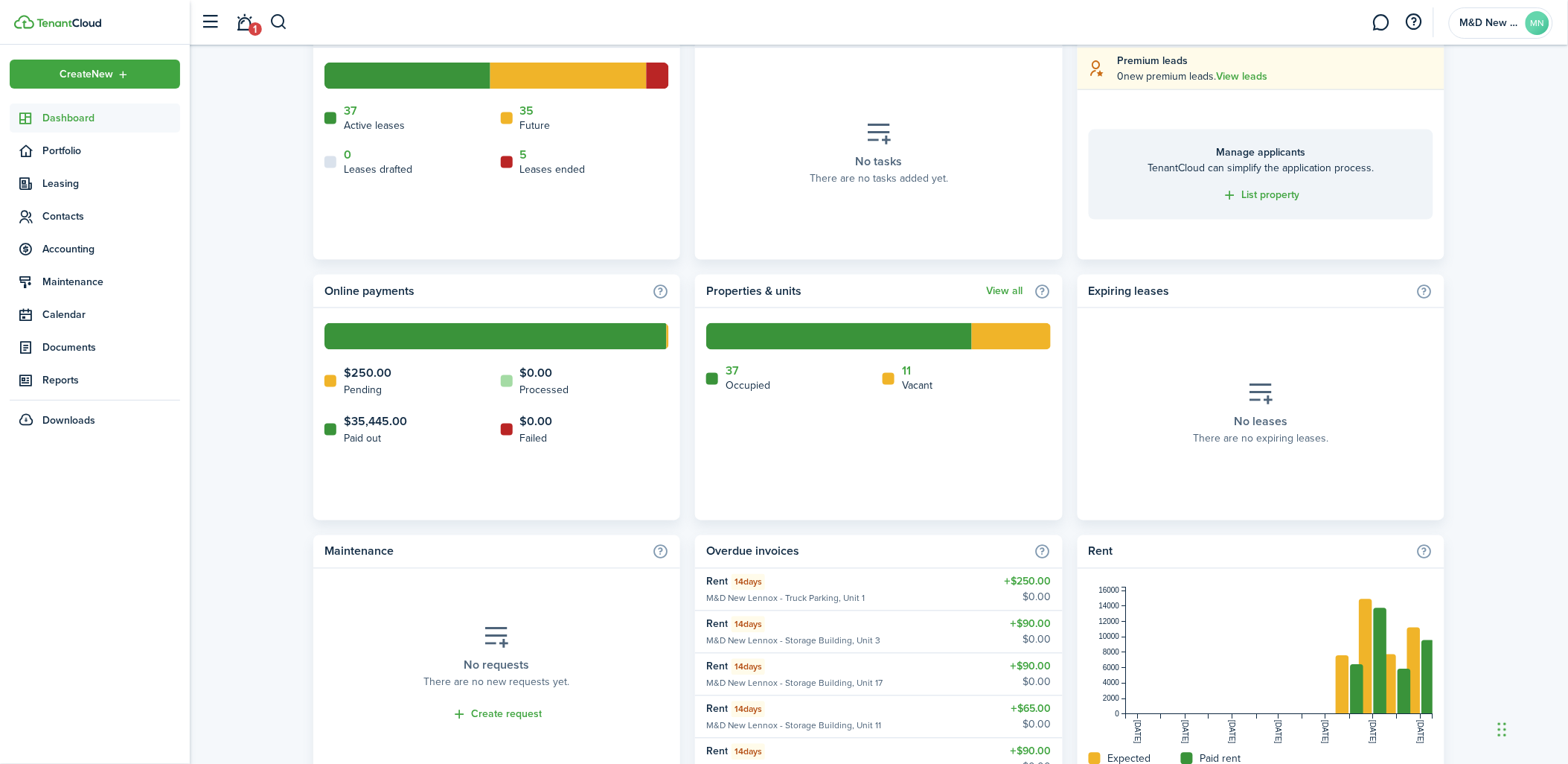
scroll to position [725, 0]
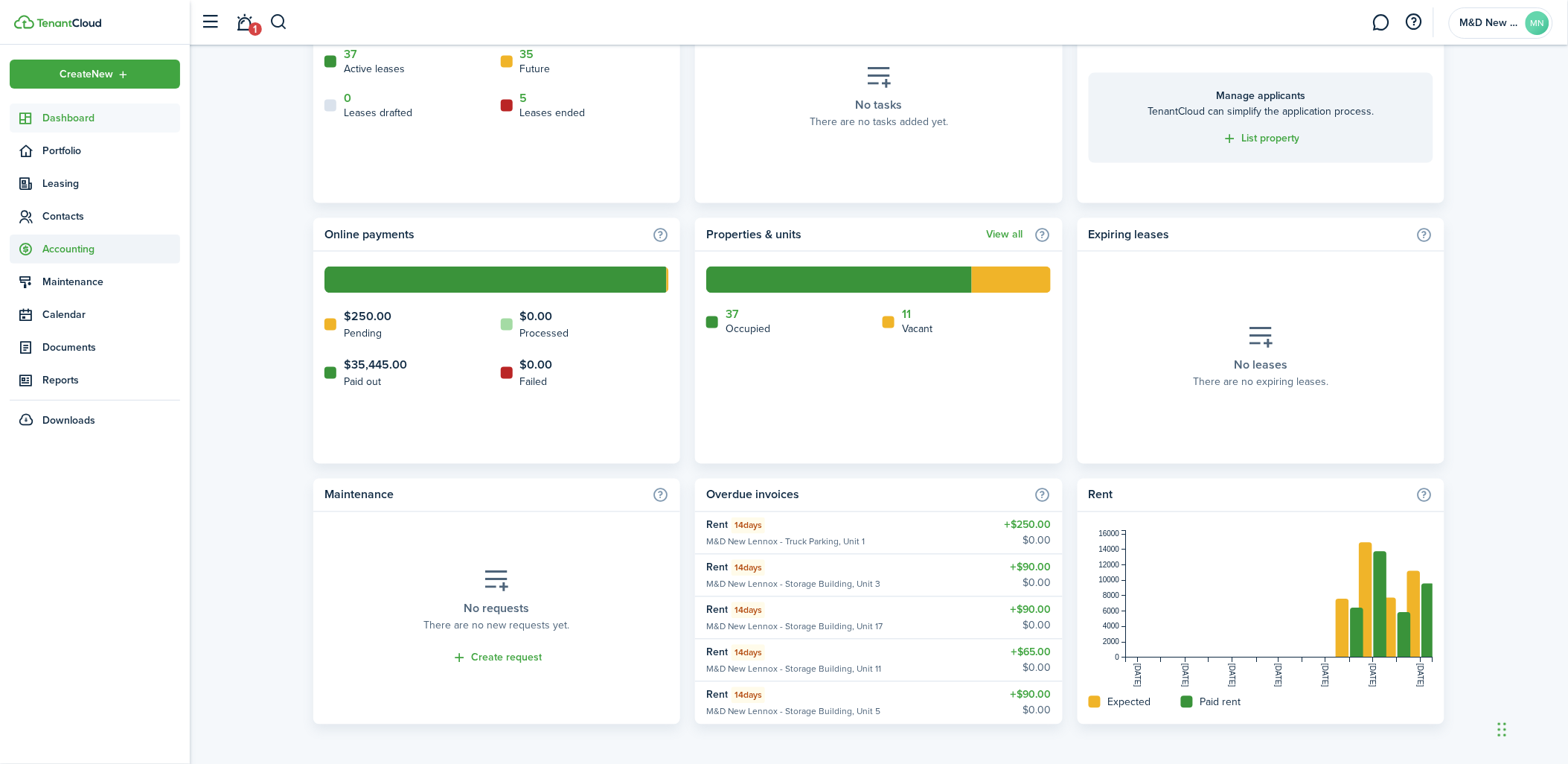
click at [81, 249] on span "Accounting" at bounding box center [111, 249] width 137 height 15
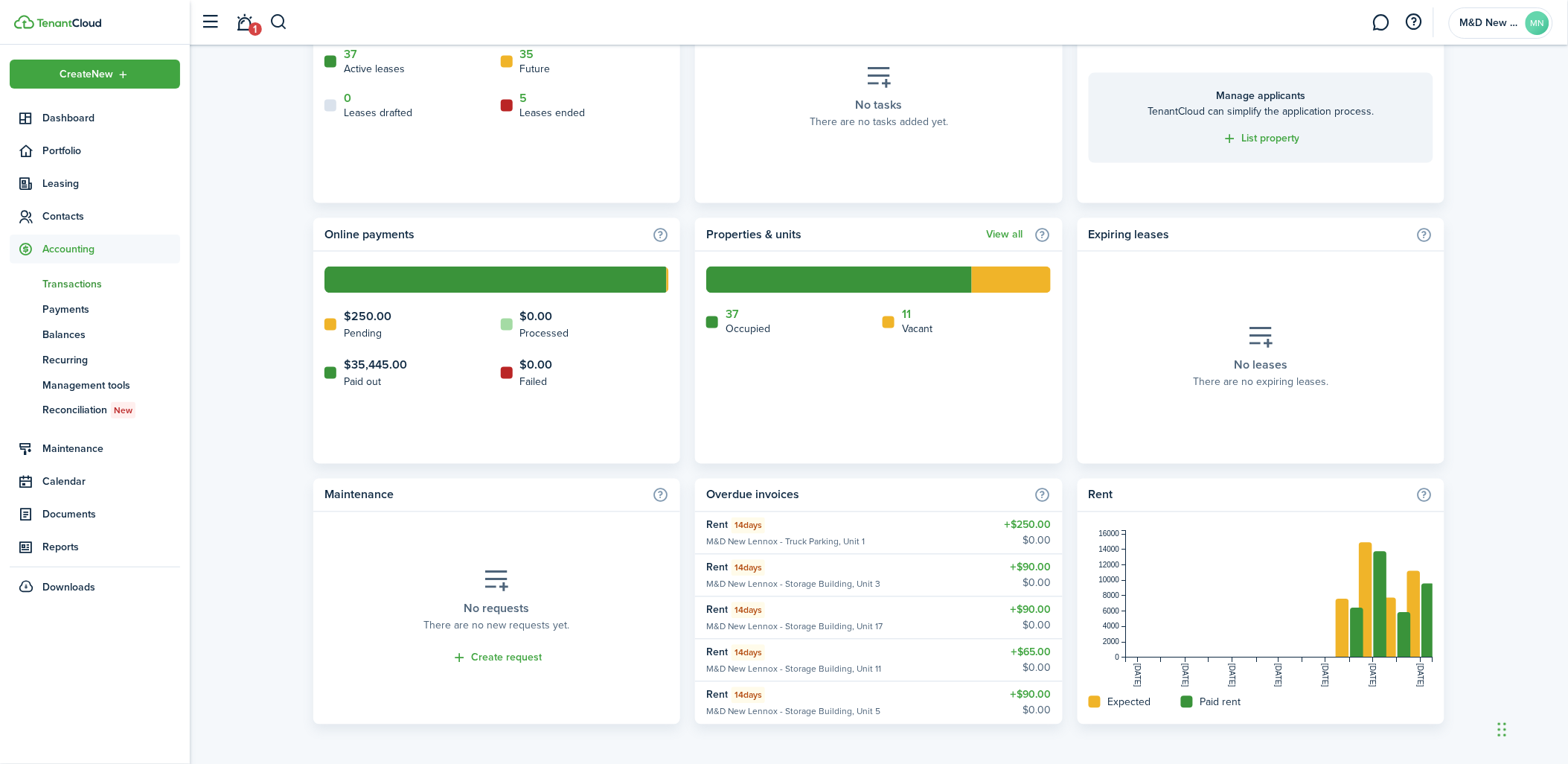
click at [71, 285] on span "Transactions" at bounding box center [111, 284] width 137 height 15
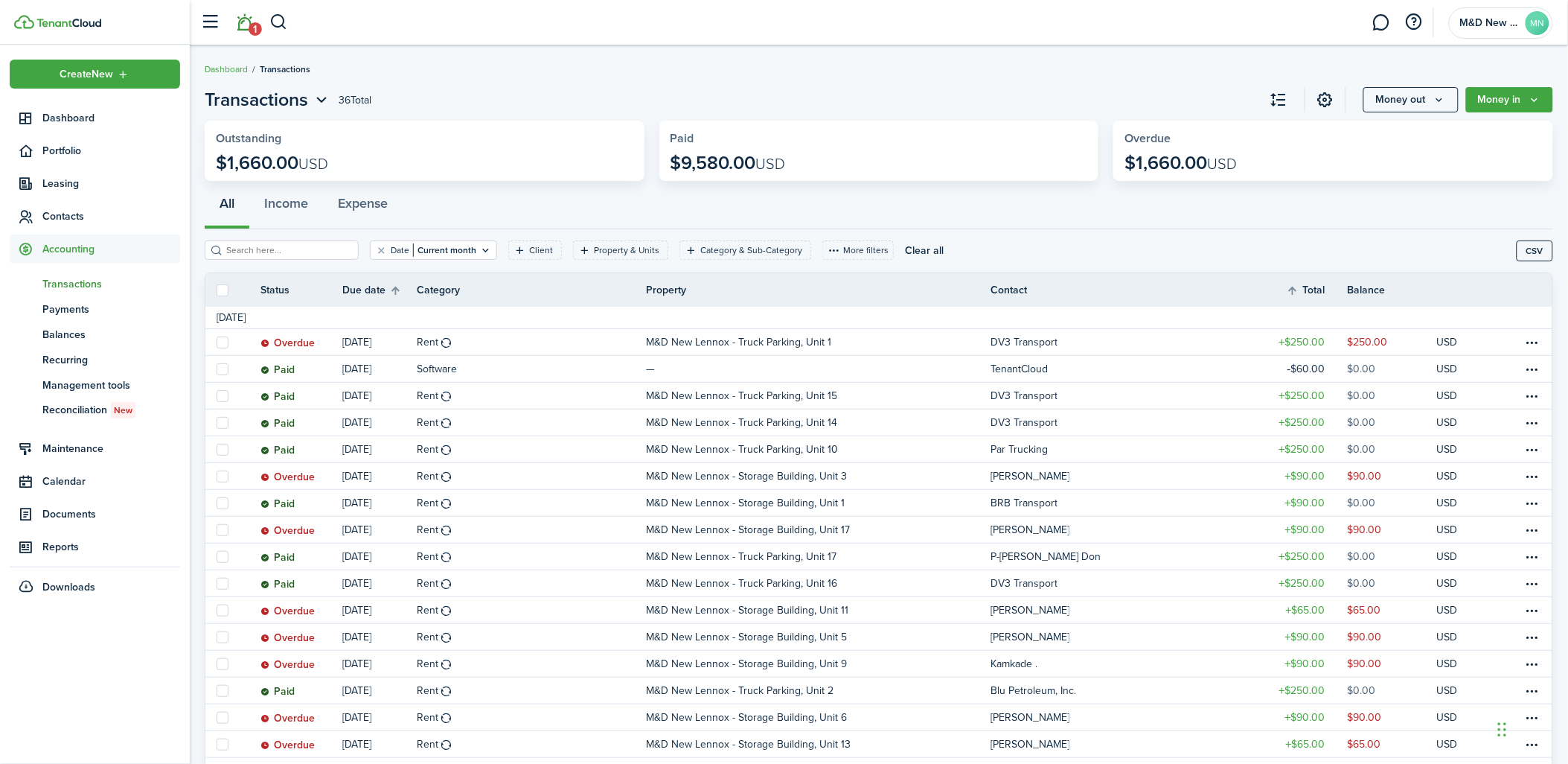
click at [241, 21] on link "1" at bounding box center [244, 22] width 28 height 38
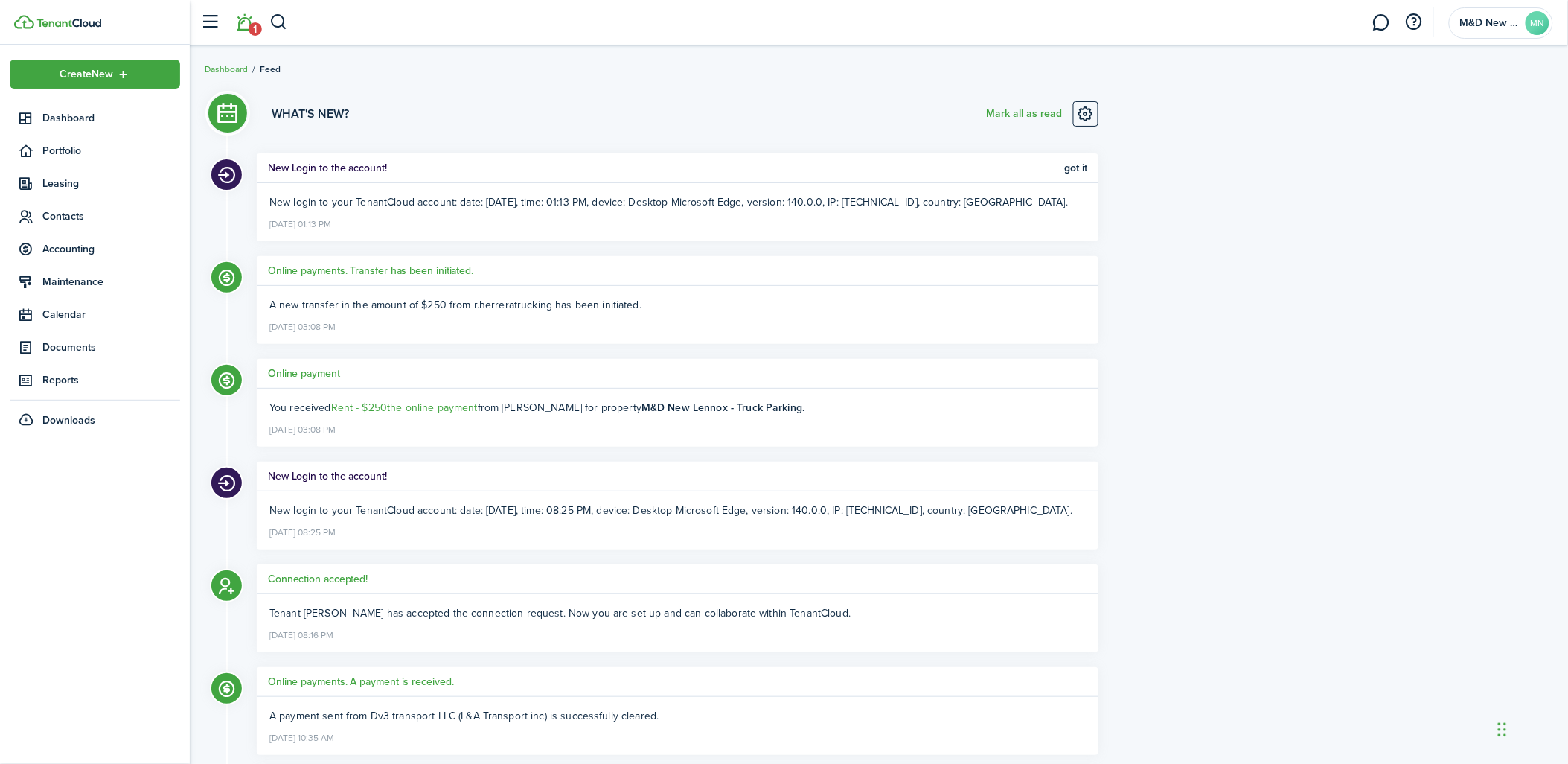
click at [618, 301] on span "A new transfer in the amount of $250 from r.herreratrucking has been initiated." at bounding box center [456, 305] width 372 height 15
click at [397, 278] on h5 "Online payments. Transfer has been initiated." at bounding box center [371, 271] width 205 height 15
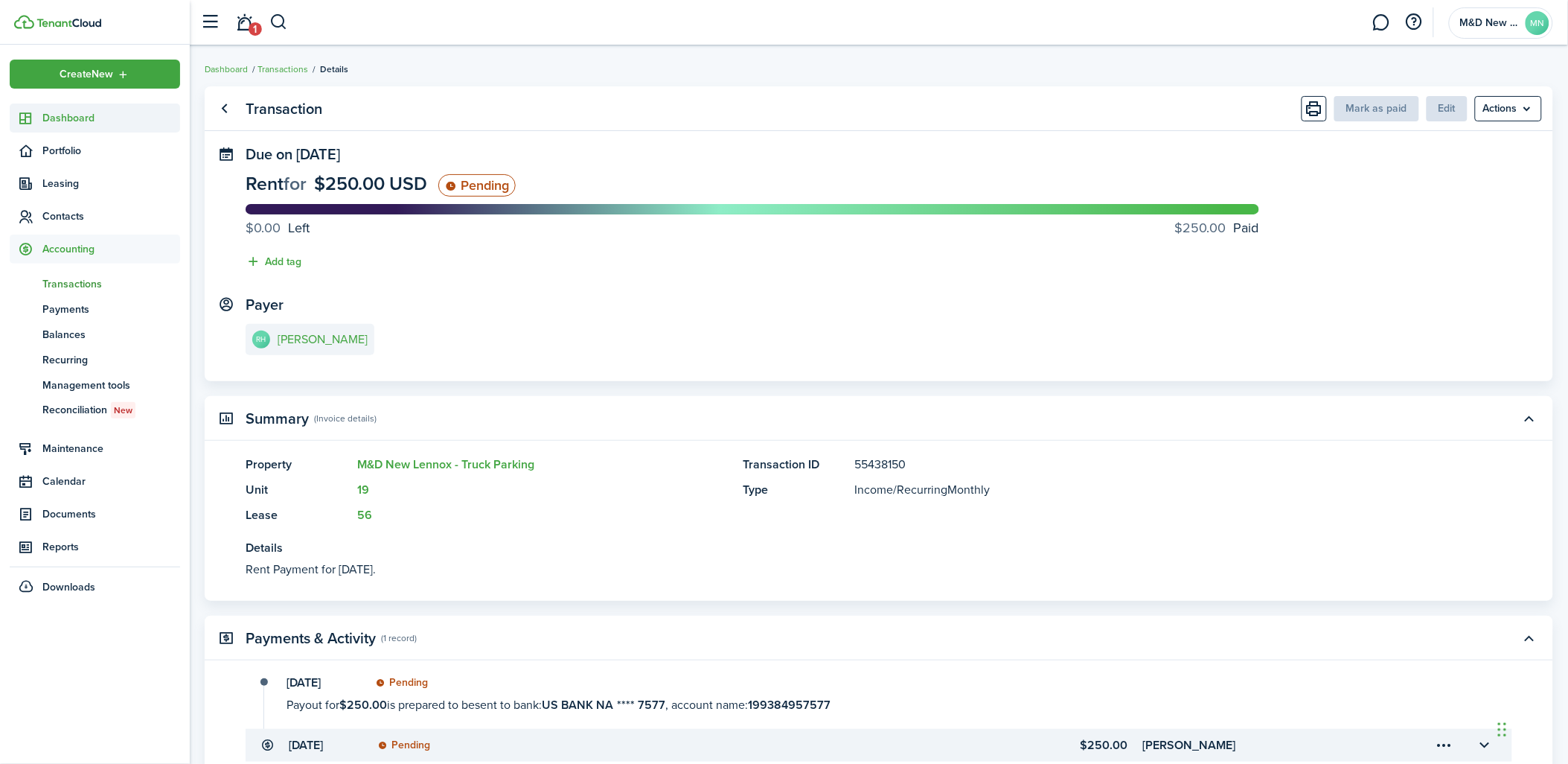
click at [70, 114] on span "Dashboard" at bounding box center [111, 118] width 137 height 15
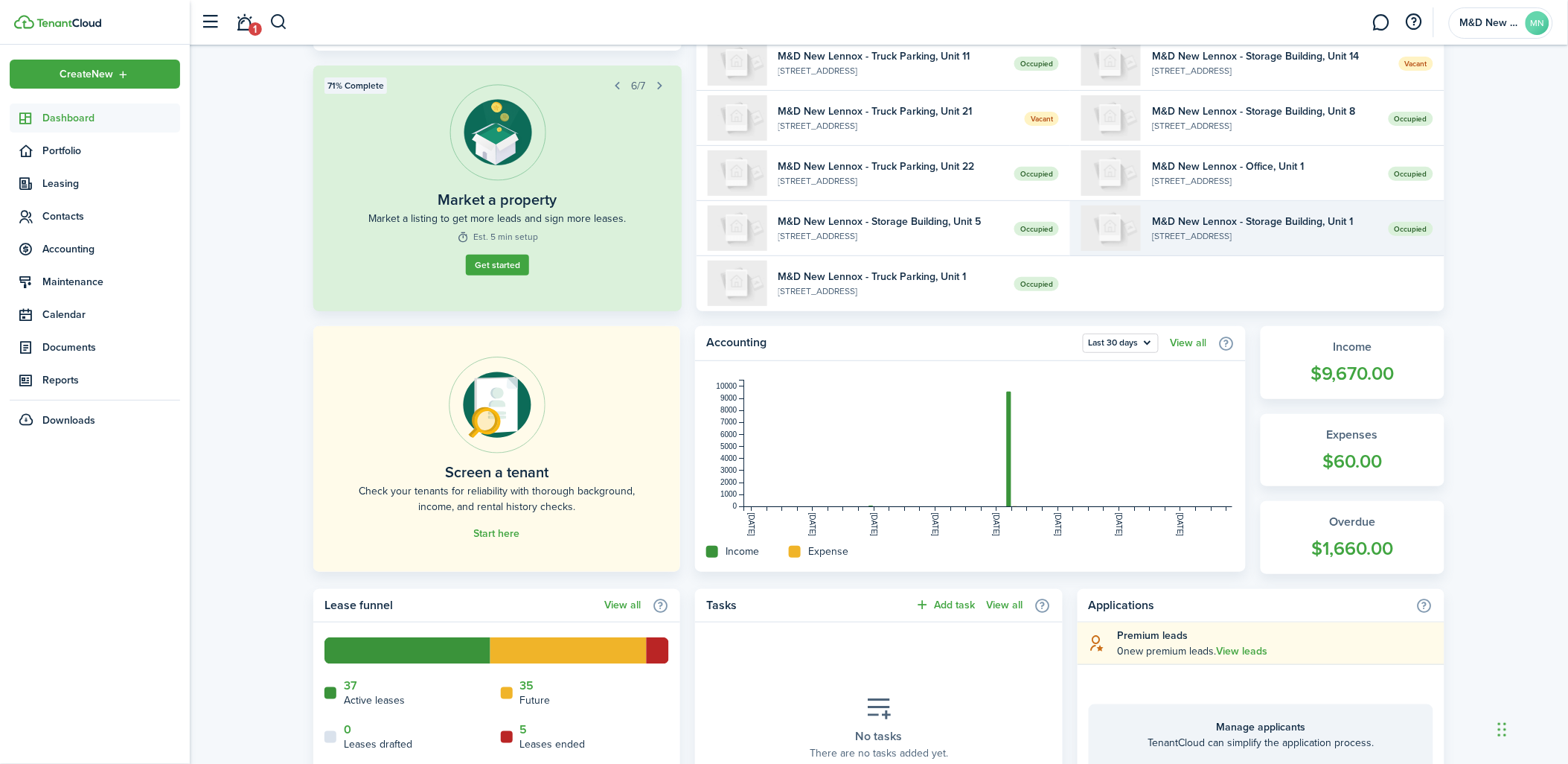
scroll to position [82, 0]
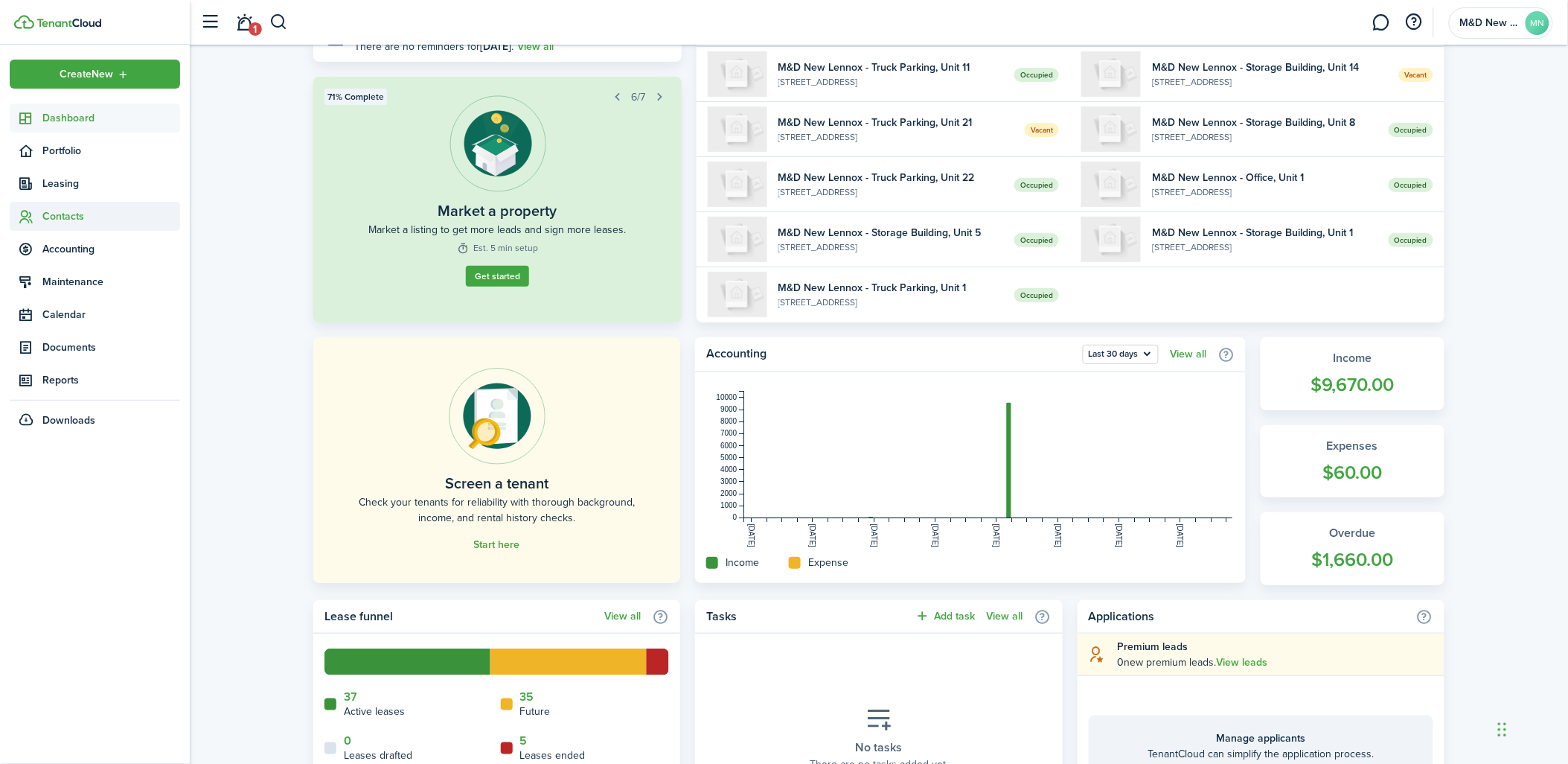
click at [72, 204] on span "Contacts" at bounding box center [94, 216] width 171 height 29
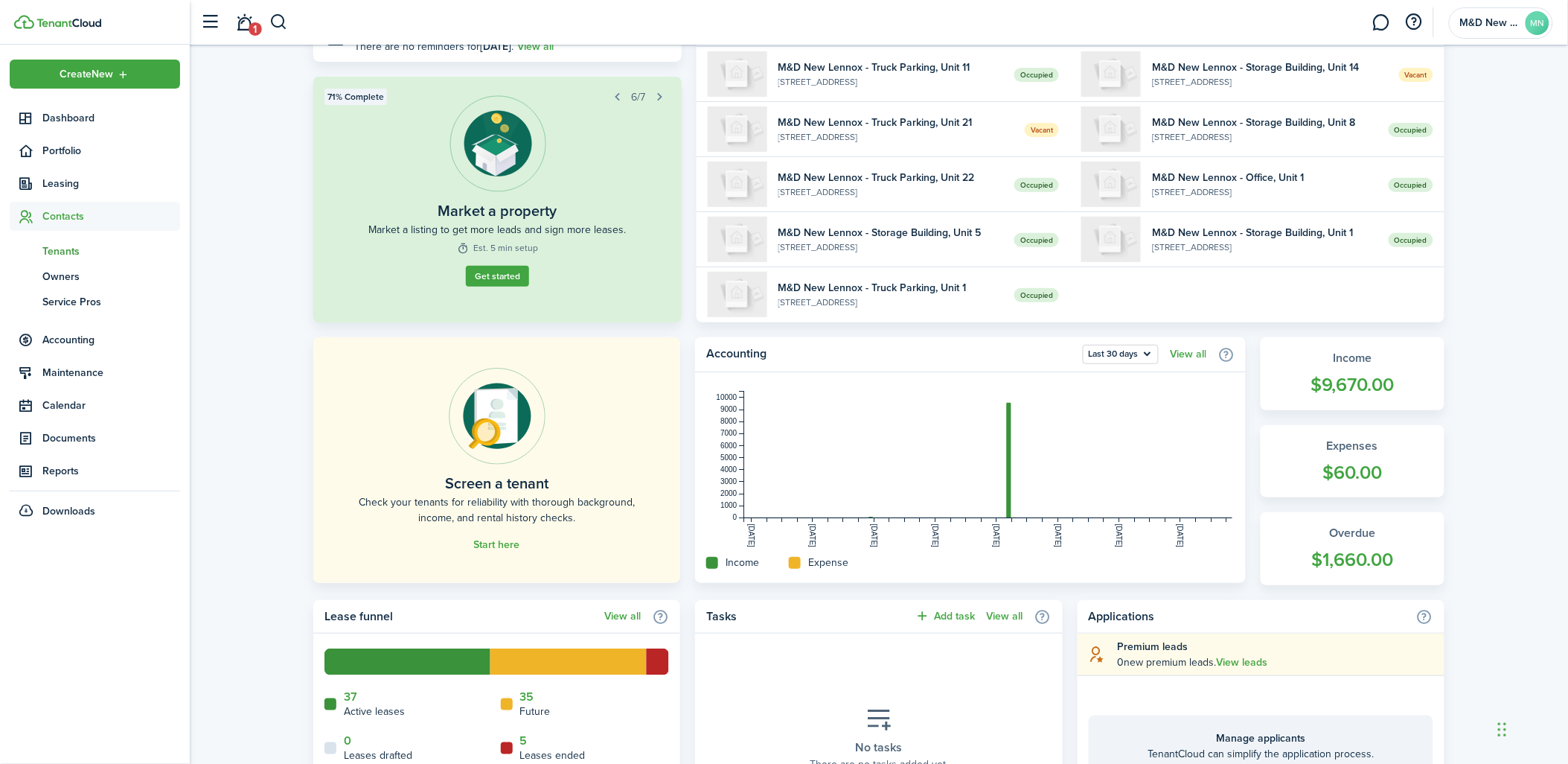
click at [62, 249] on span "Tenants" at bounding box center [111, 251] width 137 height 15
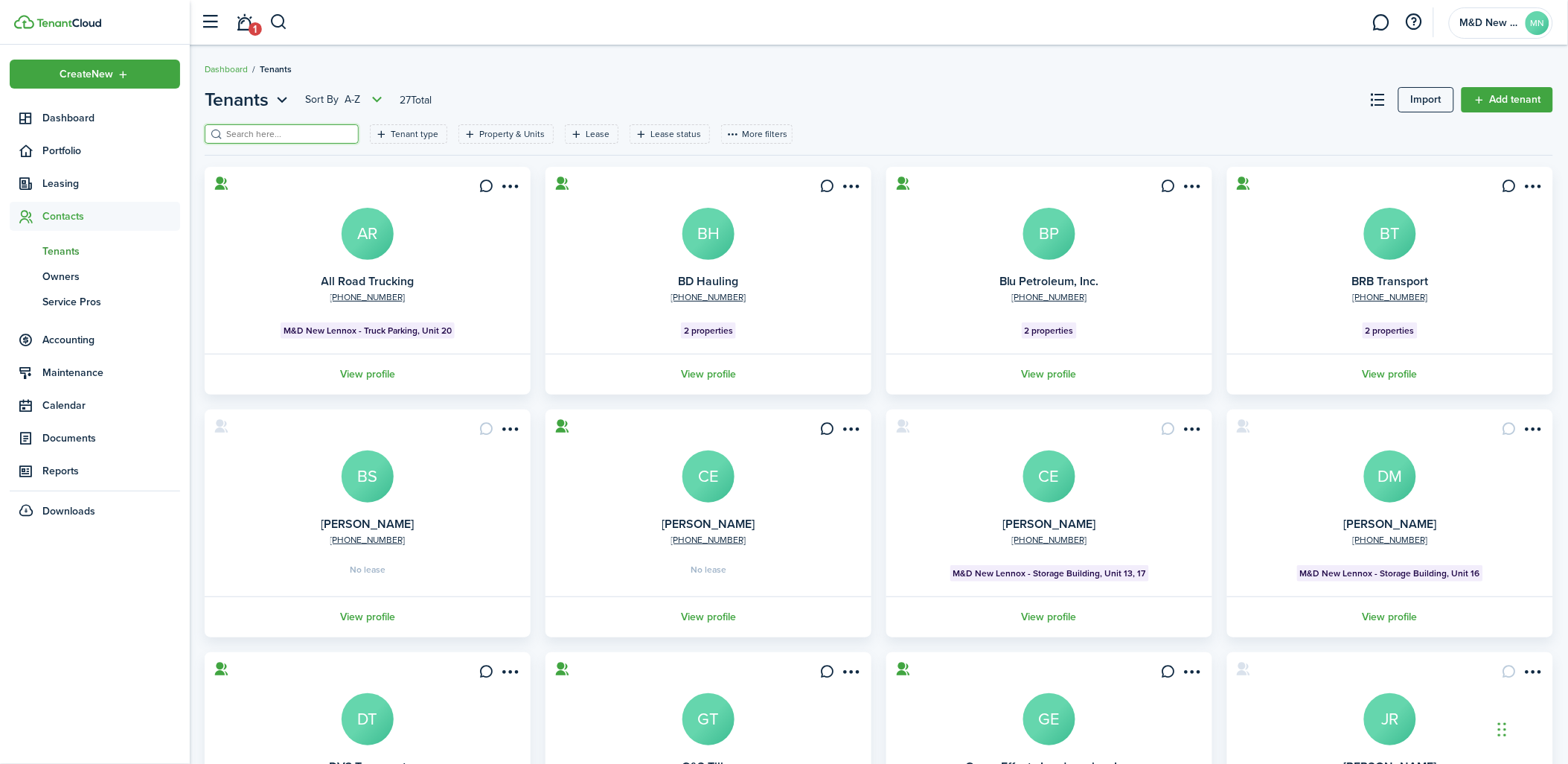
click at [257, 137] on input "search" at bounding box center [288, 134] width 131 height 14
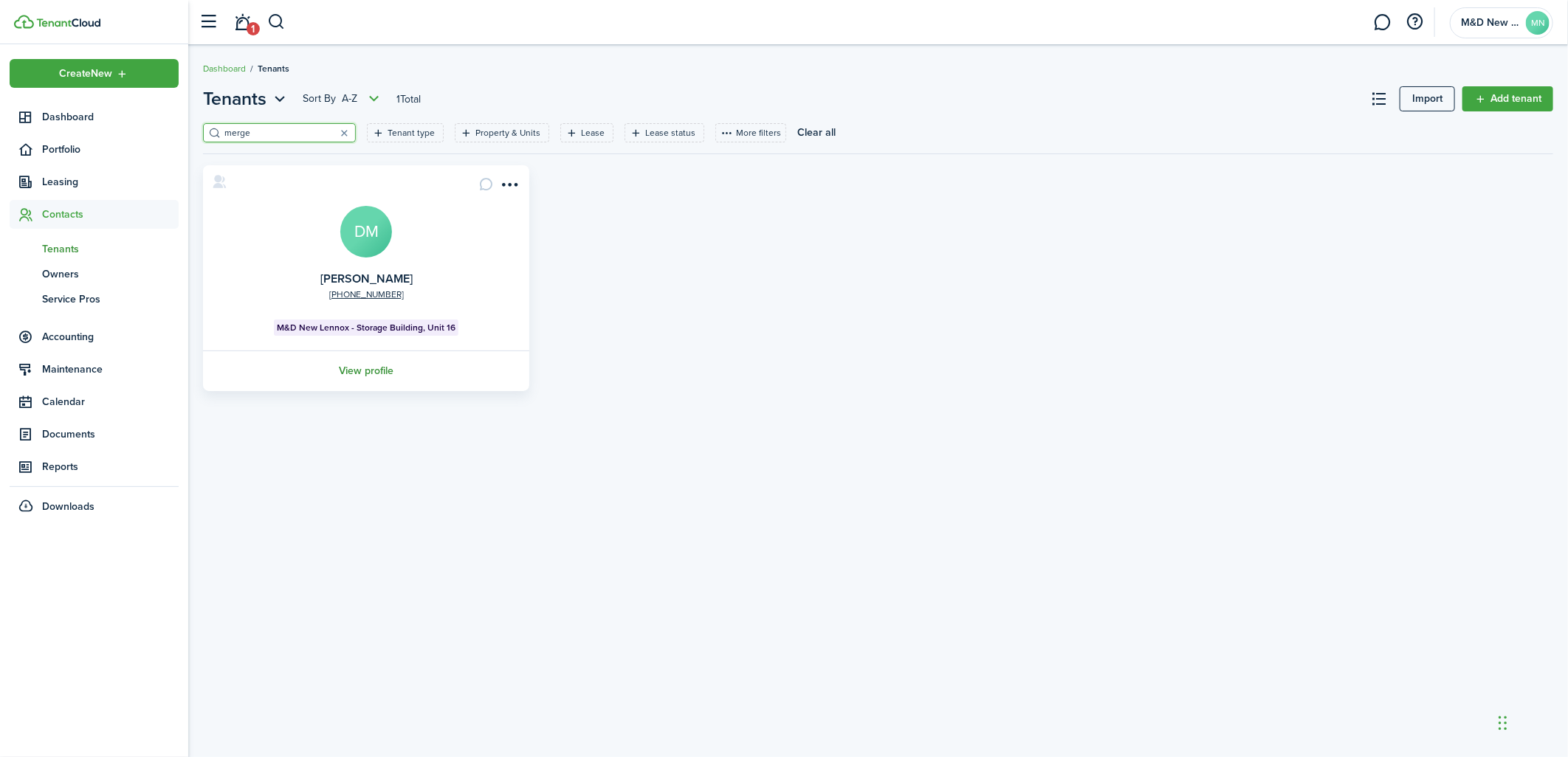
click at [372, 364] on link "View profile" at bounding box center [366, 371] width 331 height 40
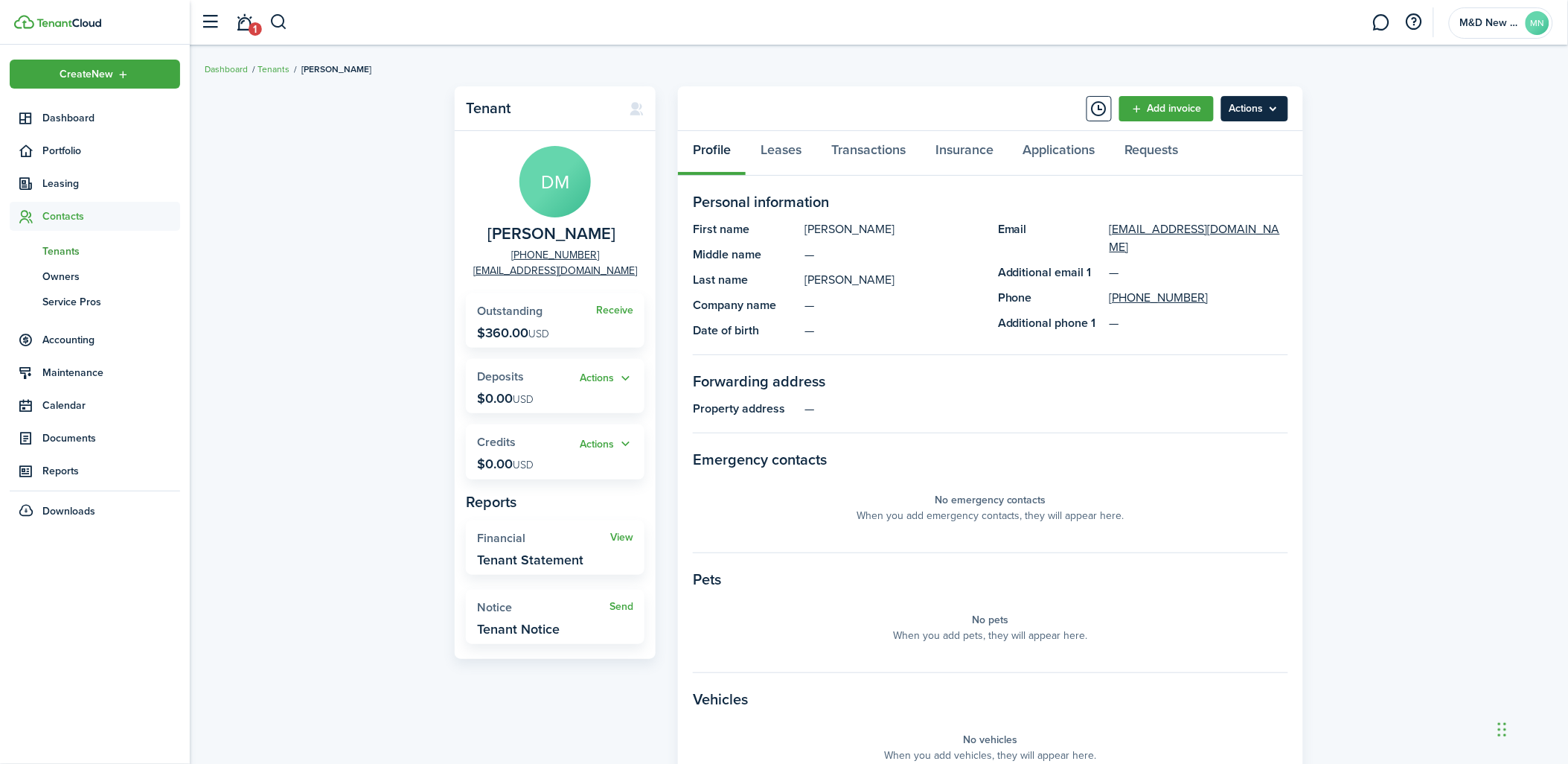
click at [1282, 112] on menu-btn "Actions" at bounding box center [1255, 109] width 67 height 25
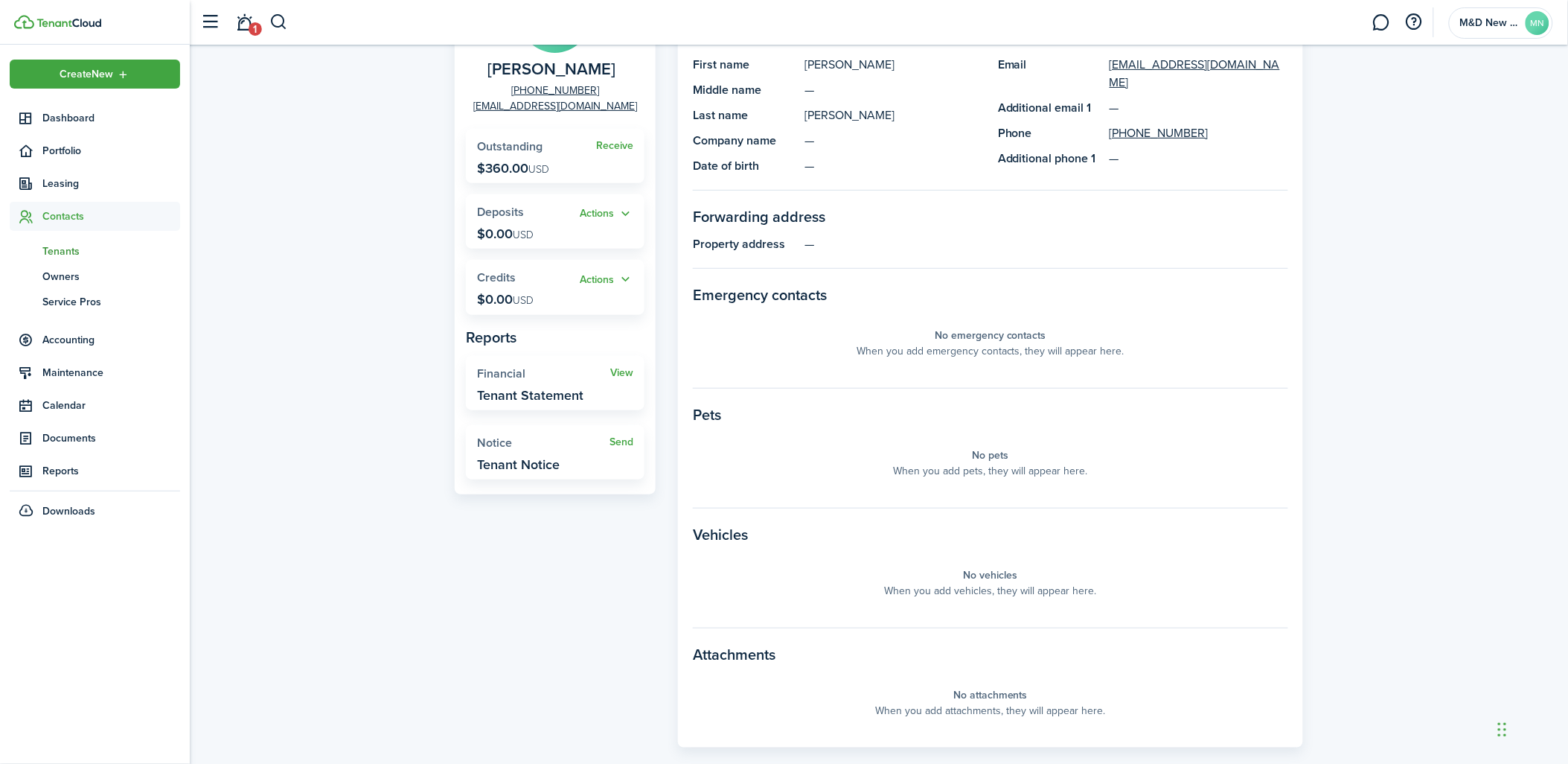
scroll to position [166, 0]
click at [241, 20] on link "1" at bounding box center [244, 22] width 28 height 38
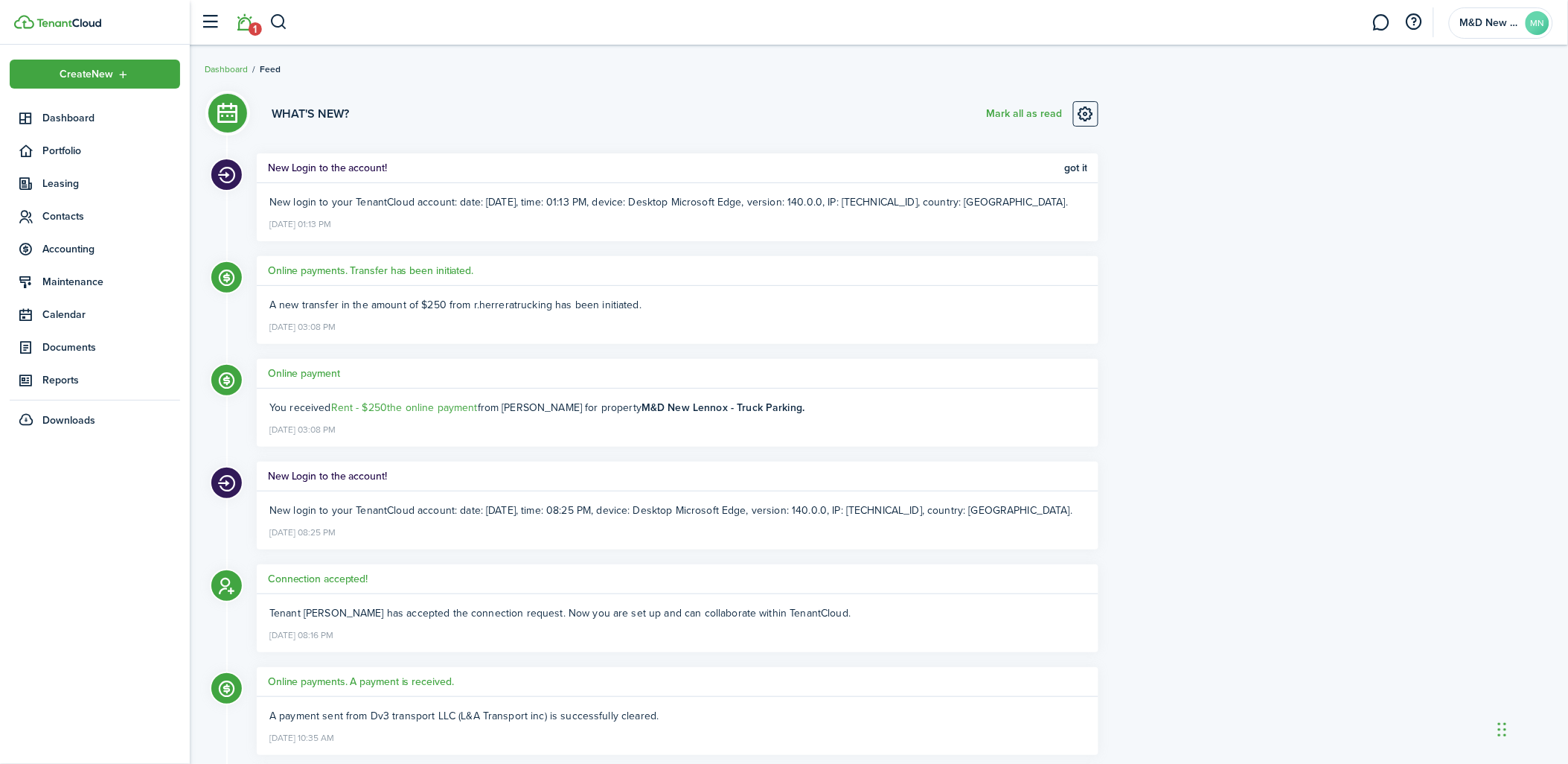
click at [245, 18] on li "1" at bounding box center [244, 22] width 34 height 38
click at [246, 24] on li "1" at bounding box center [244, 22] width 34 height 38
click at [58, 216] on span "Contacts" at bounding box center [111, 216] width 137 height 15
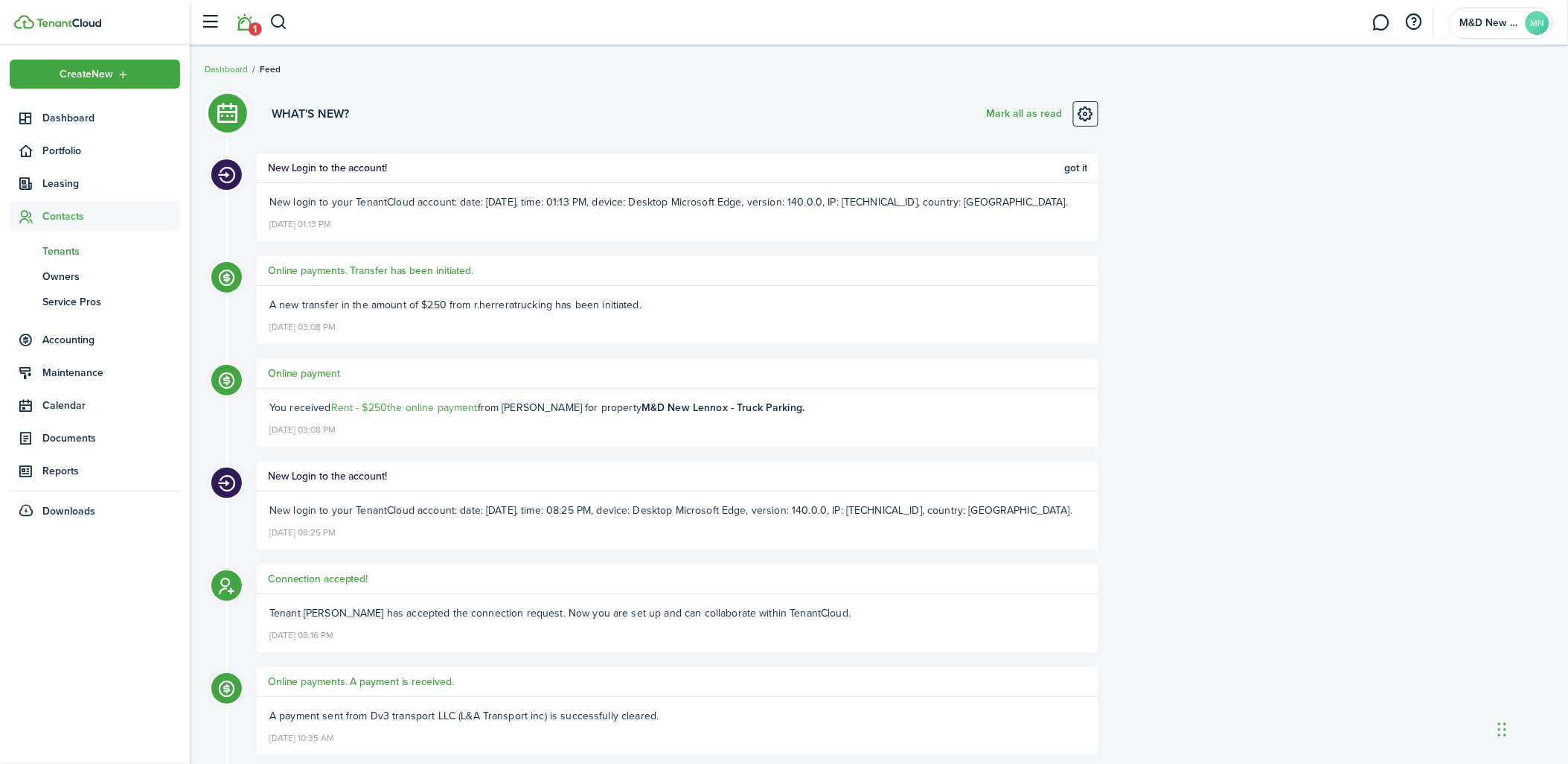
click at [61, 255] on span "Tenants" at bounding box center [111, 251] width 137 height 15
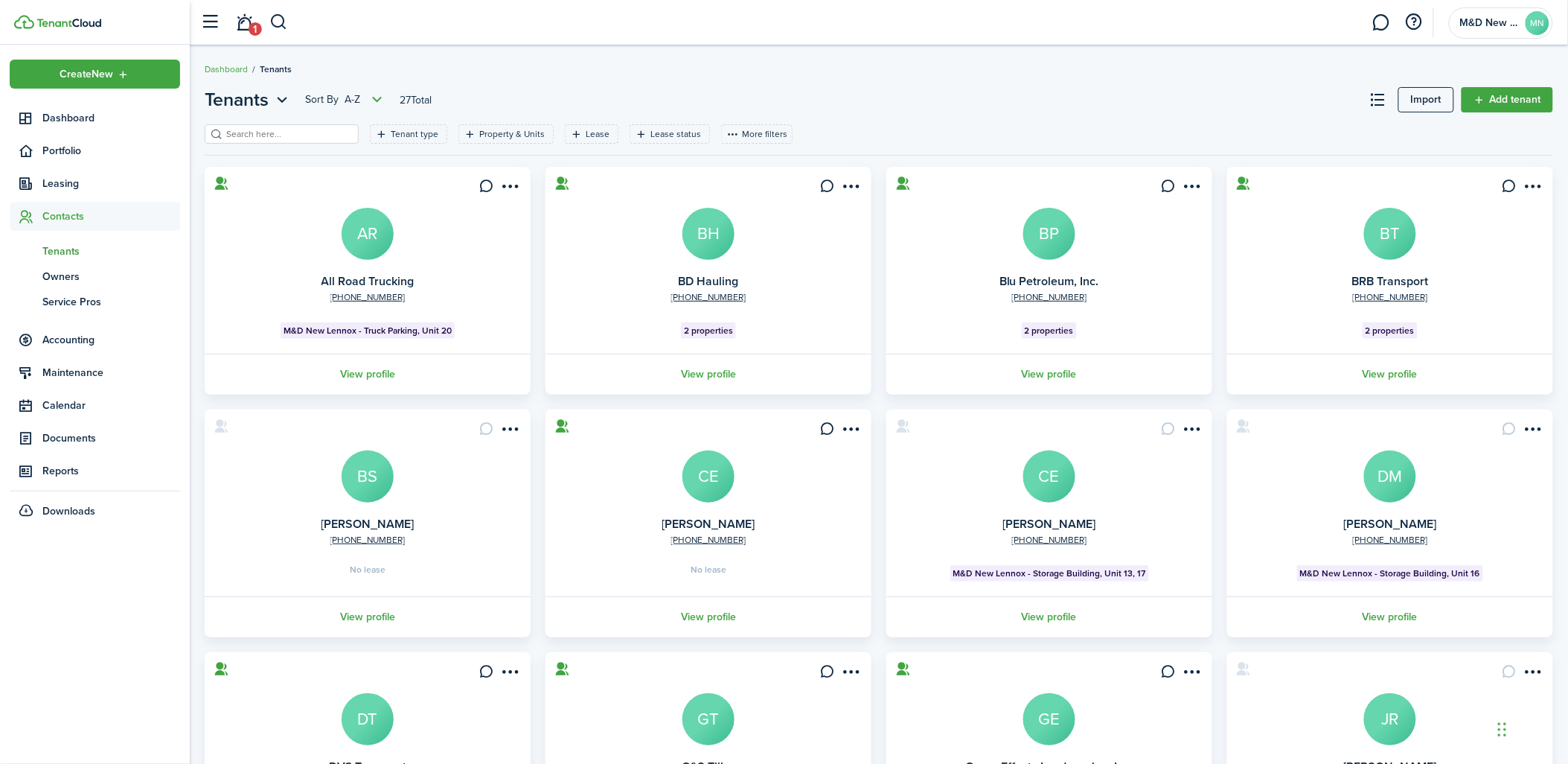
click at [315, 136] on input "search" at bounding box center [288, 134] width 131 height 14
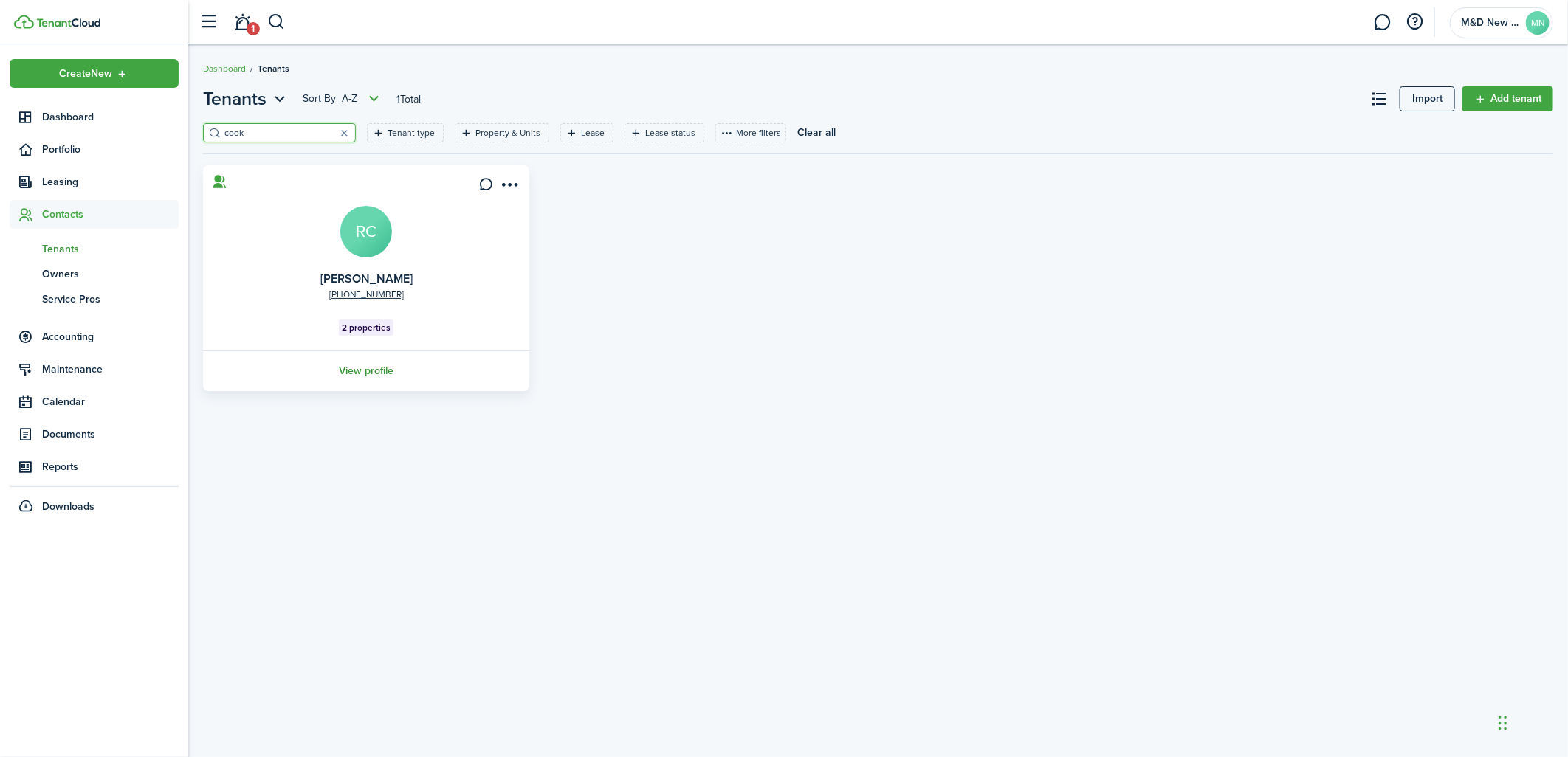
click at [385, 367] on link "View profile" at bounding box center [366, 371] width 331 height 40
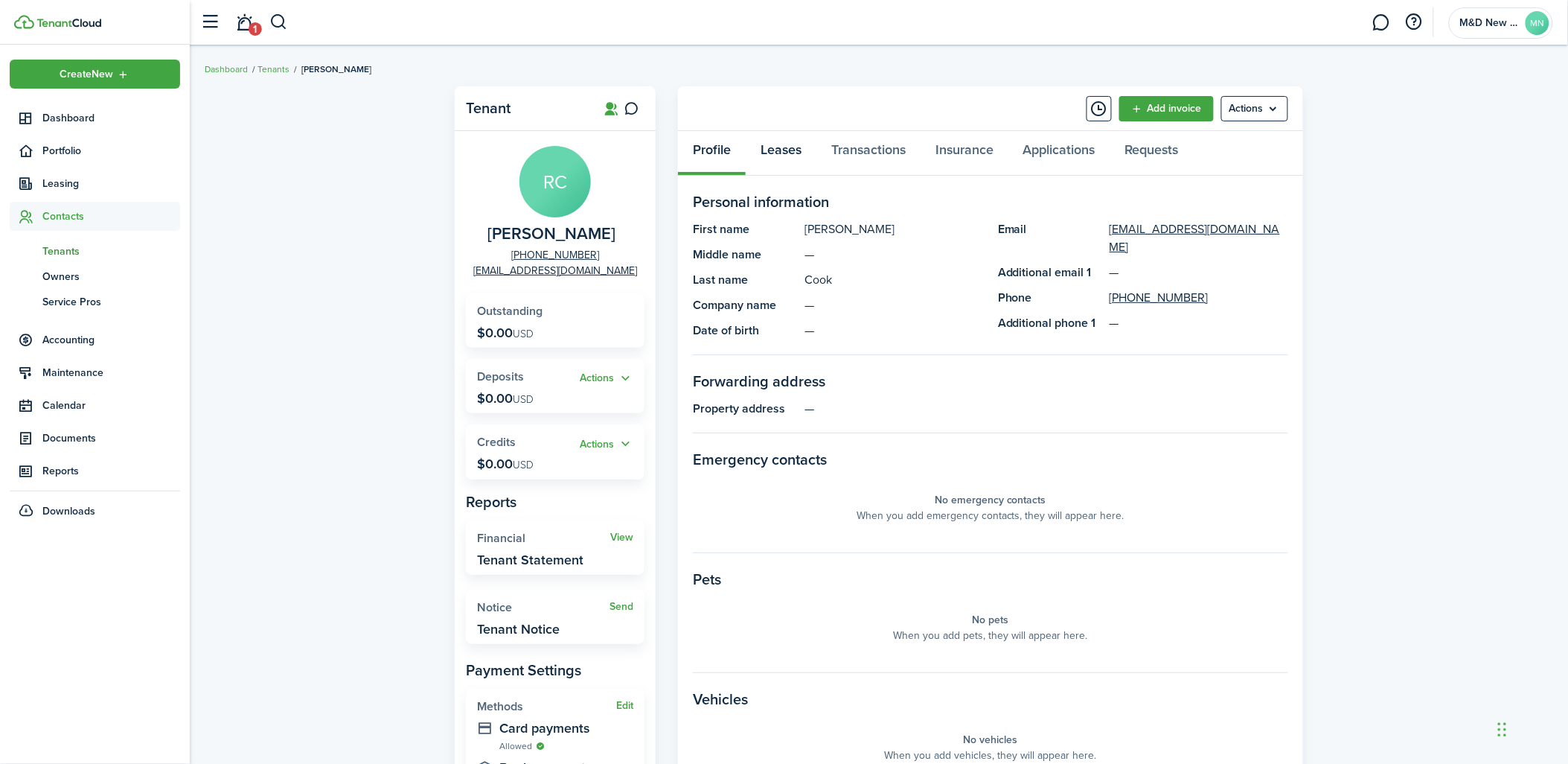
click at [789, 151] on link "Leases" at bounding box center [781, 153] width 70 height 45
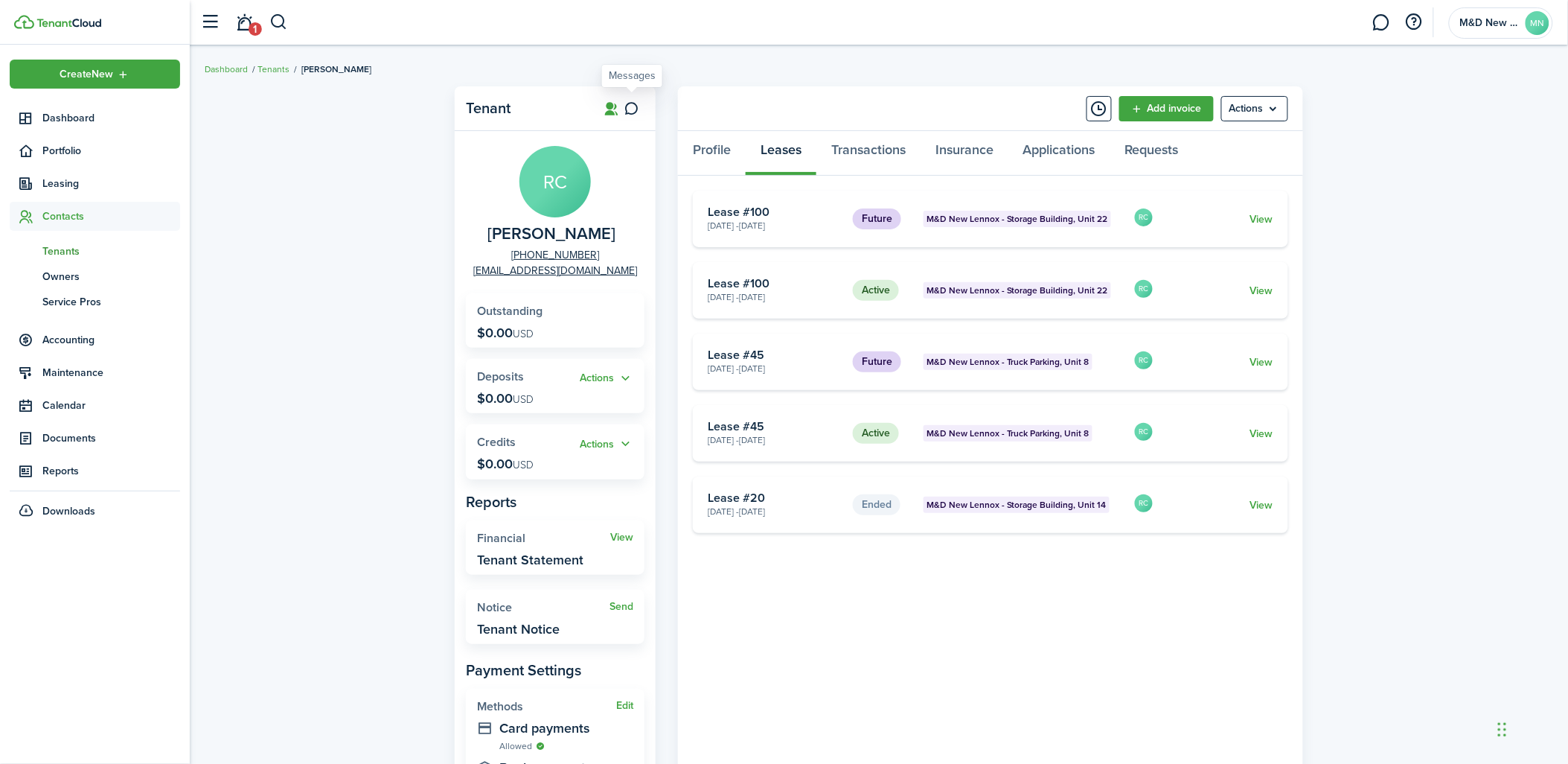
click at [636, 110] on icon at bounding box center [632, 109] width 15 height 15
